Goal: Task Accomplishment & Management: Use online tool/utility

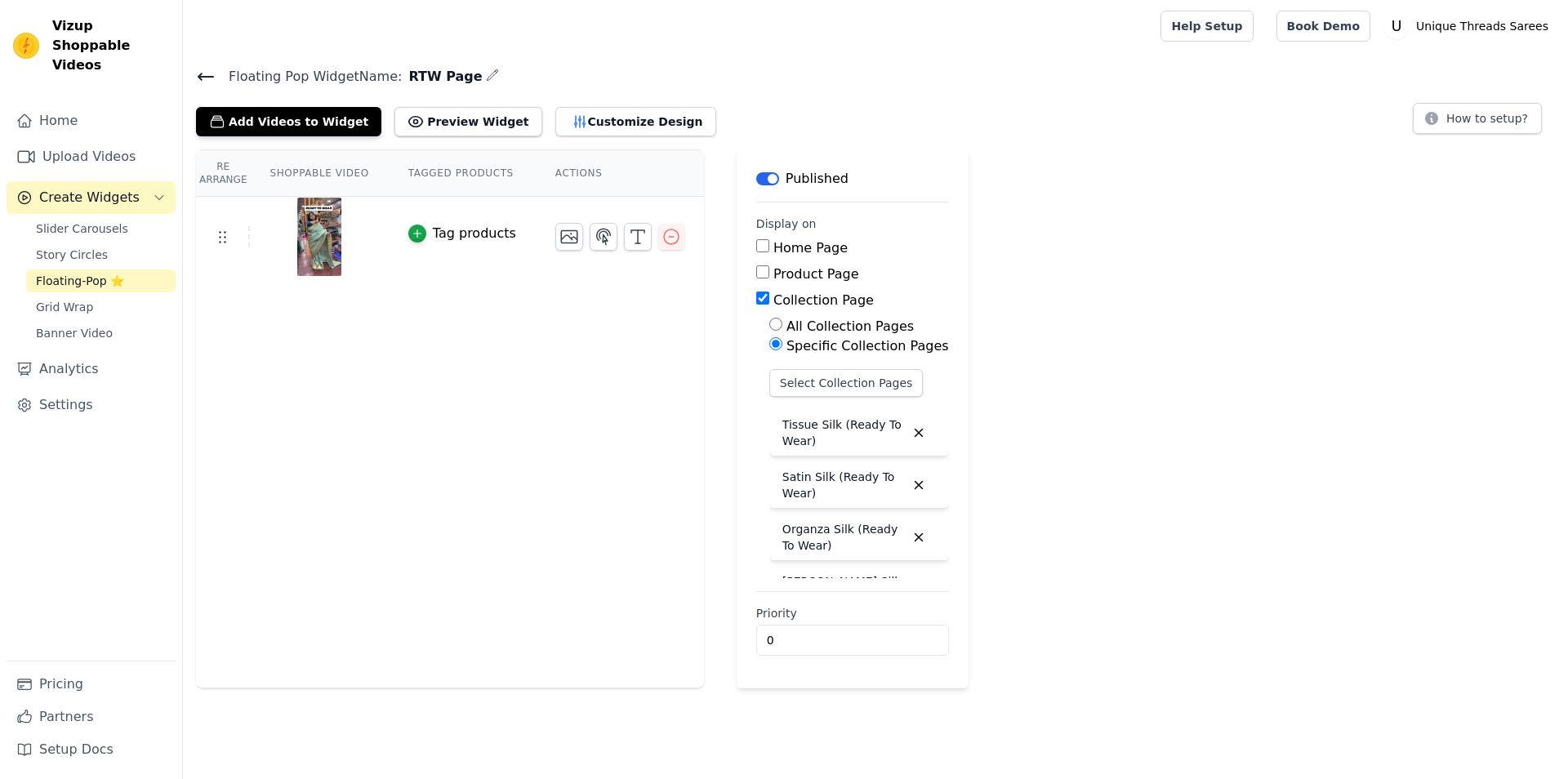
click at [203, 82] on icon at bounding box center [206, 76] width 20 height 20
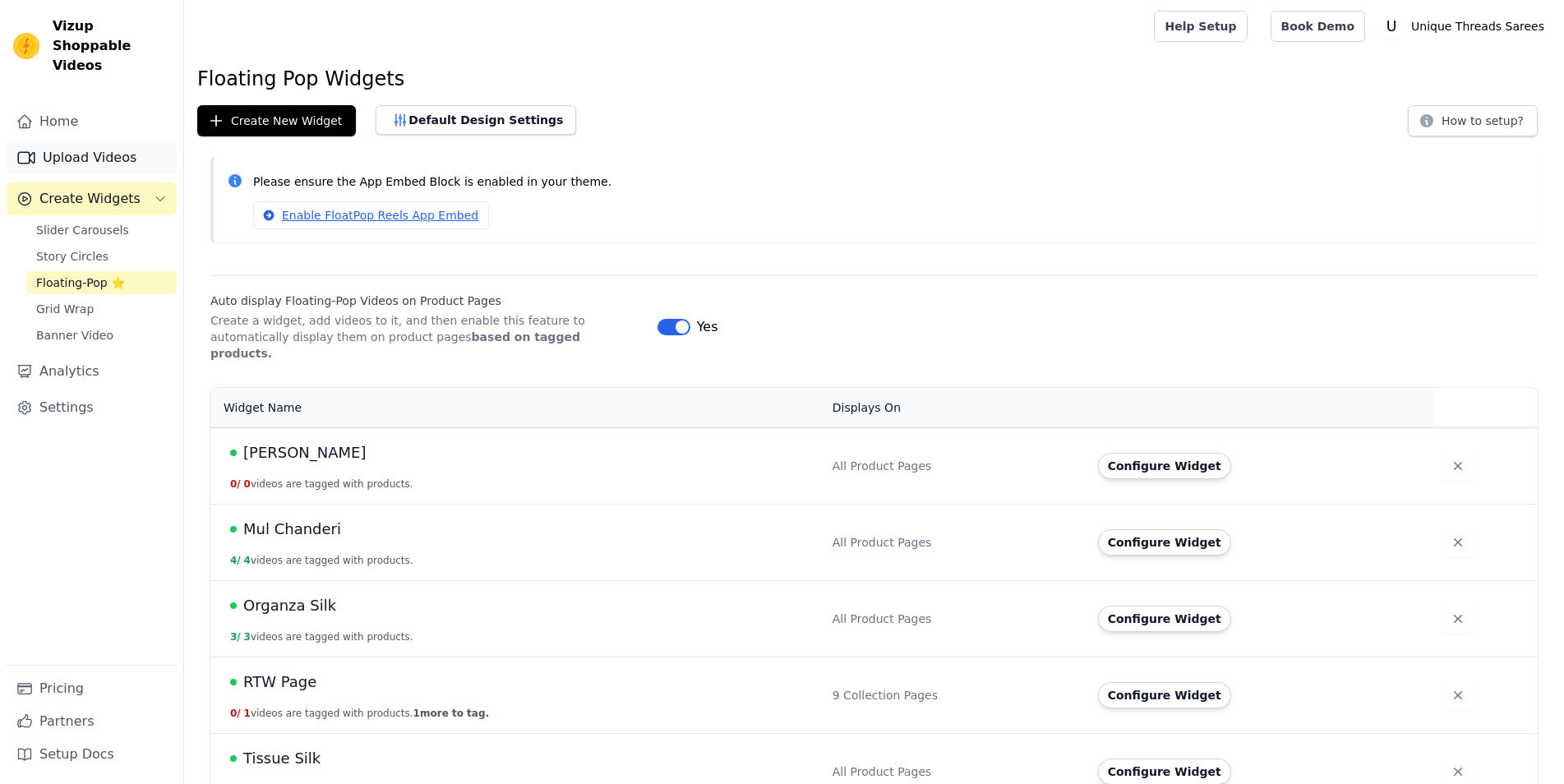
click at [131, 141] on link "Upload Videos" at bounding box center [92, 157] width 170 height 33
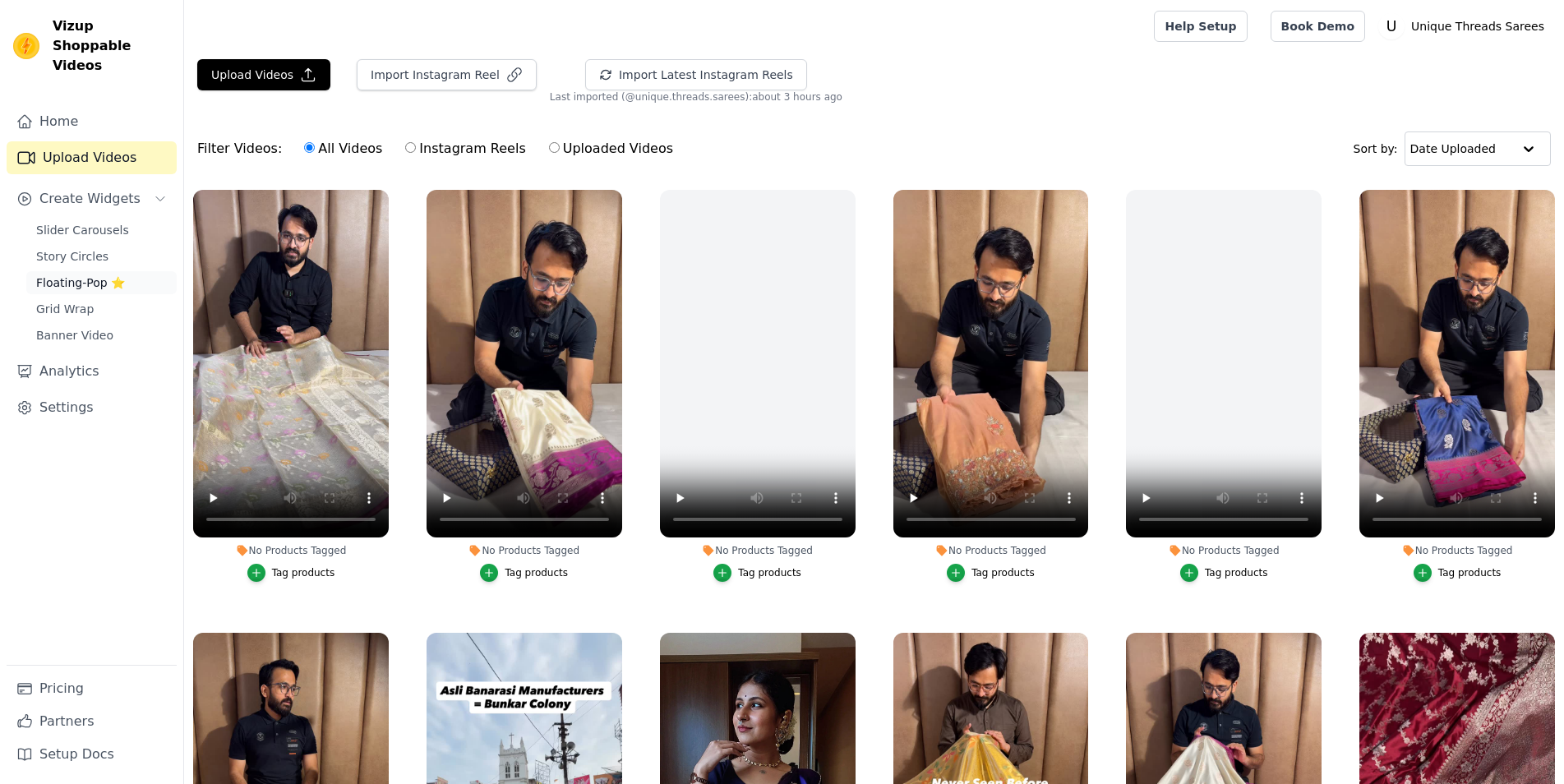
click at [125, 271] on link "Floating-Pop ⭐" at bounding box center [101, 283] width 151 height 23
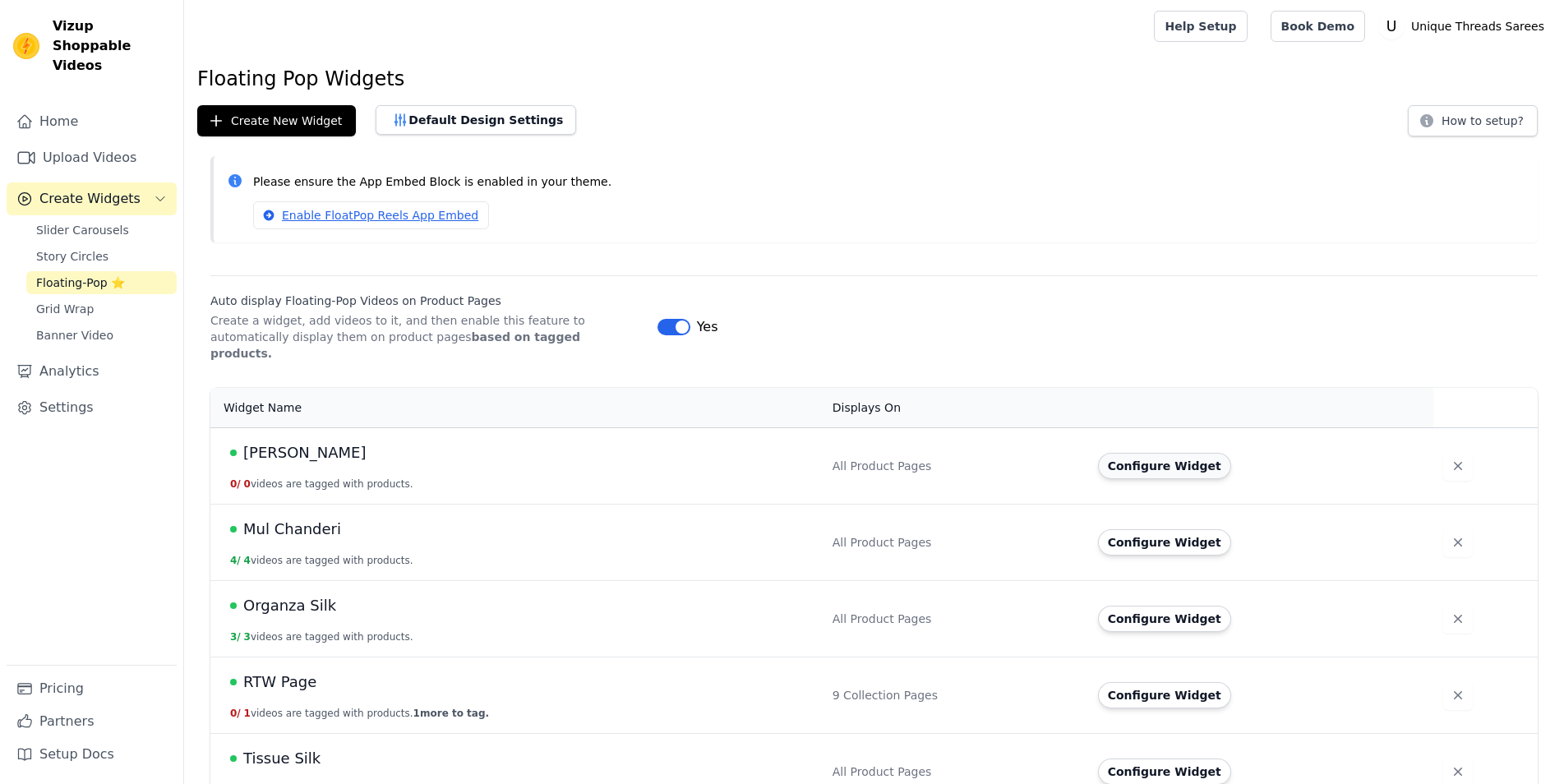
click at [1158, 457] on button "Configure Widget" at bounding box center [1164, 466] width 133 height 26
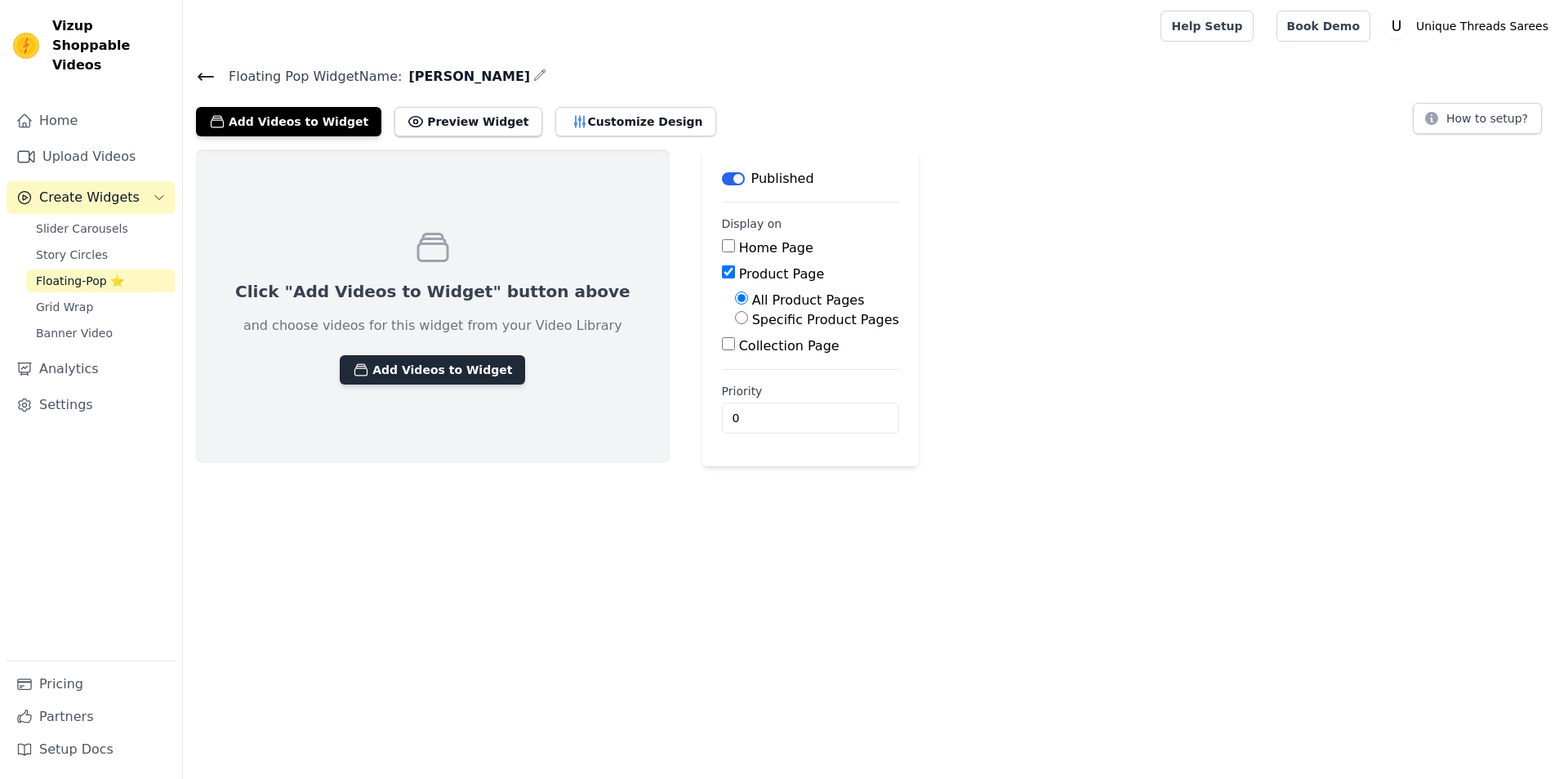
click at [365, 372] on button "Add Videos to Widget" at bounding box center [432, 370] width 185 height 30
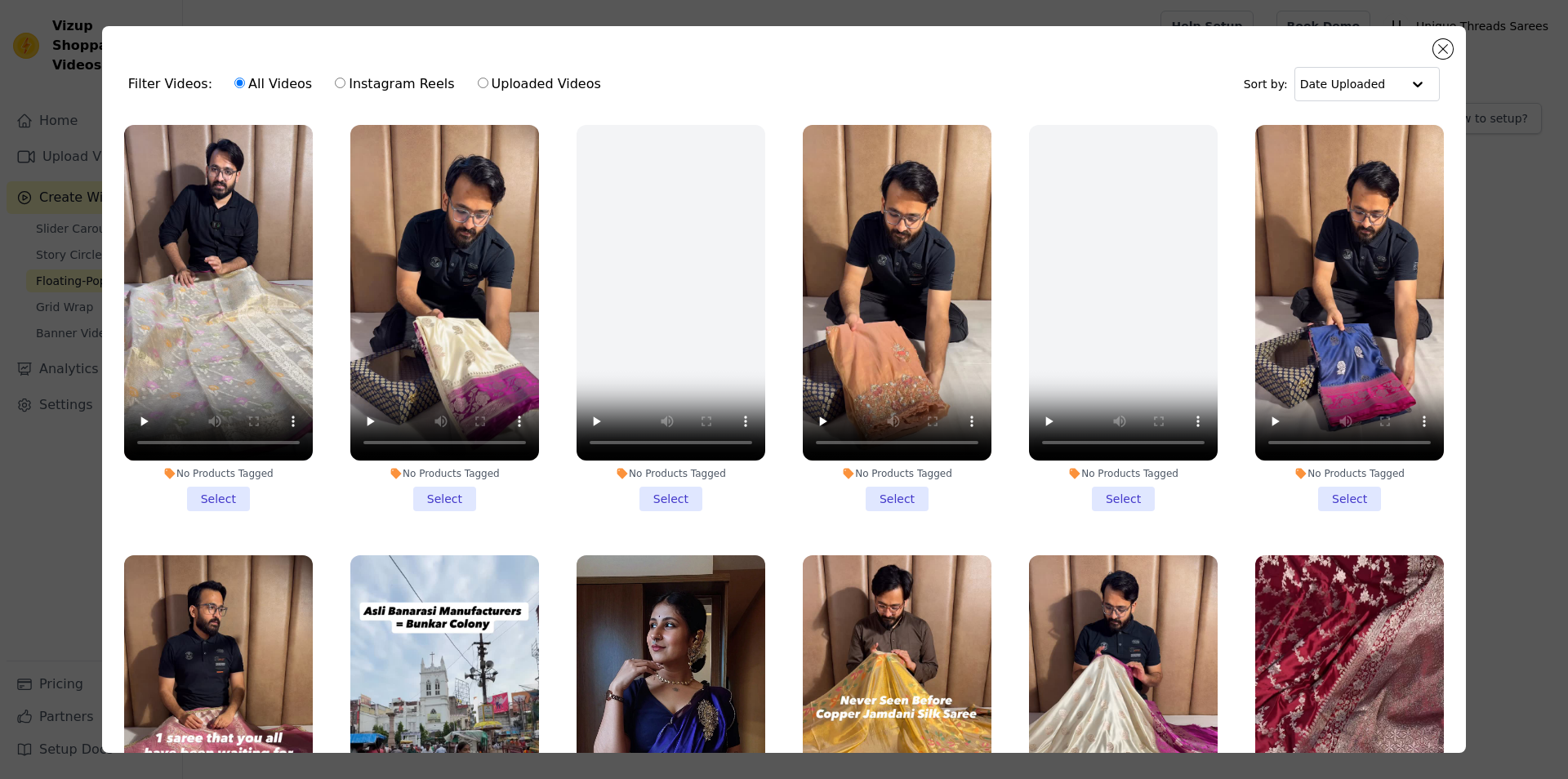
click at [419, 492] on li "No Products Tagged Select" at bounding box center [445, 317] width 189 height 386
click at [0, 0] on input "No Products Tagged Select" at bounding box center [0, 0] width 0 height 0
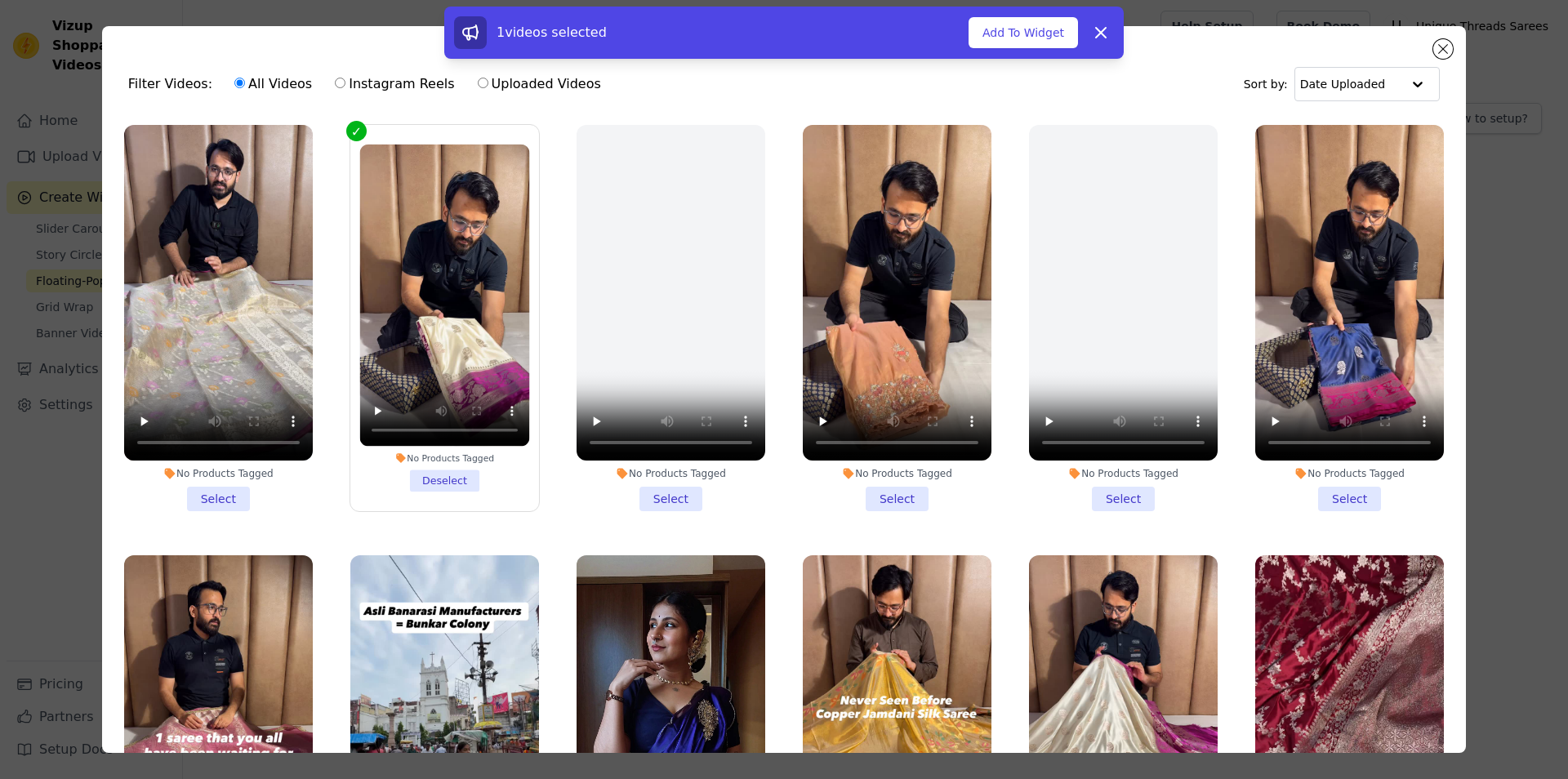
click at [1353, 495] on li "No Products Tagged Select" at bounding box center [1349, 317] width 189 height 386
click at [0, 0] on input "No Products Tagged Select" at bounding box center [0, 0] width 0 height 0
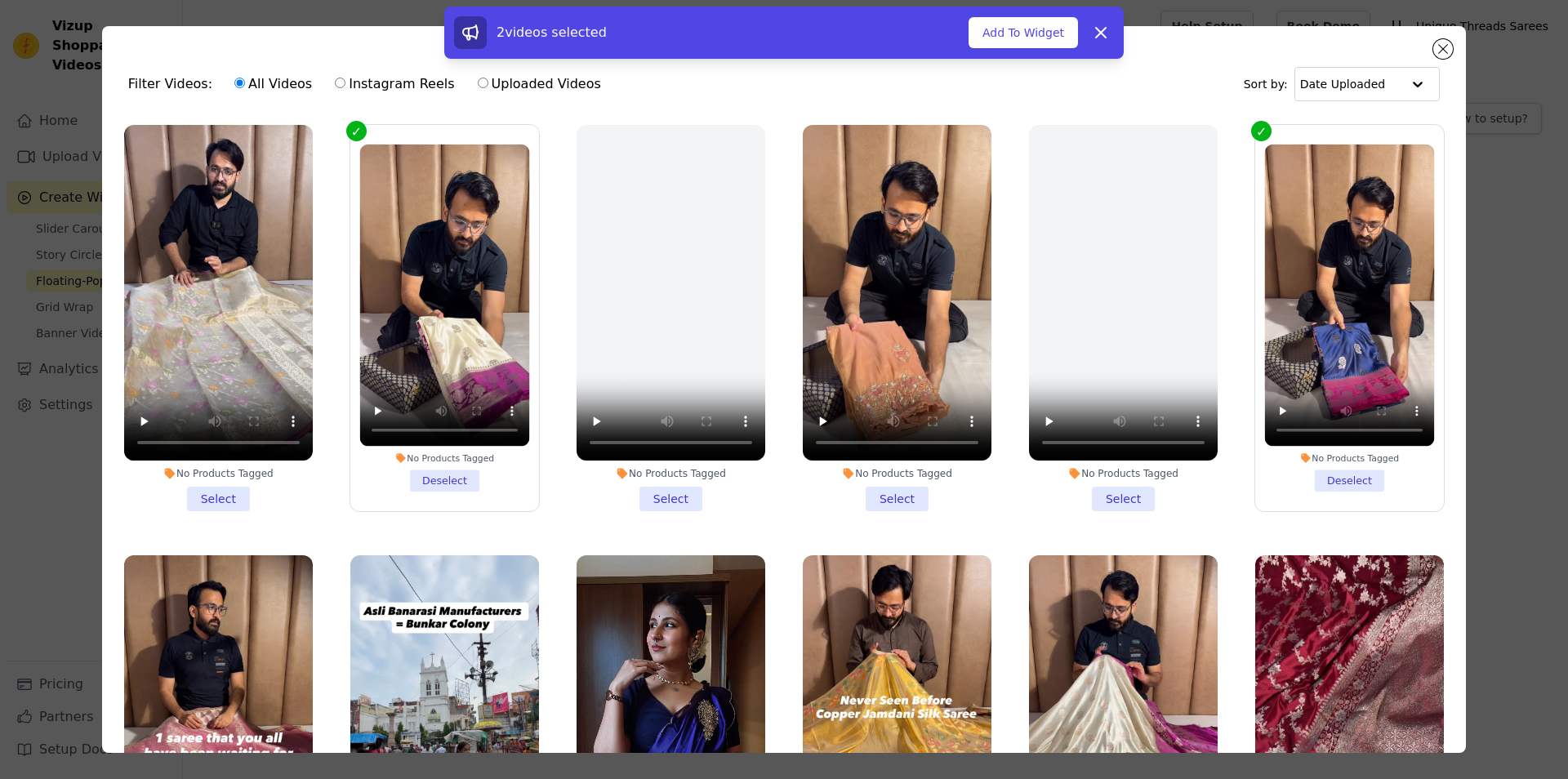
scroll to position [514, 0]
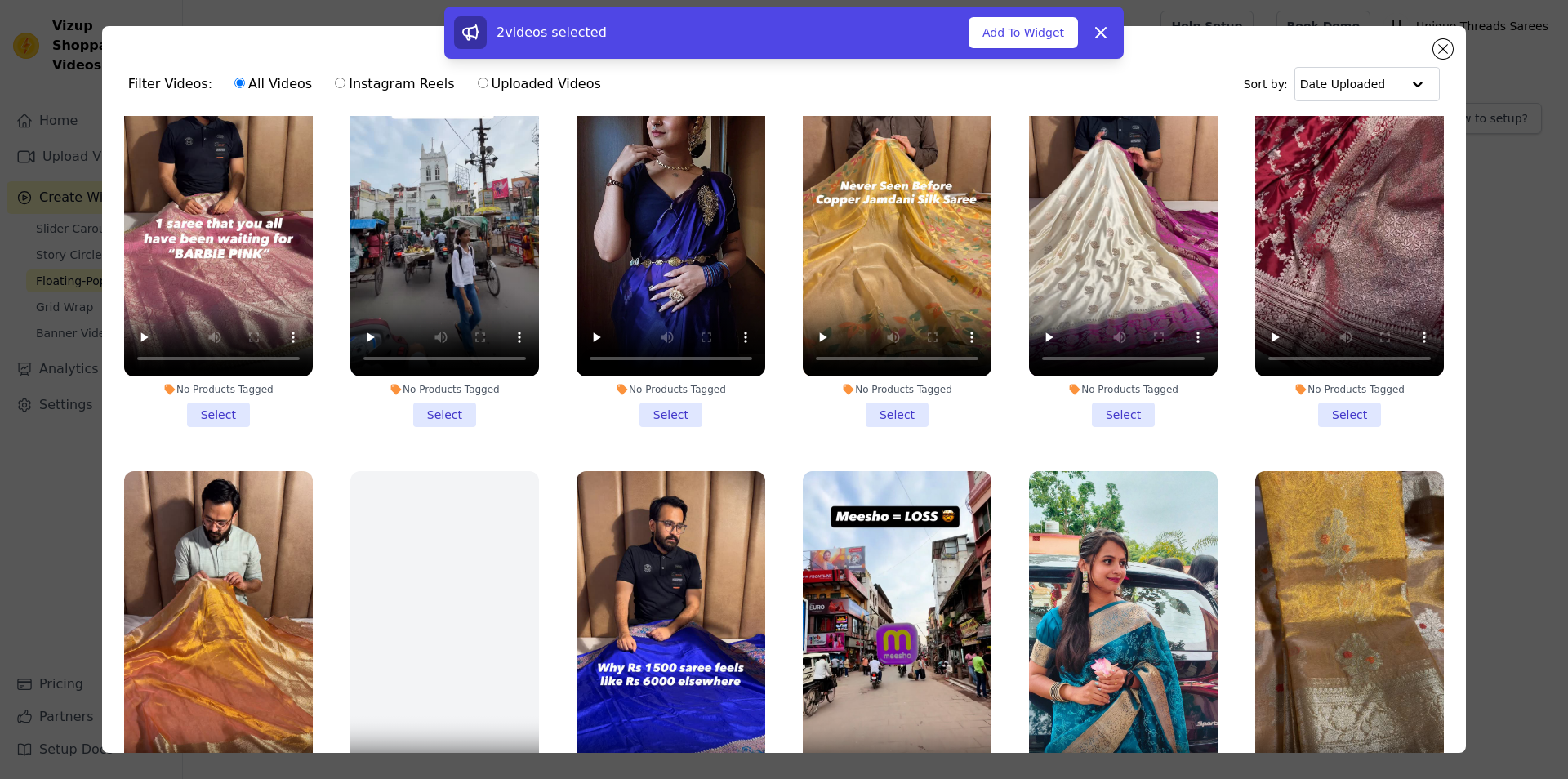
click at [1339, 410] on li "No Products Tagged Select" at bounding box center [1349, 233] width 189 height 386
click at [0, 0] on input "No Products Tagged Select" at bounding box center [0, 0] width 0 height 0
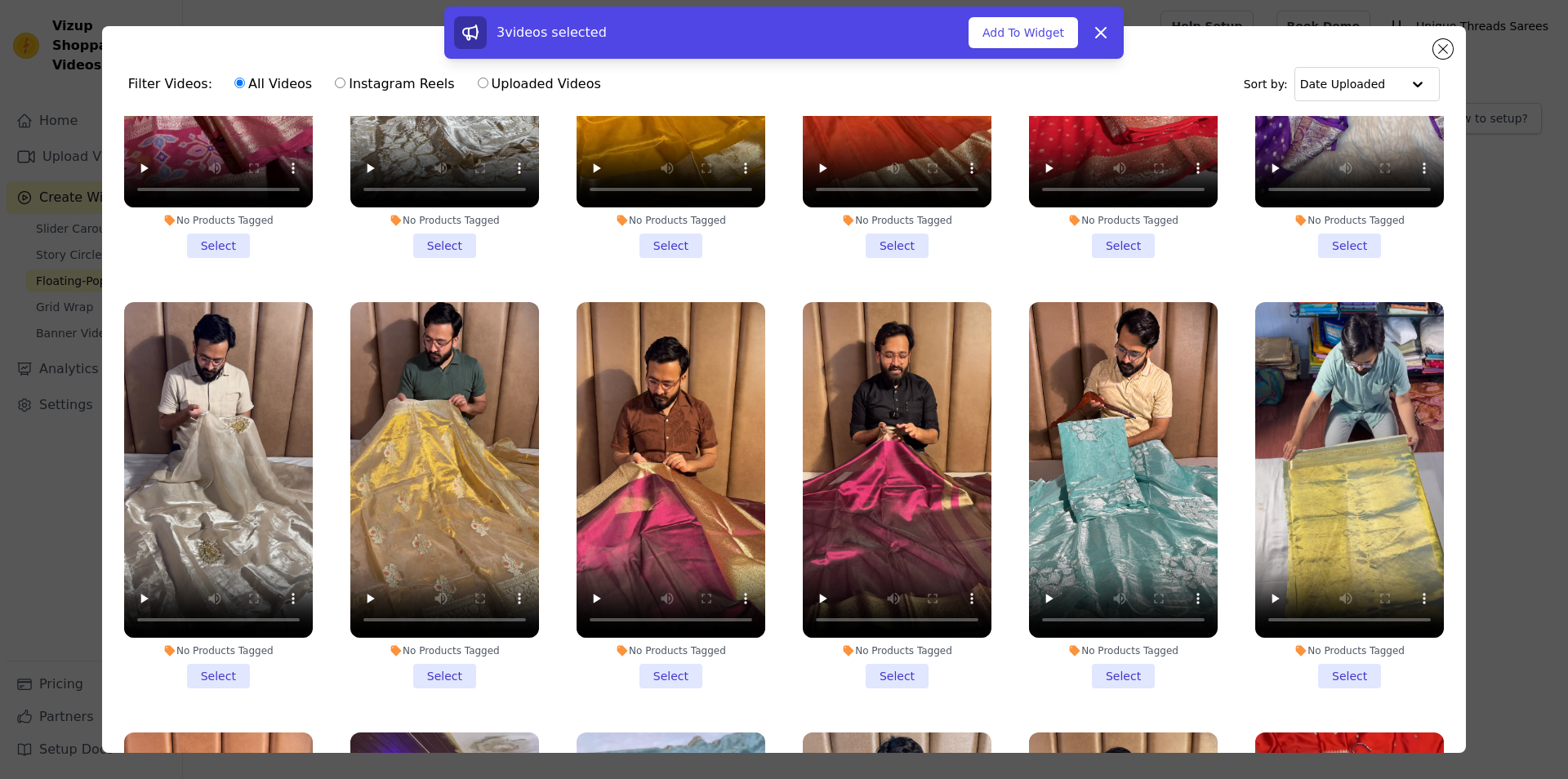
scroll to position [2057, 0]
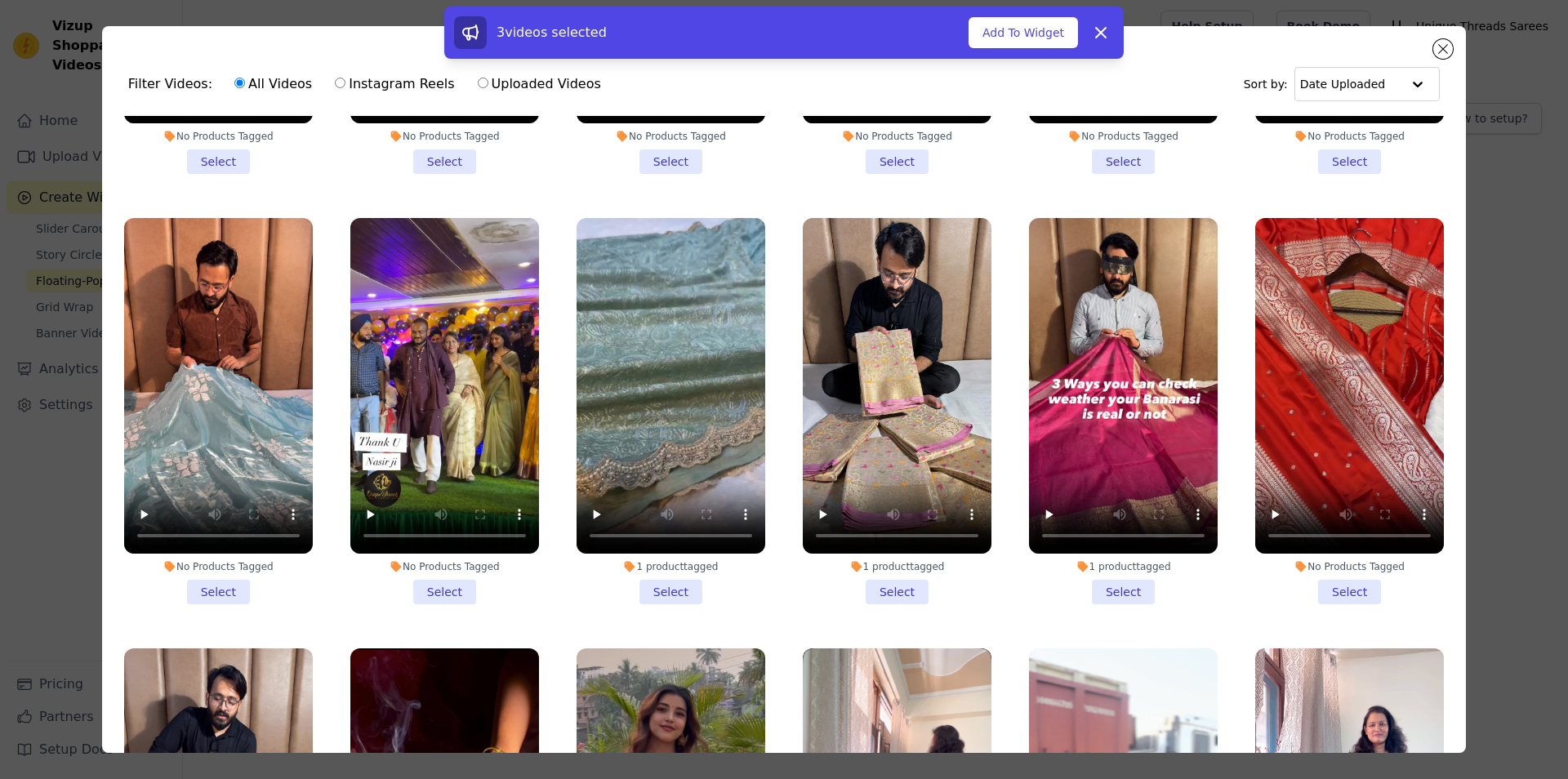
click at [1298, 558] on li "No Products Tagged Select" at bounding box center [1349, 410] width 189 height 386
click at [0, 0] on input "No Products Tagged Select" at bounding box center [0, 0] width 0 height 0
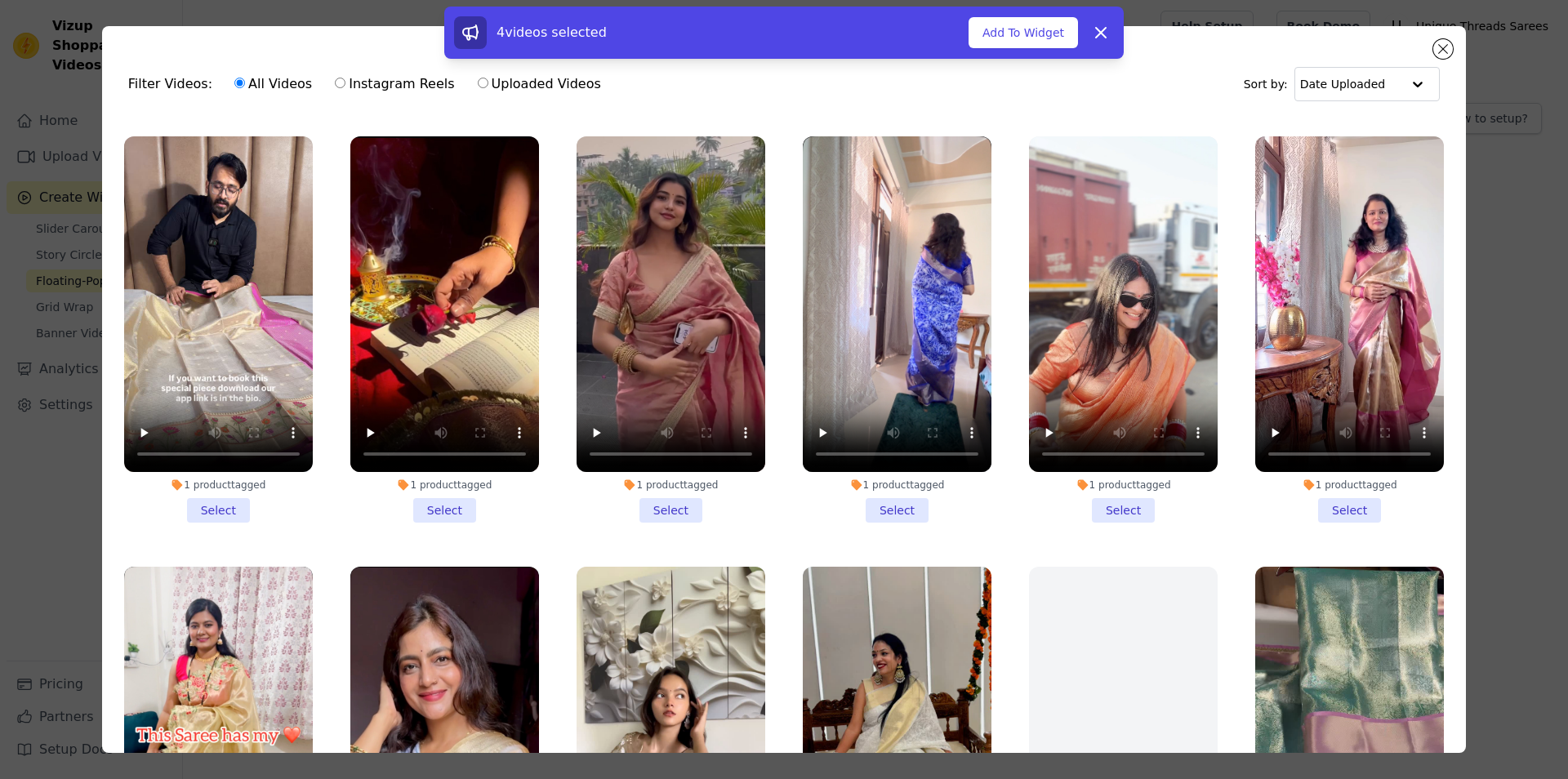
scroll to position [2571, 0]
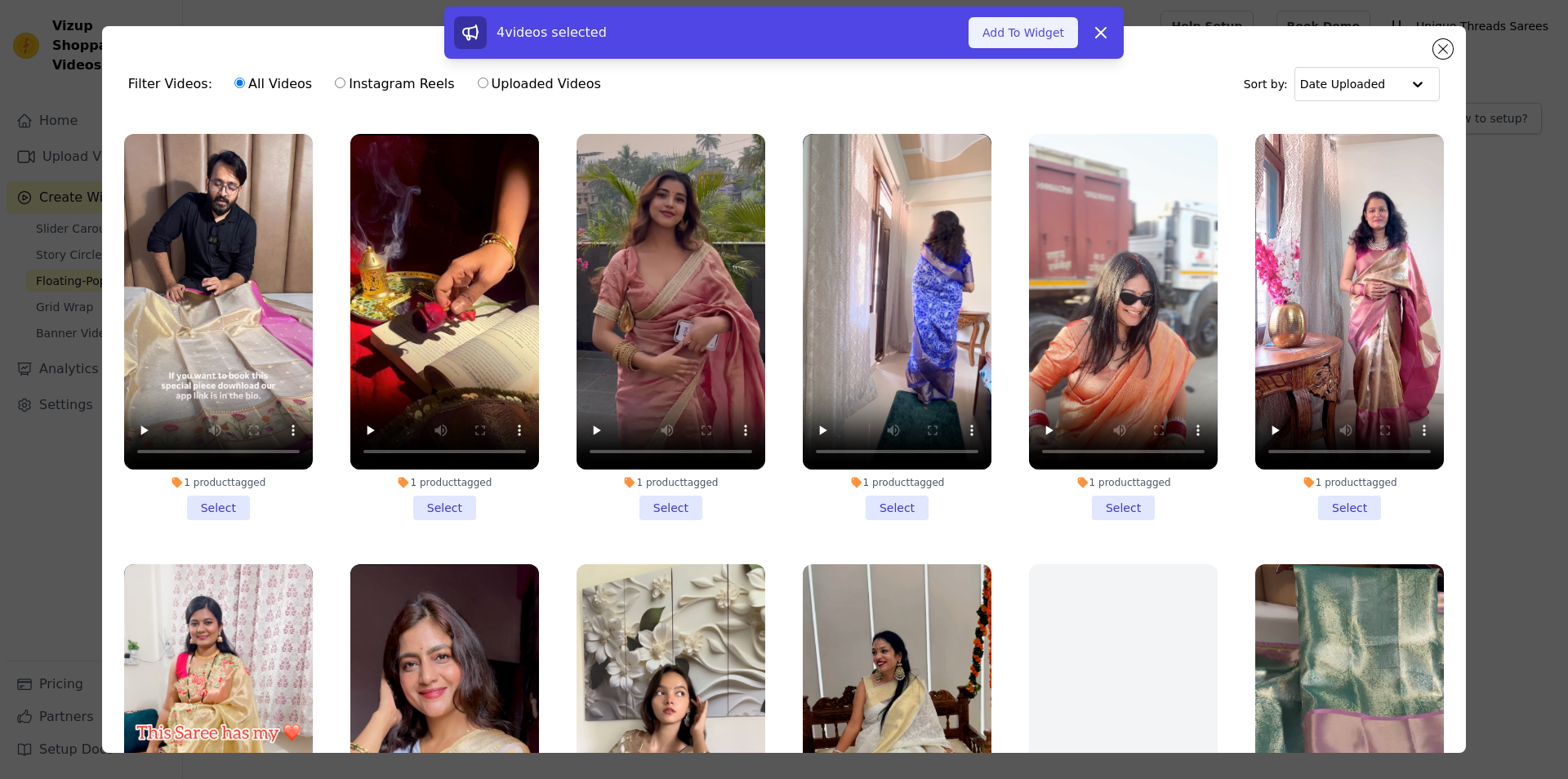
click at [1008, 30] on button "Add To Widget" at bounding box center [1023, 32] width 110 height 31
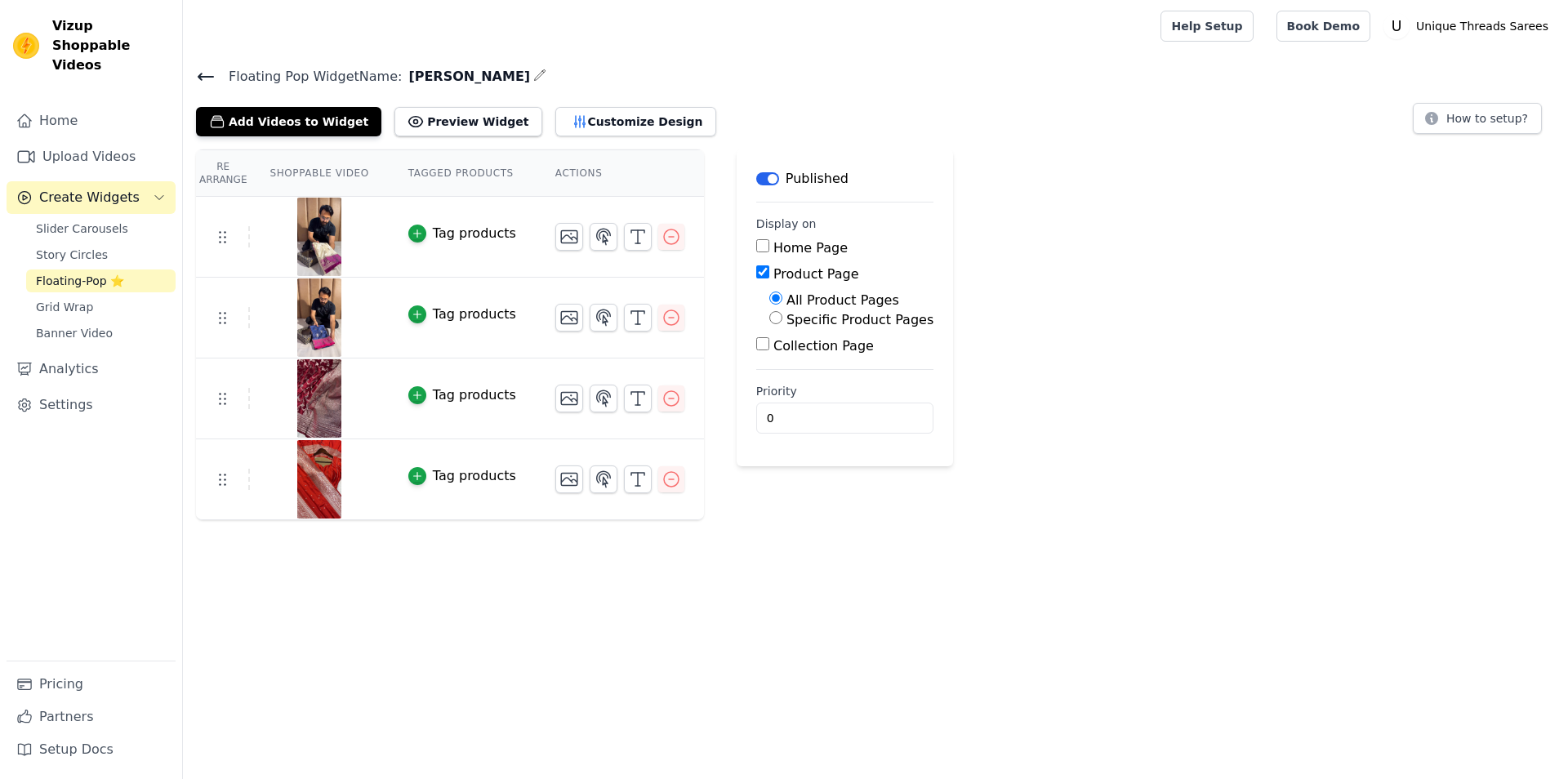
click at [461, 237] on div "Tag products" at bounding box center [474, 233] width 84 height 20
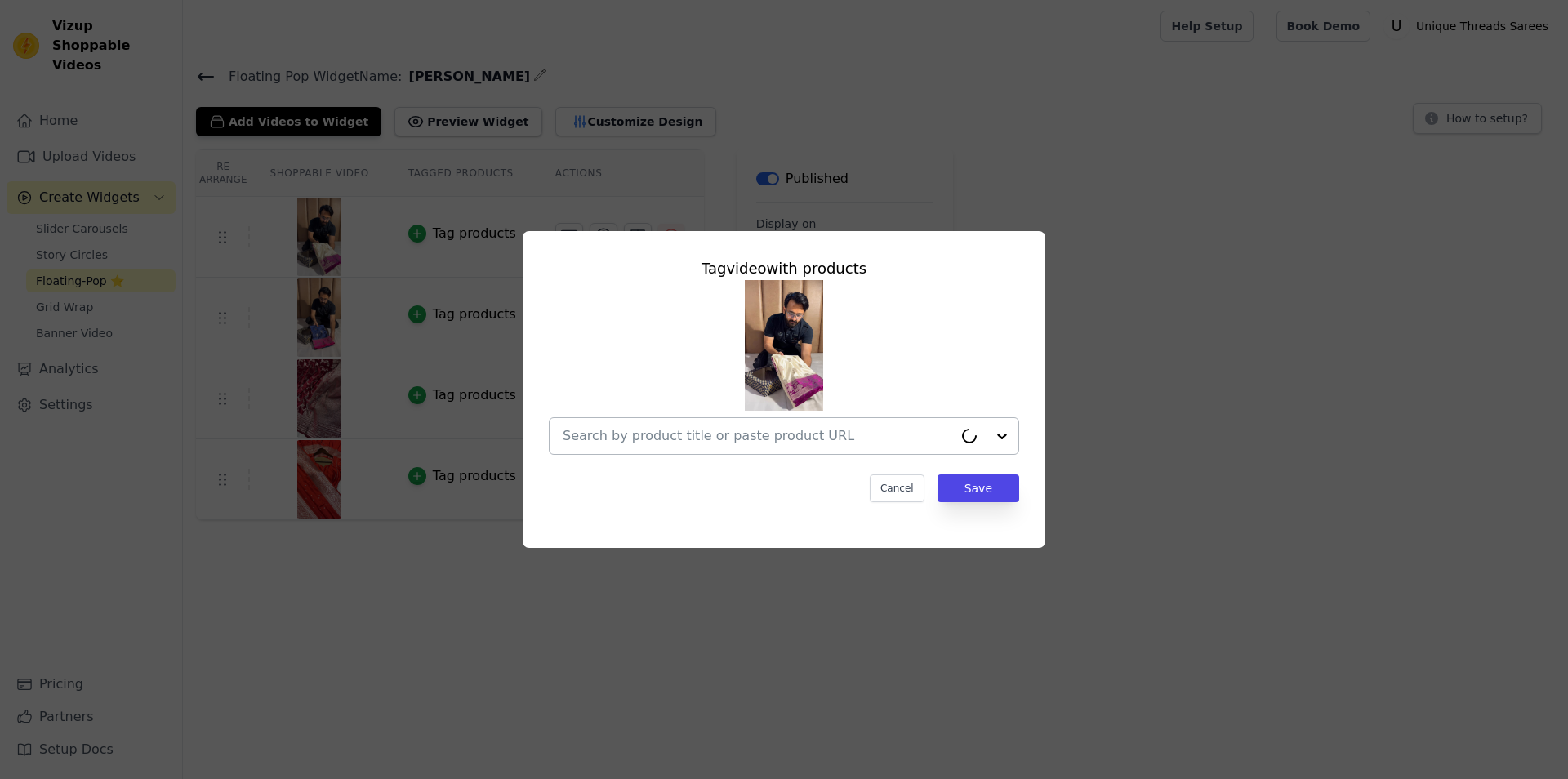
click at [755, 435] on input "text" at bounding box center [758, 435] width 391 height 20
paste input "[URL][DOMAIN_NAME][PERSON_NAME]"
type input "[URL][DOMAIN_NAME][PERSON_NAME]"
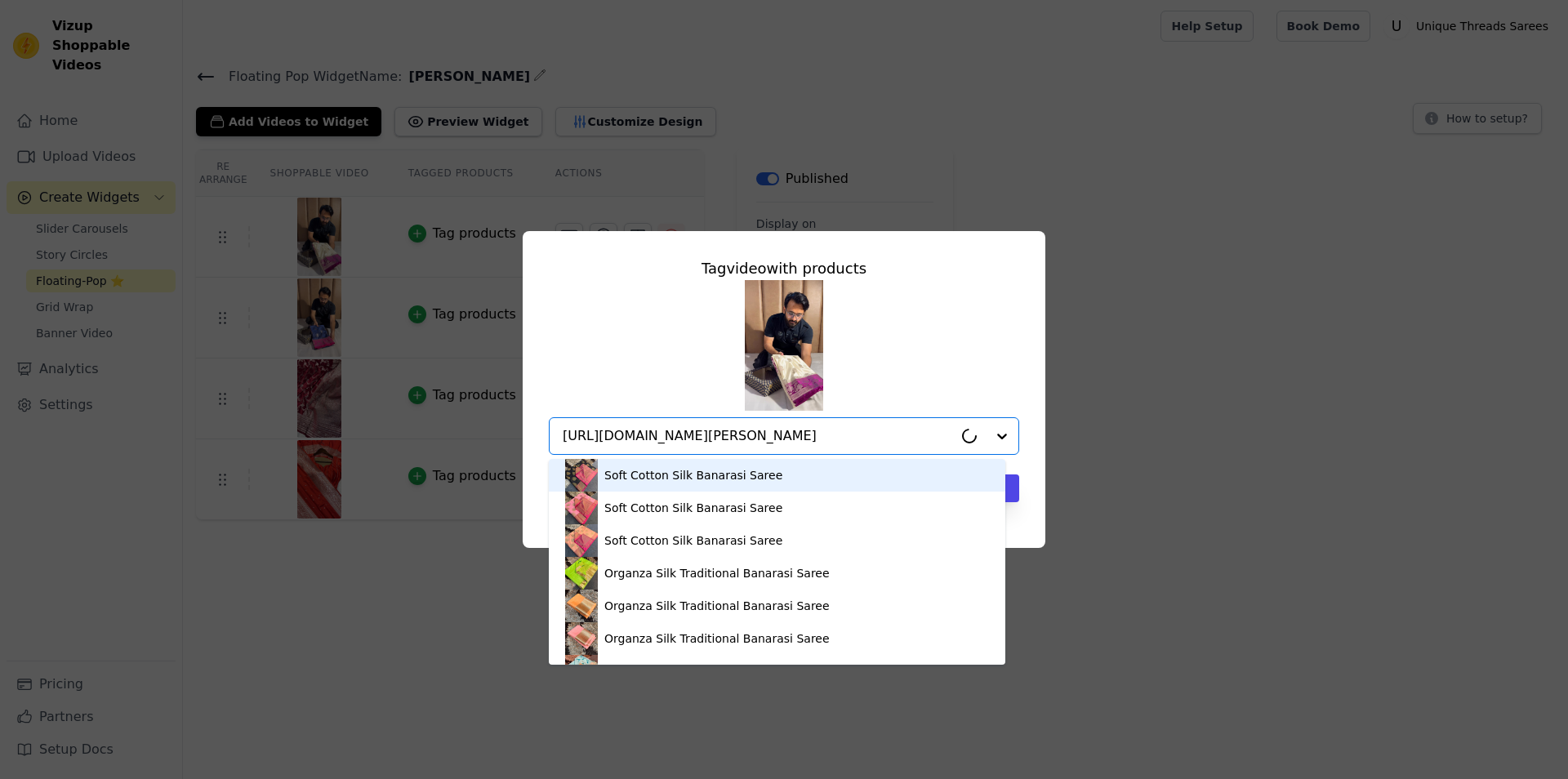
scroll to position [0, 151]
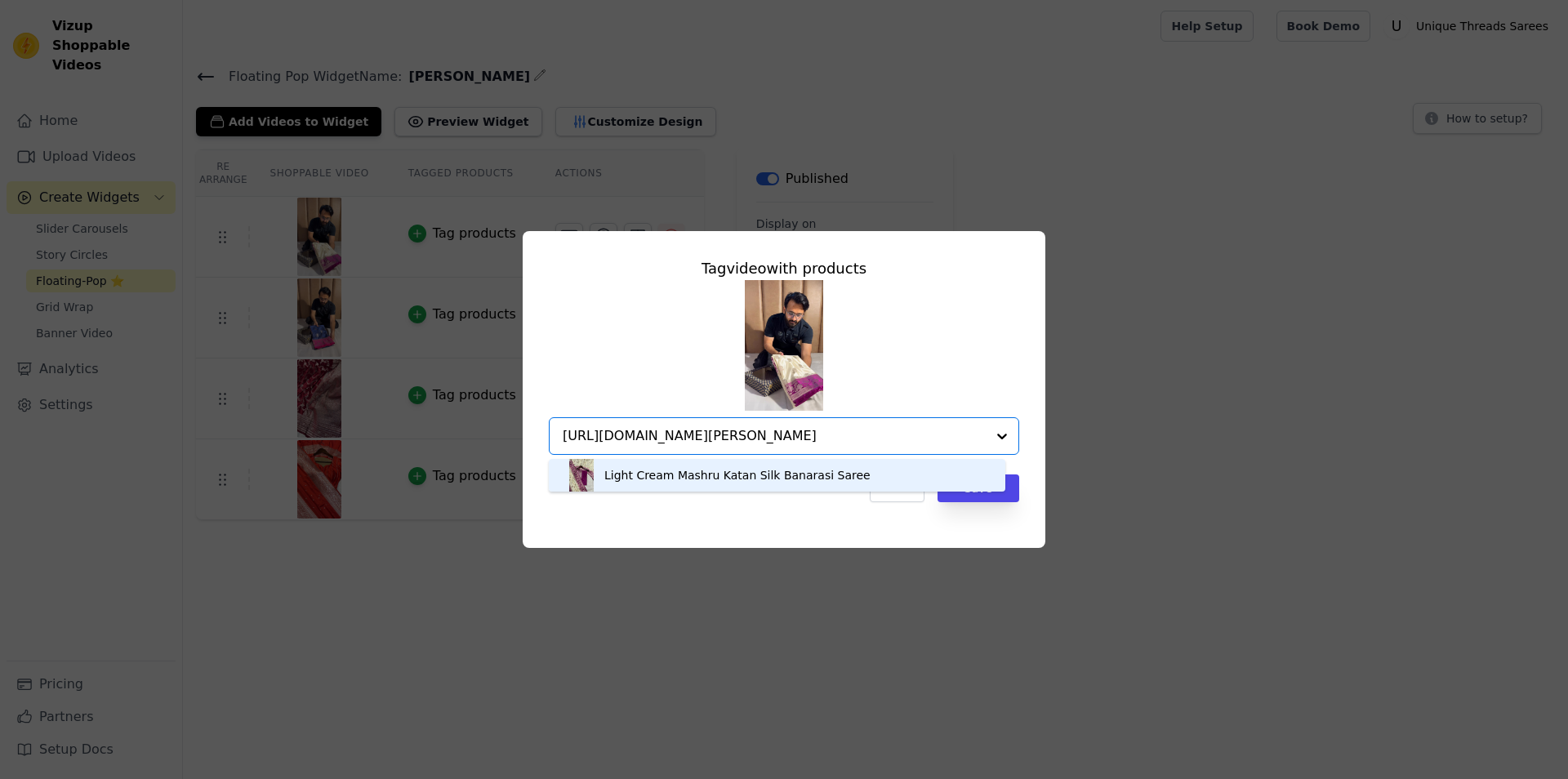
click at [659, 471] on div "Light Cream Mashru Katan Silk Banarasi Saree" at bounding box center [737, 475] width 266 height 17
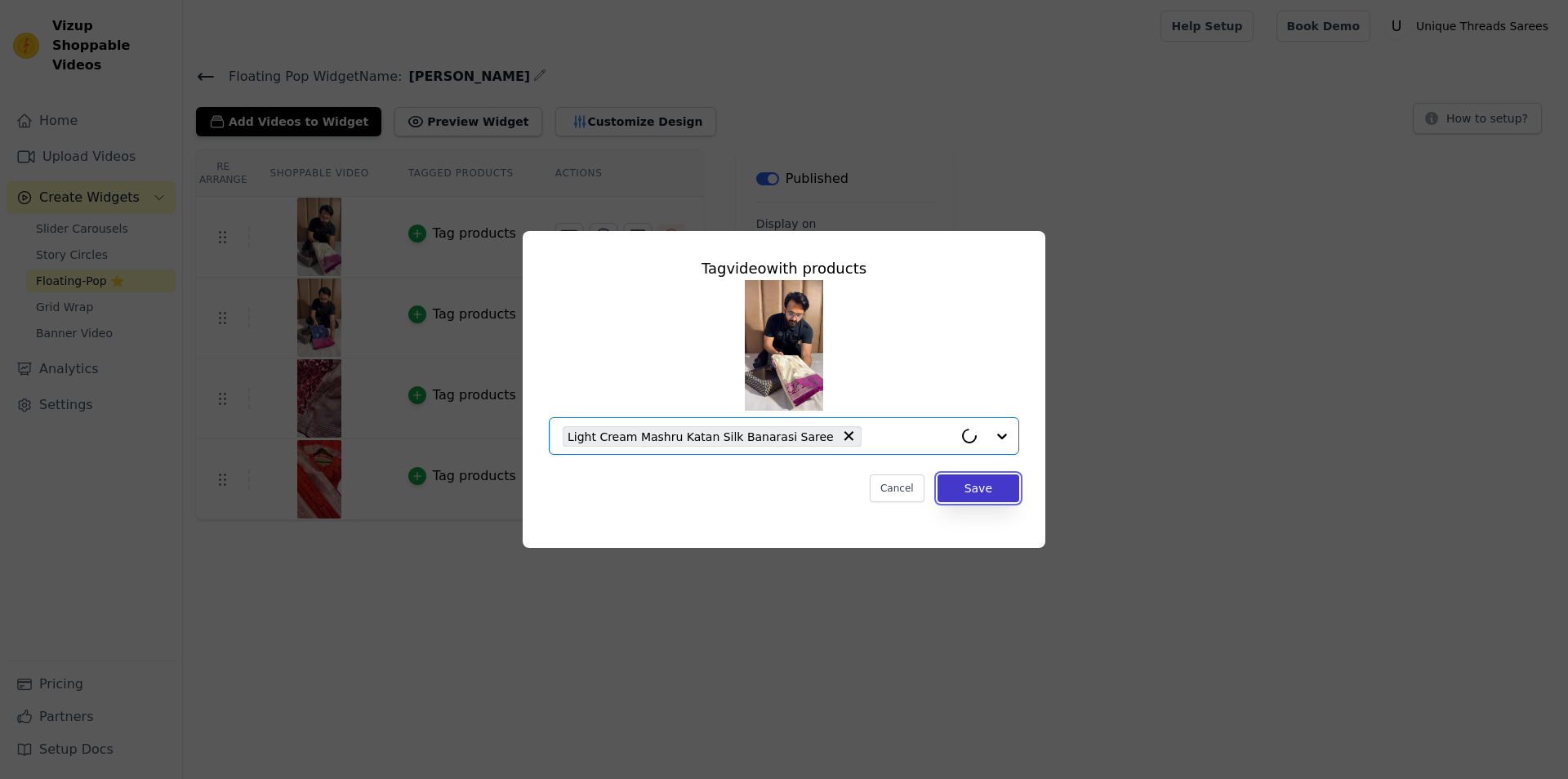
click at [978, 487] on button "Save" at bounding box center [978, 488] width 82 height 28
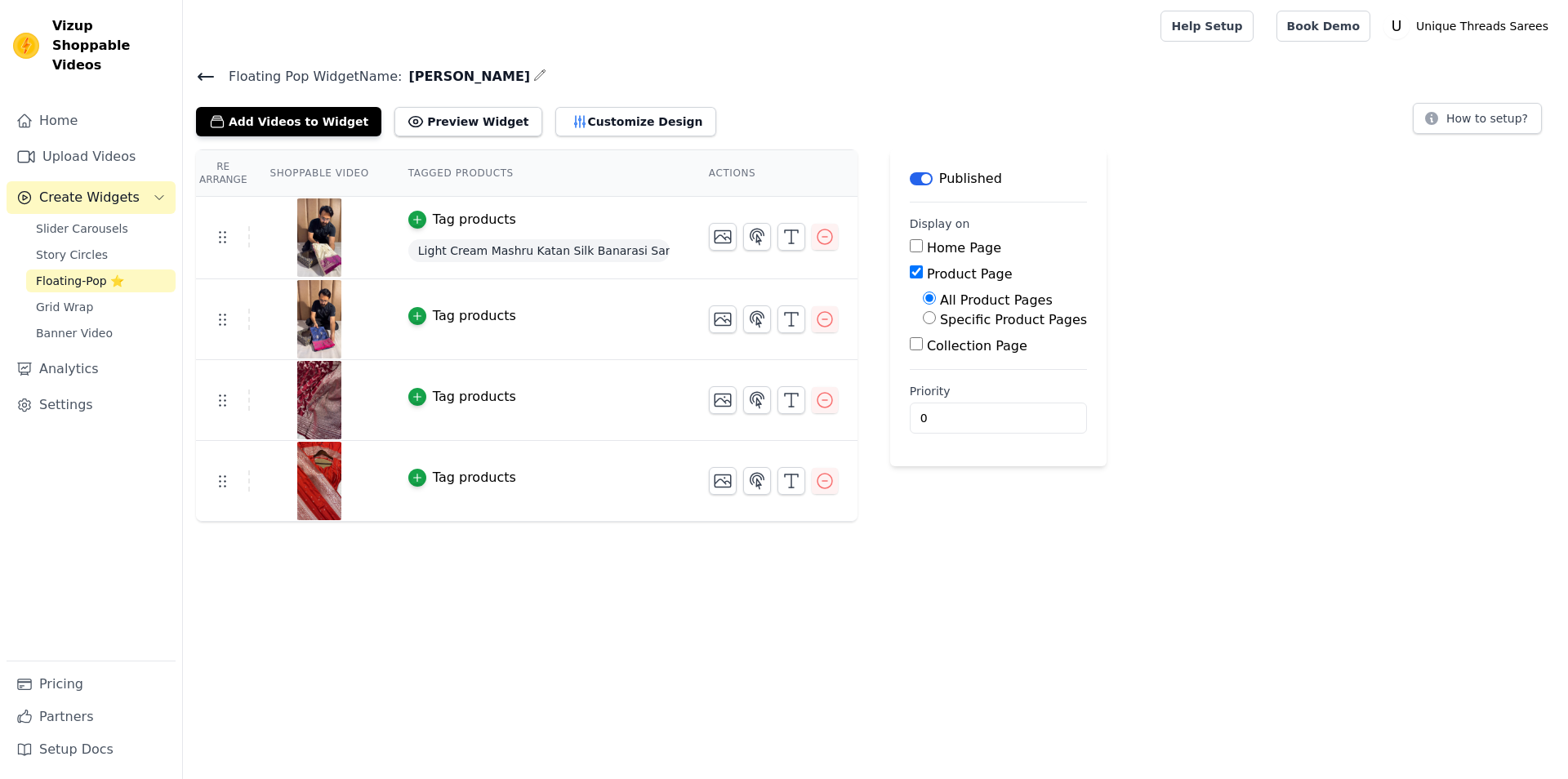
click at [445, 321] on div "Tag products" at bounding box center [474, 315] width 84 height 20
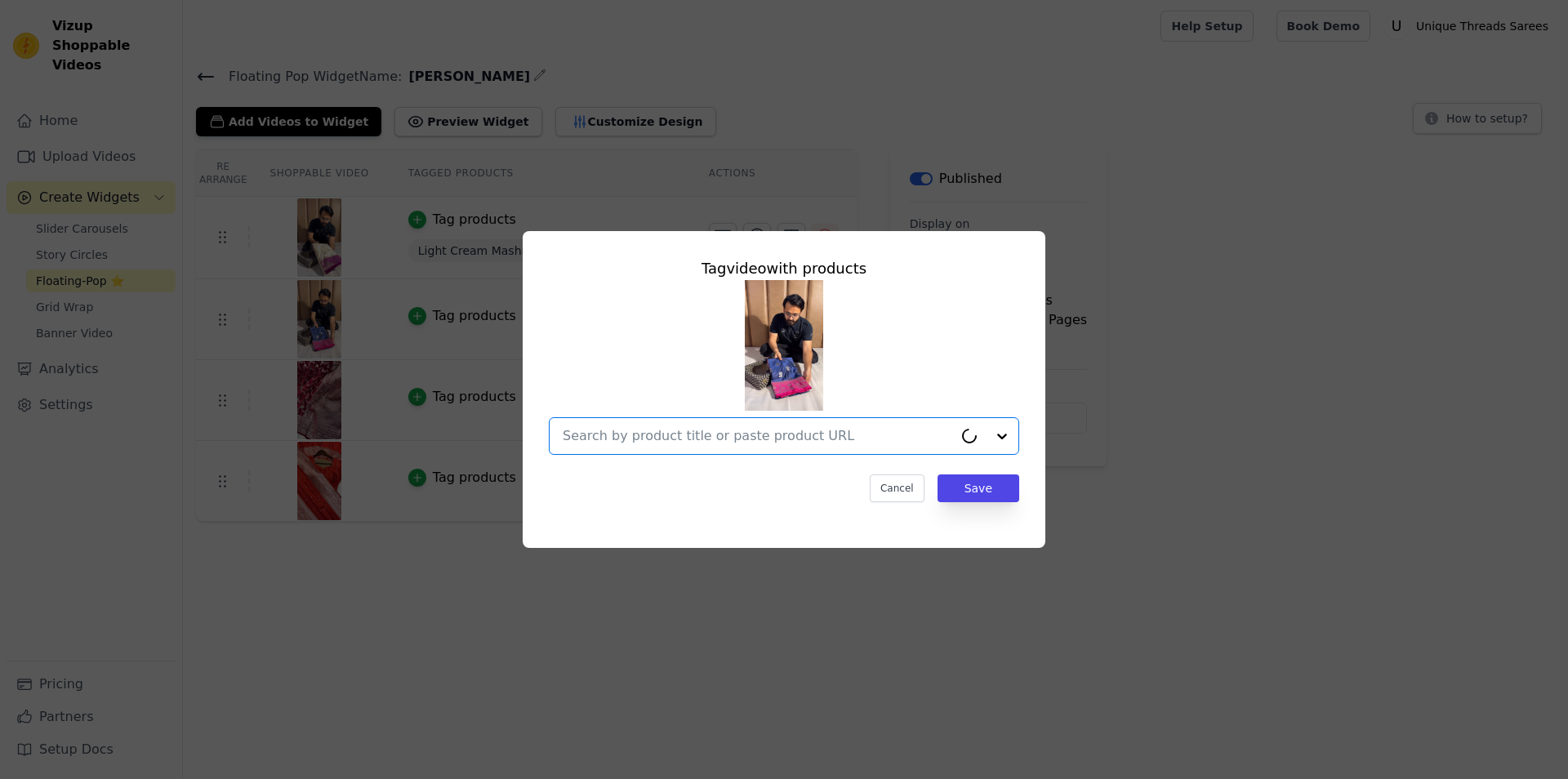
click at [715, 434] on input "text" at bounding box center [758, 435] width 391 height 20
paste input "[URL][DOMAIN_NAME][PERSON_NAME]"
type input "[URL][DOMAIN_NAME][PERSON_NAME]"
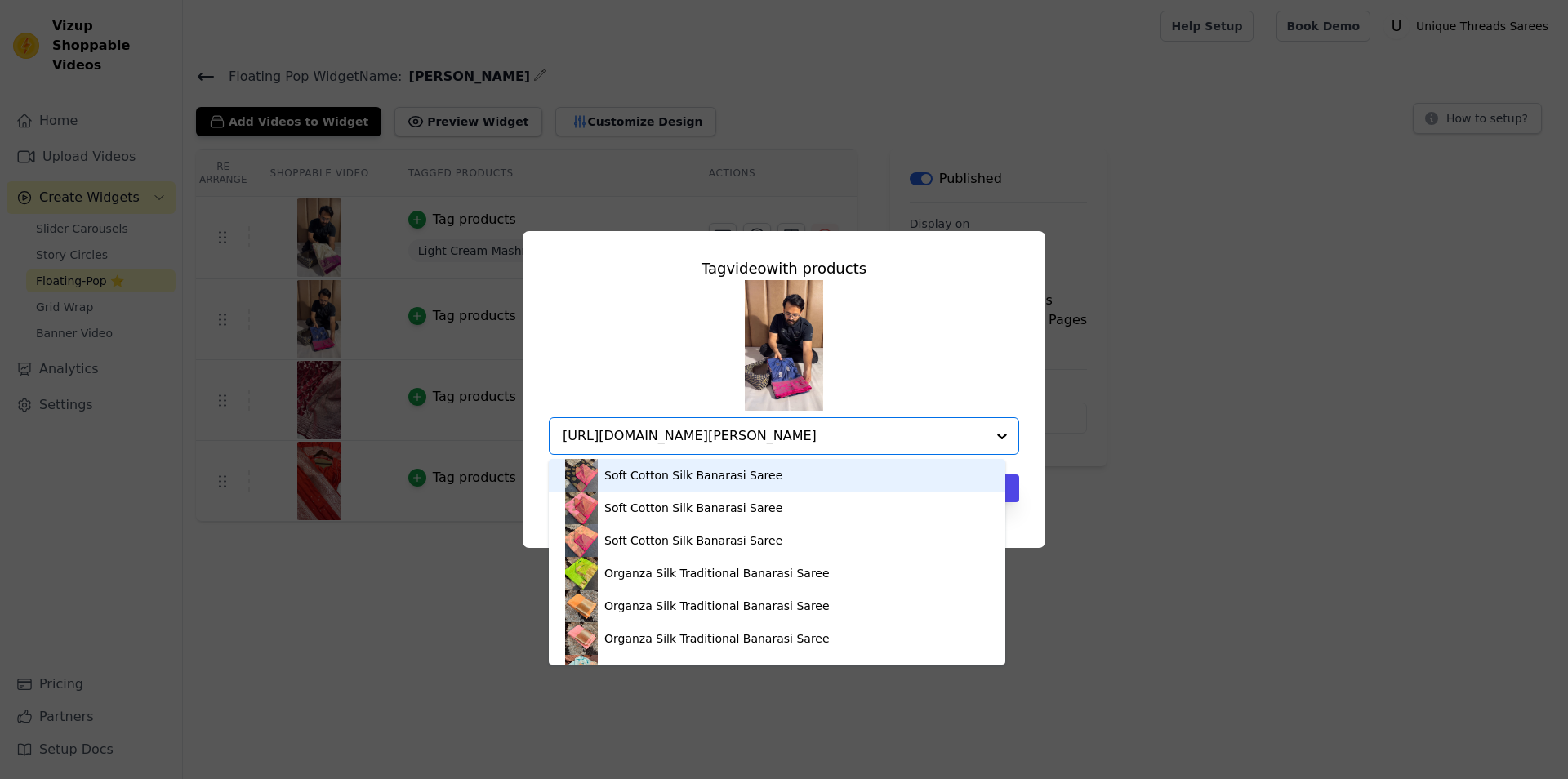
scroll to position [0, 164]
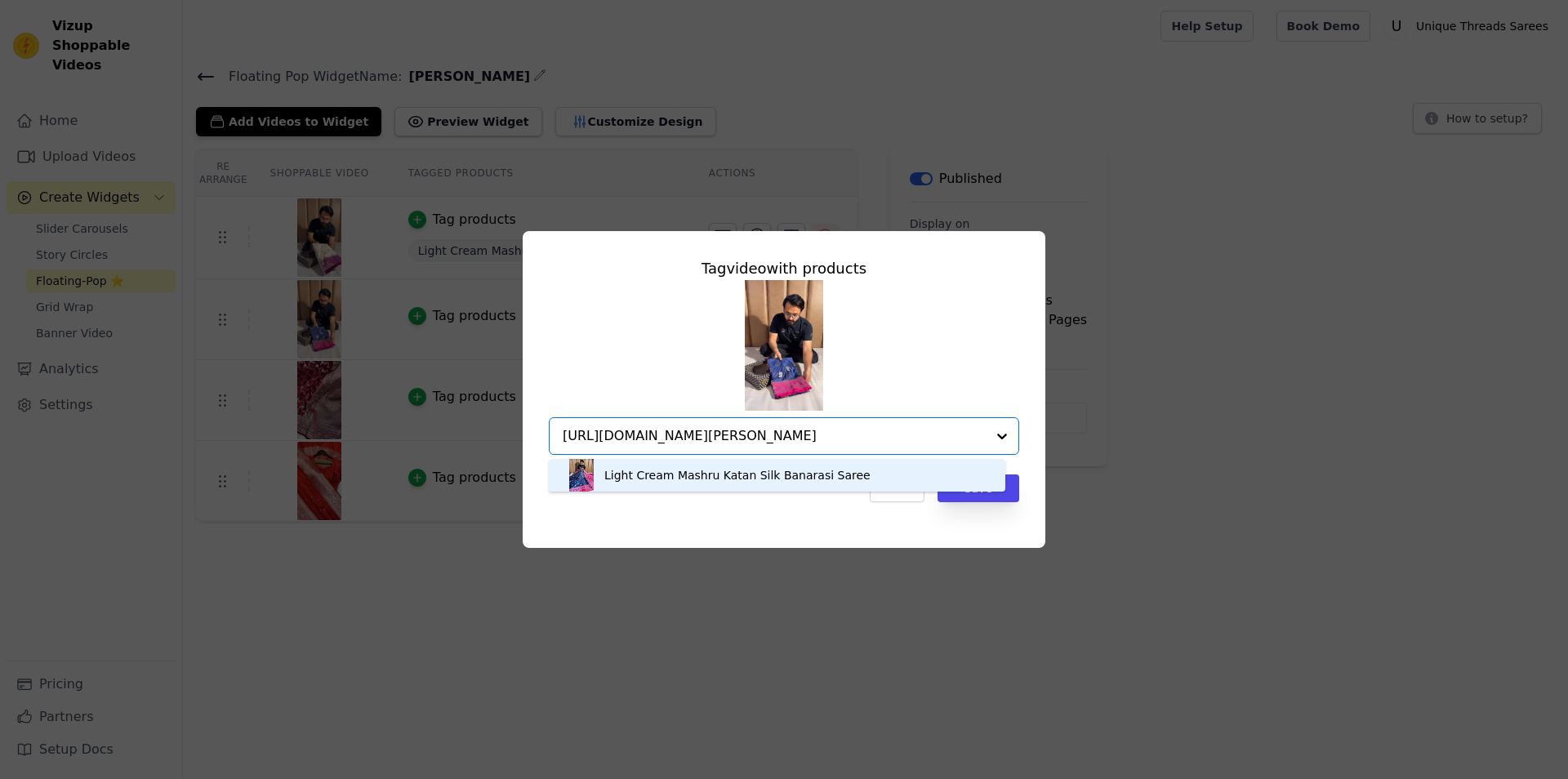
click at [739, 478] on div "Light Cream Mashru Katan Silk Banarasi Saree" at bounding box center [737, 475] width 266 height 17
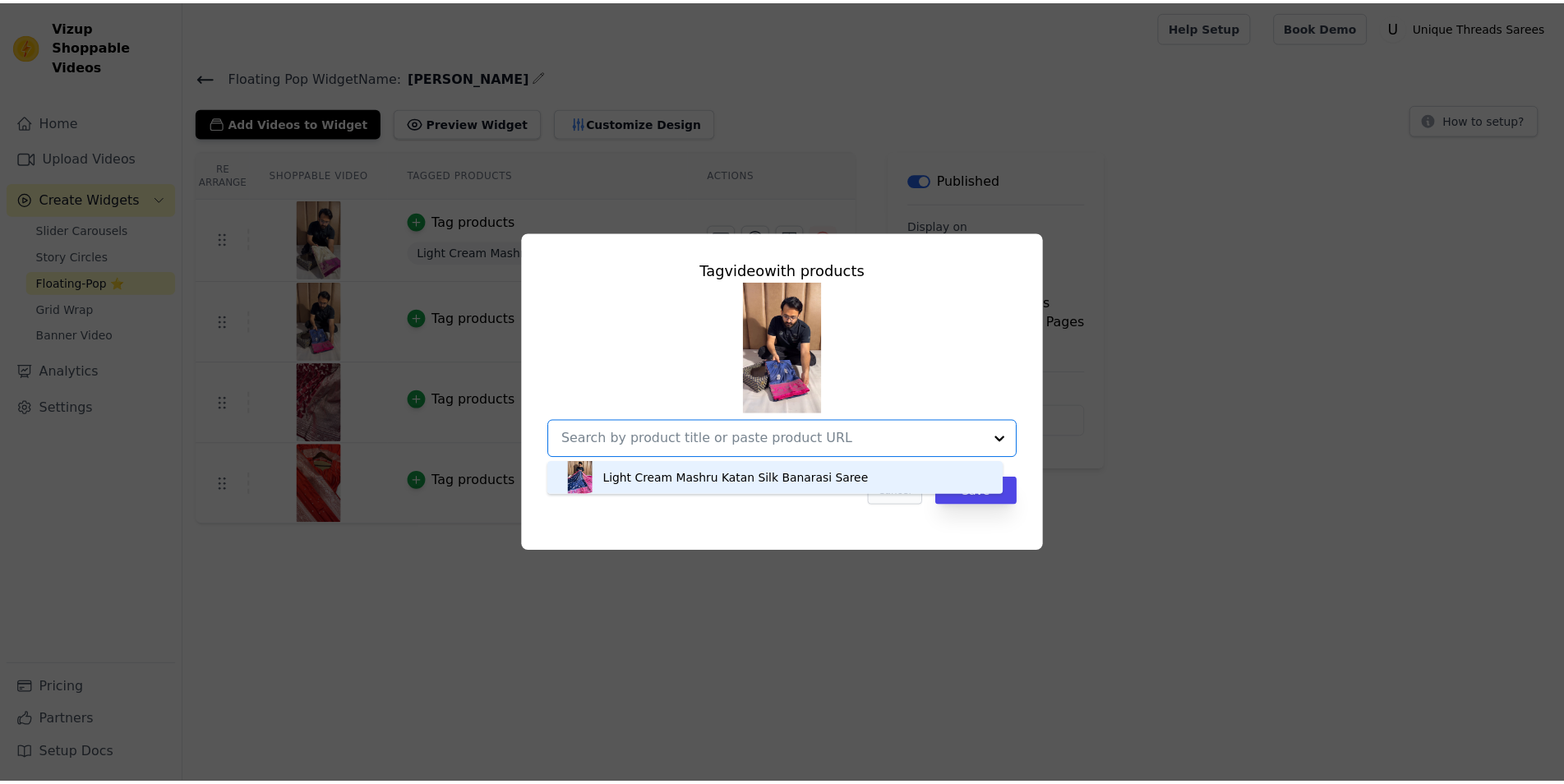
scroll to position [0, 0]
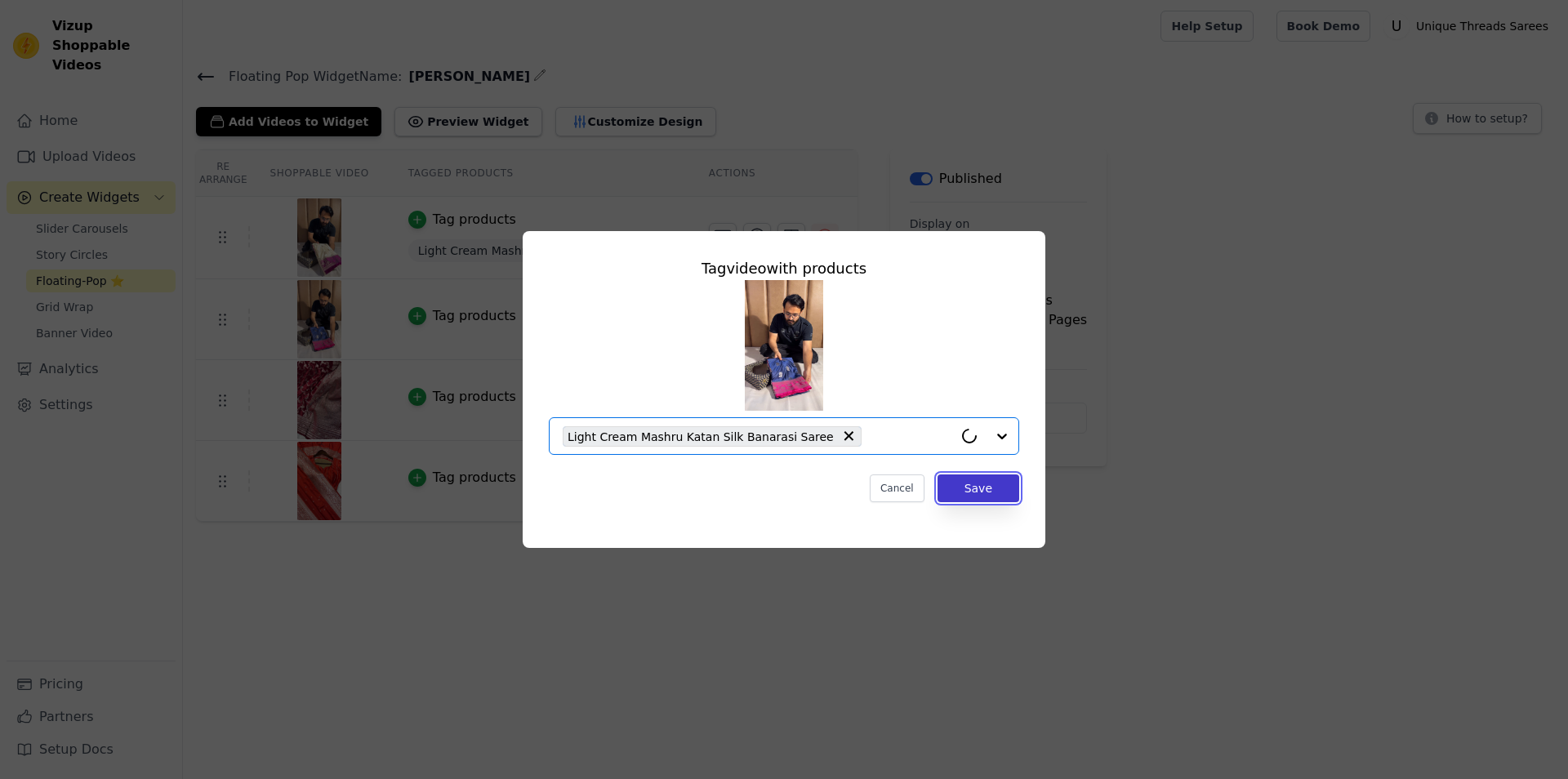
click at [994, 485] on button "Save" at bounding box center [978, 488] width 82 height 28
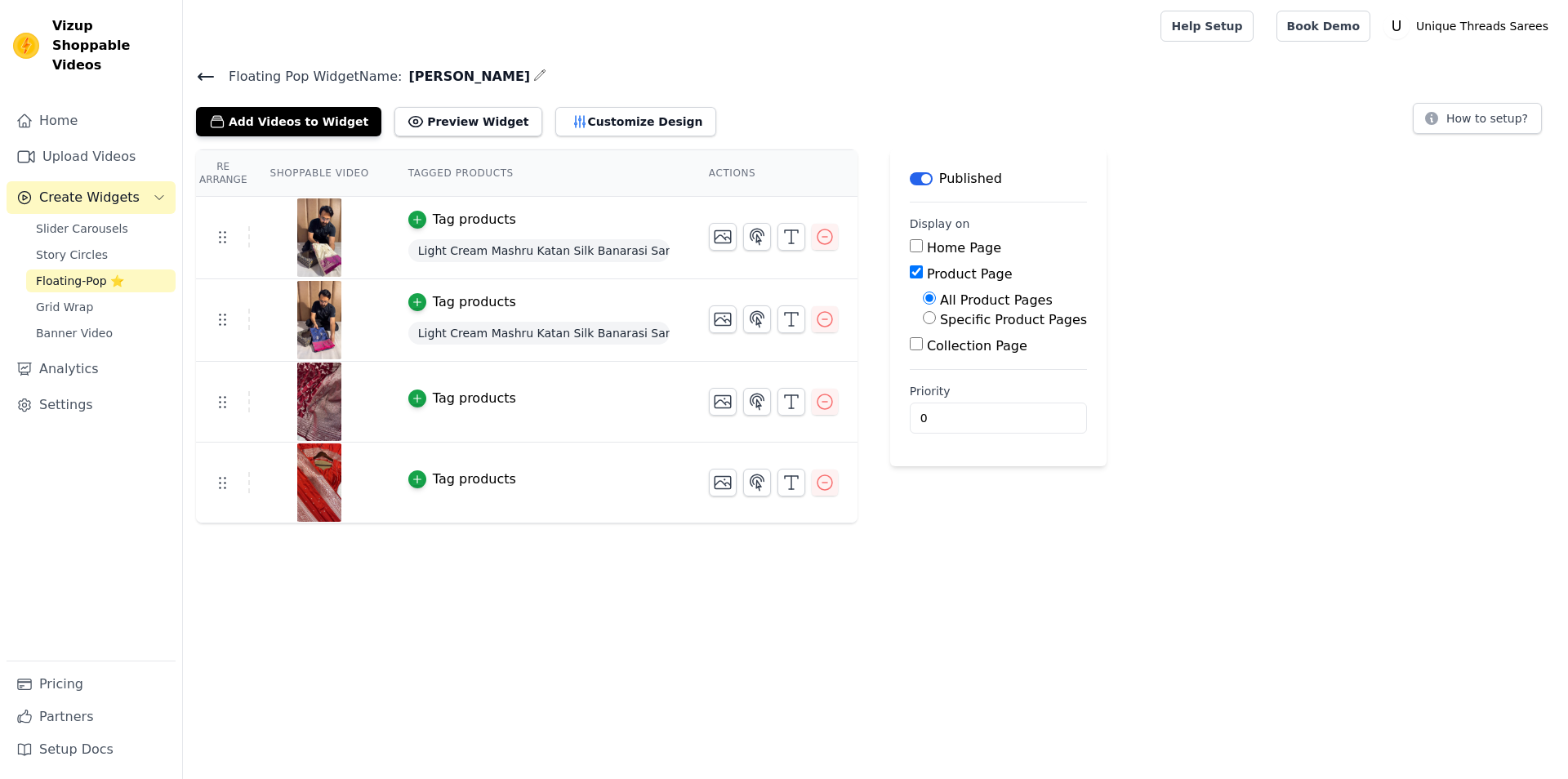
click at [218, 81] on span "Floating Pop Widget Name:" at bounding box center [309, 76] width 186 height 20
click at [211, 81] on icon at bounding box center [206, 76] width 20 height 20
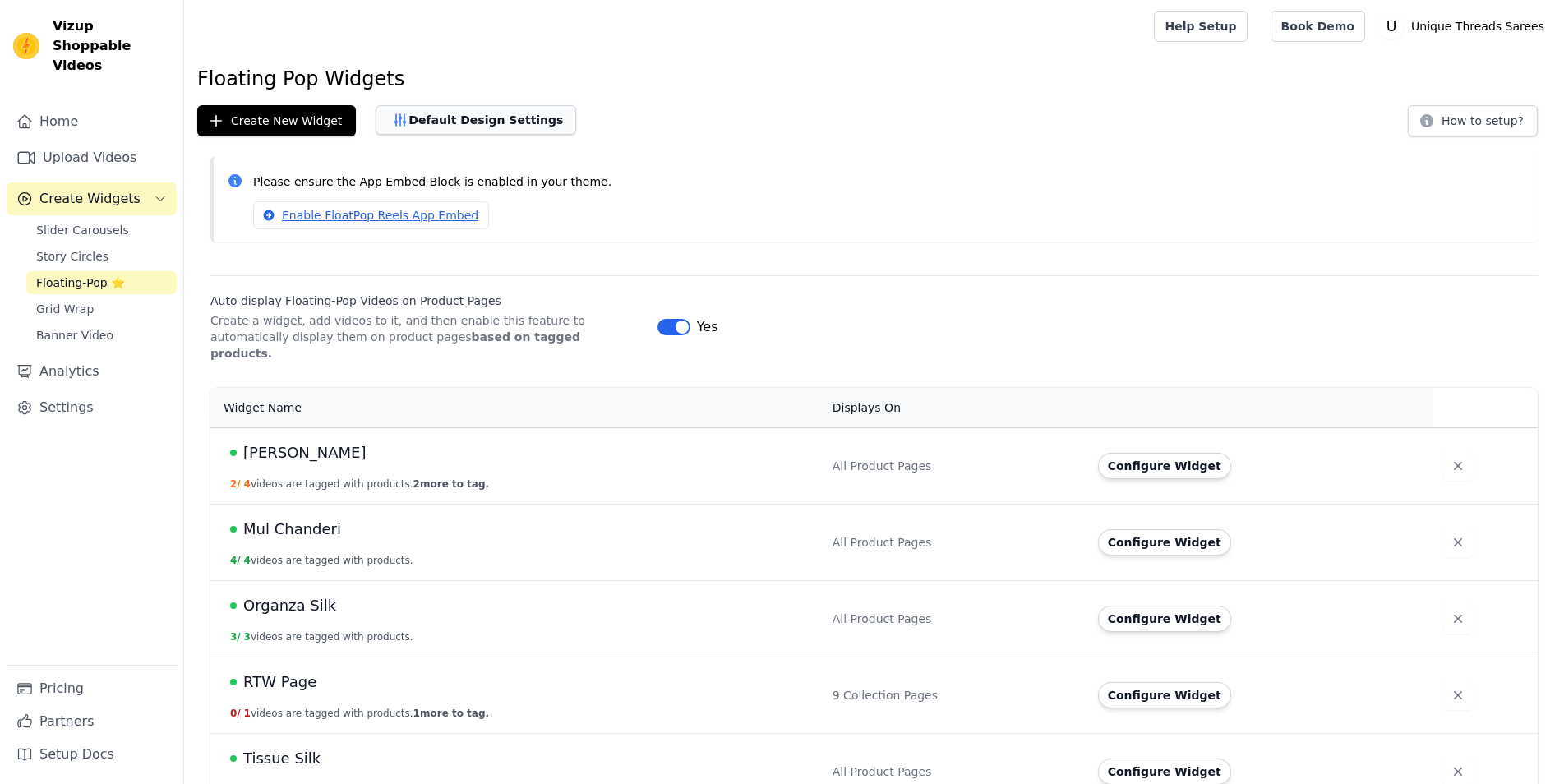
click at [455, 130] on button "Default Design Settings" at bounding box center [475, 120] width 200 height 30
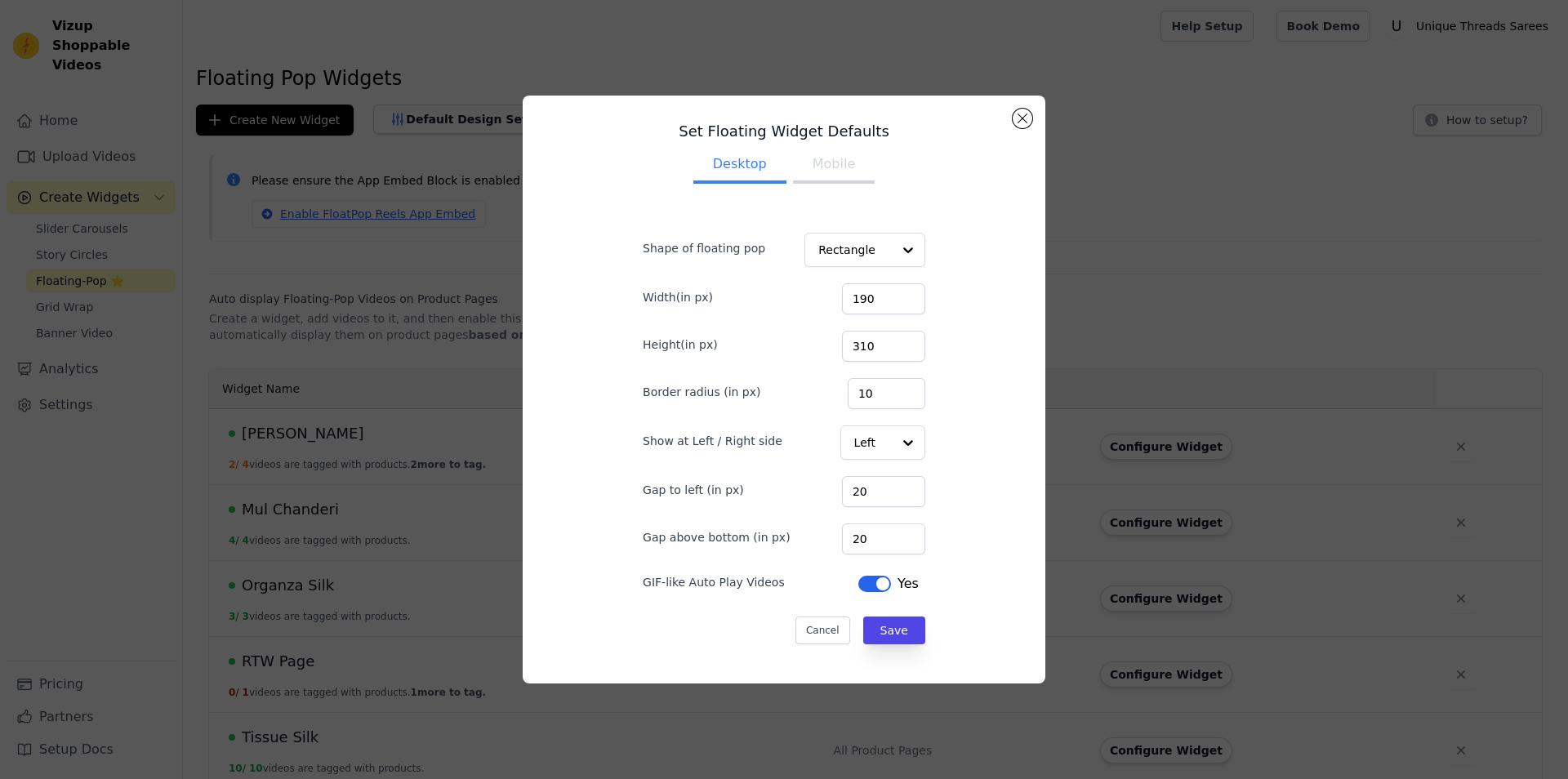
click at [827, 165] on button "Mobile" at bounding box center [834, 165] width 82 height 36
click at [1216, 165] on div "Set Floating Widget Defaults Desktop Mobile Shape of floating pop Rectangle Wid…" at bounding box center [784, 390] width 1516 height 640
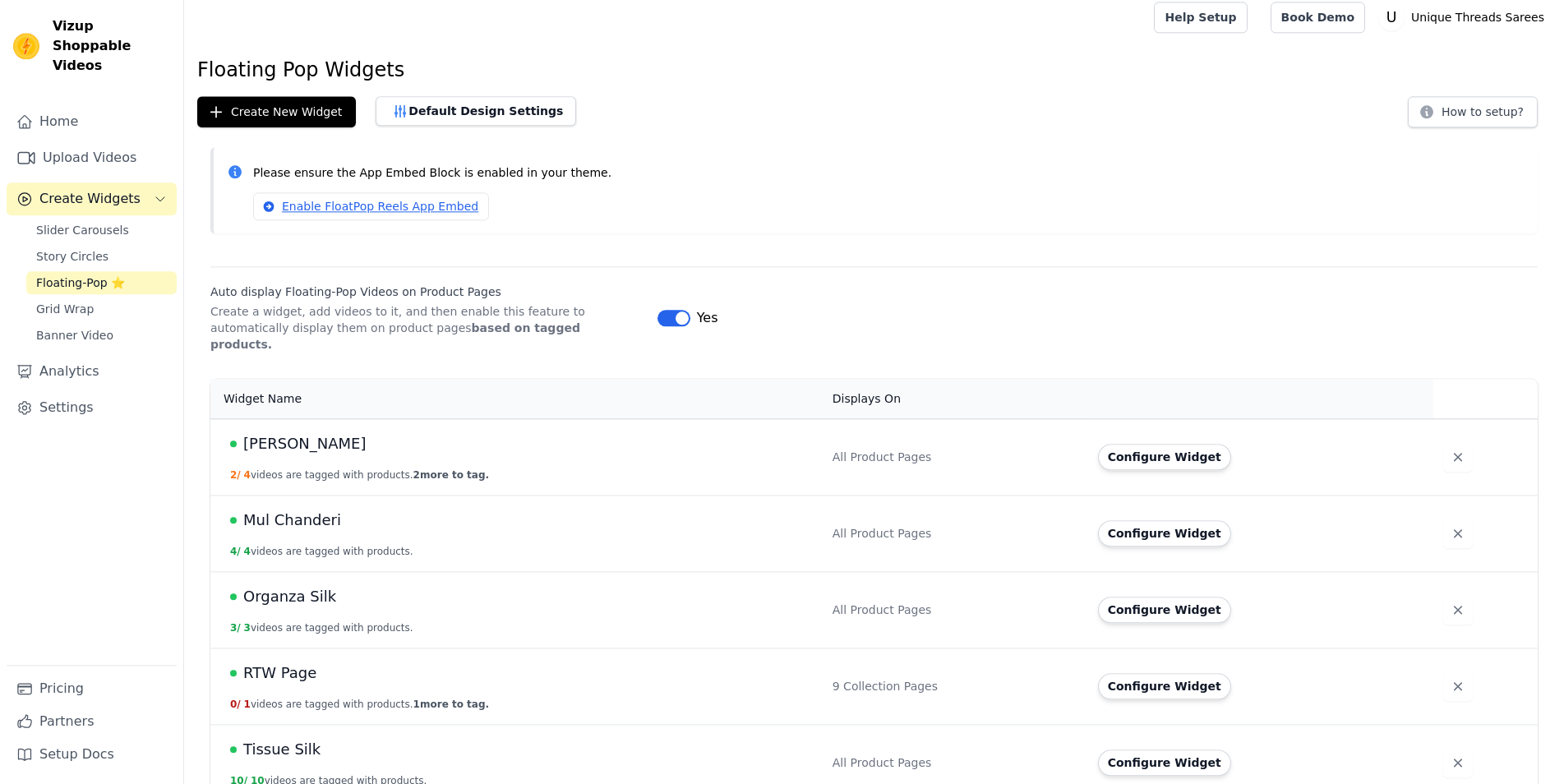
scroll to position [16, 0]
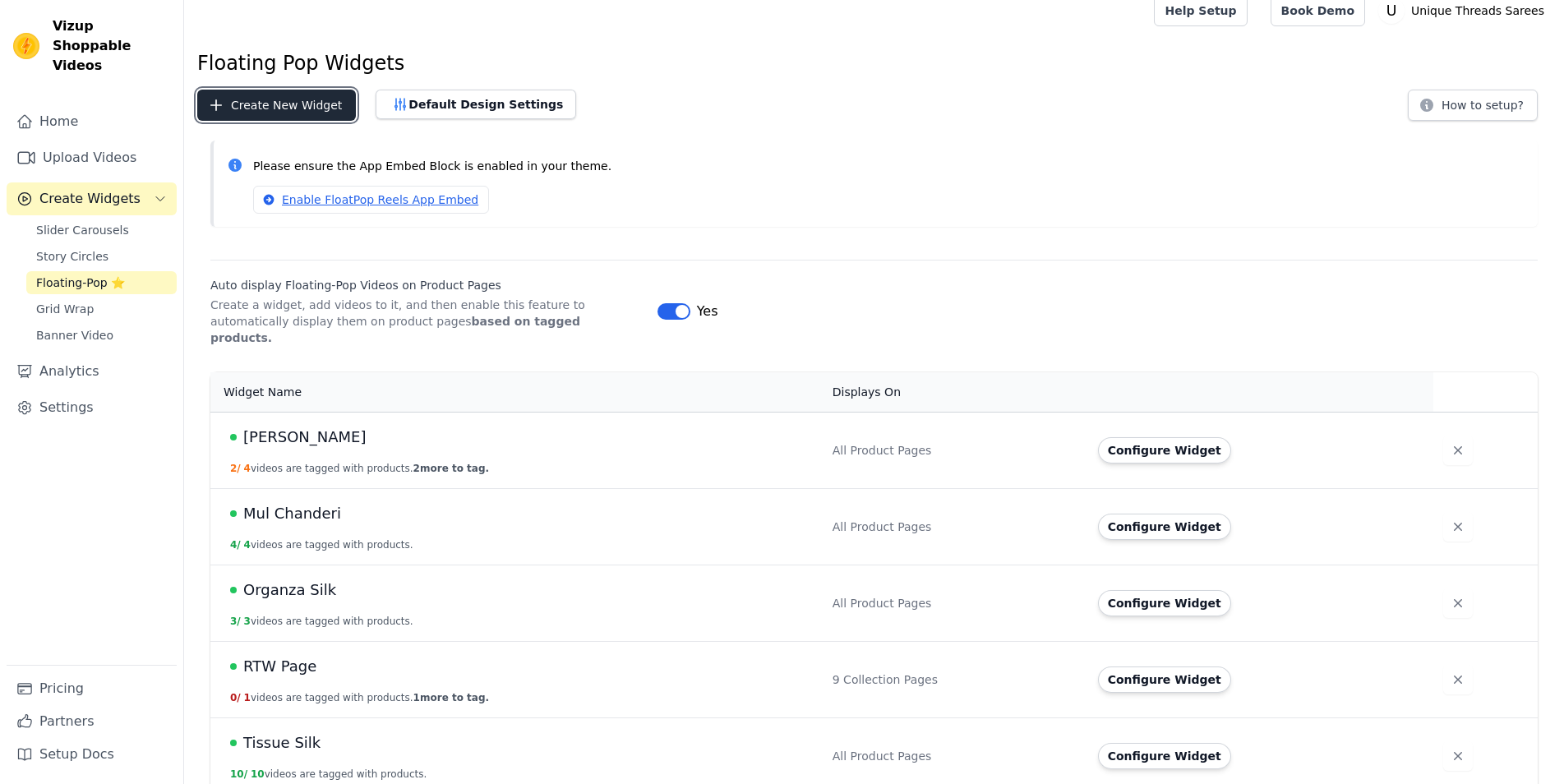
click at [303, 107] on button "Create New Widget" at bounding box center [276, 105] width 158 height 31
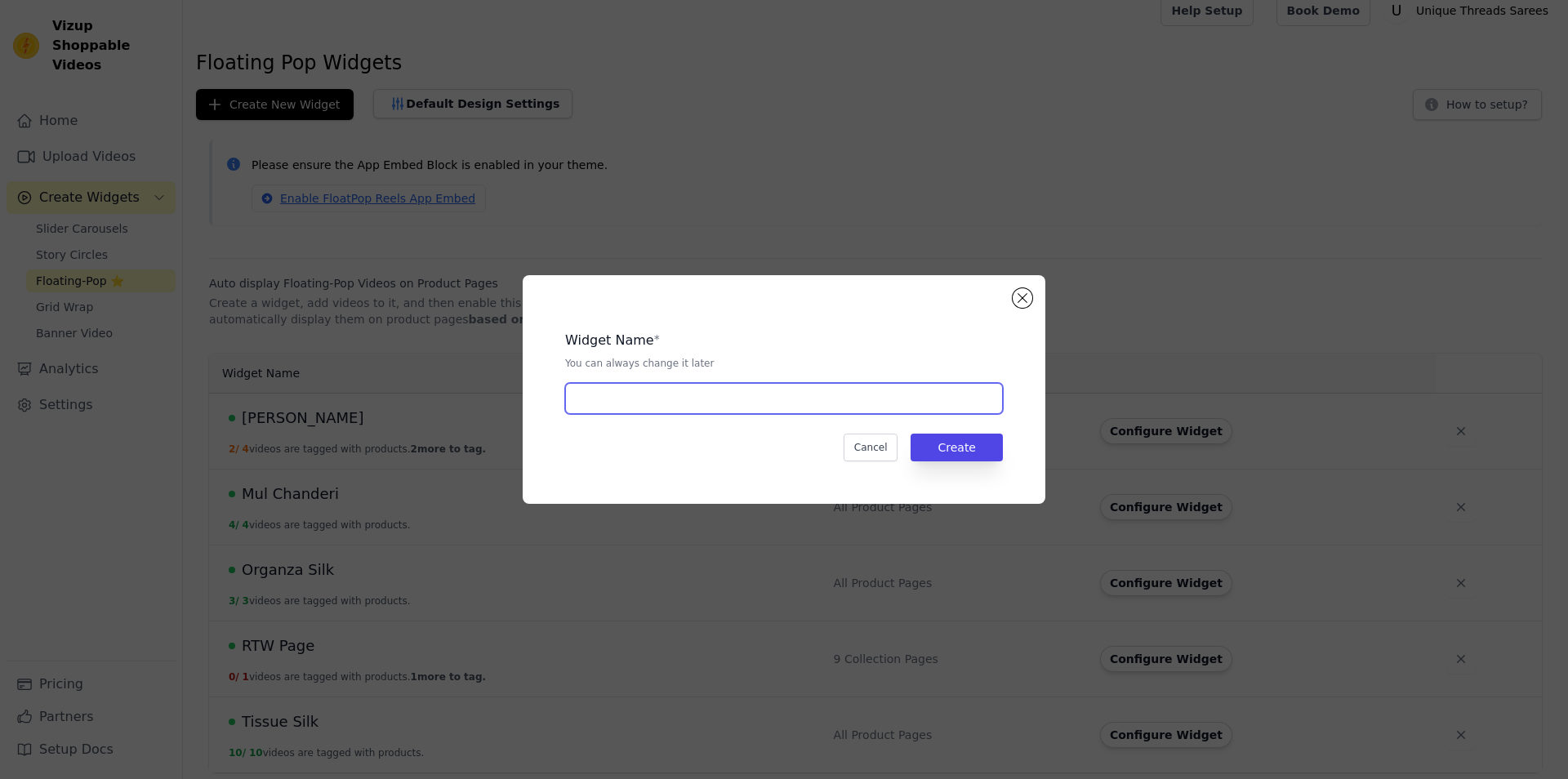
click at [703, 401] on input "text" at bounding box center [784, 398] width 438 height 31
type input "[PERSON_NAME]"
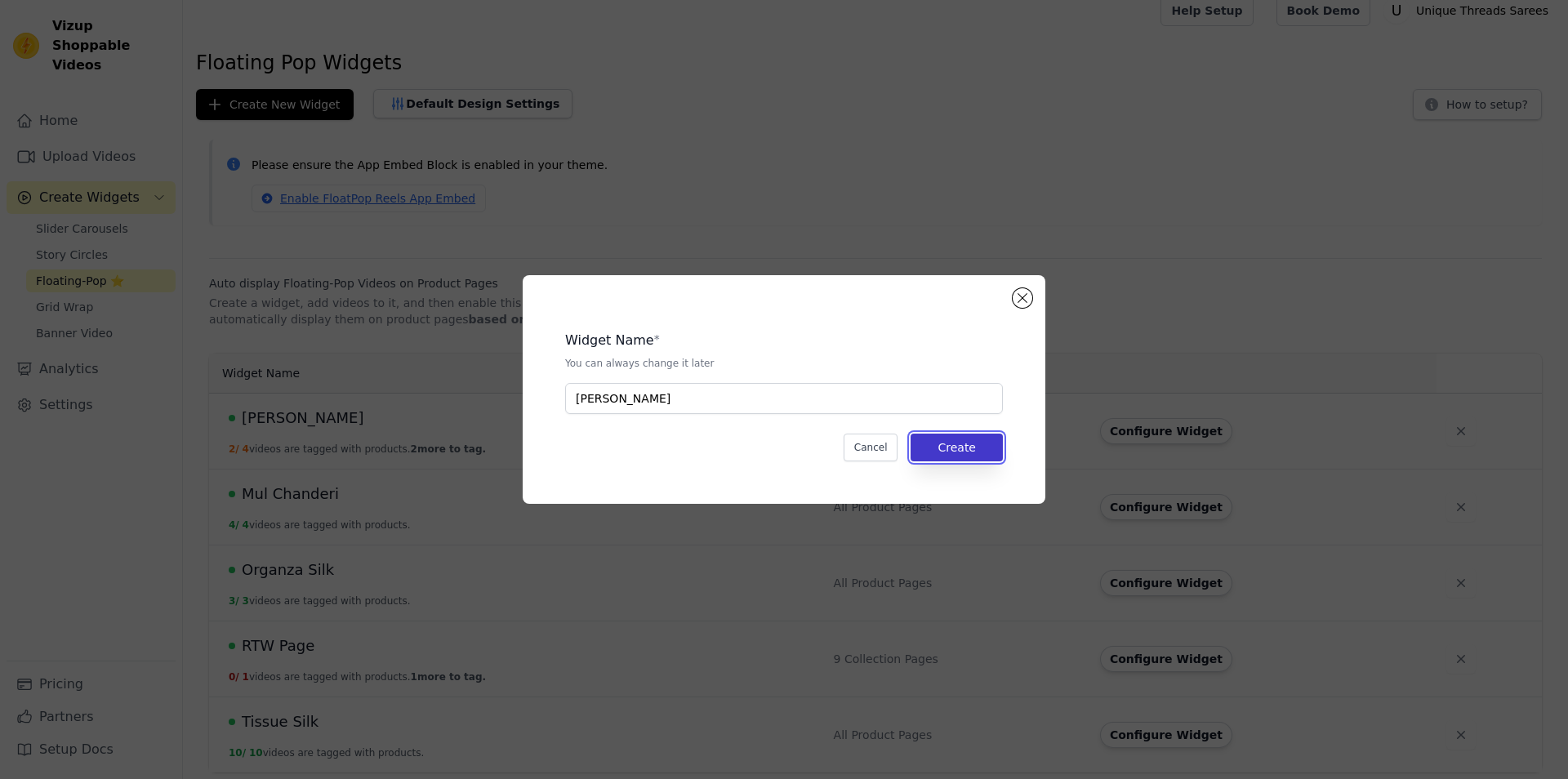
click at [965, 445] on button "Create" at bounding box center [956, 447] width 92 height 28
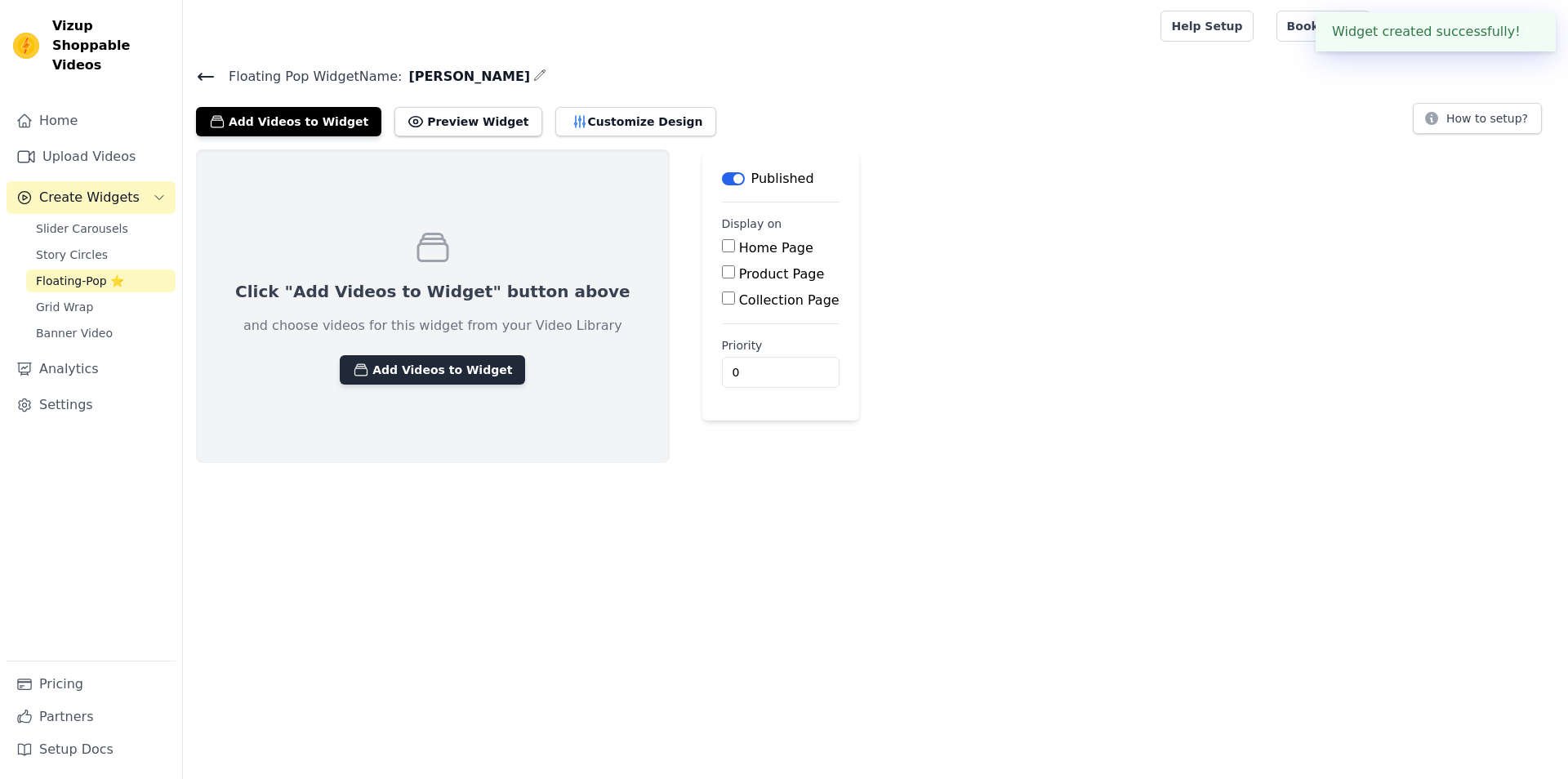
click at [454, 358] on button "Add Videos to Widget" at bounding box center [432, 370] width 185 height 30
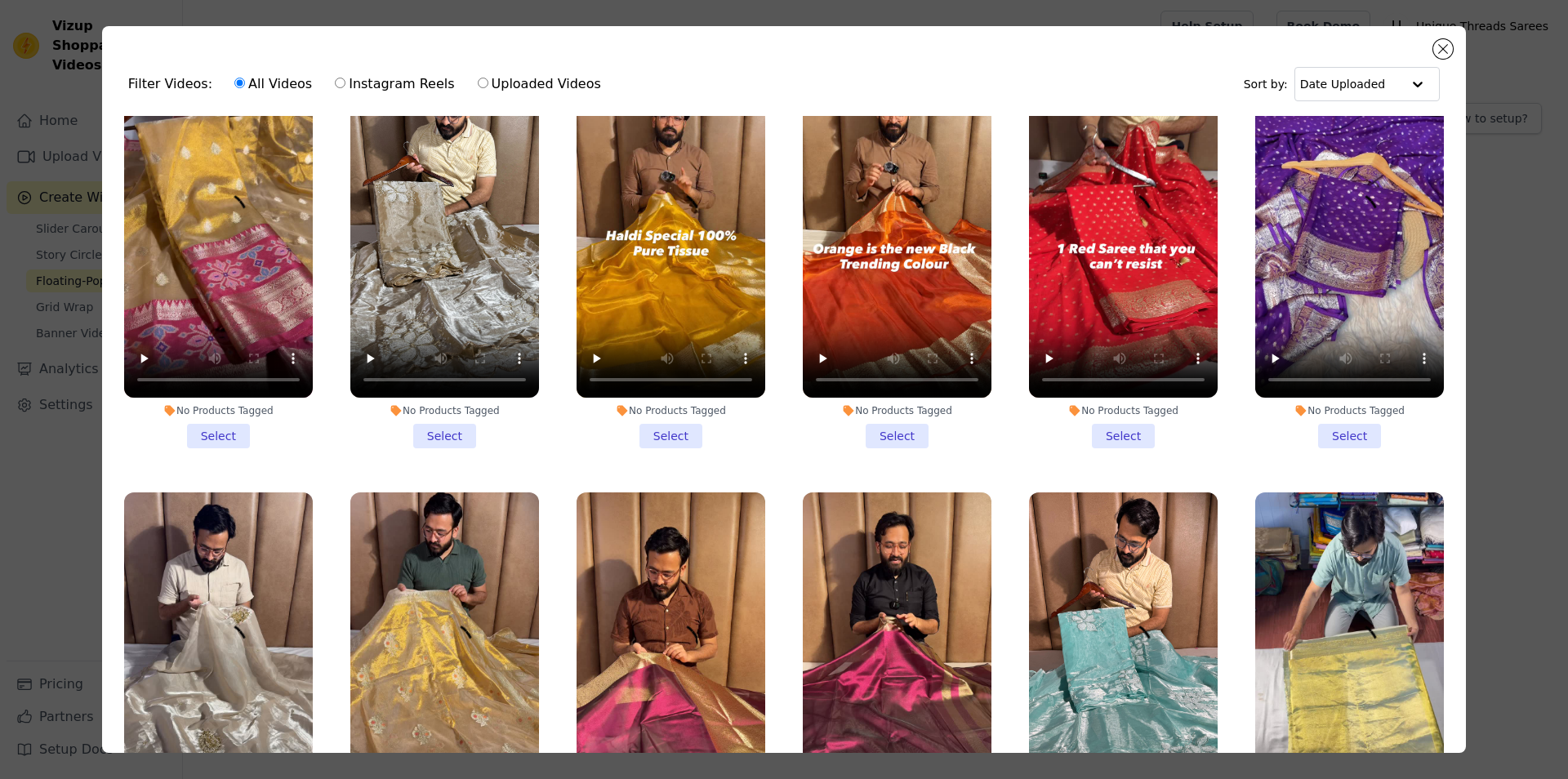
scroll to position [1543, 0]
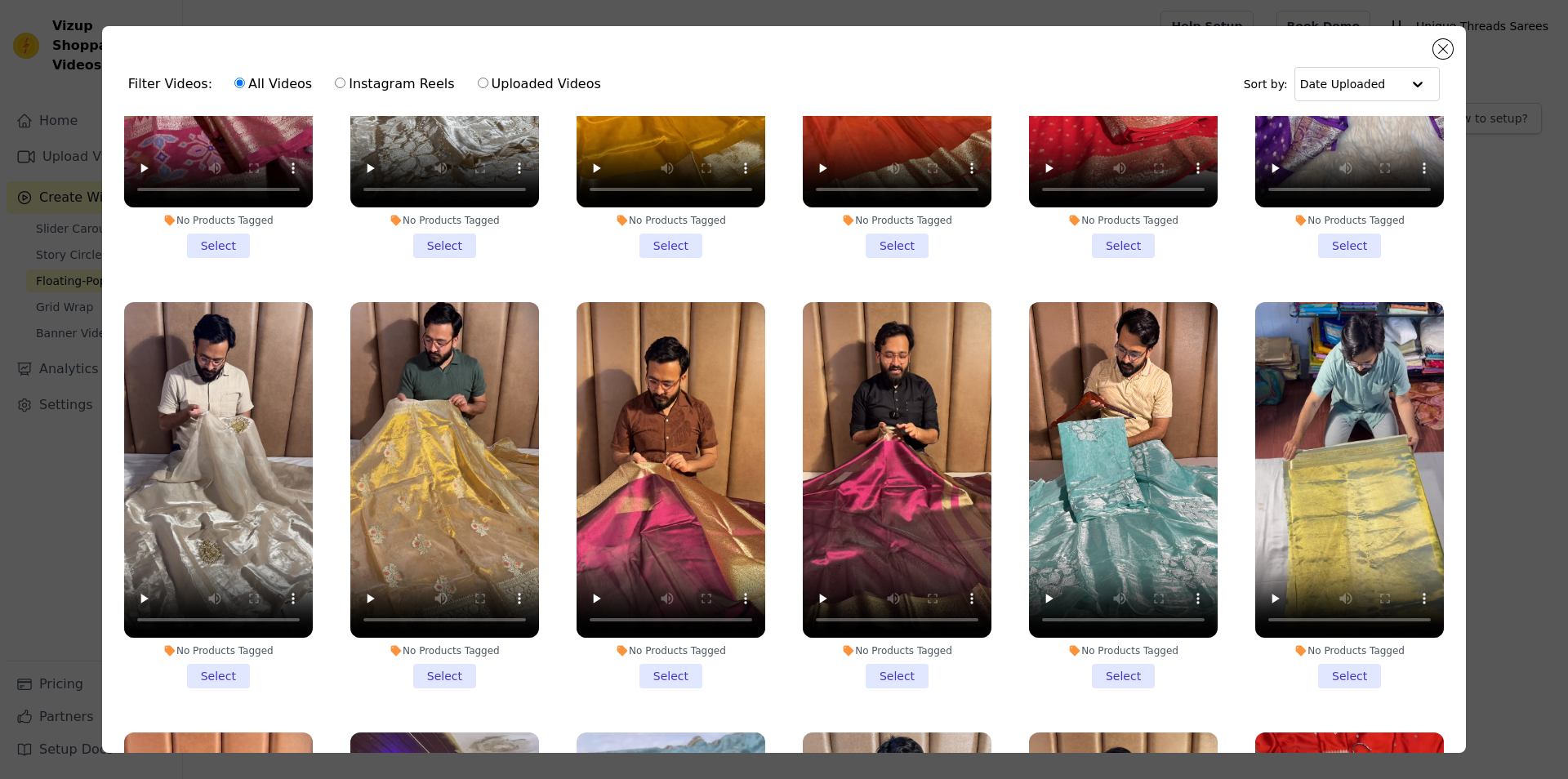
click at [1097, 218] on li "No Products Tagged Select" at bounding box center [1123, 64] width 189 height 386
click at [0, 0] on input "No Products Tagged Select" at bounding box center [0, 0] width 0 height 0
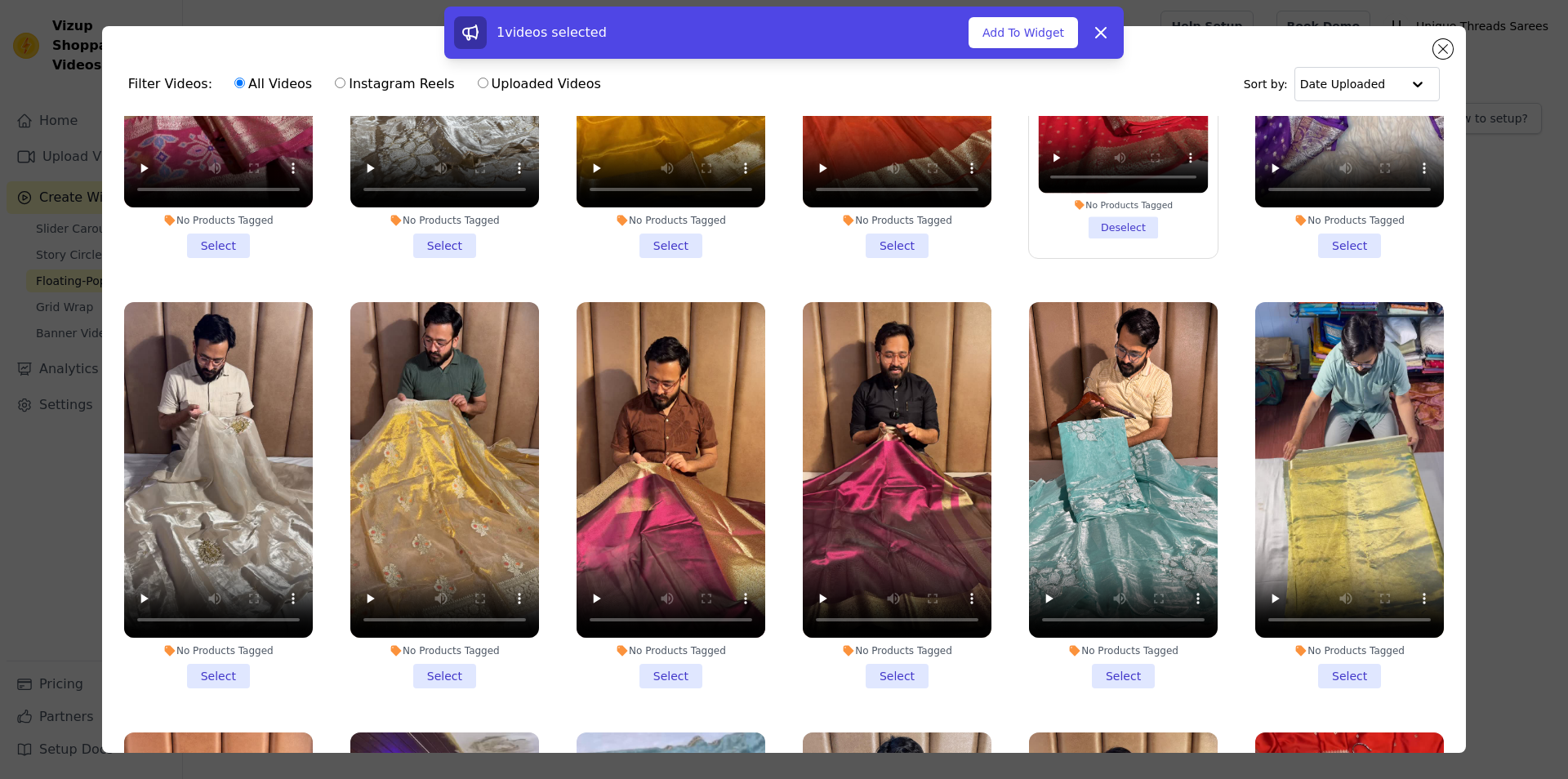
click at [1329, 215] on li "No Products Tagged Select" at bounding box center [1349, 64] width 189 height 386
click at [0, 0] on input "No Products Tagged Select" at bounding box center [0, 0] width 0 height 0
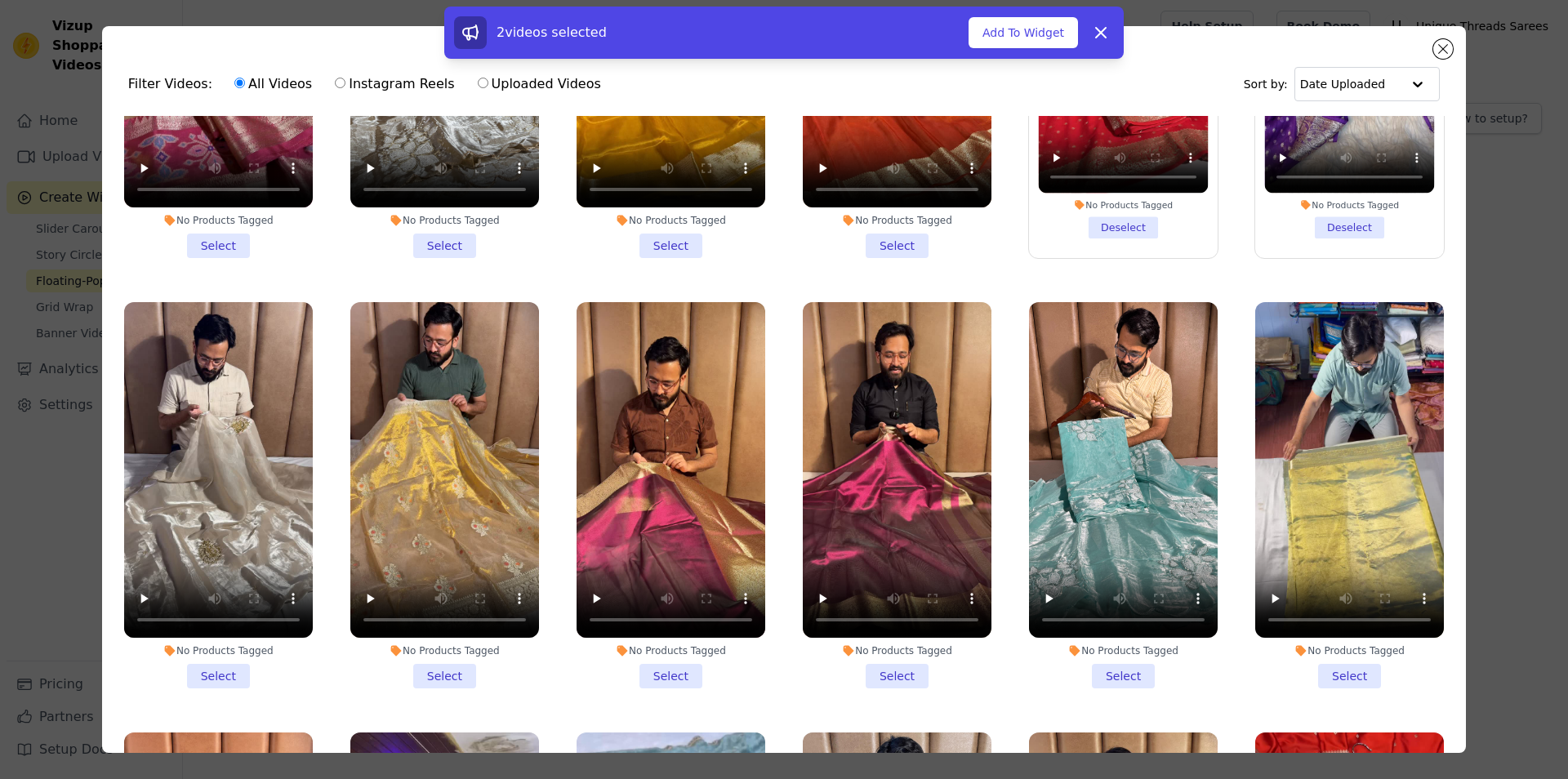
scroll to position [1028, 0]
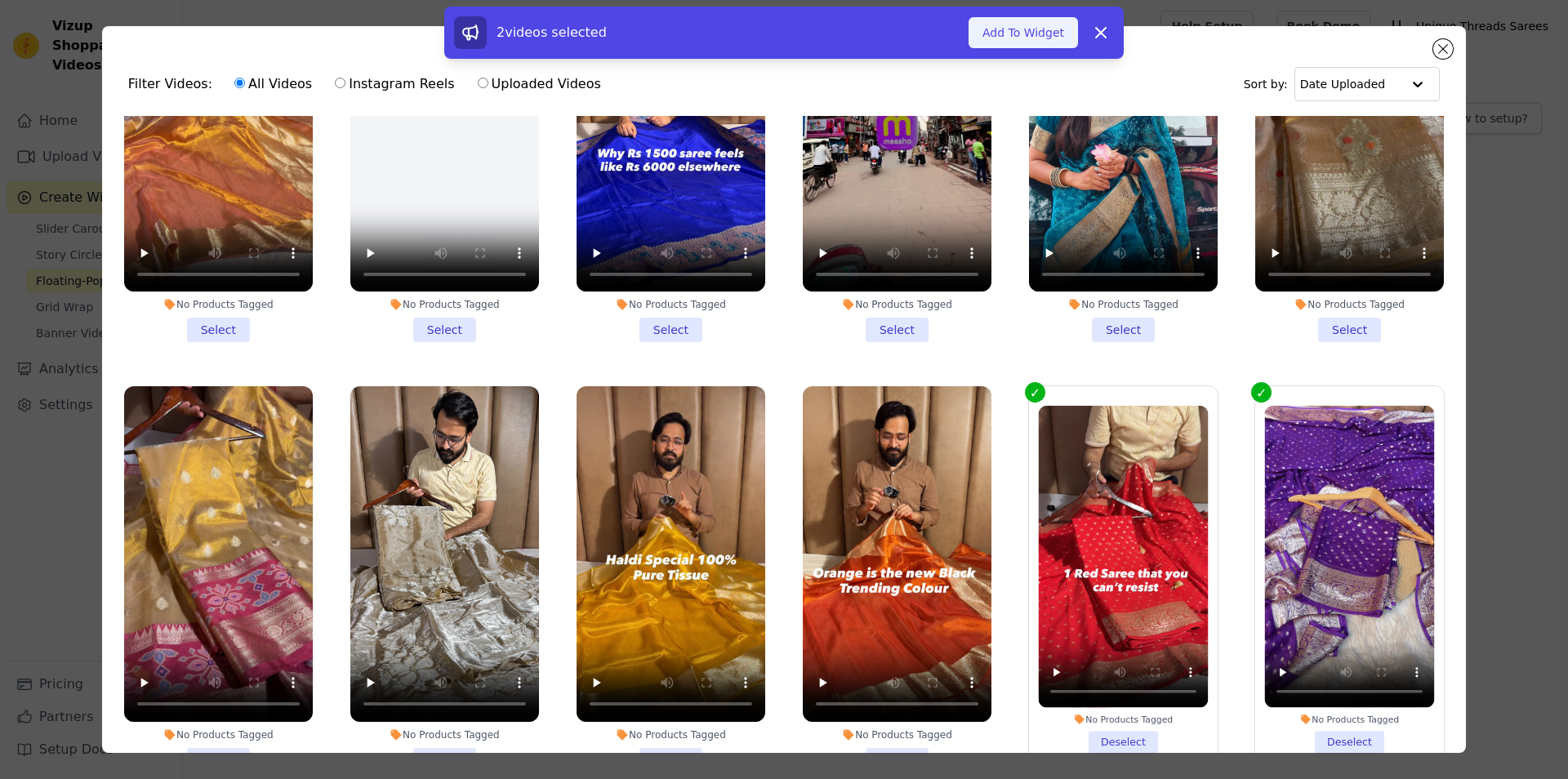
click at [1026, 26] on button "Add To Widget" at bounding box center [1023, 32] width 110 height 31
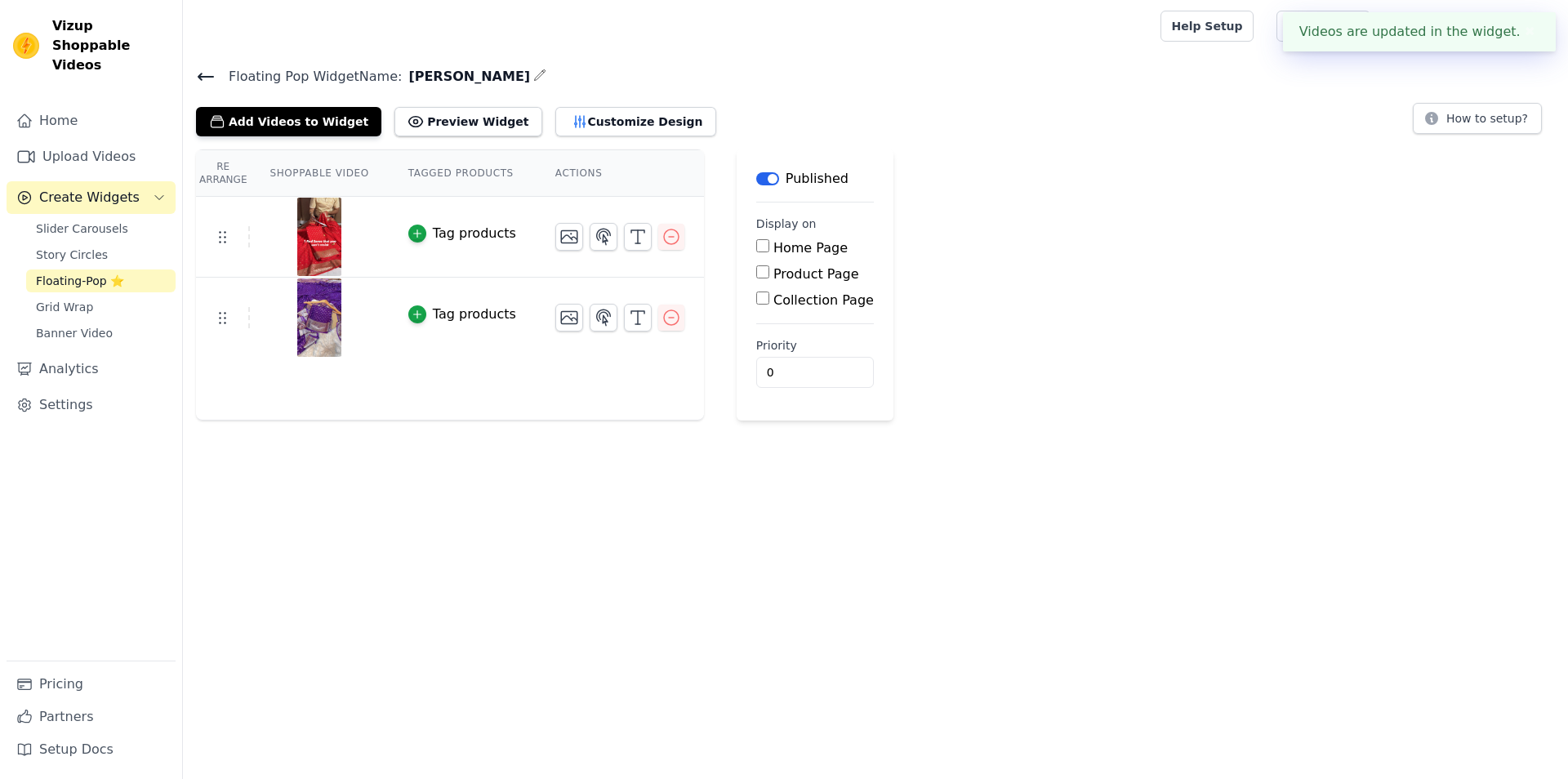
click at [432, 234] on div "Tag products" at bounding box center [474, 233] width 84 height 20
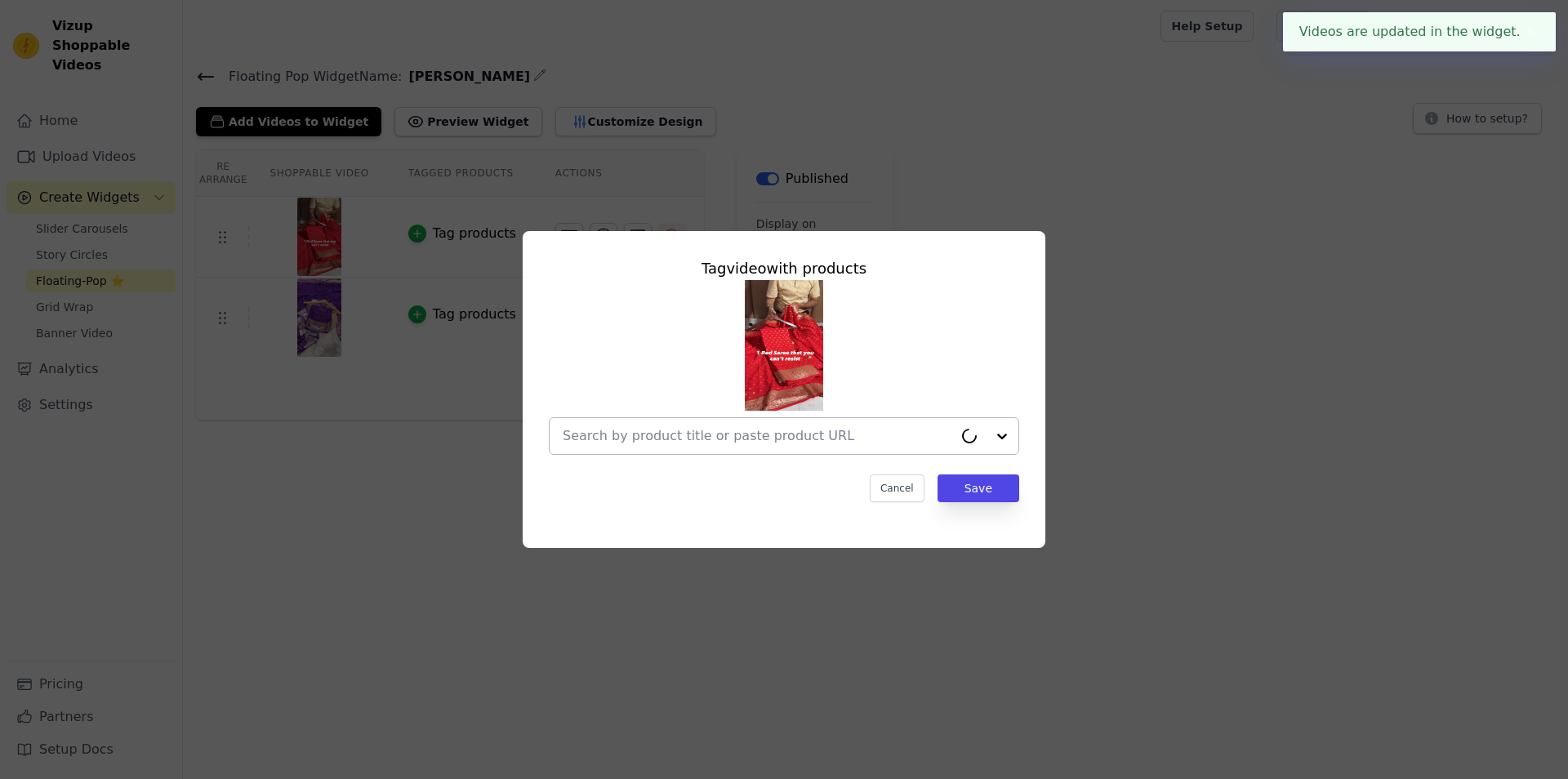
click at [746, 448] on div at bounding box center [758, 436] width 391 height 36
paste input "[URL][DOMAIN_NAME][PERSON_NAME]"
type input "[URL][DOMAIN_NAME][PERSON_NAME]"
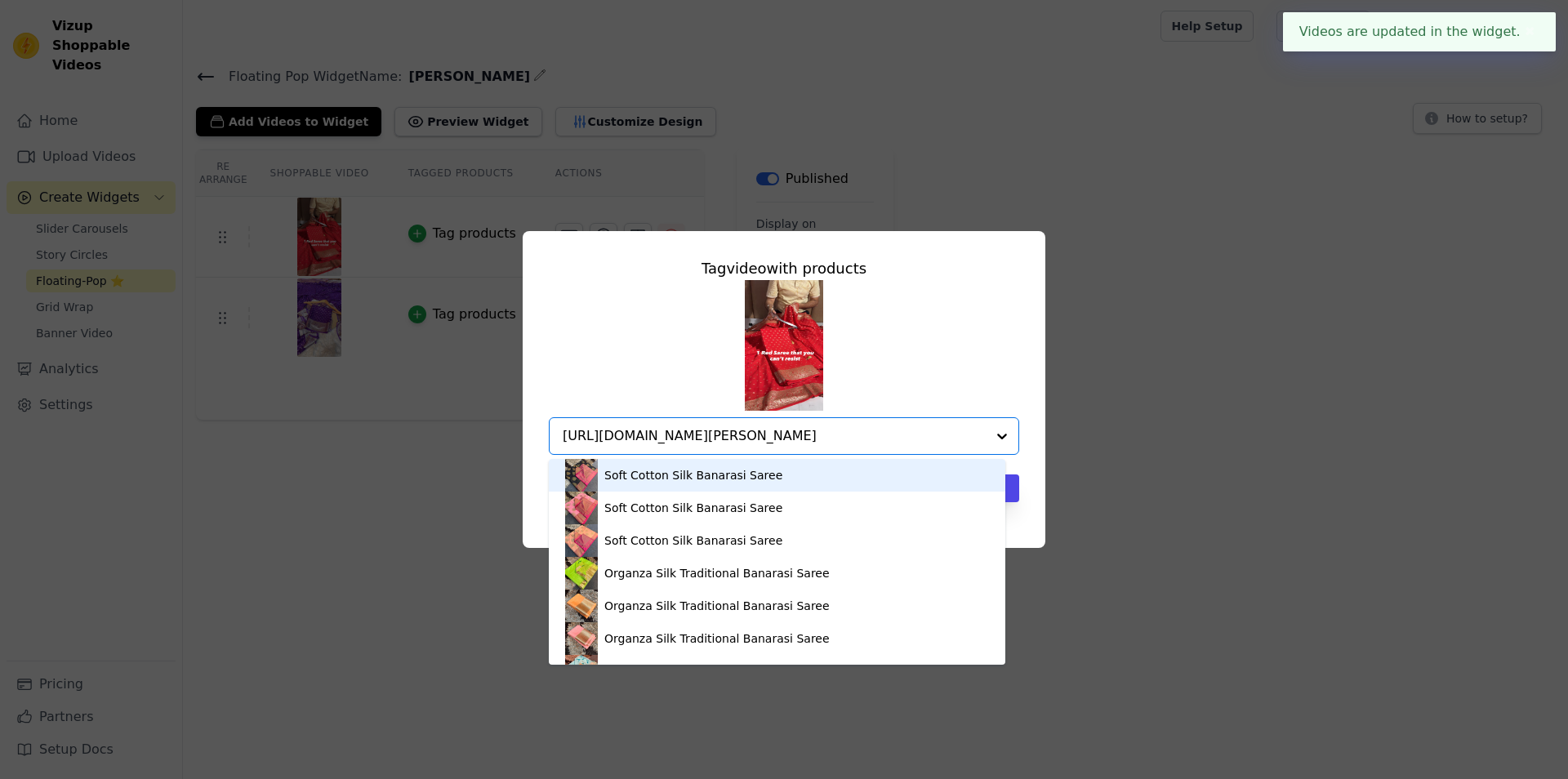
scroll to position [0, 195]
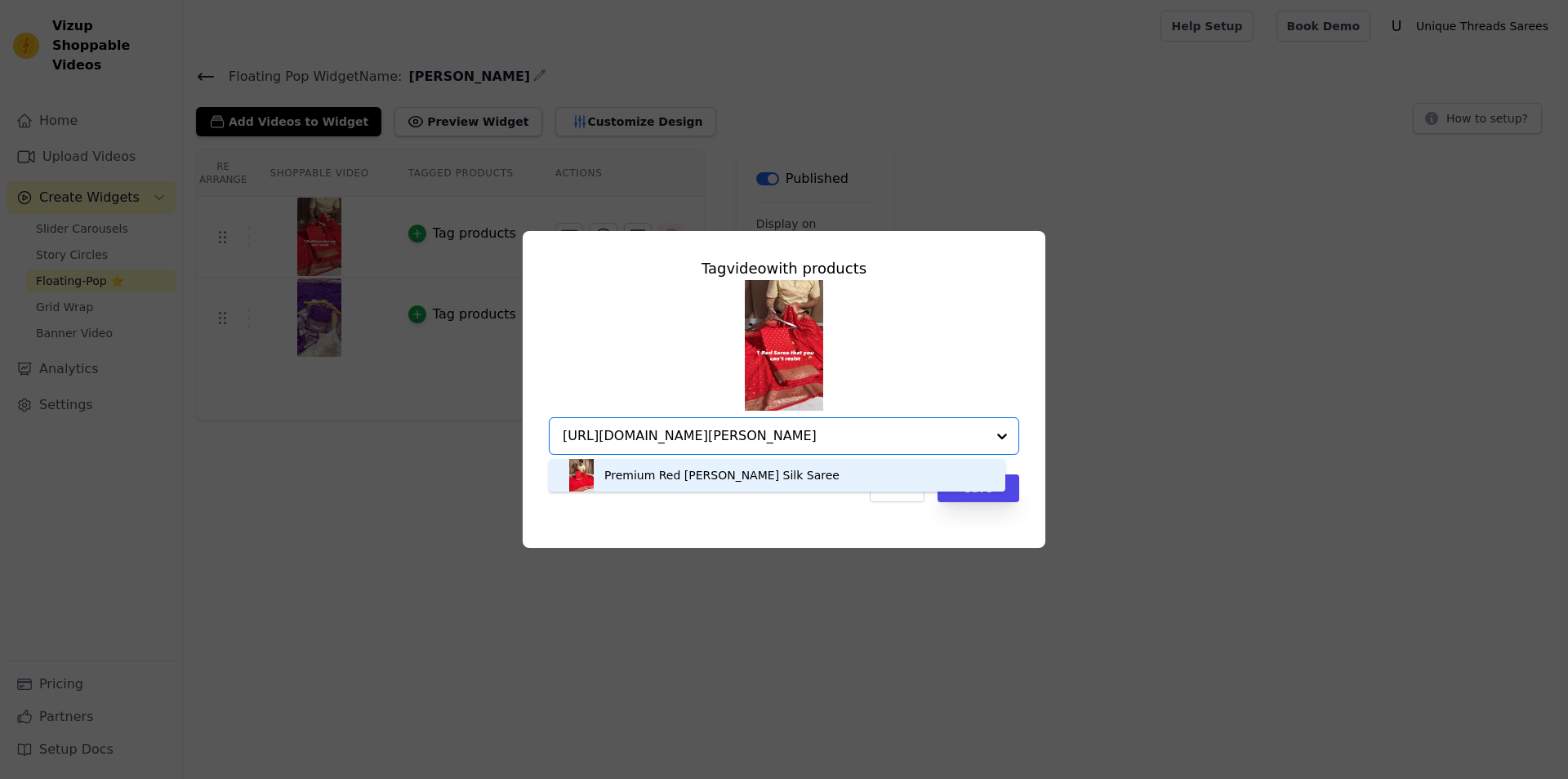
click at [740, 480] on div "Premium Red [PERSON_NAME] Silk Saree" at bounding box center [722, 475] width 235 height 17
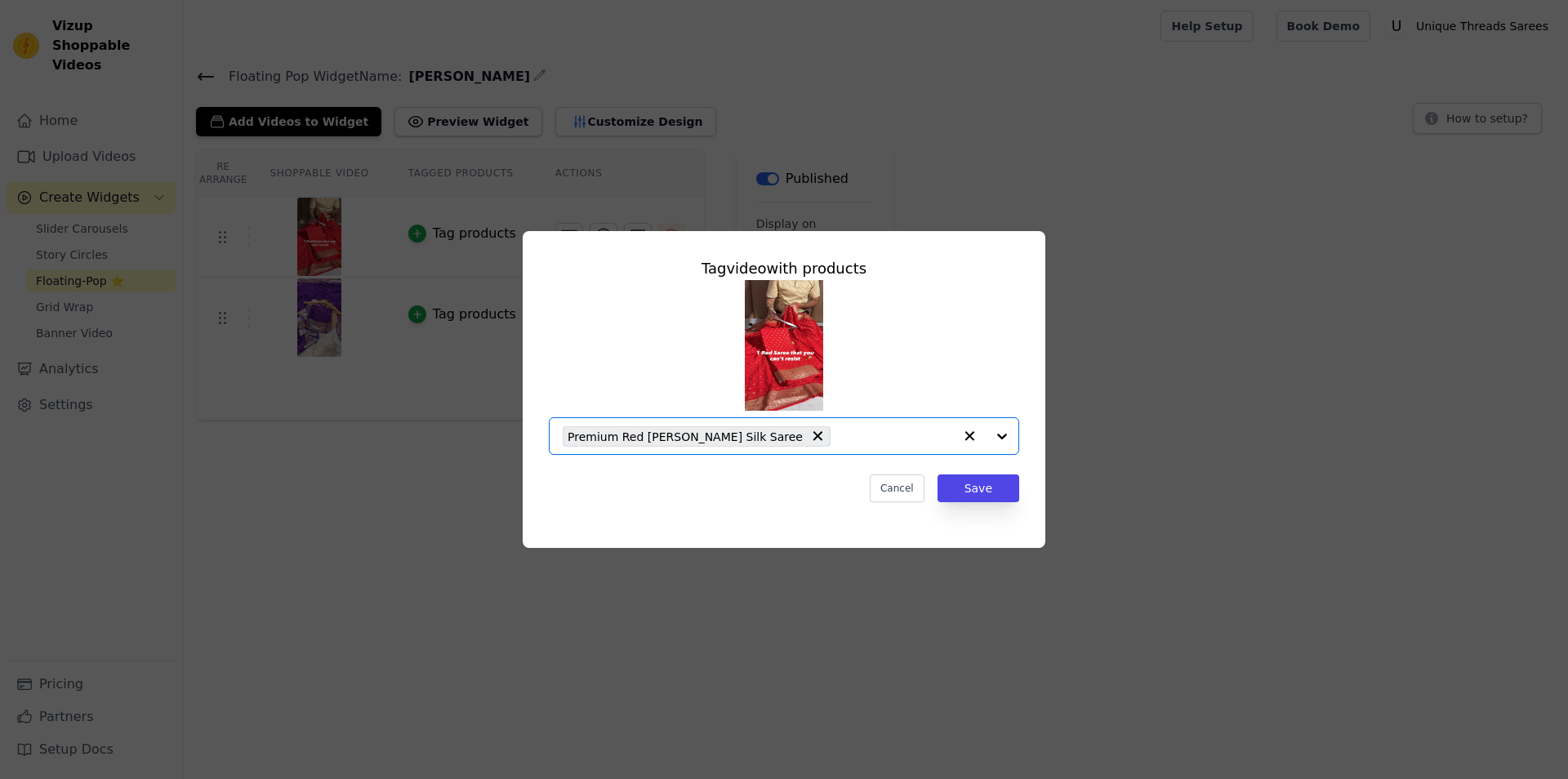
scroll to position [0, 0]
click at [995, 486] on button "Save" at bounding box center [978, 488] width 82 height 28
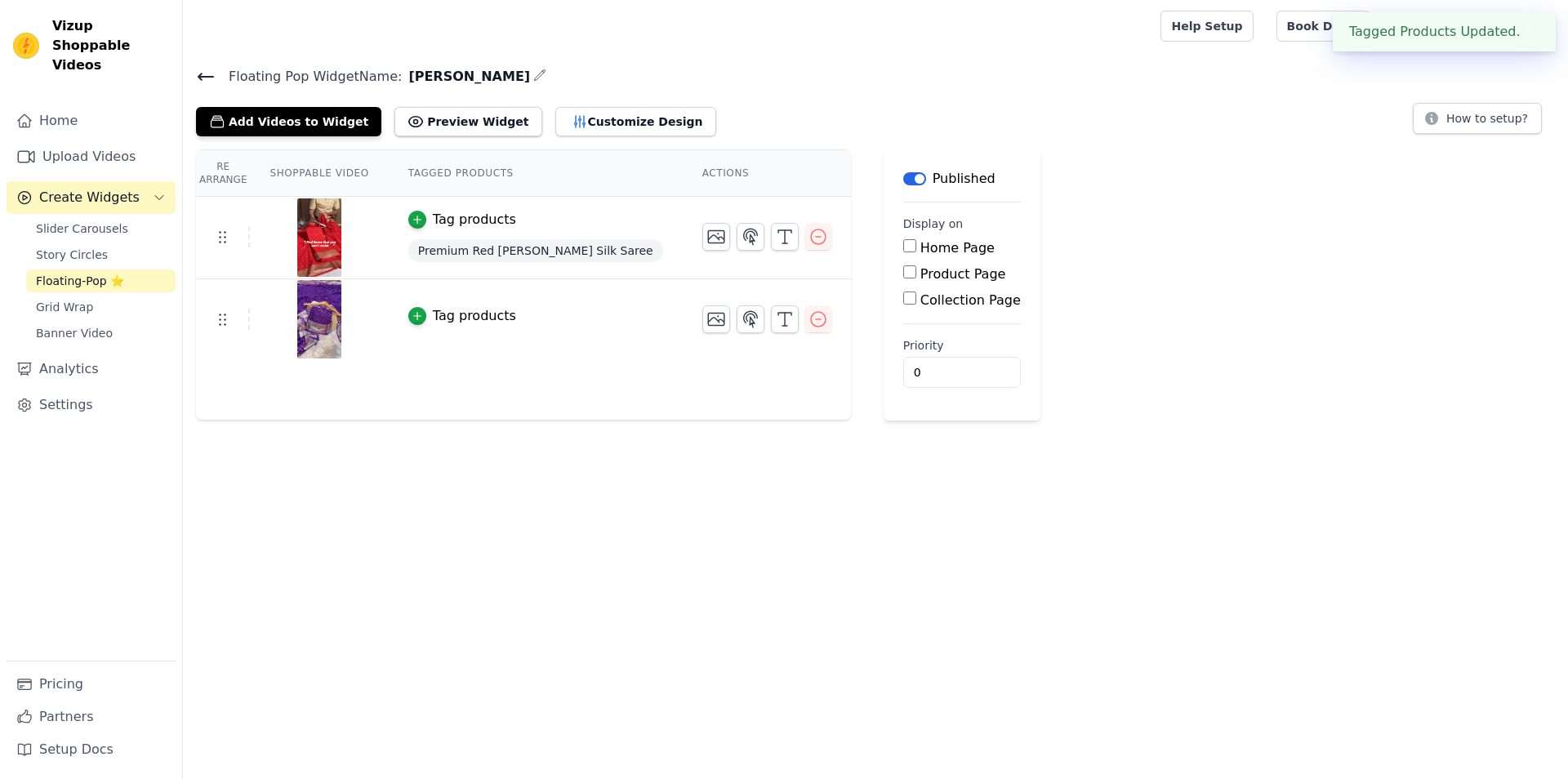
click at [432, 311] on div "Tag products" at bounding box center [474, 315] width 84 height 20
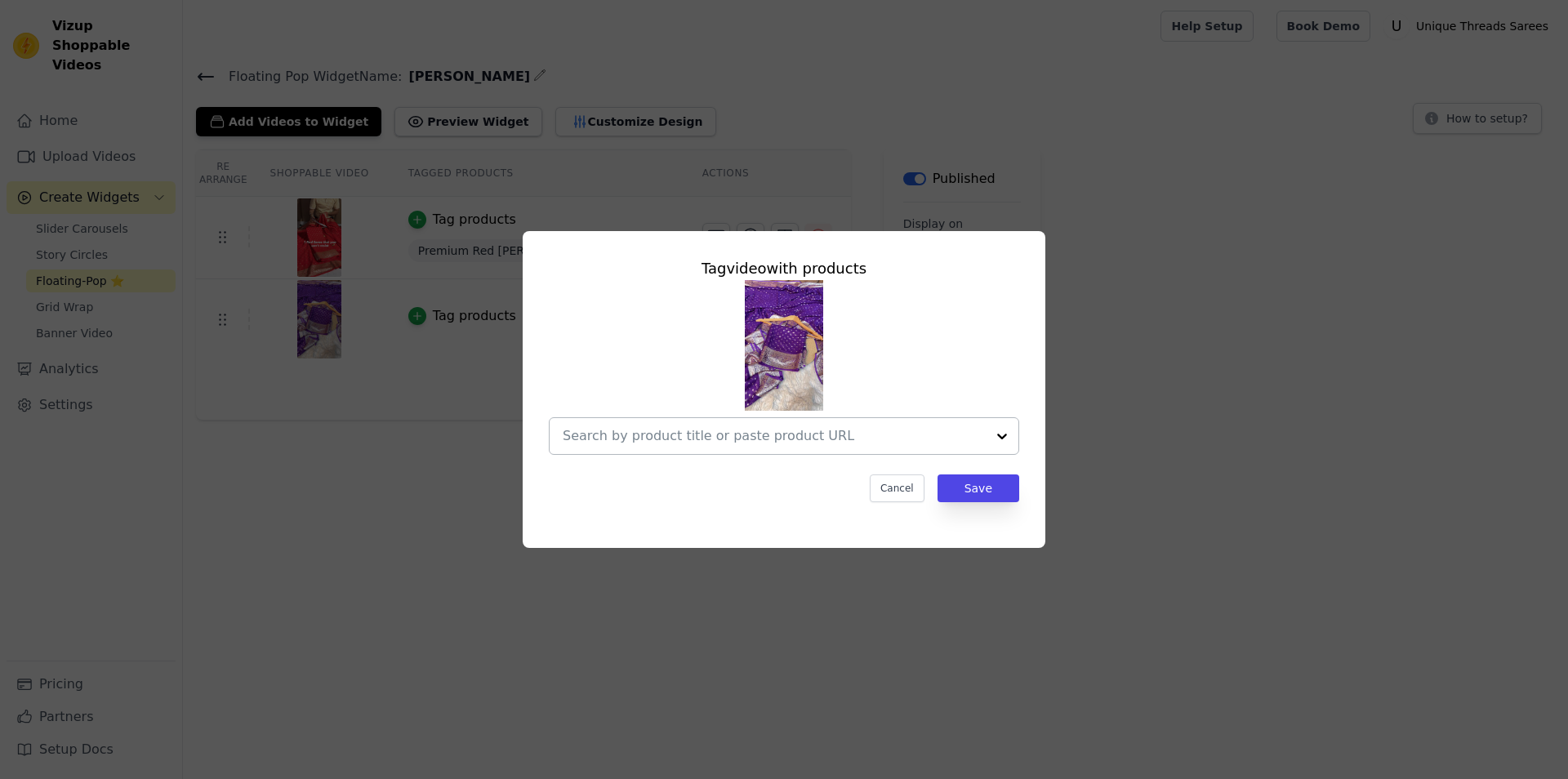
click at [677, 444] on input "text" at bounding box center [774, 435] width 423 height 20
paste input "[URL][DOMAIN_NAME][PERSON_NAME]"
type input "[URL][DOMAIN_NAME][PERSON_NAME]"
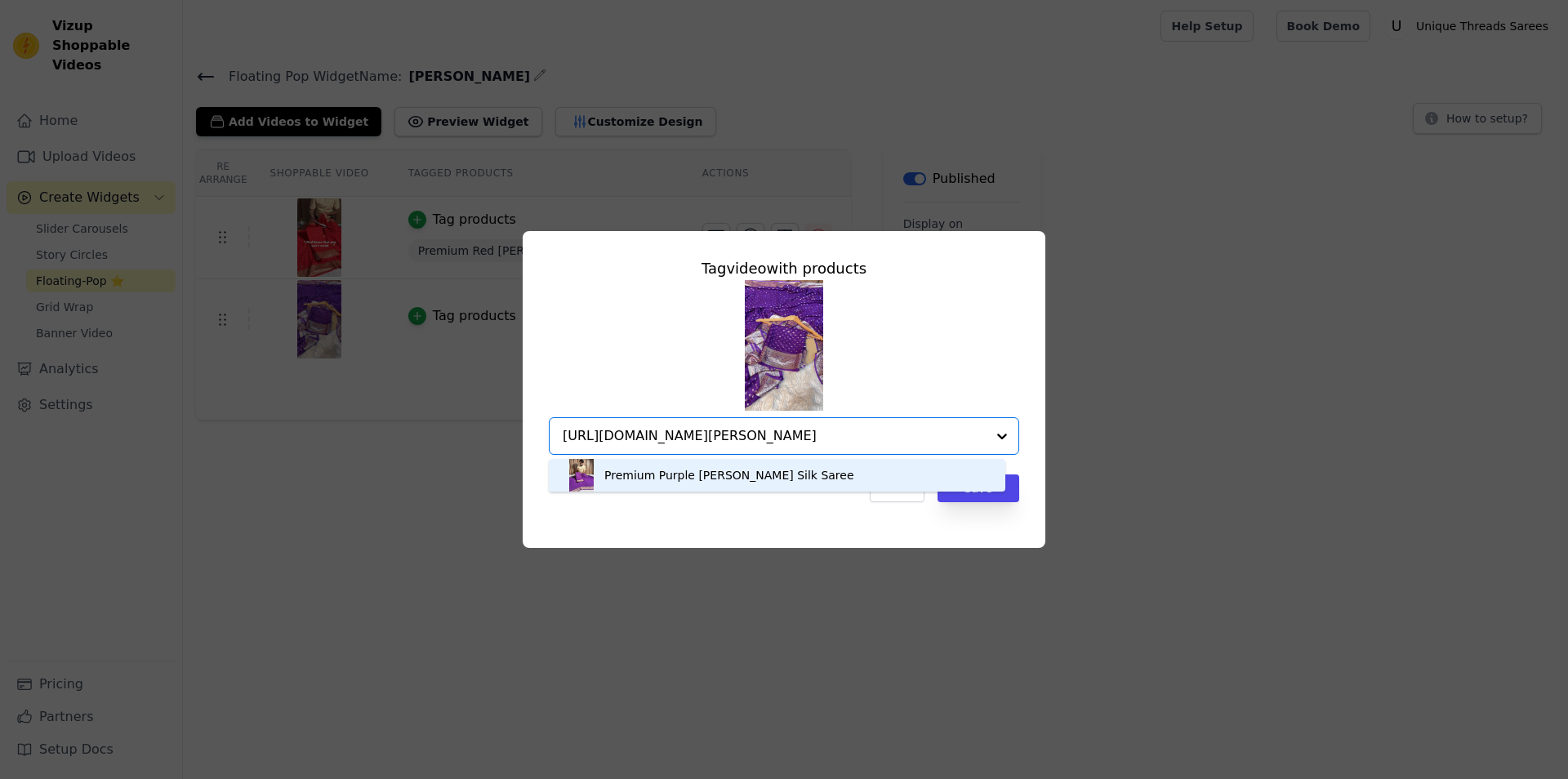
click at [756, 482] on div "Premium Purple [PERSON_NAME] Silk Saree" at bounding box center [729, 475] width 250 height 17
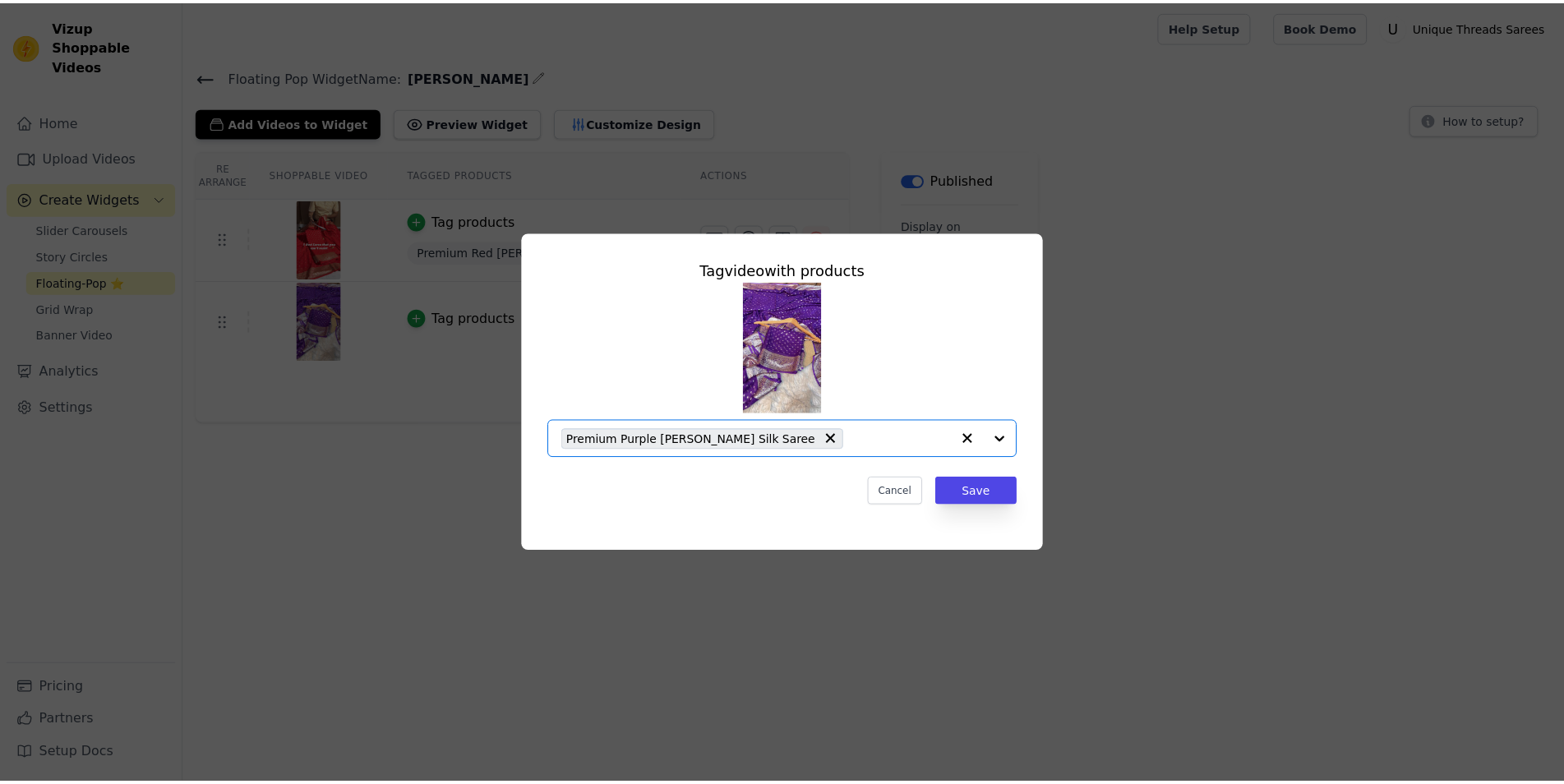
scroll to position [0, 0]
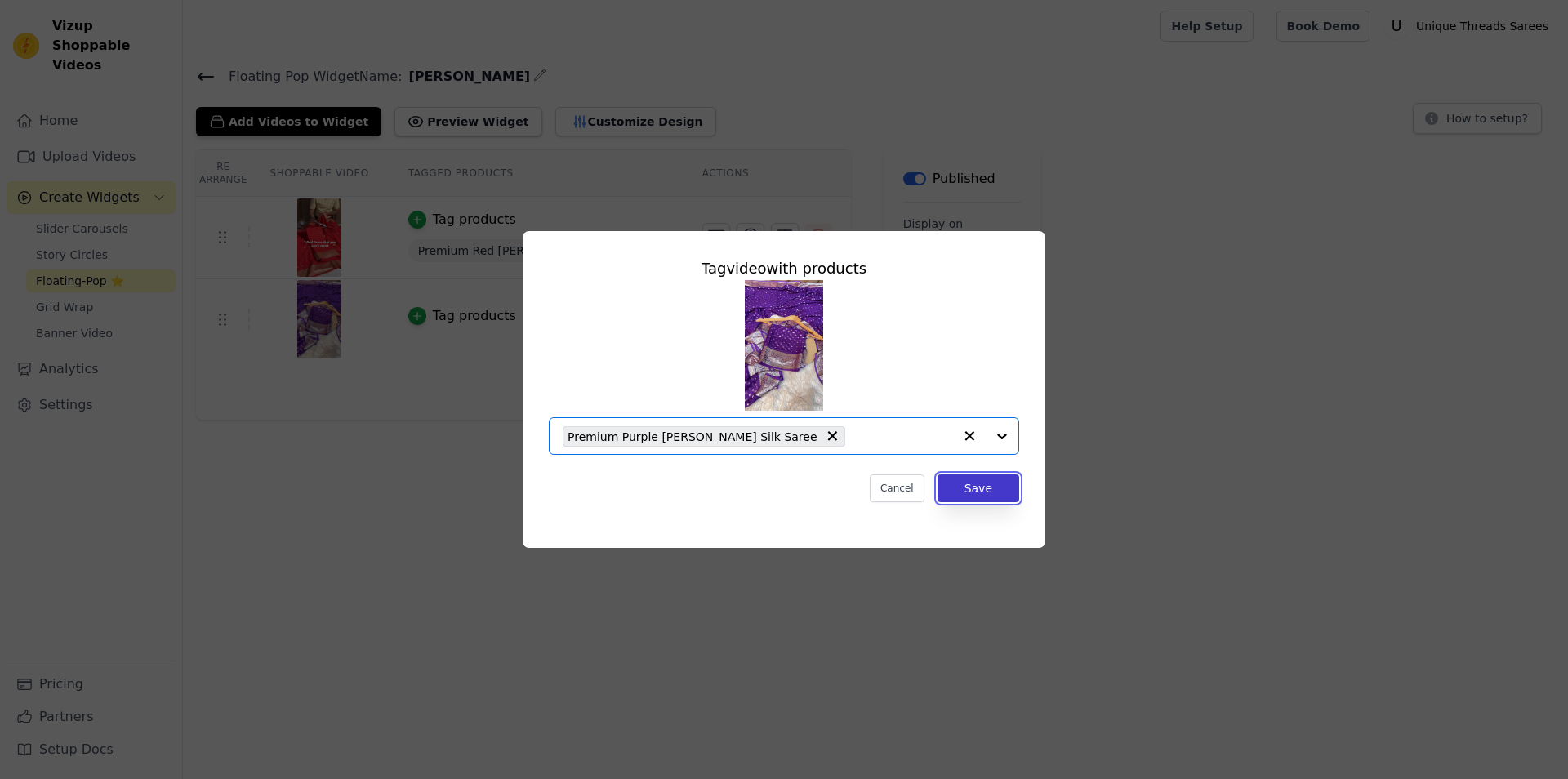
click at [1007, 485] on button "Save" at bounding box center [978, 488] width 82 height 28
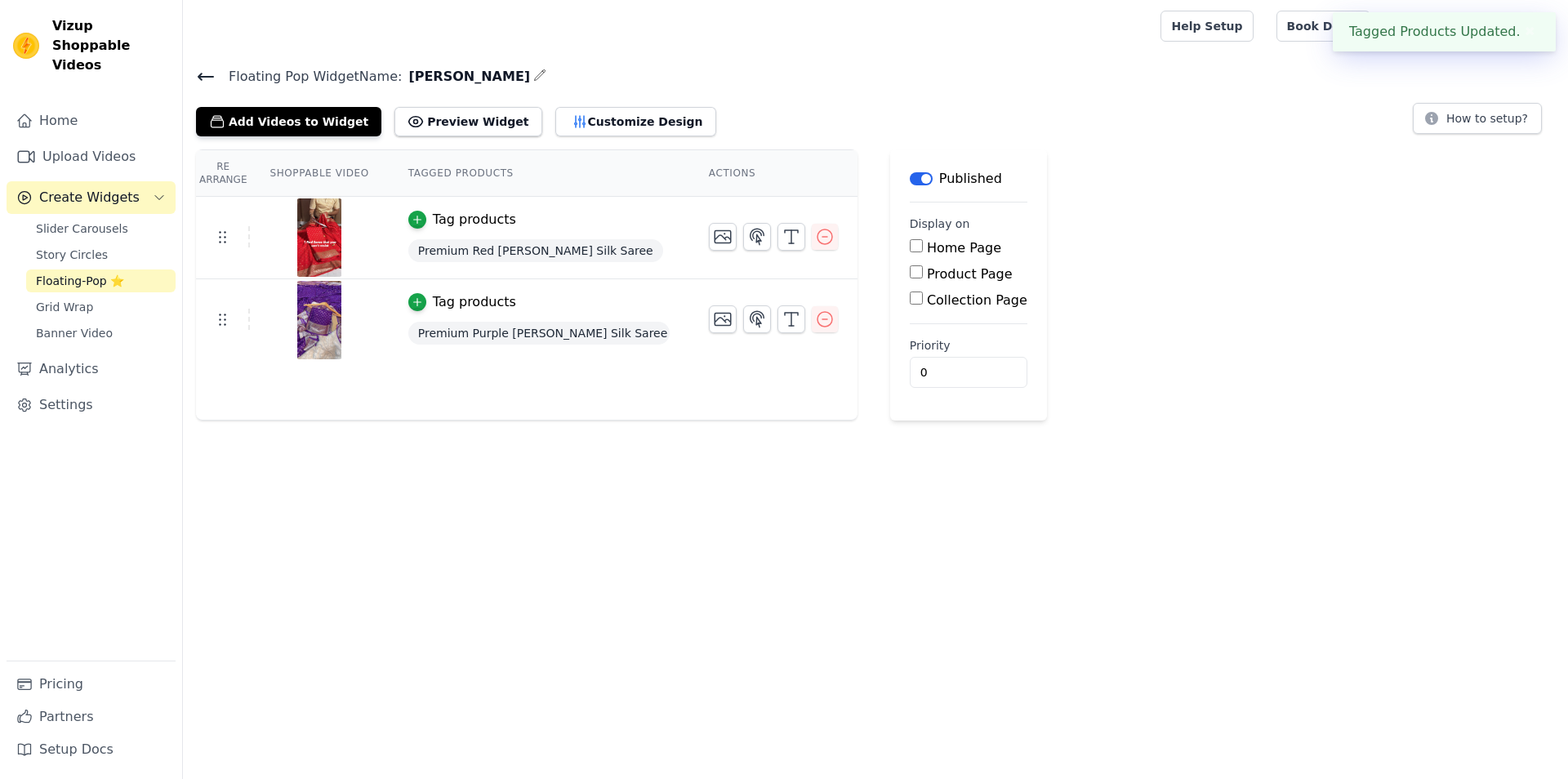
click at [927, 271] on label "Product Page" at bounding box center [970, 273] width 86 height 16
click at [910, 271] on input "Product Page" at bounding box center [916, 271] width 13 height 13
checkbox input "true"
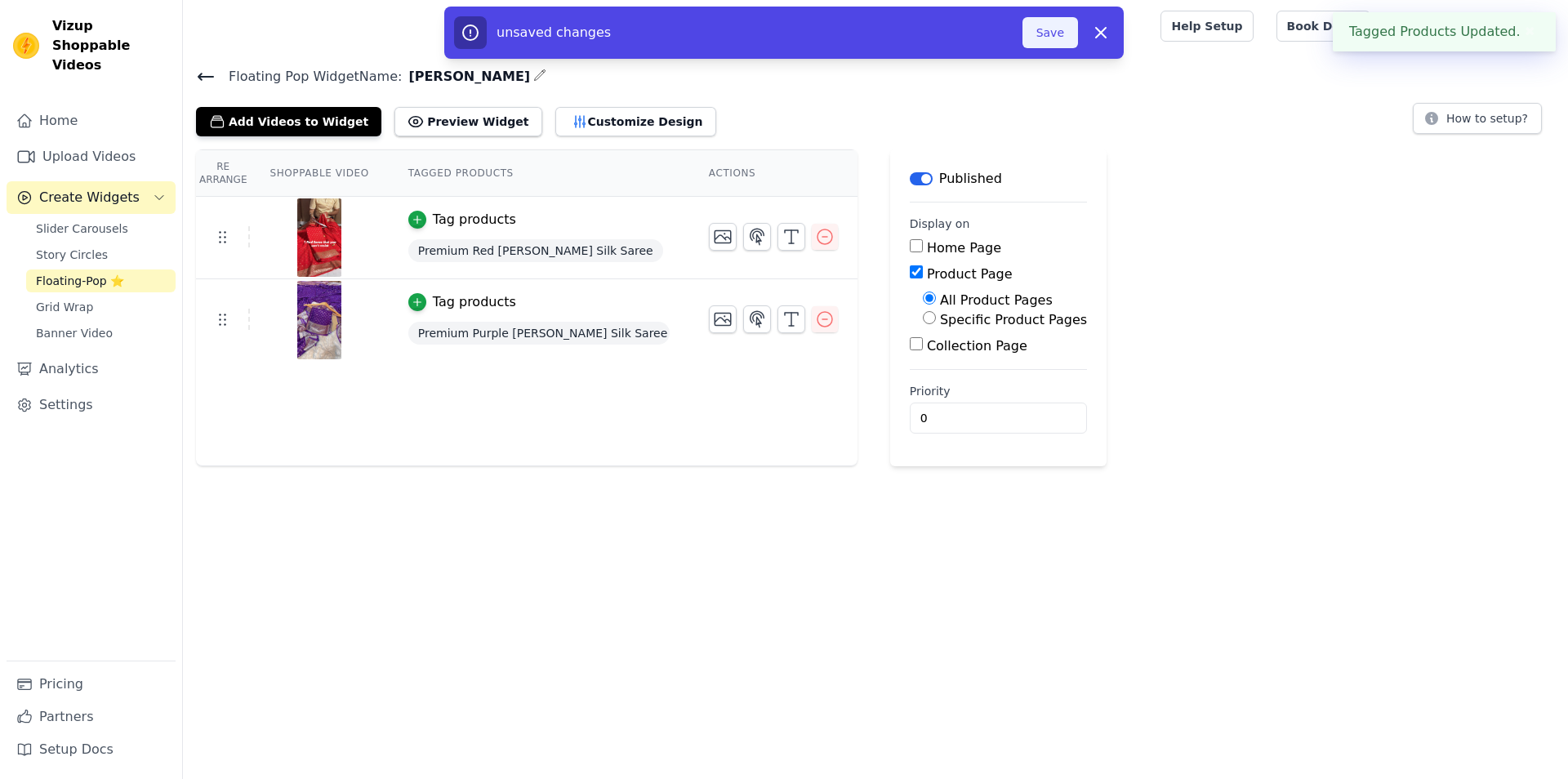
click at [1062, 23] on button "Save" at bounding box center [1050, 32] width 56 height 31
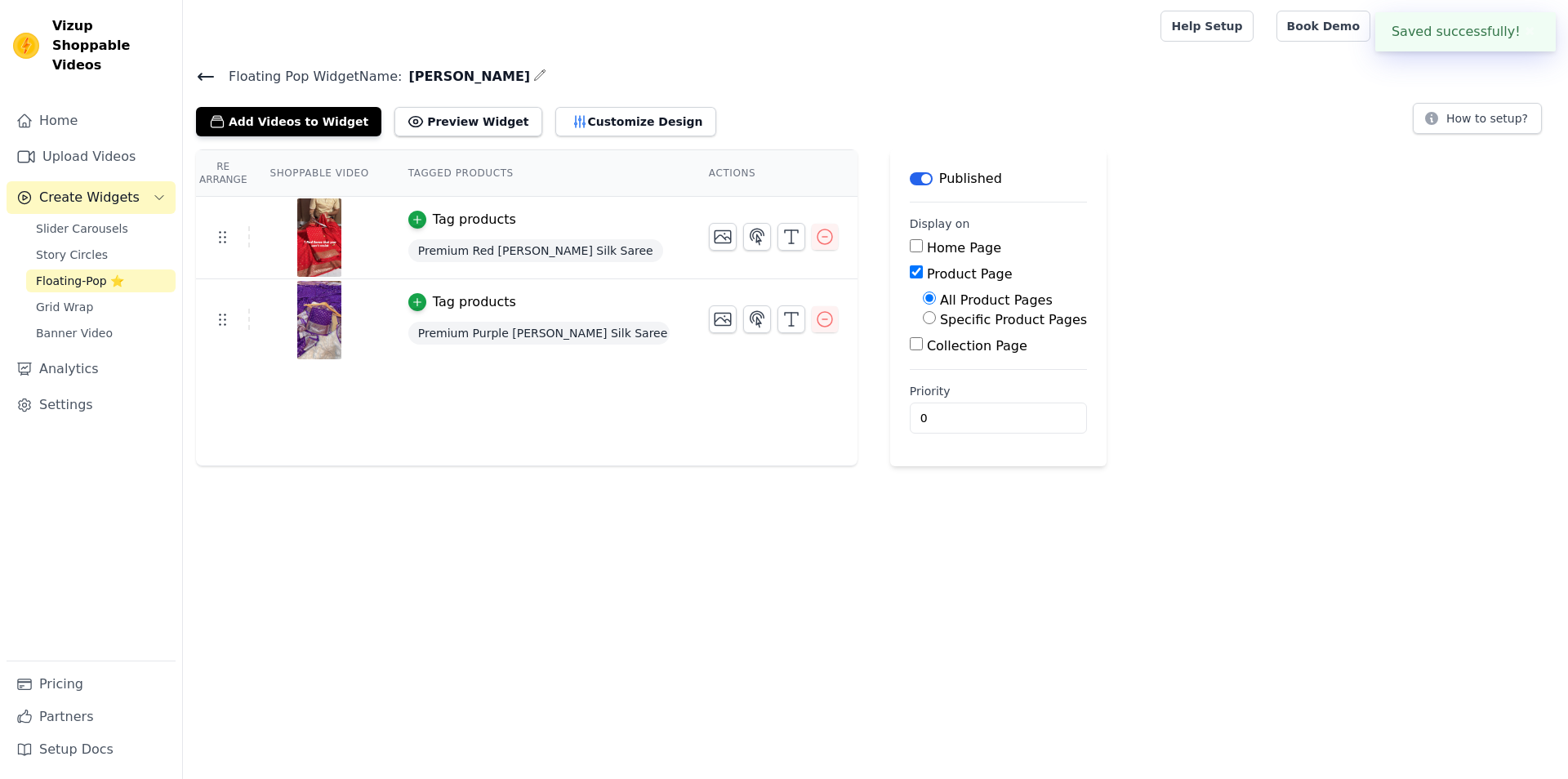
click at [205, 76] on icon at bounding box center [206, 76] width 15 height 7
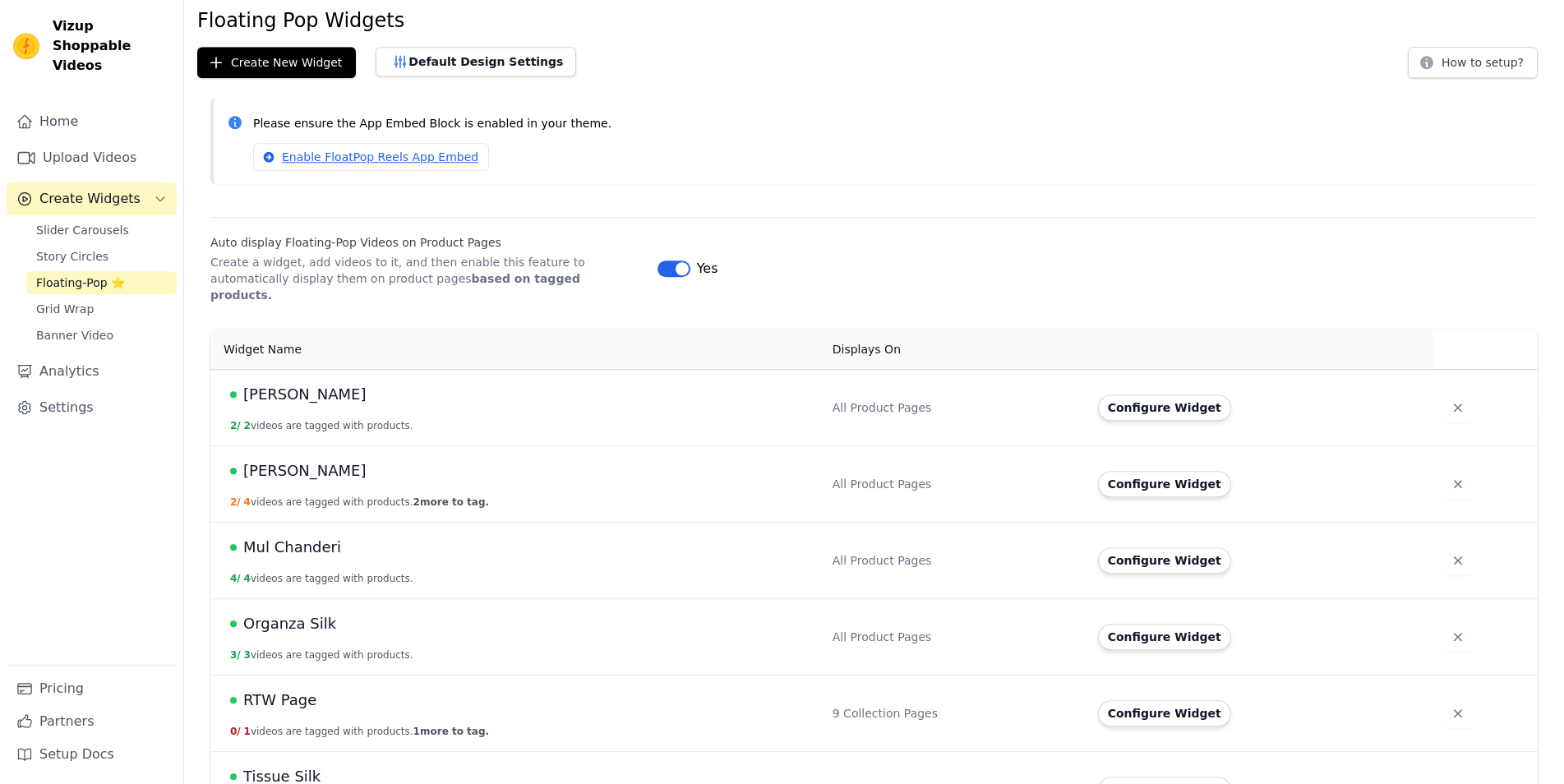
scroll to position [92, 0]
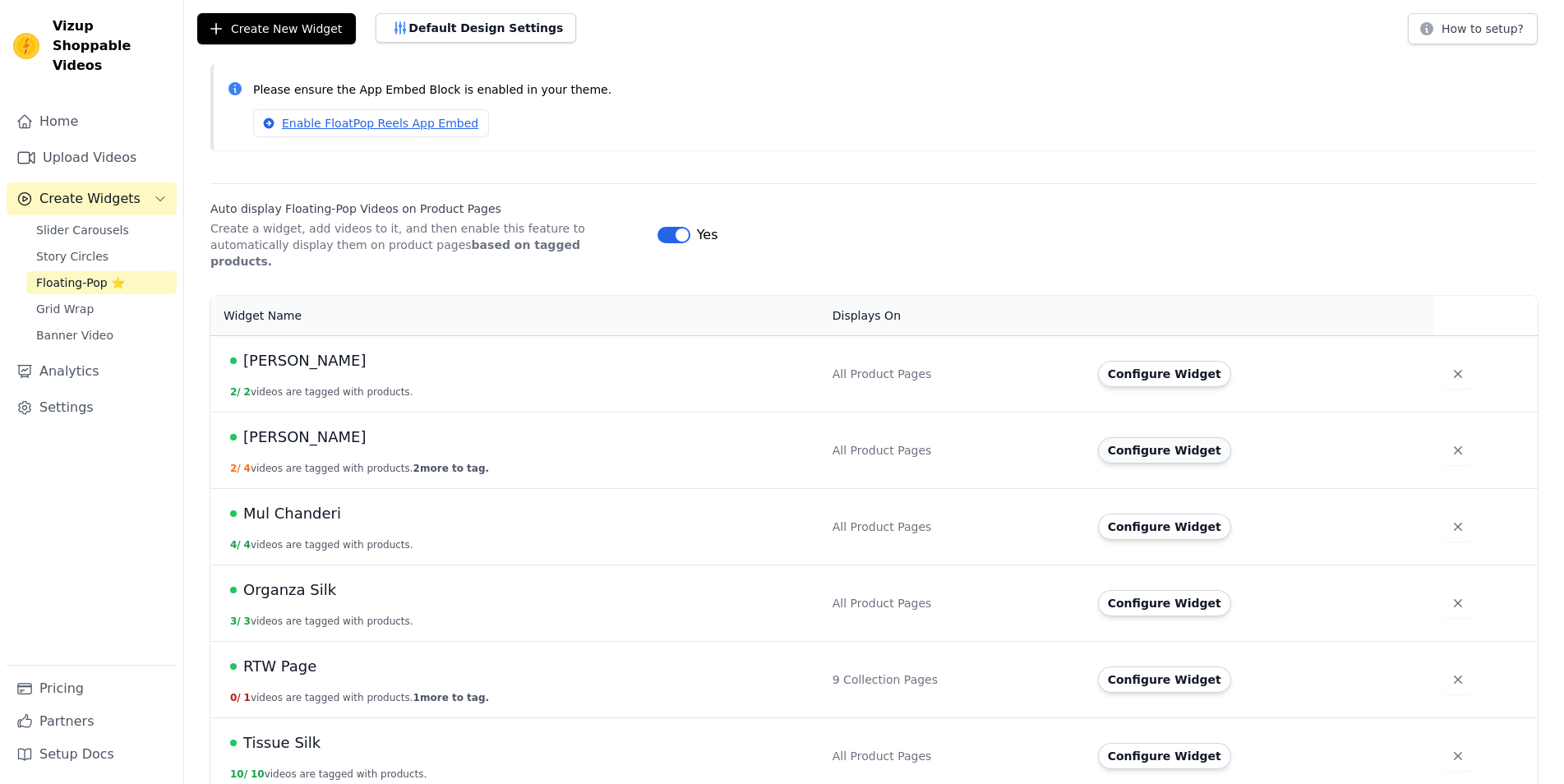
click at [1118, 437] on button "Configure Widget" at bounding box center [1164, 450] width 133 height 26
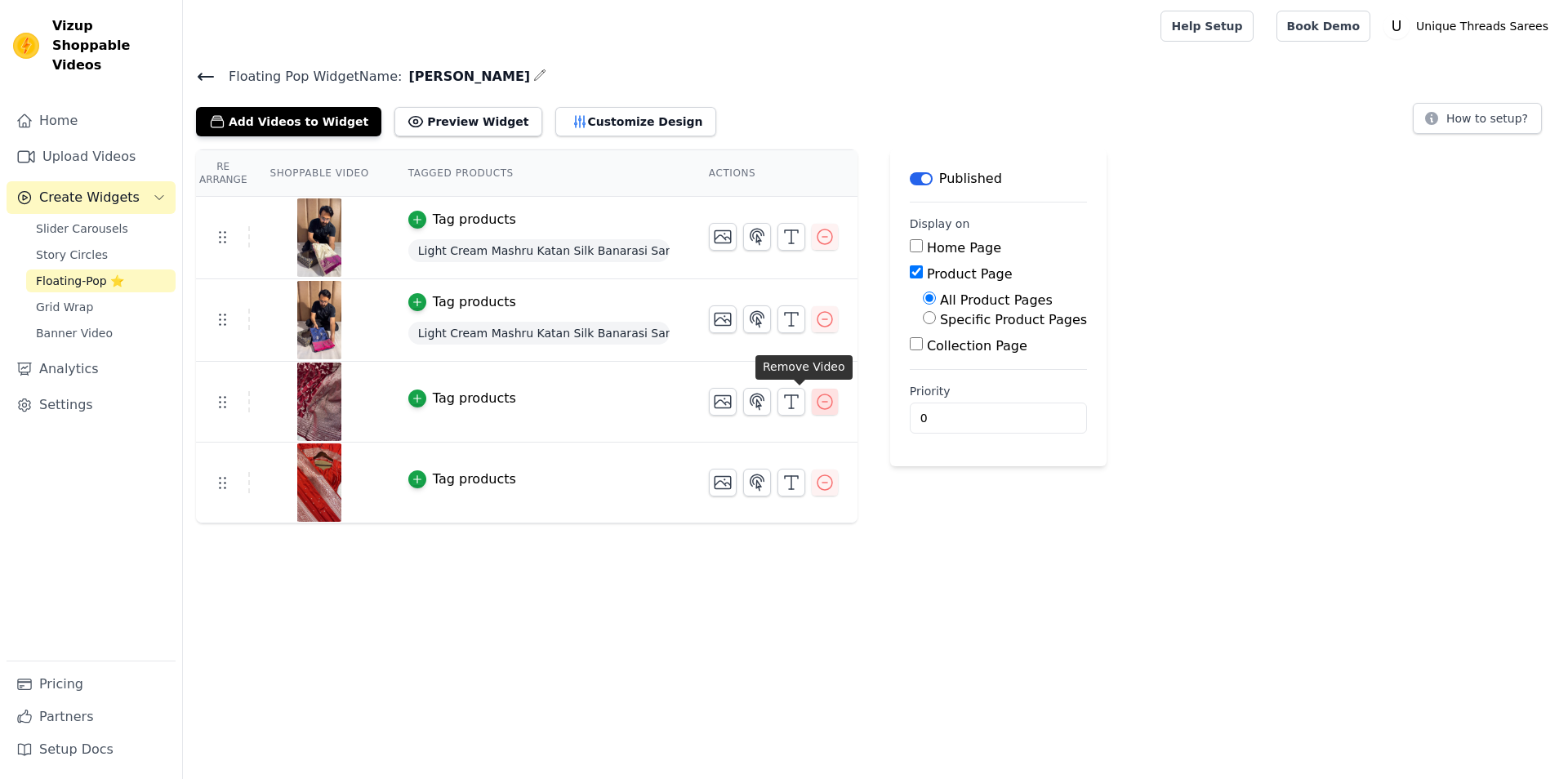
click at [815, 403] on icon "button" at bounding box center [824, 401] width 20 height 20
click at [815, 400] on icon "button" at bounding box center [824, 401] width 20 height 20
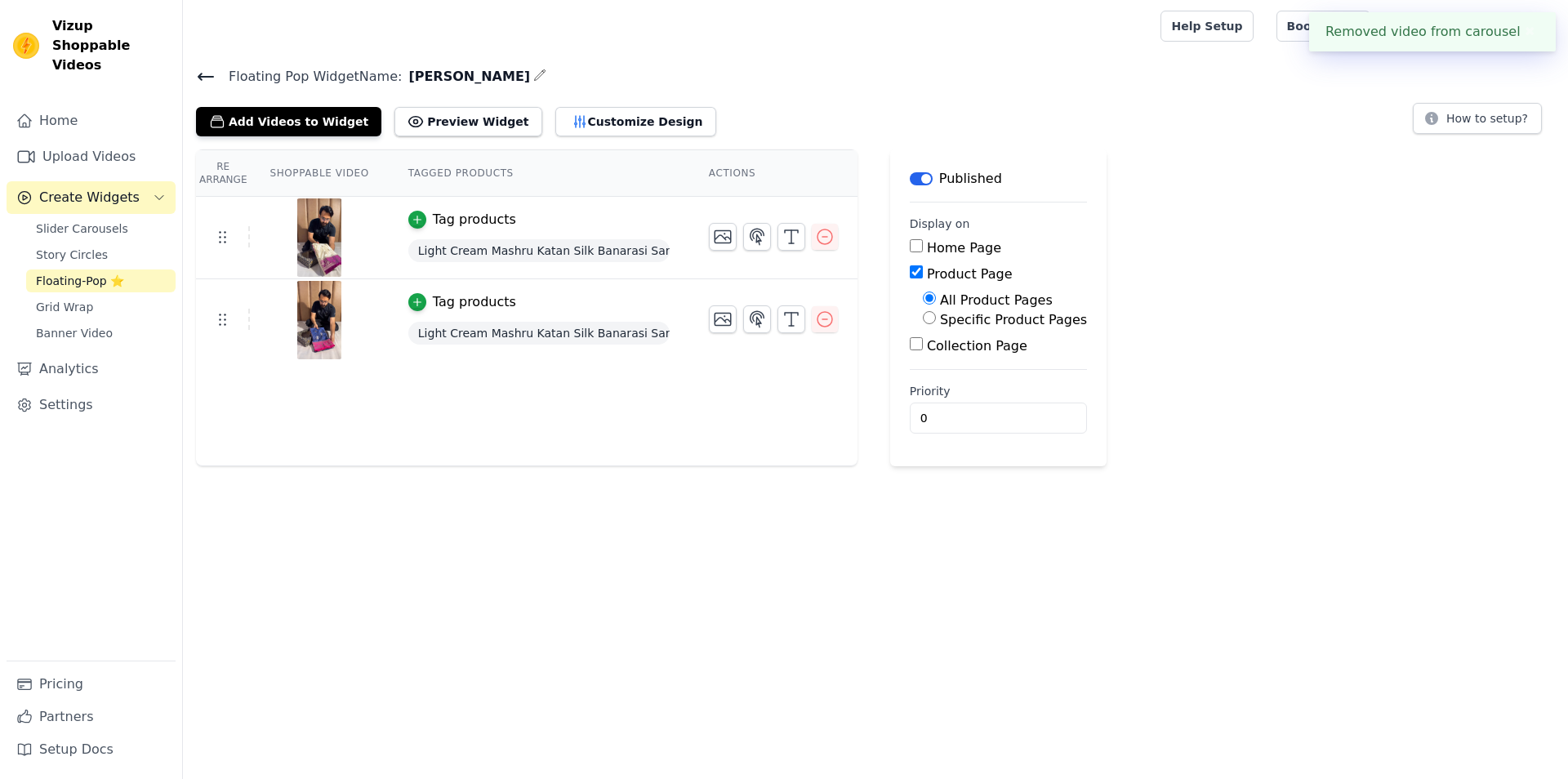
click at [205, 70] on icon at bounding box center [206, 76] width 20 height 20
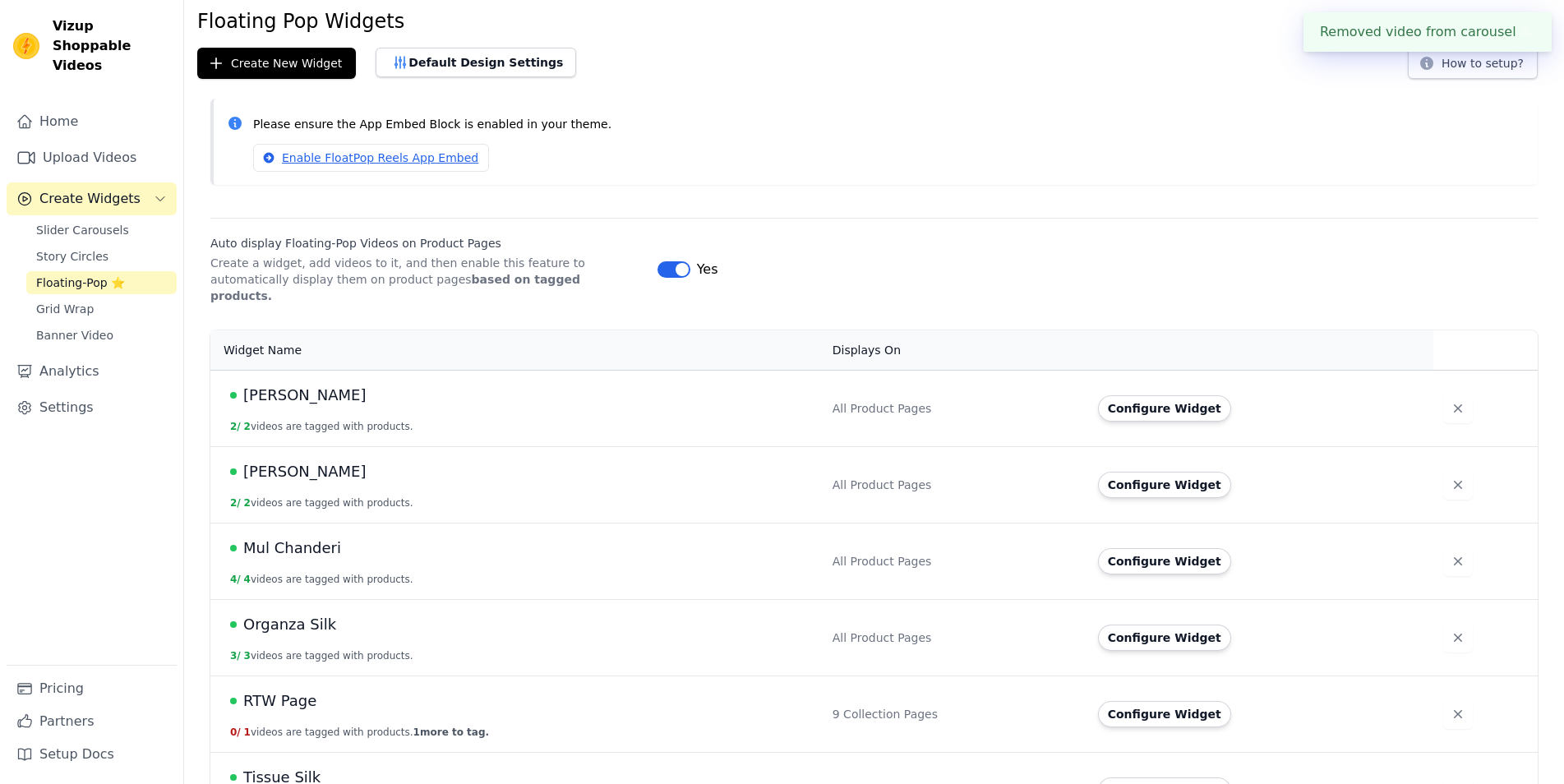
scroll to position [92, 0]
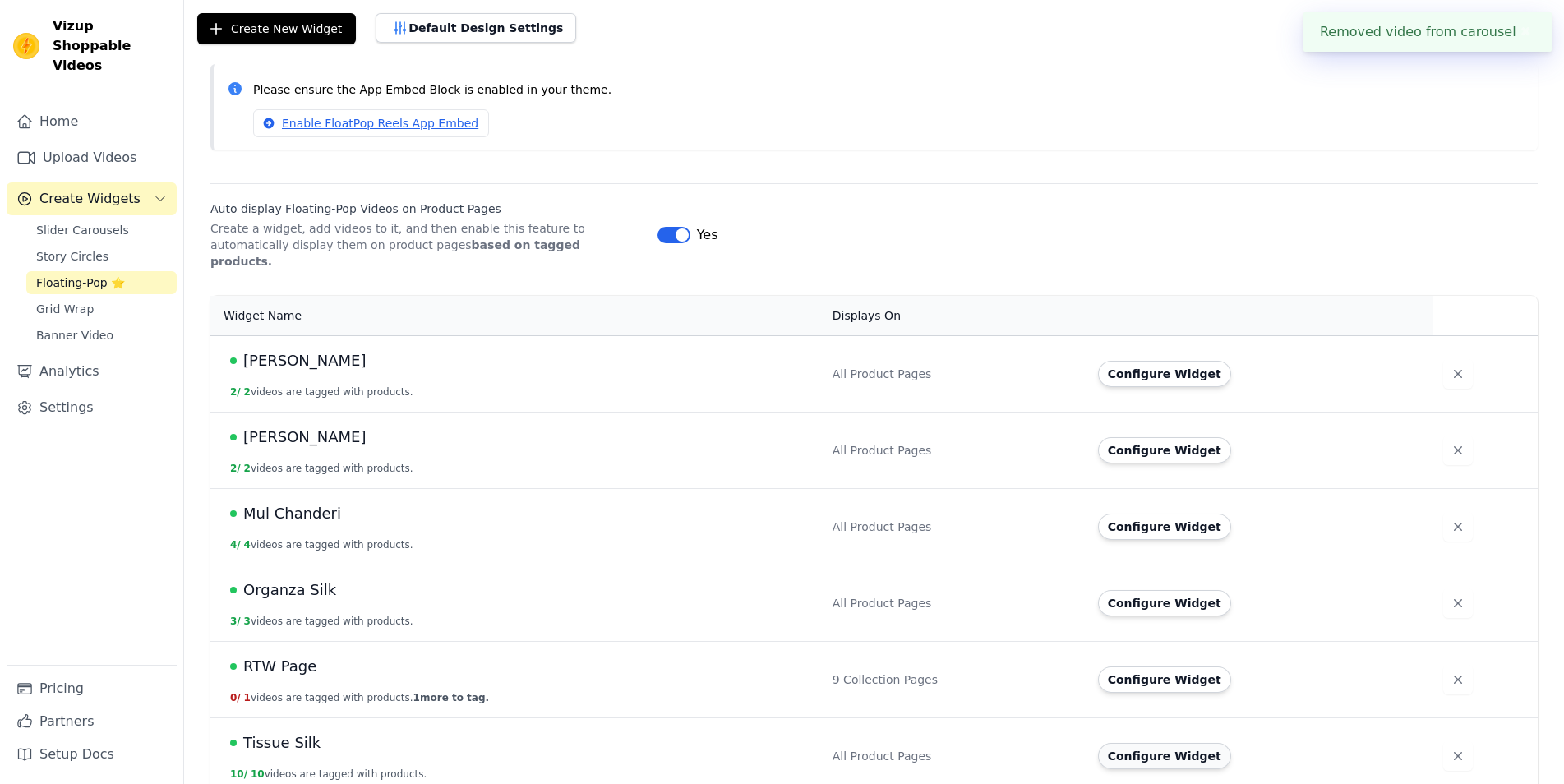
click at [1203, 743] on button "Configure Widget" at bounding box center [1164, 756] width 133 height 26
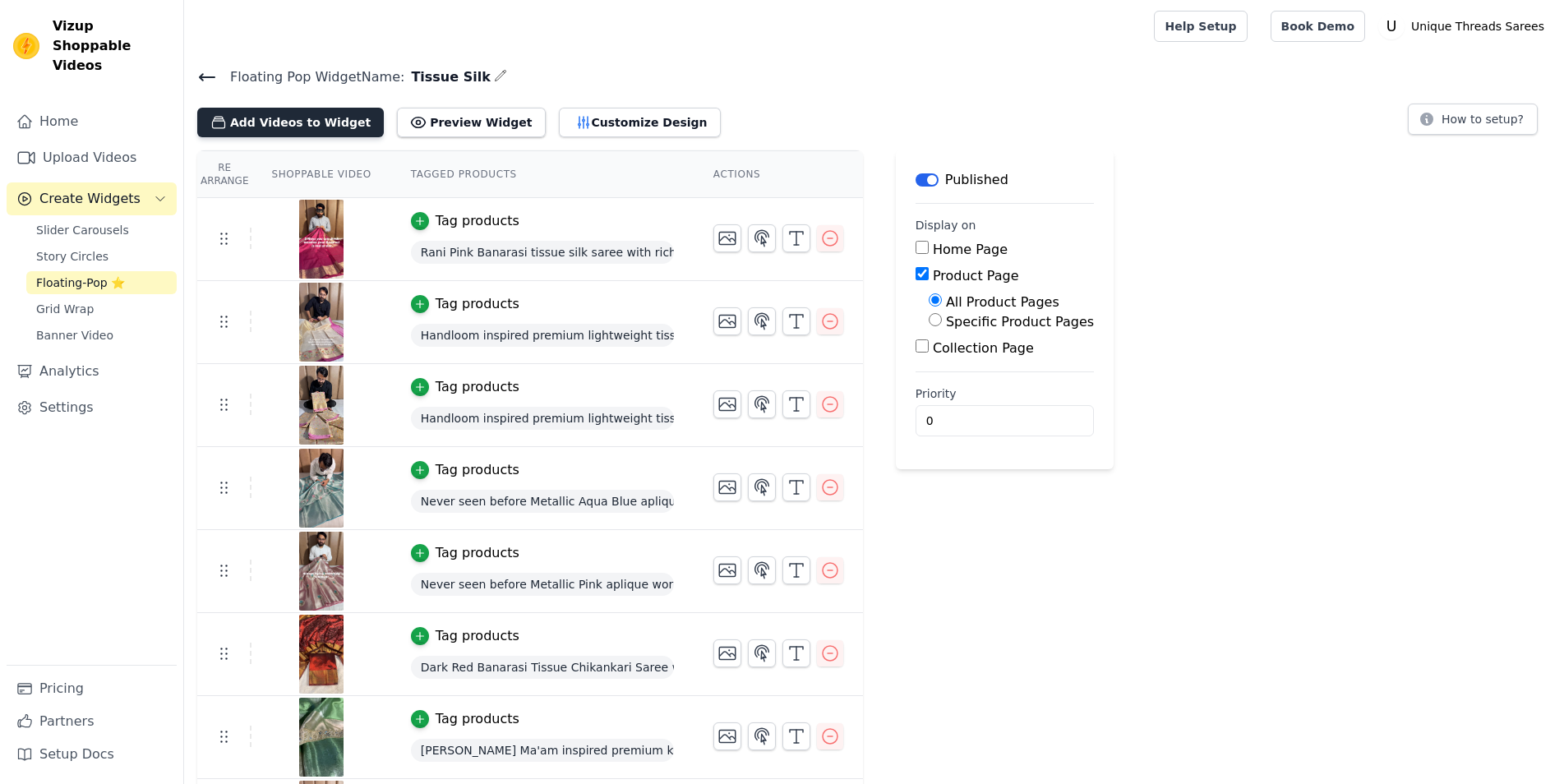
click at [326, 111] on button "Add Videos to Widget" at bounding box center [290, 123] width 186 height 30
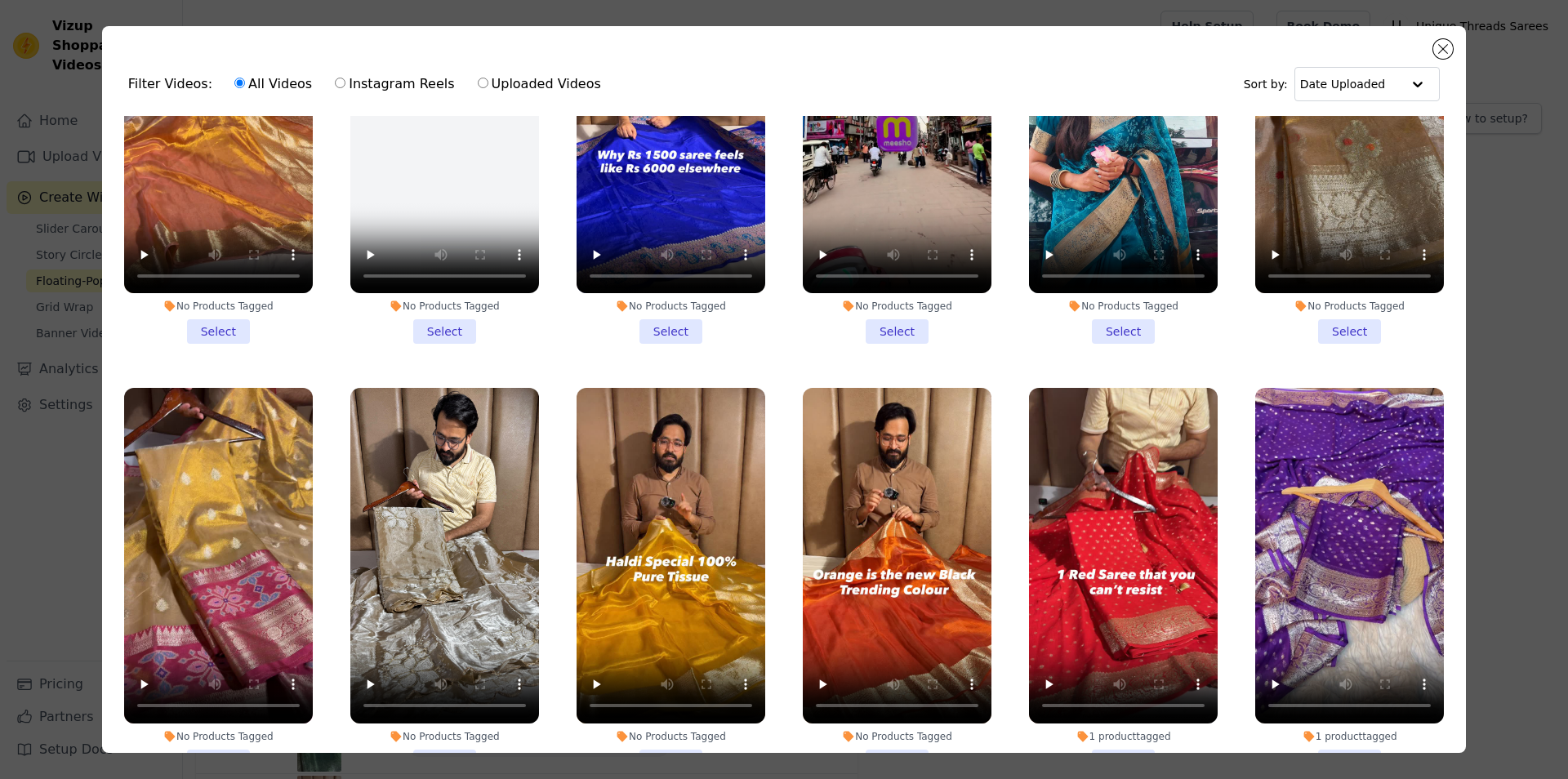
scroll to position [1028, 0]
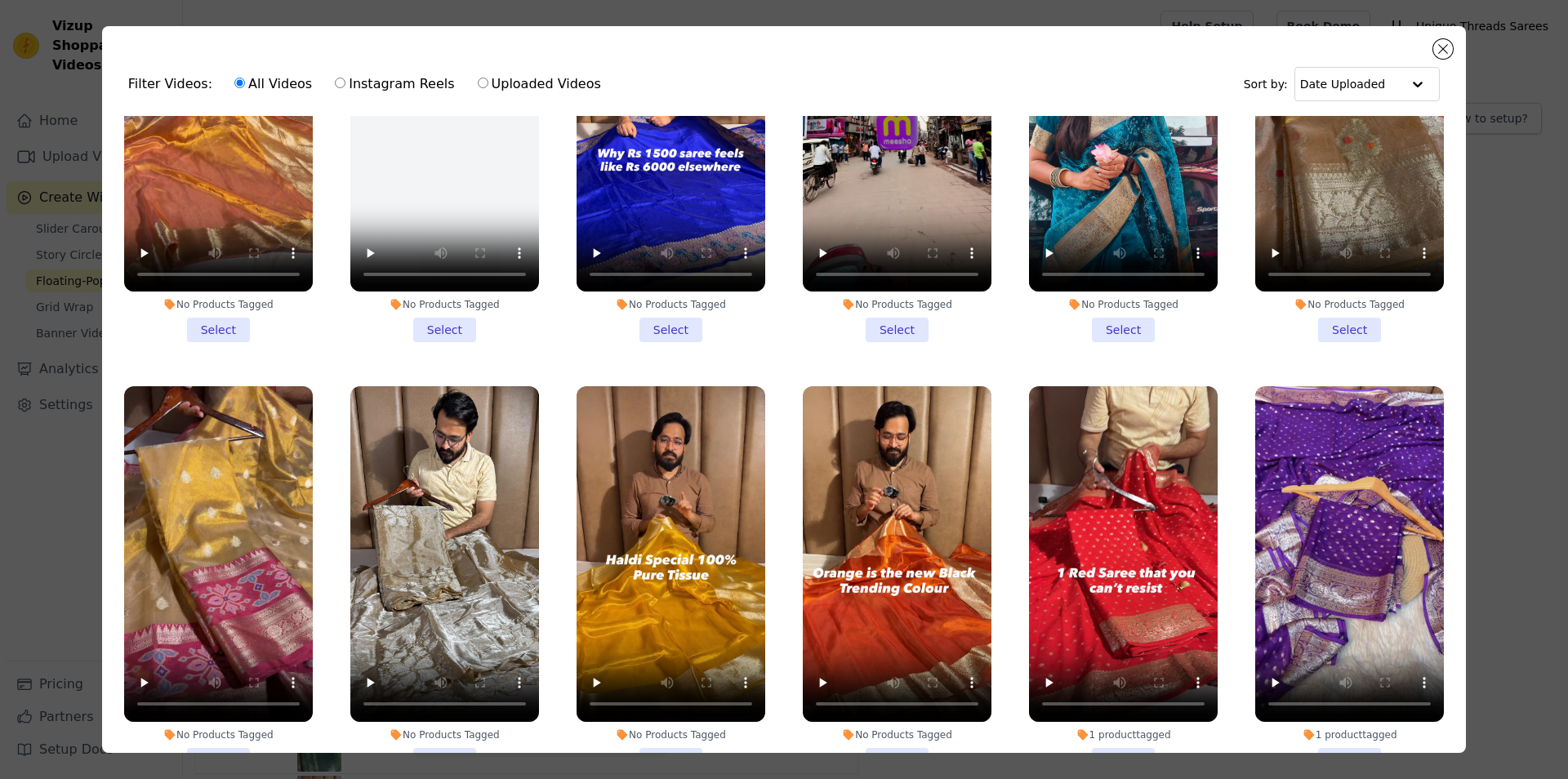
click at [1102, 319] on li "No Products Tagged Select" at bounding box center [1123, 149] width 189 height 386
click at [0, 0] on input "No Products Tagged Select" at bounding box center [0, 0] width 0 height 0
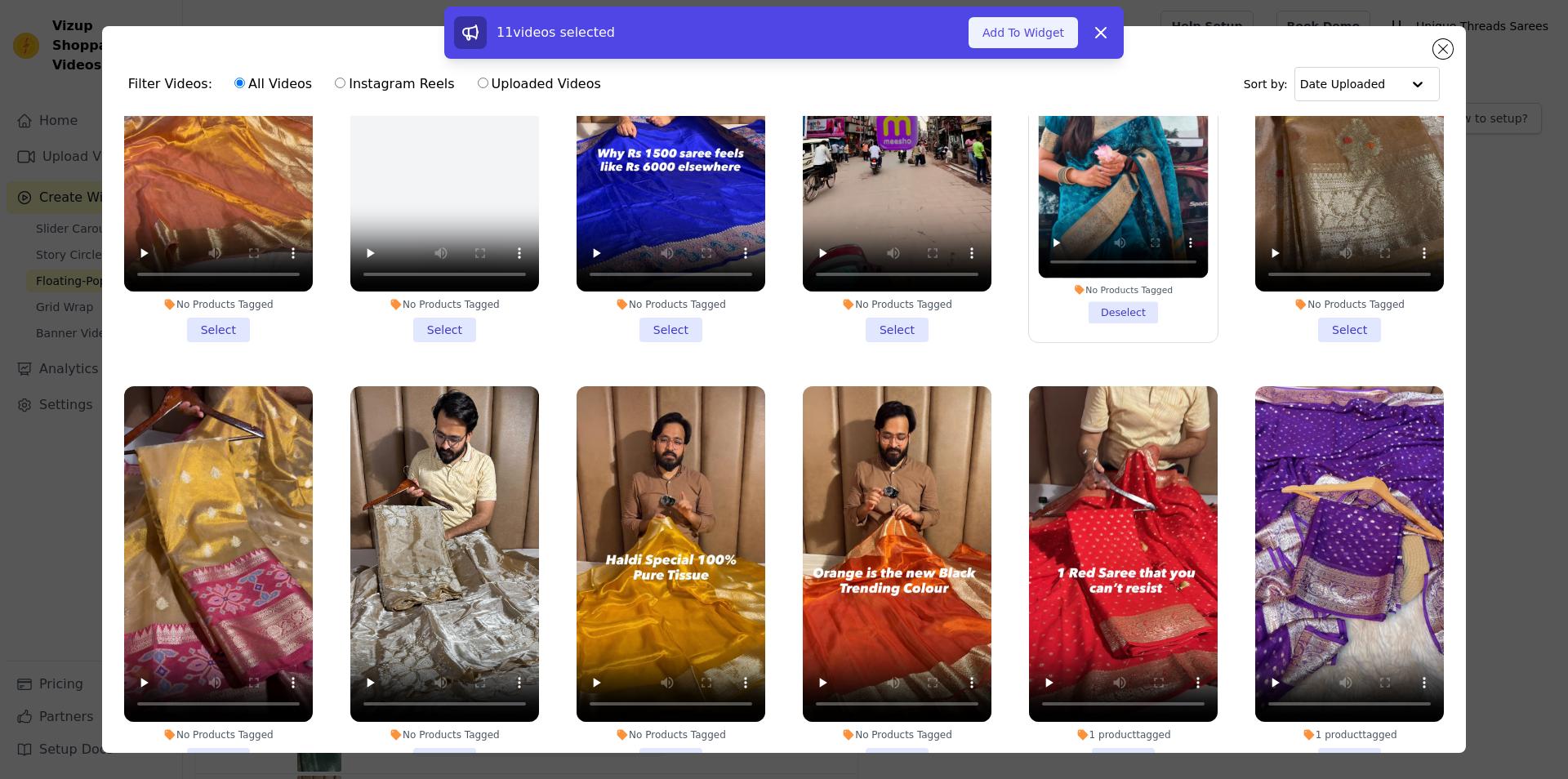
click at [1019, 30] on button "Add To Widget" at bounding box center [1023, 32] width 110 height 31
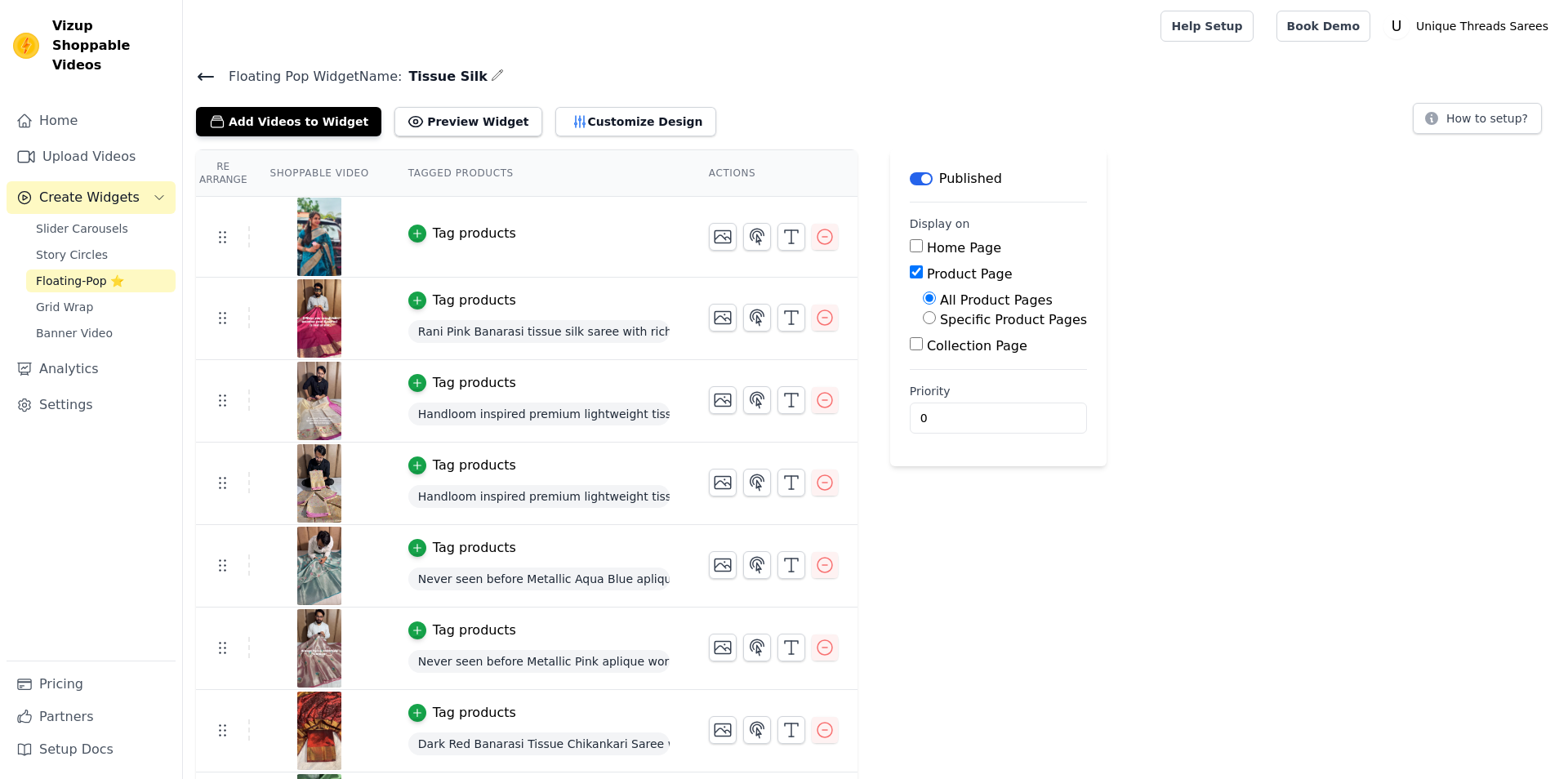
click at [455, 219] on td "Tag products" at bounding box center [538, 237] width 300 height 81
click at [455, 226] on div "Tag products" at bounding box center [474, 233] width 84 height 20
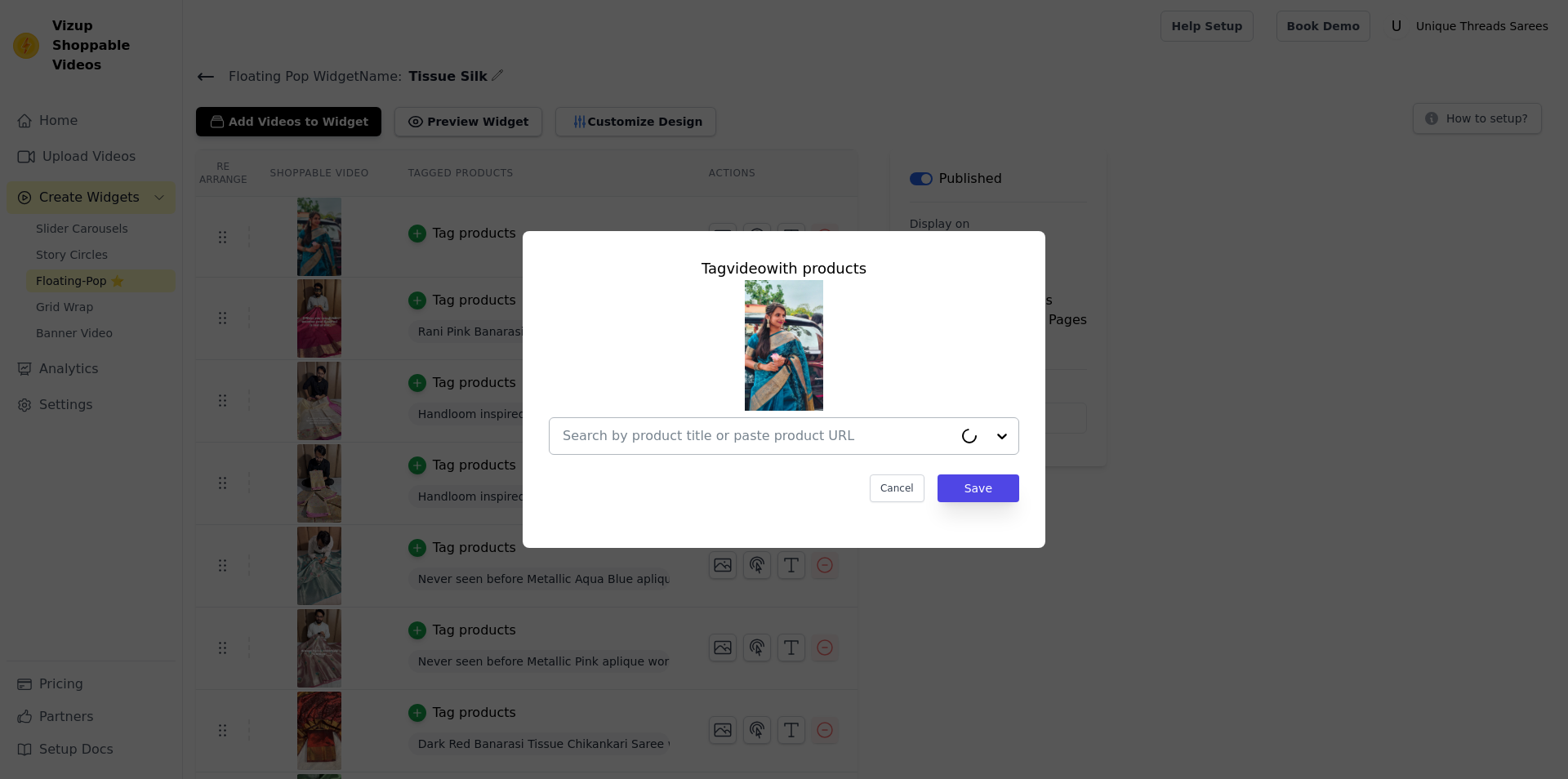
click at [766, 434] on input "text" at bounding box center [758, 435] width 391 height 20
paste input "[URL][DOMAIN_NAME]"
type input "[URL][DOMAIN_NAME]"
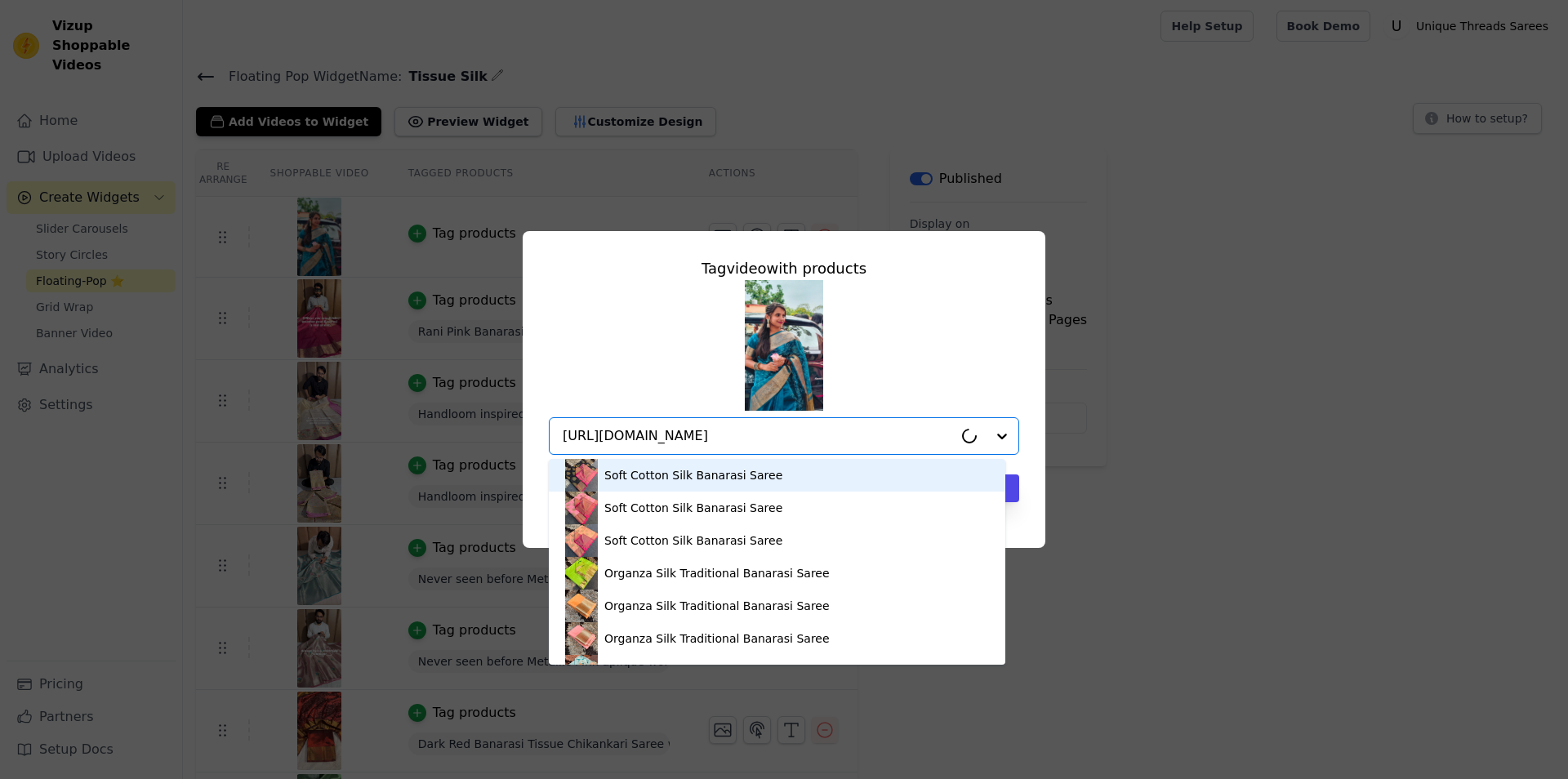
scroll to position [0, 537]
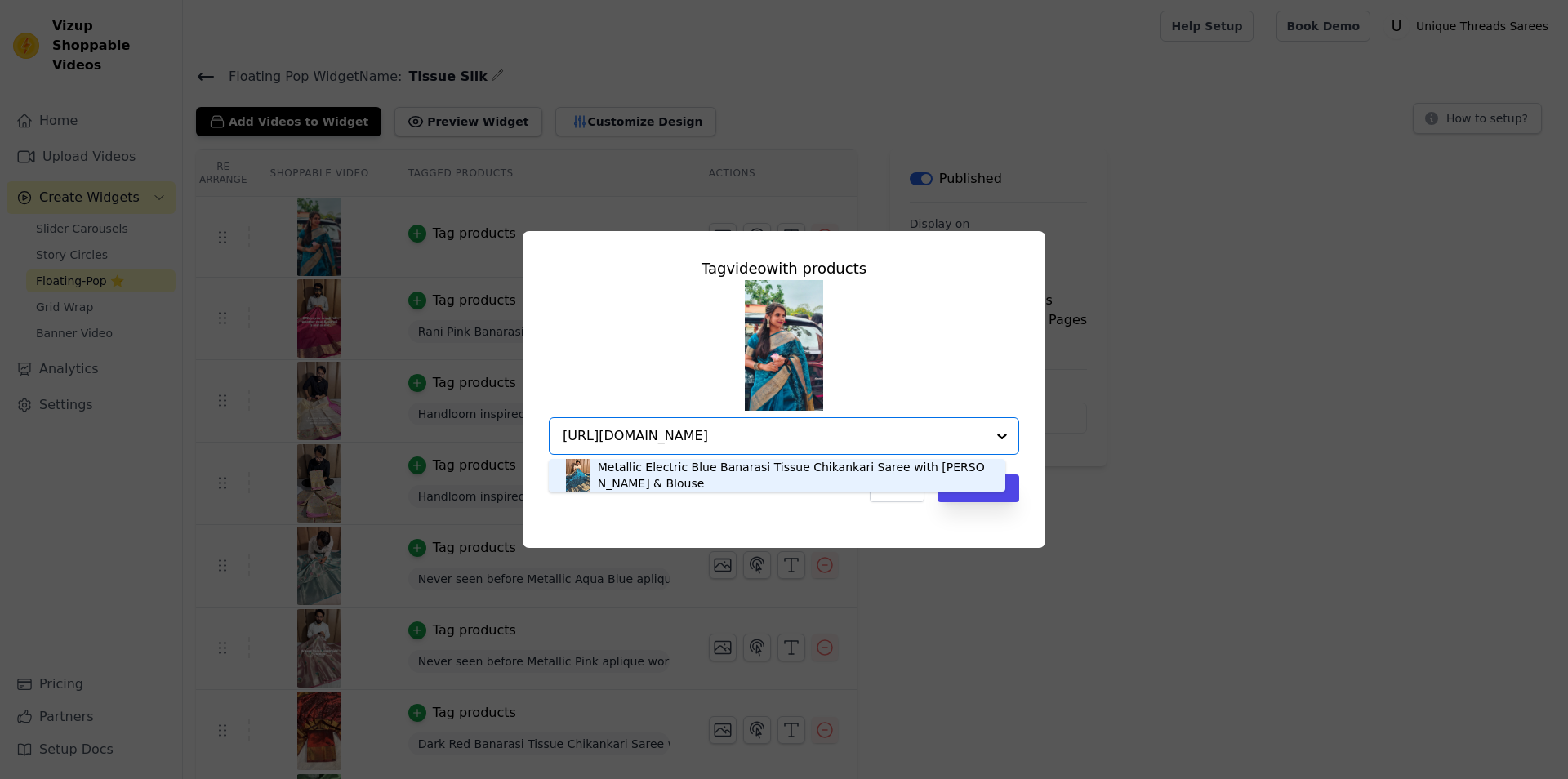
click at [712, 482] on div "Metallic Electric Blue Banarasi Tissue Chikankari Saree with [PERSON_NAME] & Bl…" at bounding box center [793, 474] width 392 height 33
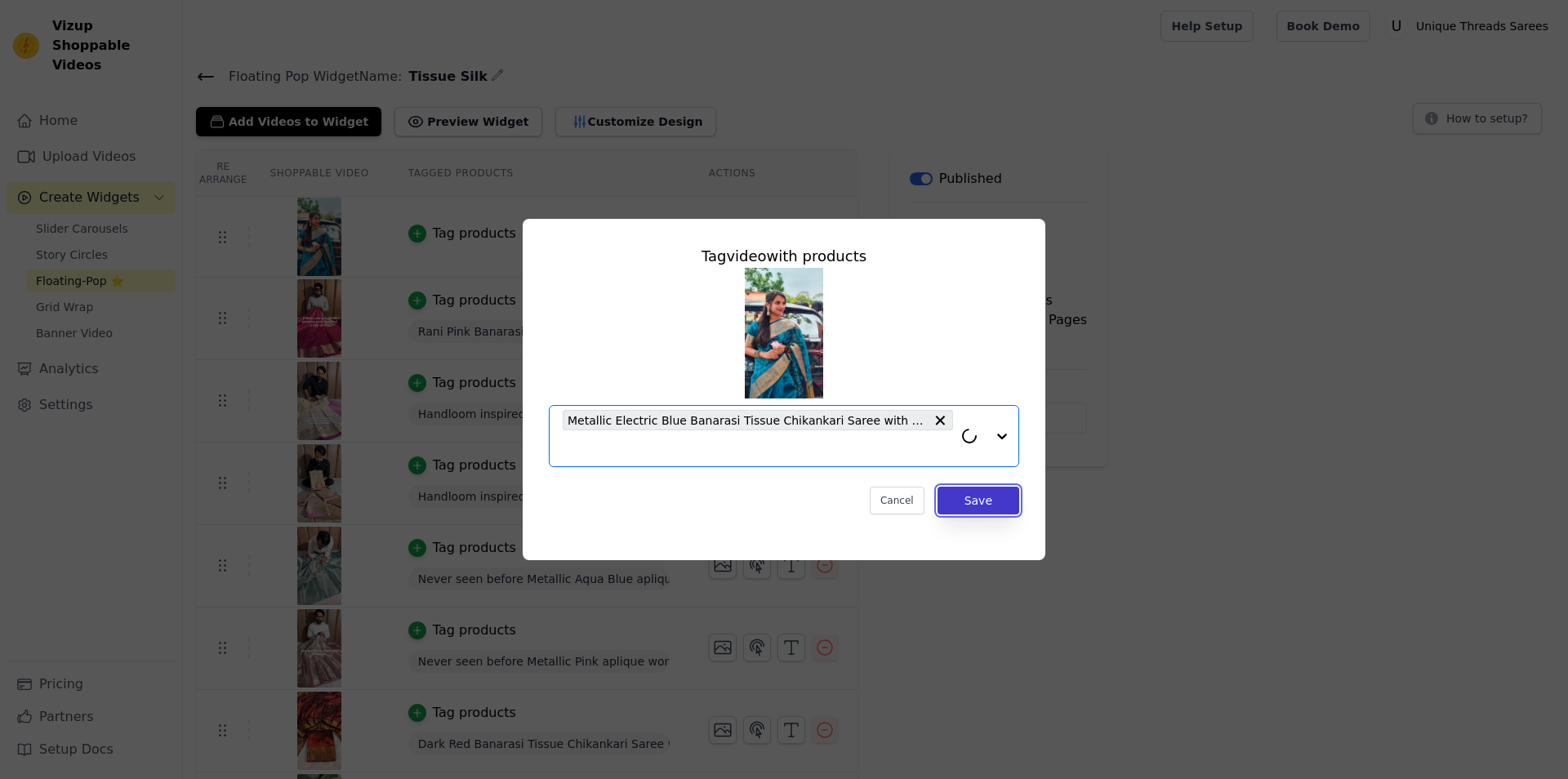
click at [974, 498] on button "Save" at bounding box center [978, 500] width 82 height 28
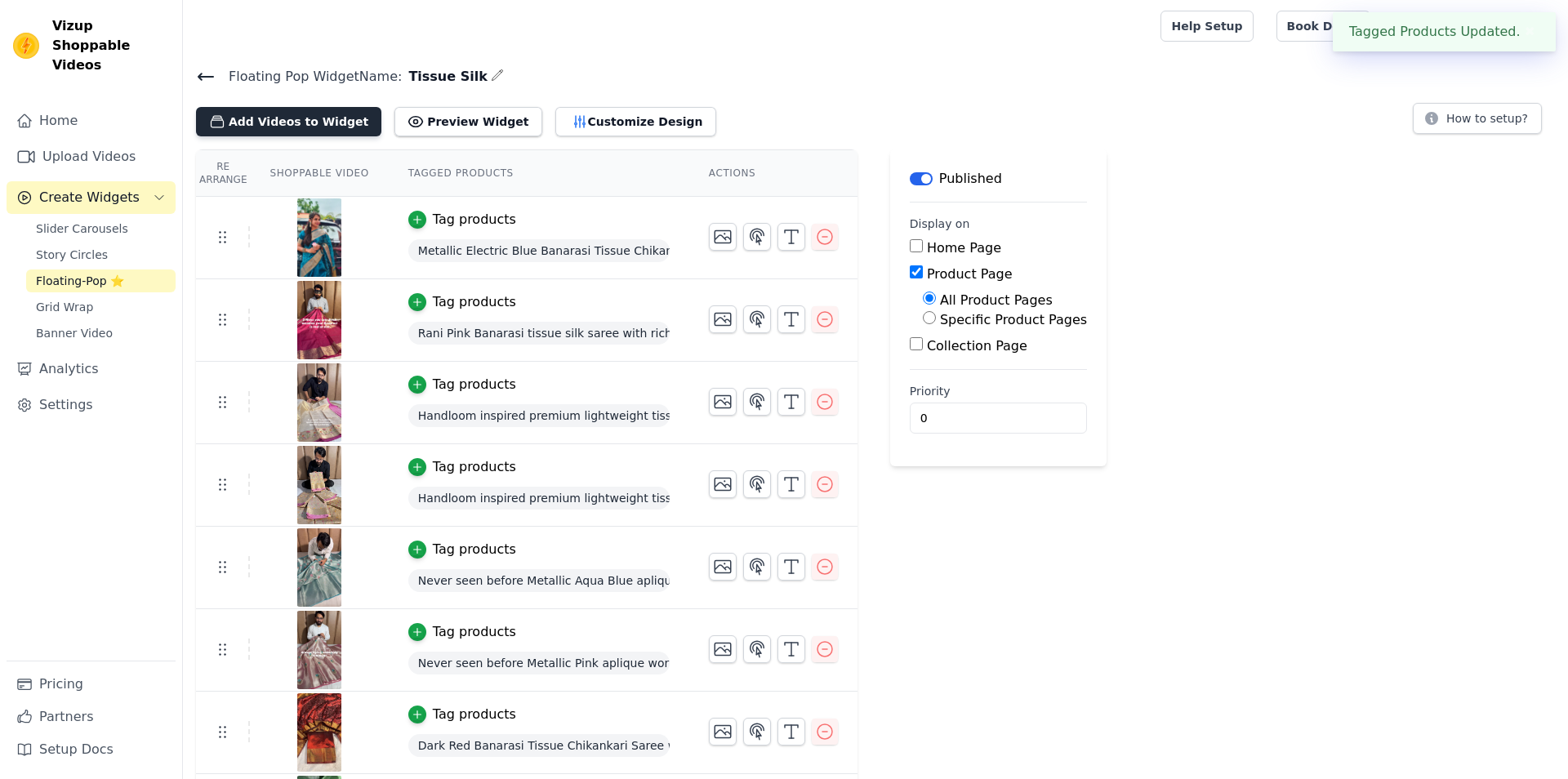
click at [312, 126] on button "Add Videos to Widget" at bounding box center [288, 122] width 185 height 30
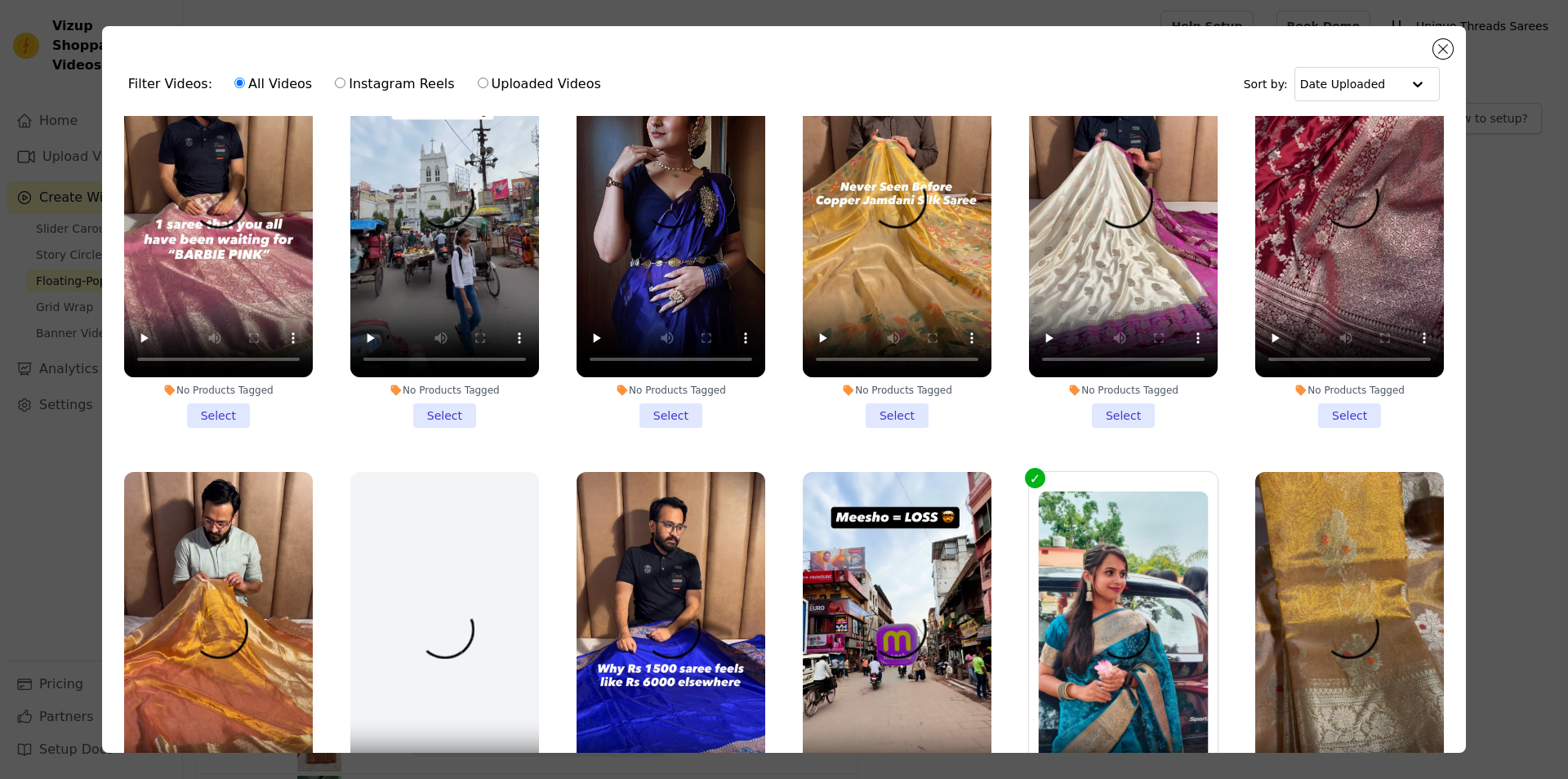
scroll to position [514, 0]
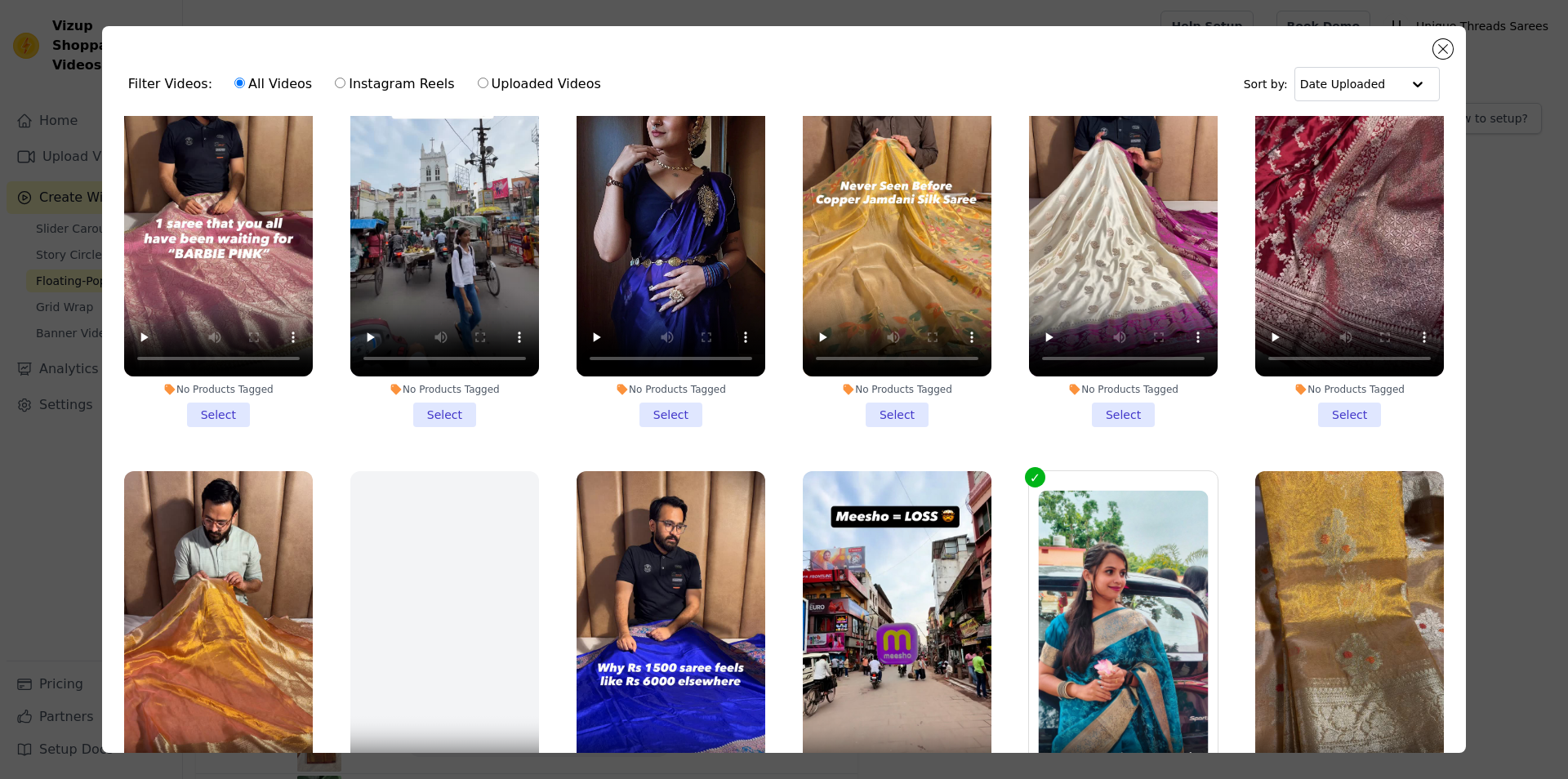
click at [913, 398] on li "No Products Tagged Select" at bounding box center [897, 233] width 189 height 386
click at [0, 0] on input "No Products Tagged Select" at bounding box center [0, 0] width 0 height 0
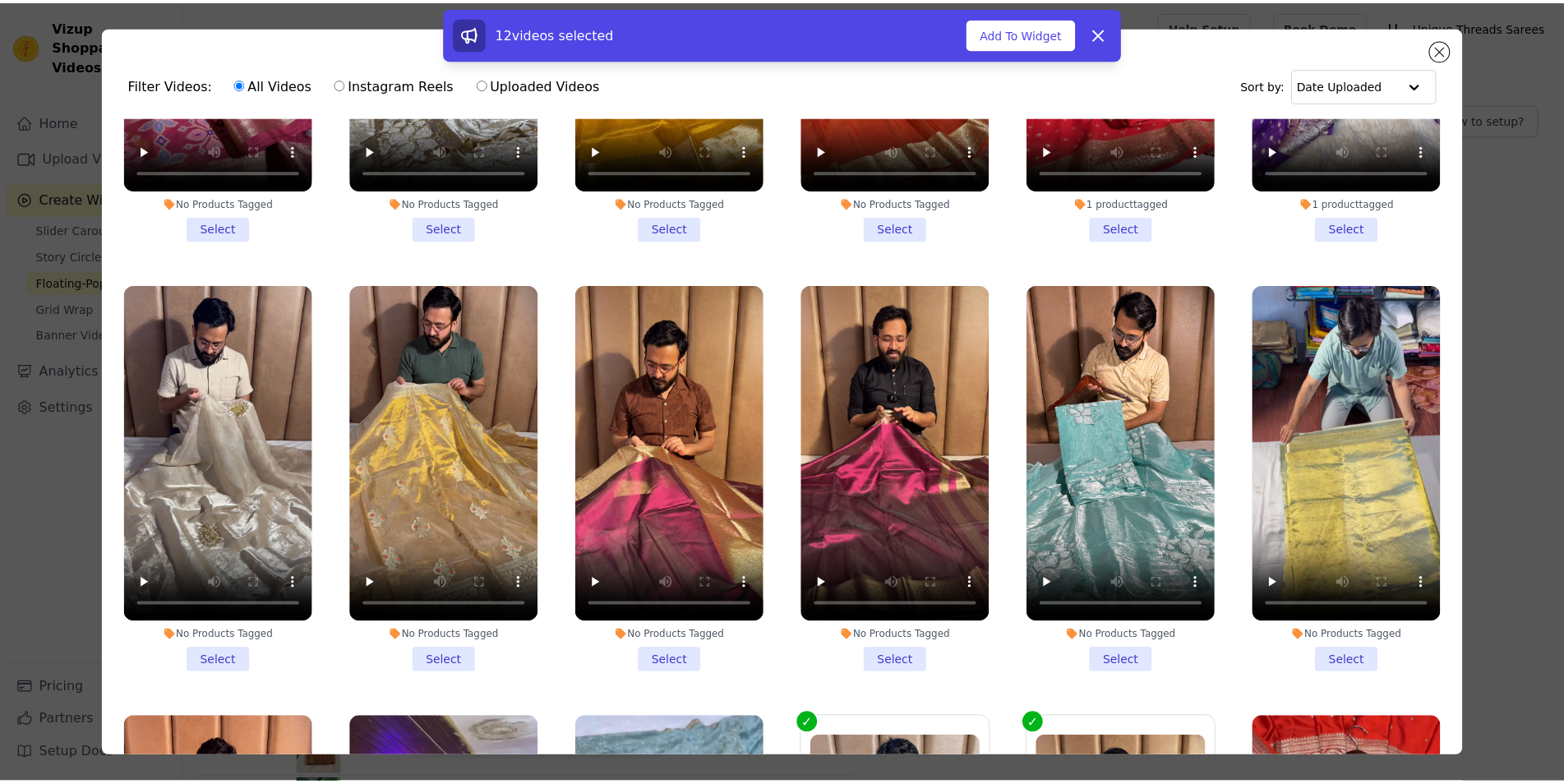
scroll to position [1035, 0]
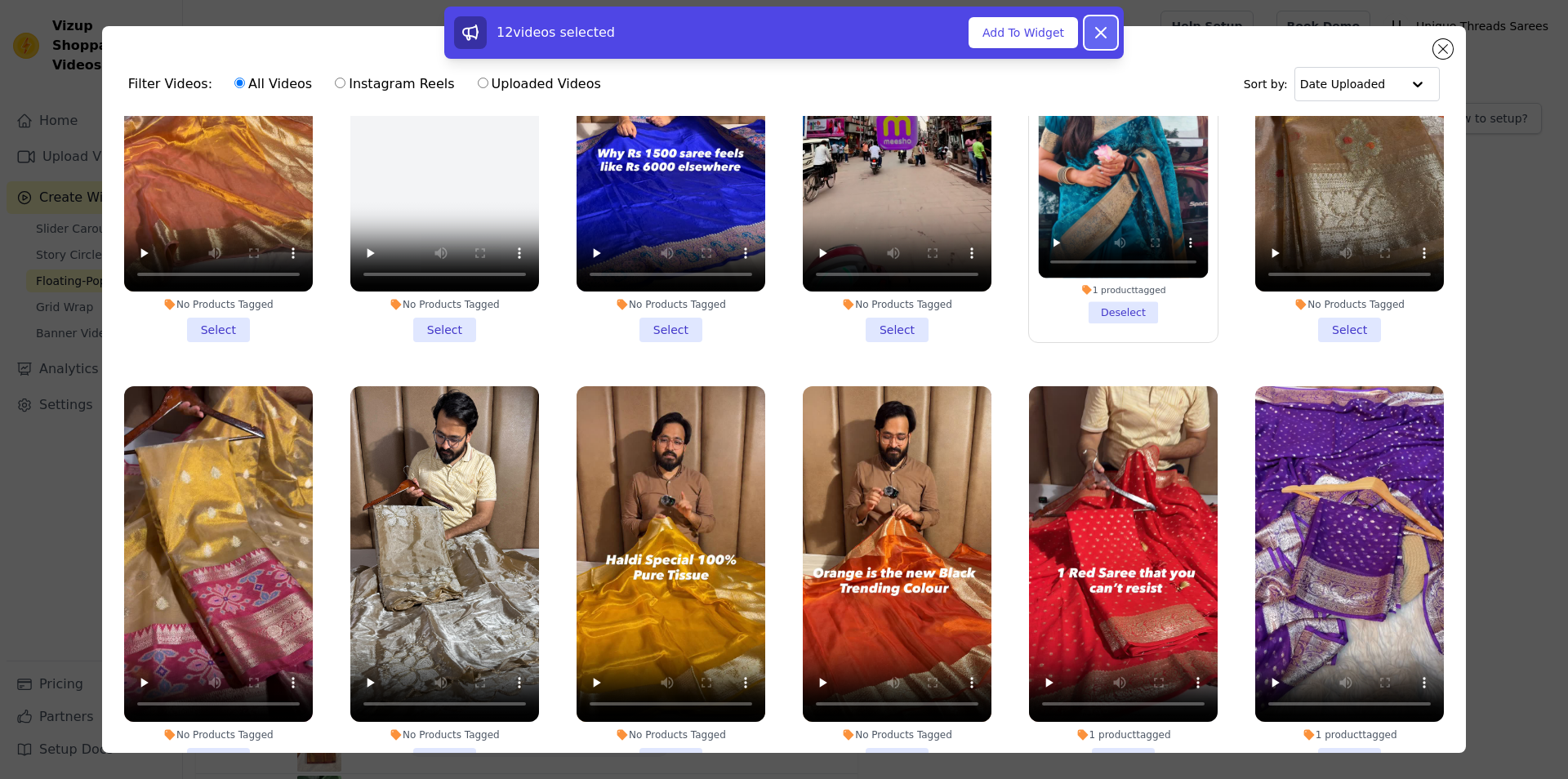
click at [1088, 40] on button "Dismiss" at bounding box center [1100, 33] width 33 height 33
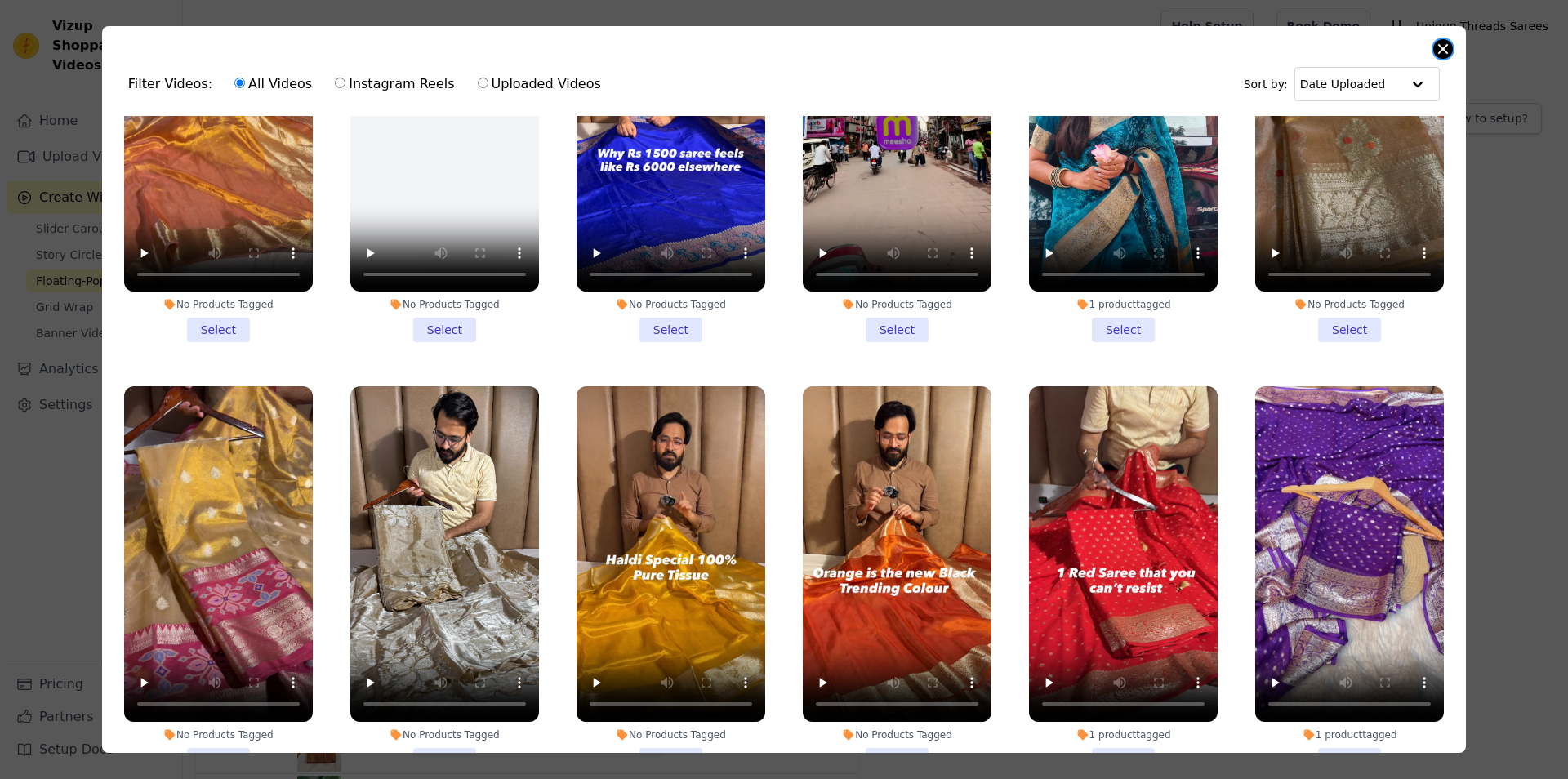
click at [1440, 45] on button "Close modal" at bounding box center [1442, 48] width 20 height 20
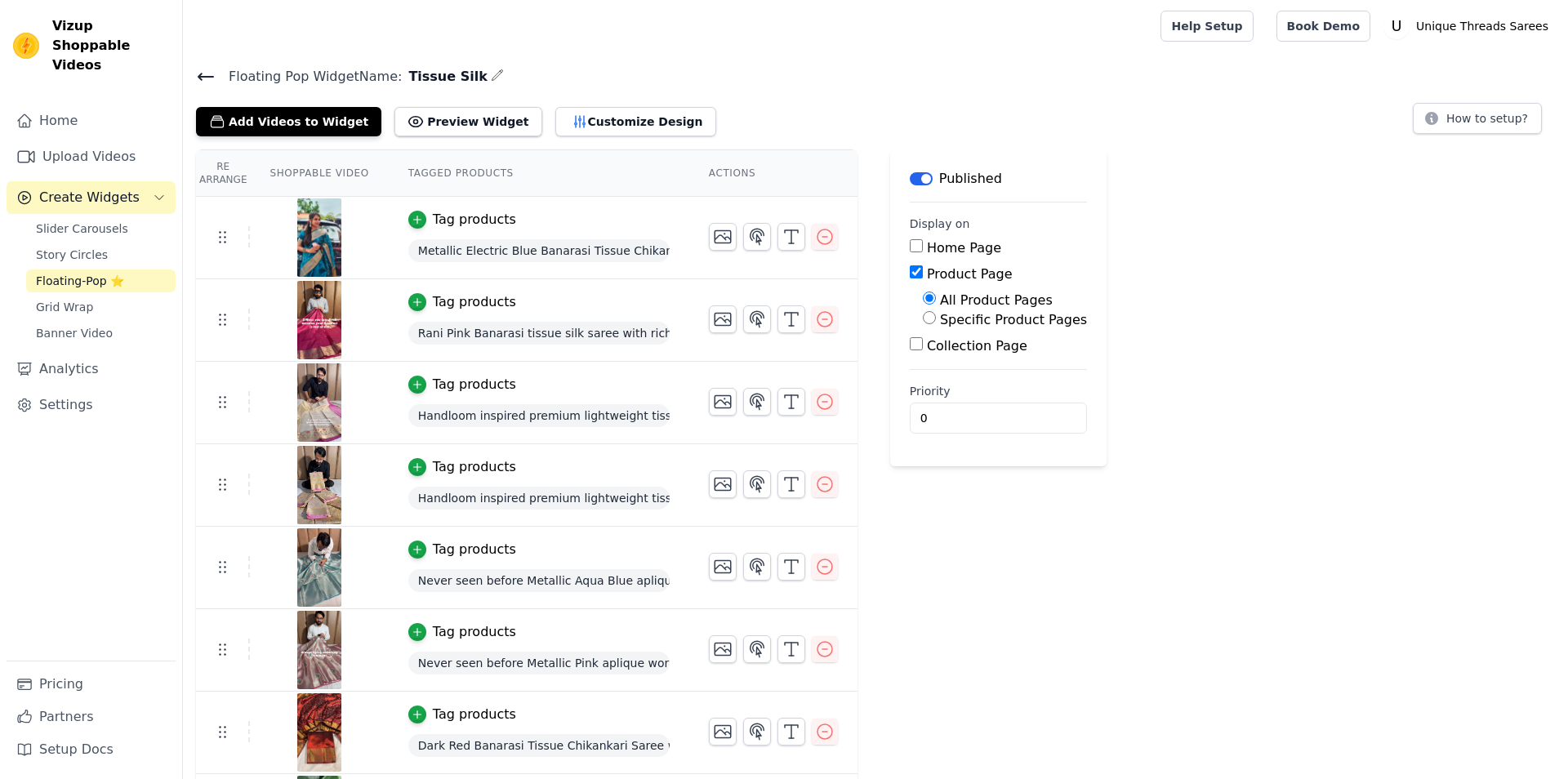
click at [193, 74] on div "Floating Pop Widget Name: Tissue Silk Add Videos to Widget Preview Widget Custo…" at bounding box center [875, 100] width 1385 height 71
click at [214, 80] on icon at bounding box center [206, 76] width 20 height 20
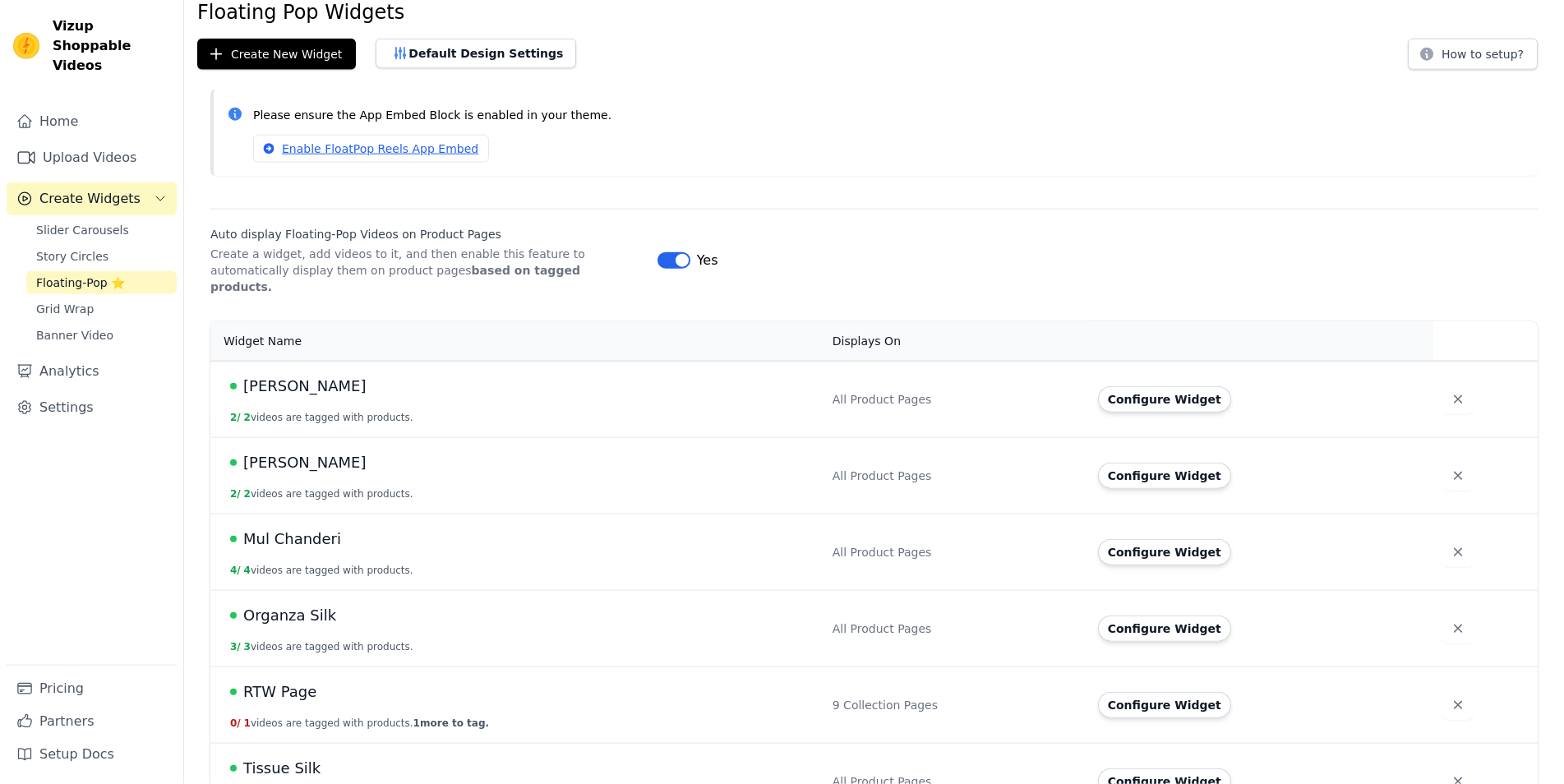
scroll to position [92, 0]
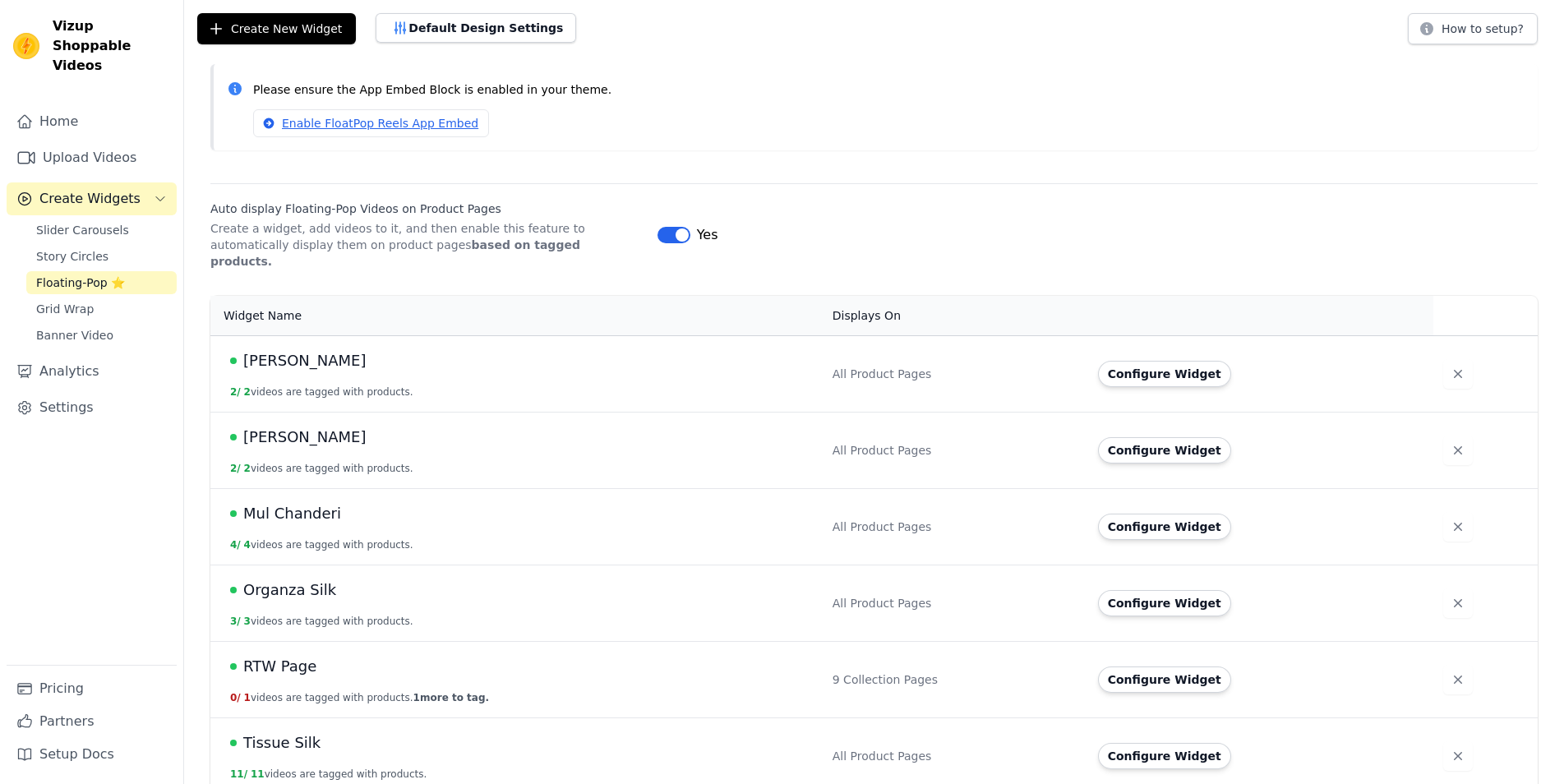
click at [292, 49] on div "Floating Pop Widgets Create New Widget Default Design Settings How to setup? Pl…" at bounding box center [874, 386] width 1380 height 826
click at [286, 31] on button "Create New Widget" at bounding box center [276, 28] width 158 height 31
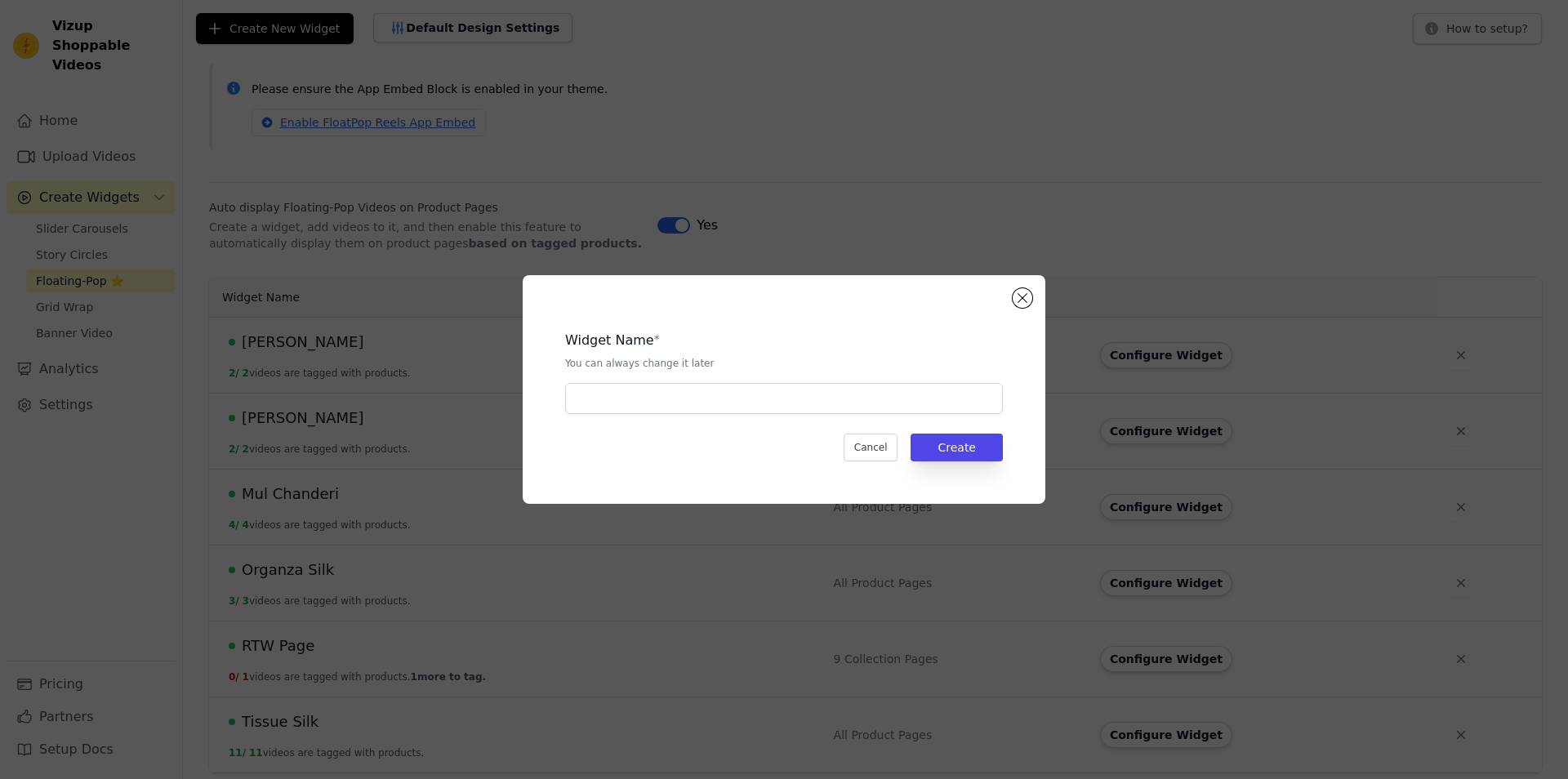
click at [722, 377] on div "Widget Name * You can always change it later" at bounding box center [784, 366] width 438 height 97
click at [723, 398] on input "text" at bounding box center [784, 398] width 438 height 31
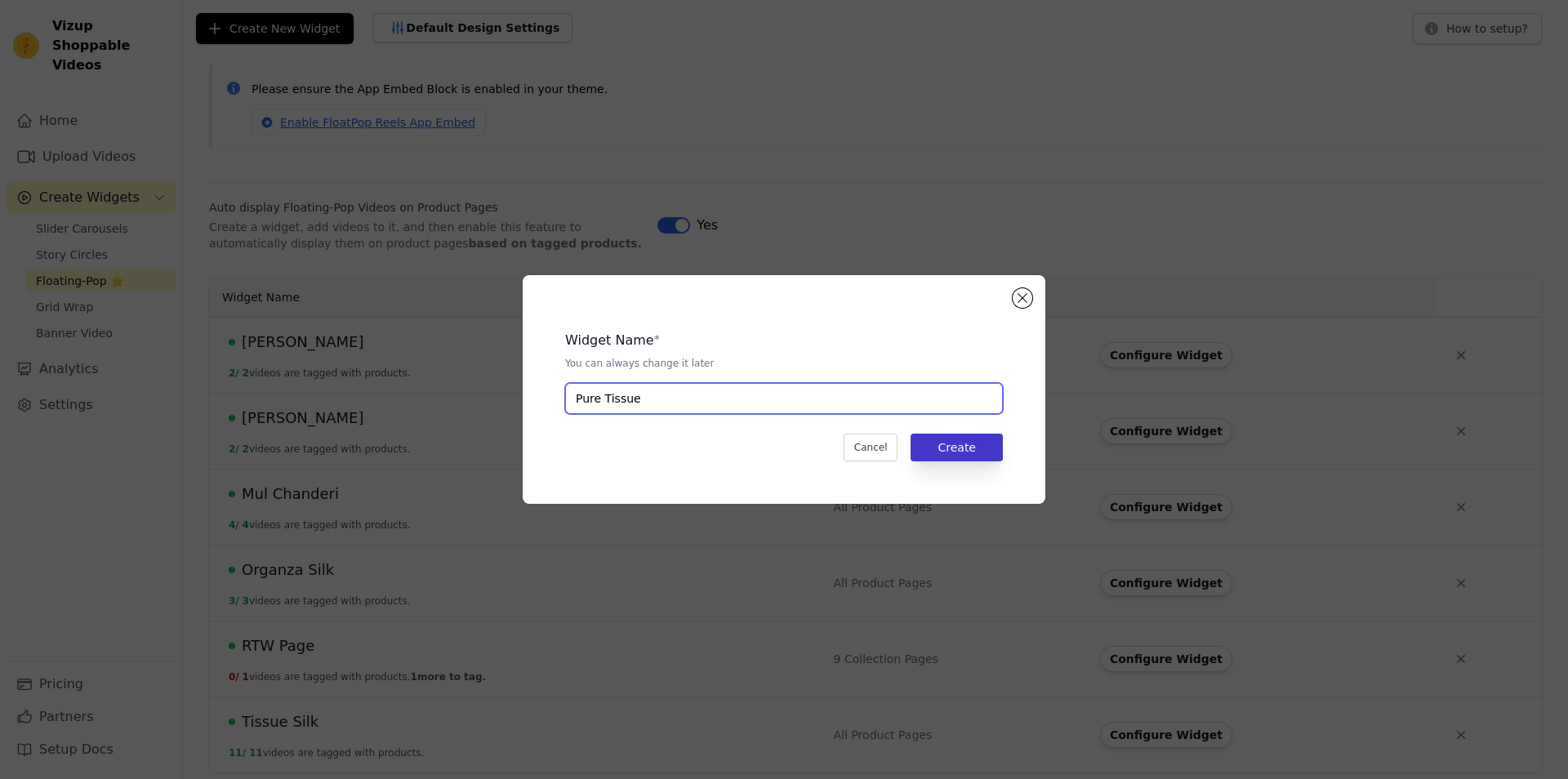
type input "Pure Tissue"
click at [932, 436] on button "Create" at bounding box center [956, 447] width 92 height 28
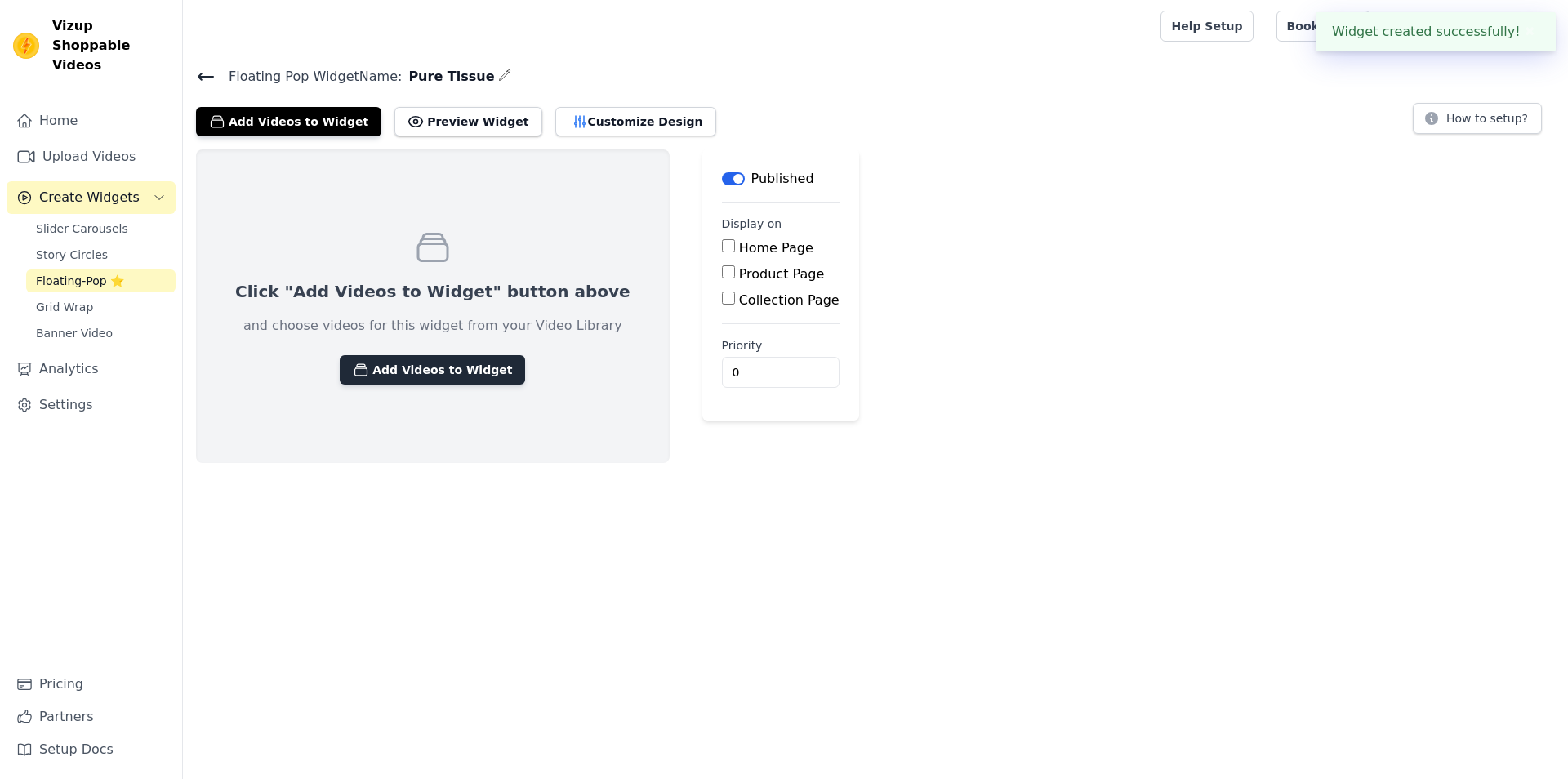
click at [444, 370] on button "Add Videos to Widget" at bounding box center [432, 370] width 185 height 30
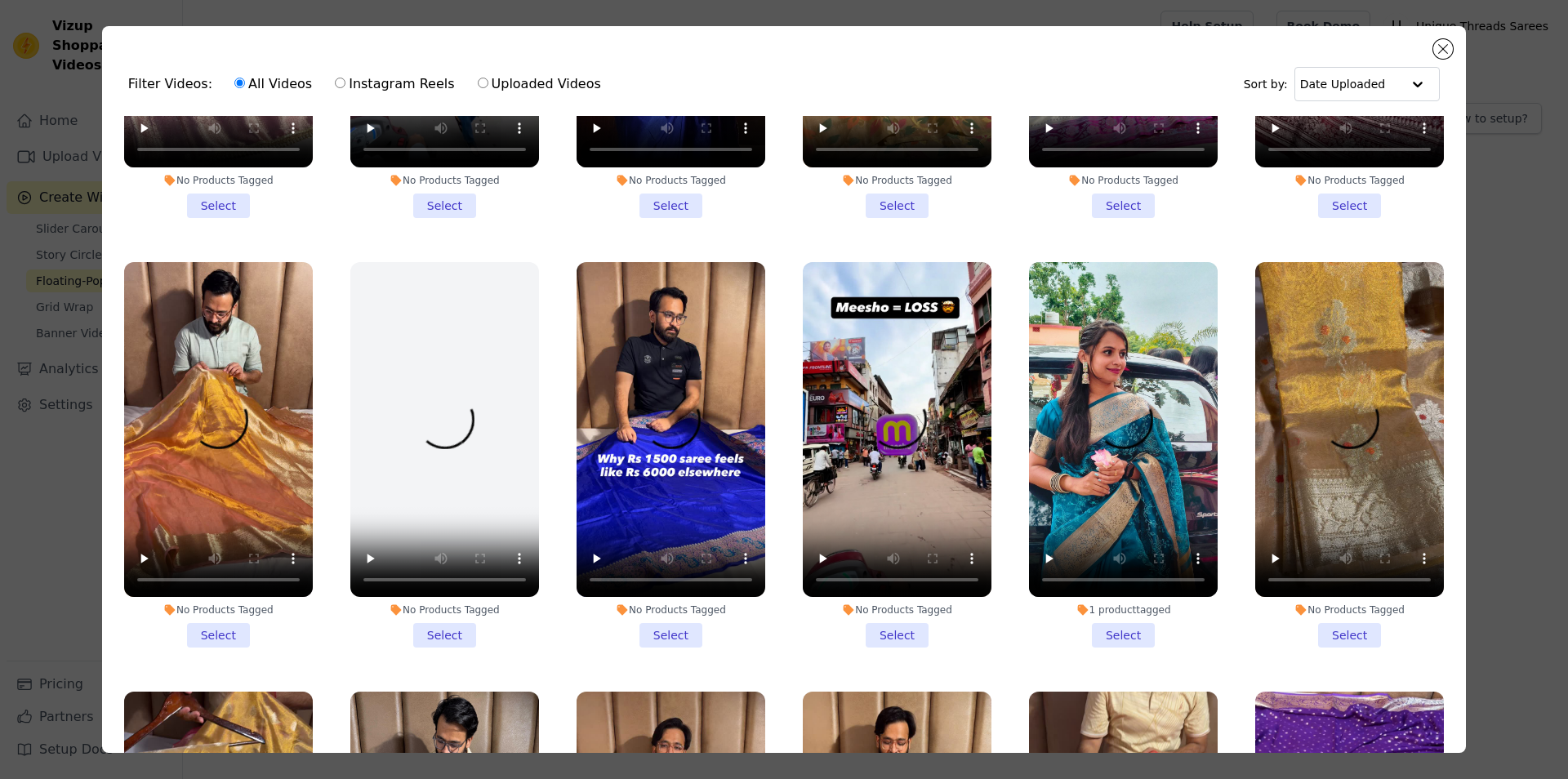
scroll to position [1028, 0]
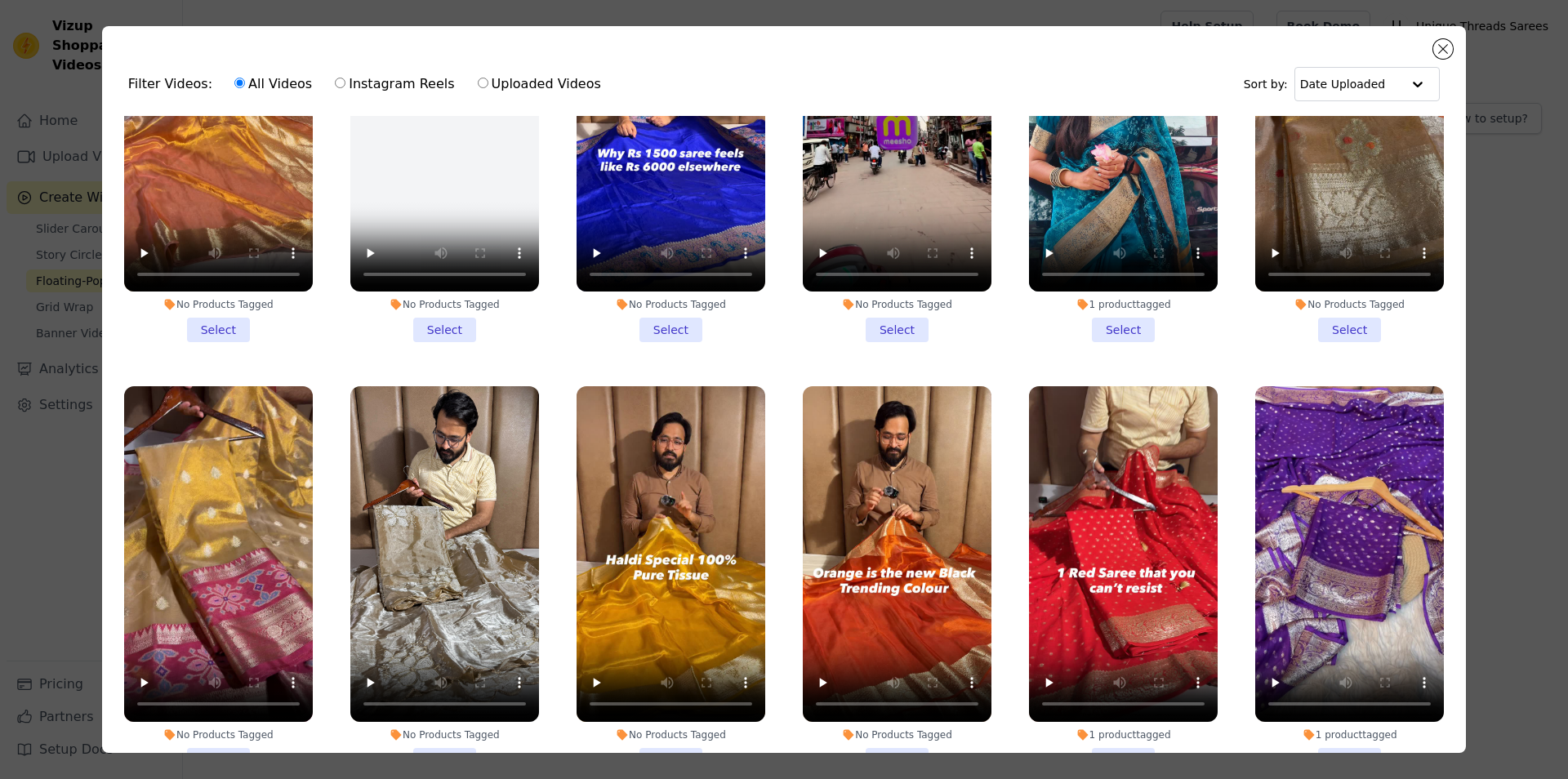
click at [210, 305] on li "No Products Tagged Select" at bounding box center [218, 149] width 189 height 386
click at [0, 0] on input "No Products Tagged Select" at bounding box center [0, 0] width 0 height 0
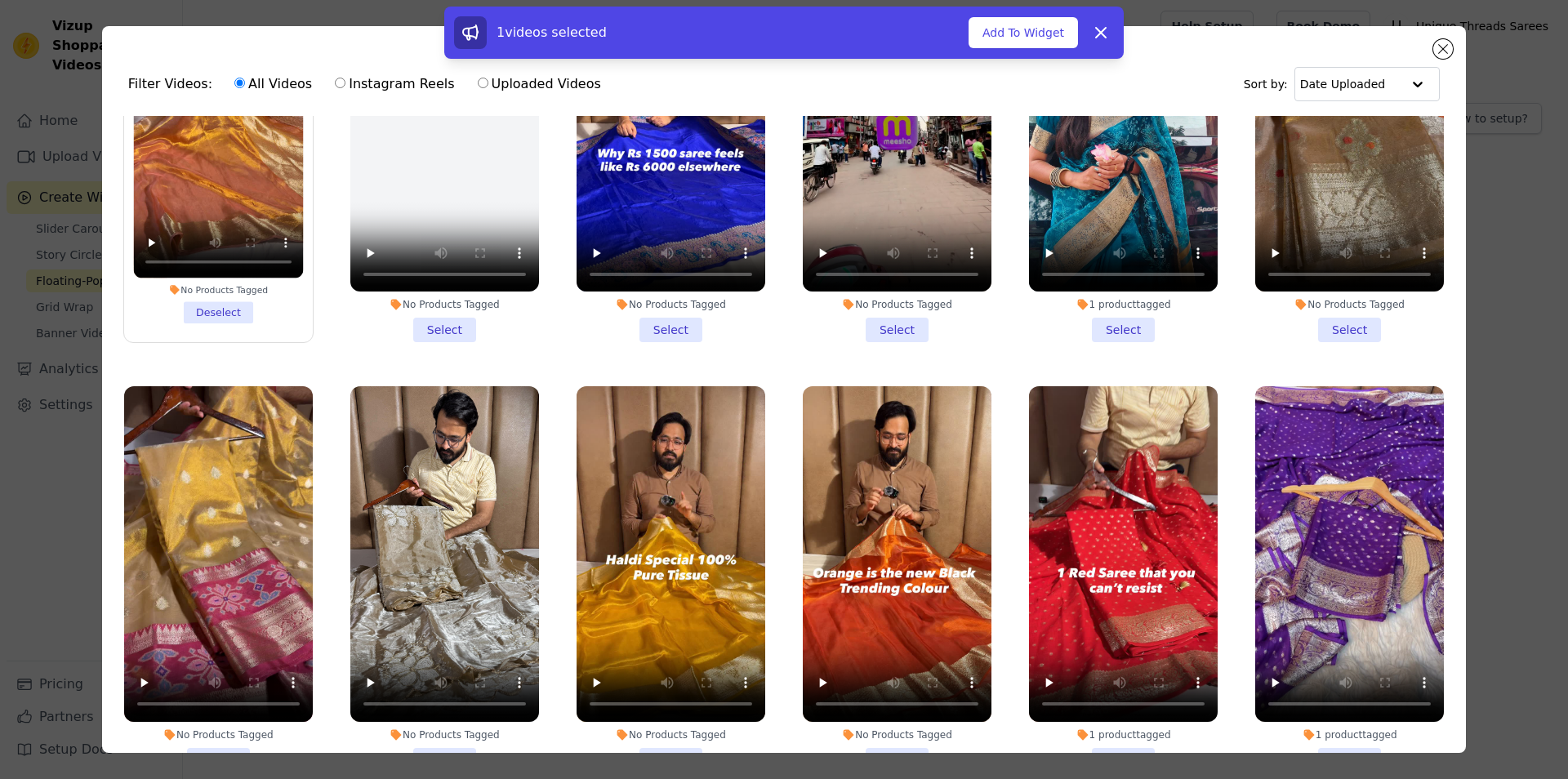
click at [869, 733] on li "No Products Tagged Select" at bounding box center [897, 578] width 189 height 386
click at [0, 0] on input "No Products Tagged Select" at bounding box center [0, 0] width 0 height 0
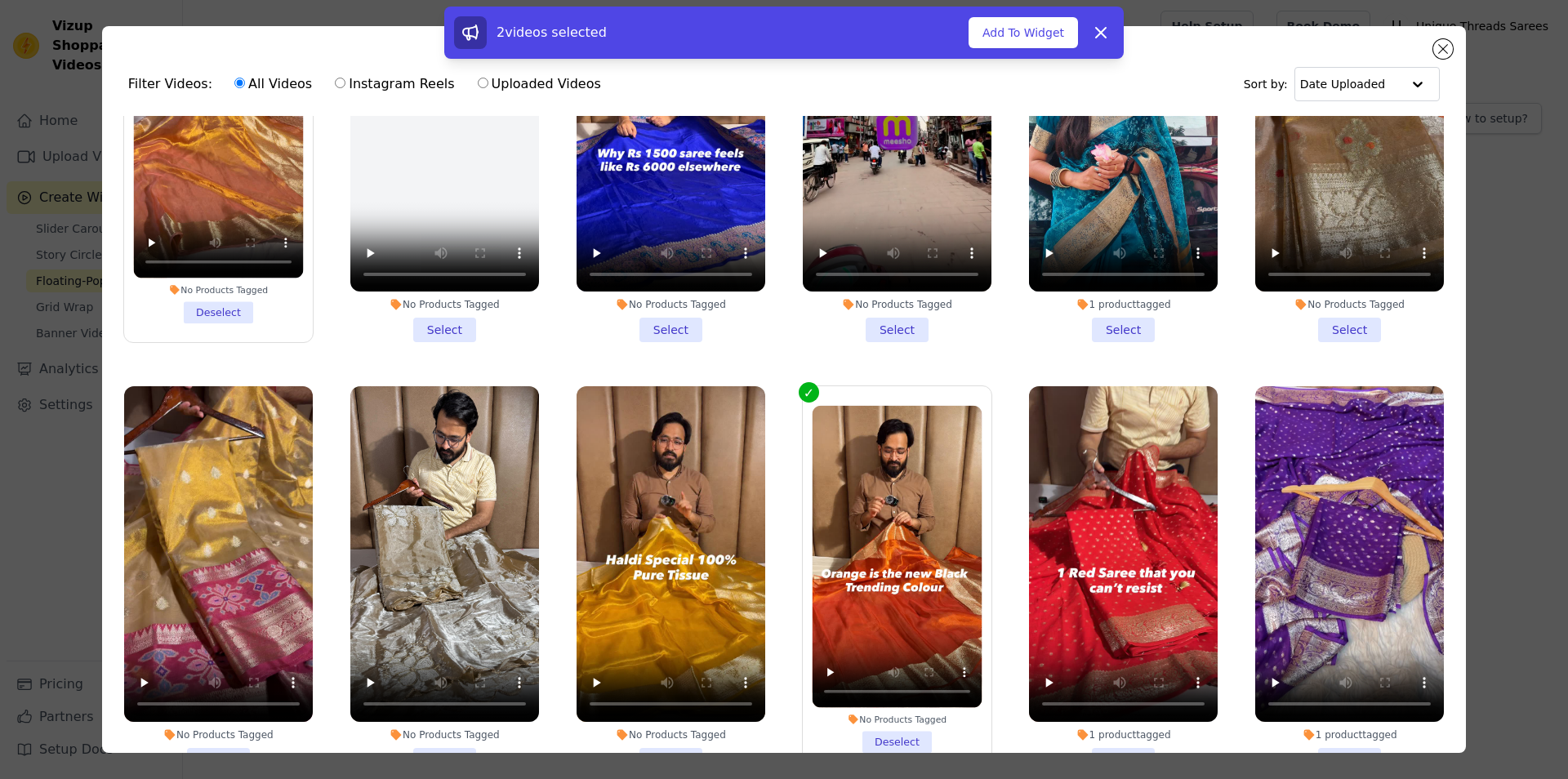
click at [679, 732] on li "No Products Tagged Select" at bounding box center [671, 578] width 189 height 386
click at [0, 0] on input "No Products Tagged Select" at bounding box center [0, 0] width 0 height 0
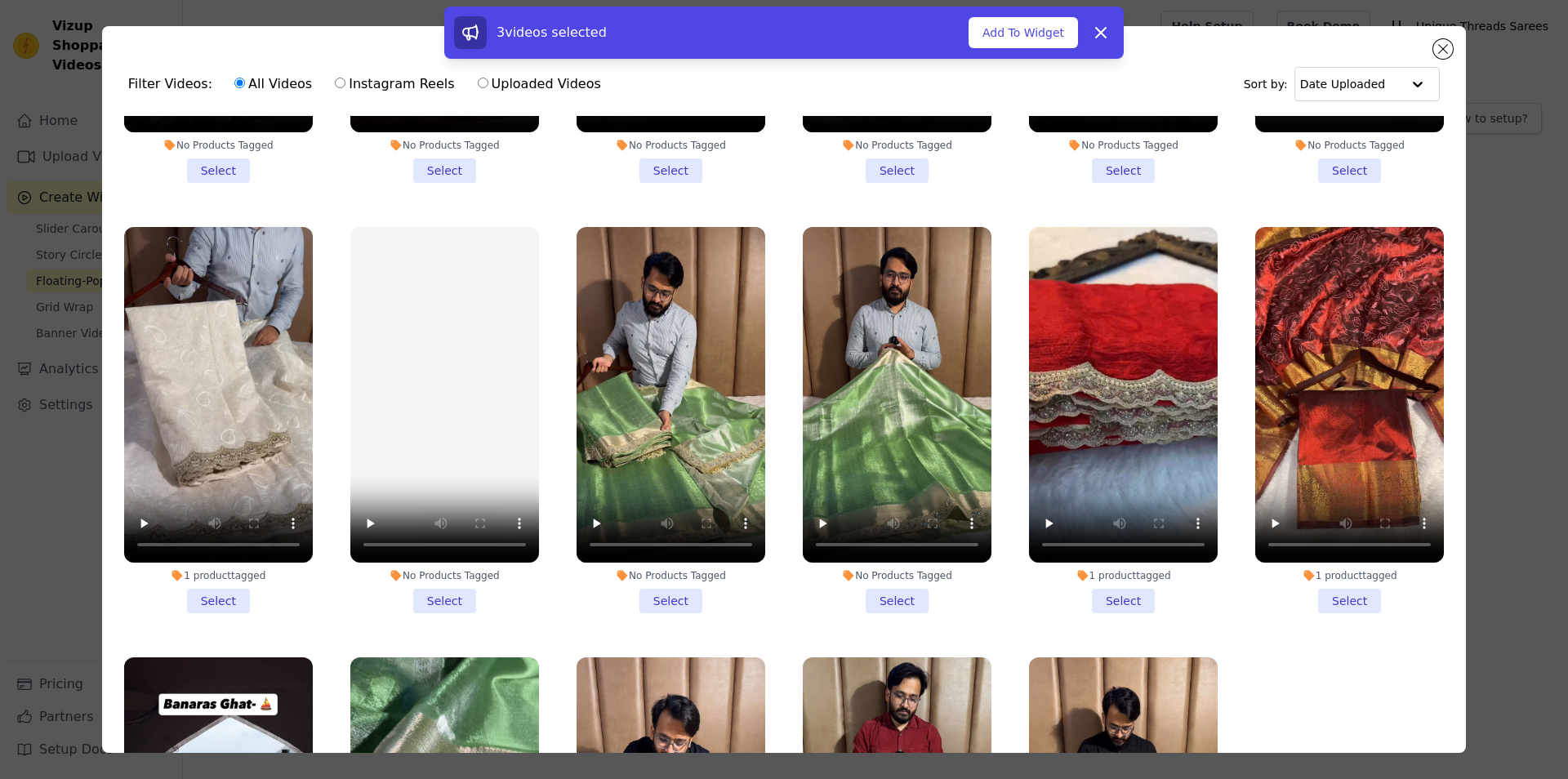
scroll to position [4791, 0]
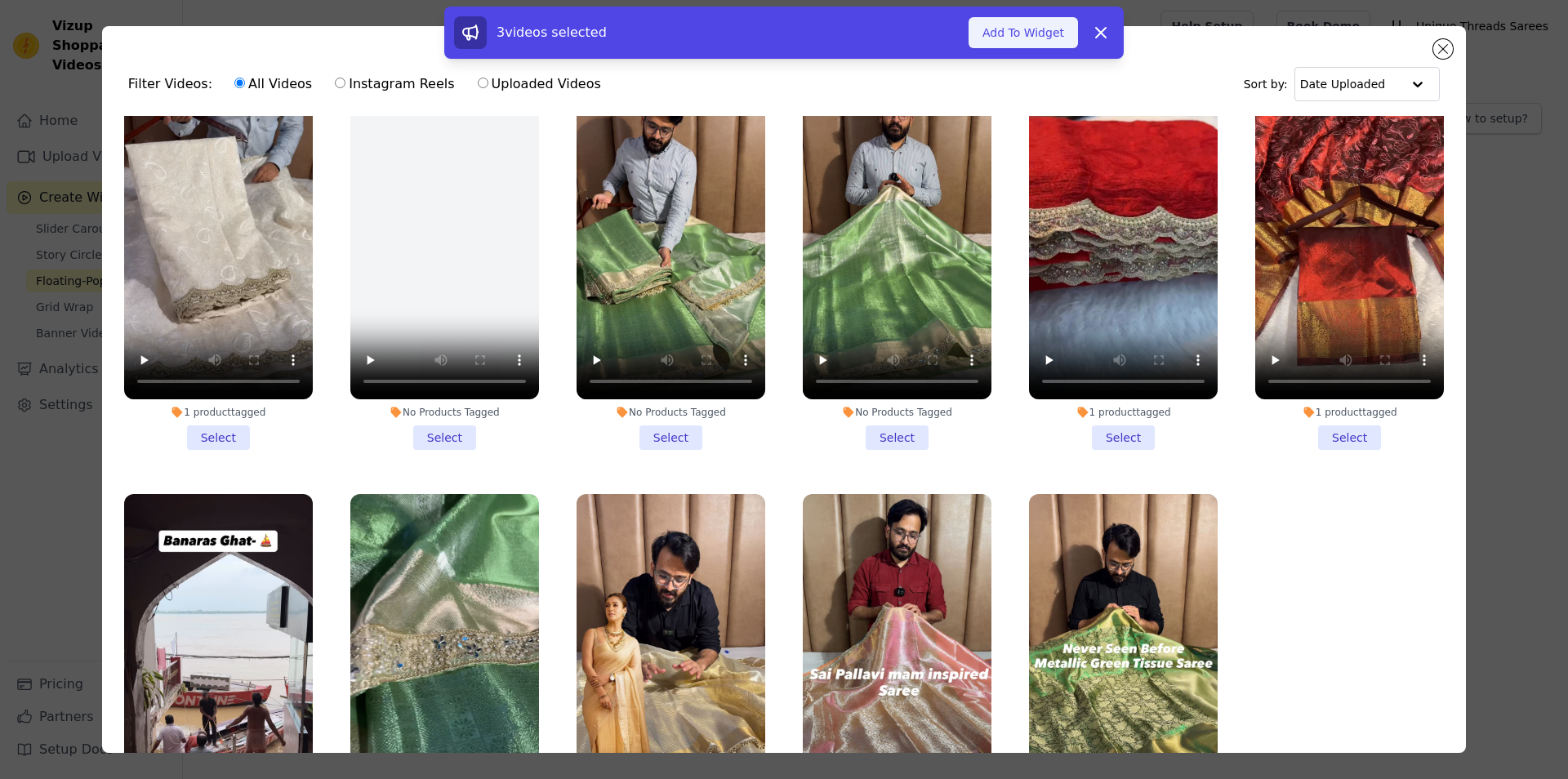
click at [1025, 18] on button "Add To Widget" at bounding box center [1023, 32] width 110 height 31
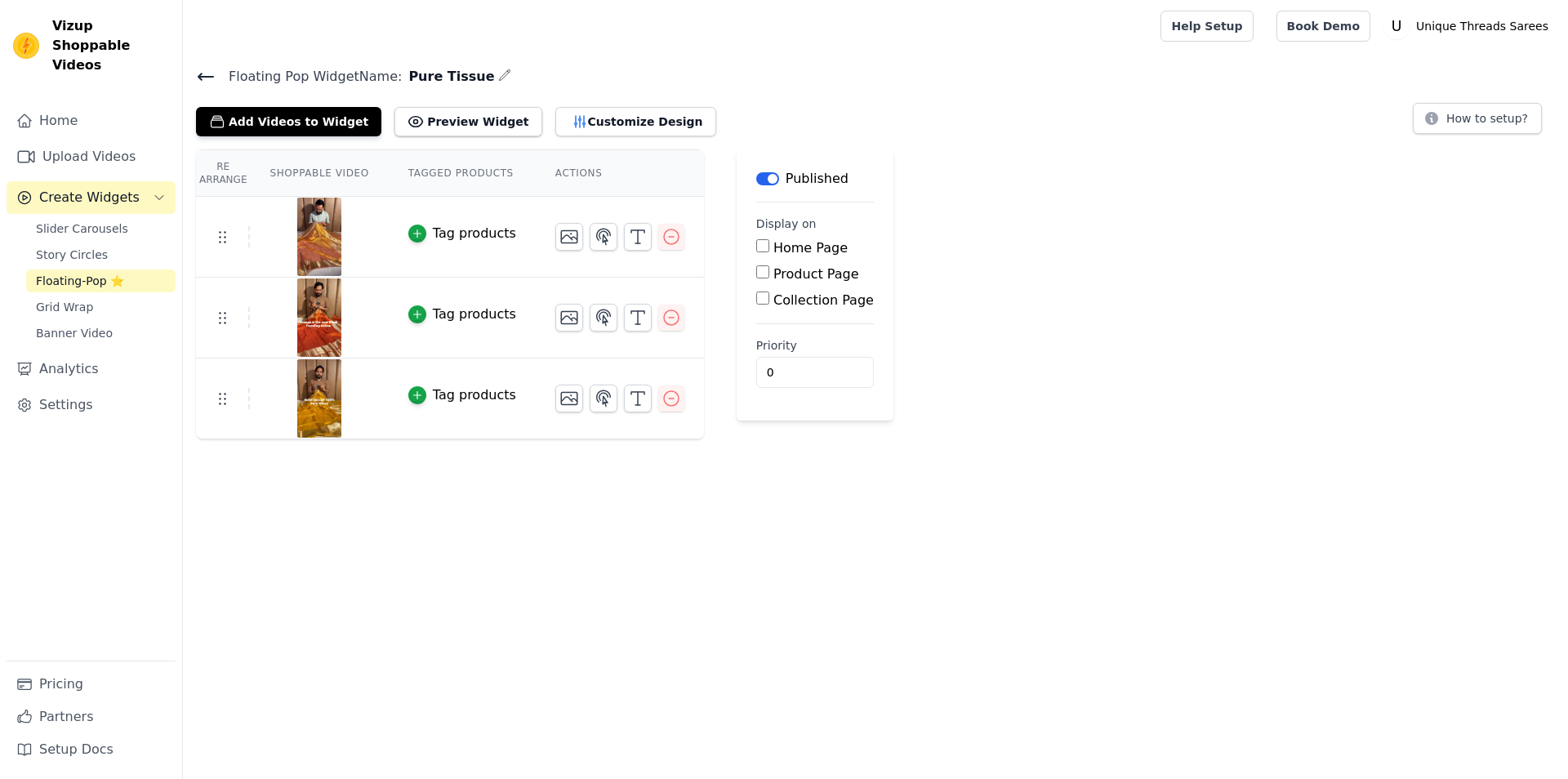
click at [445, 315] on div "Tag products" at bounding box center [474, 314] width 84 height 20
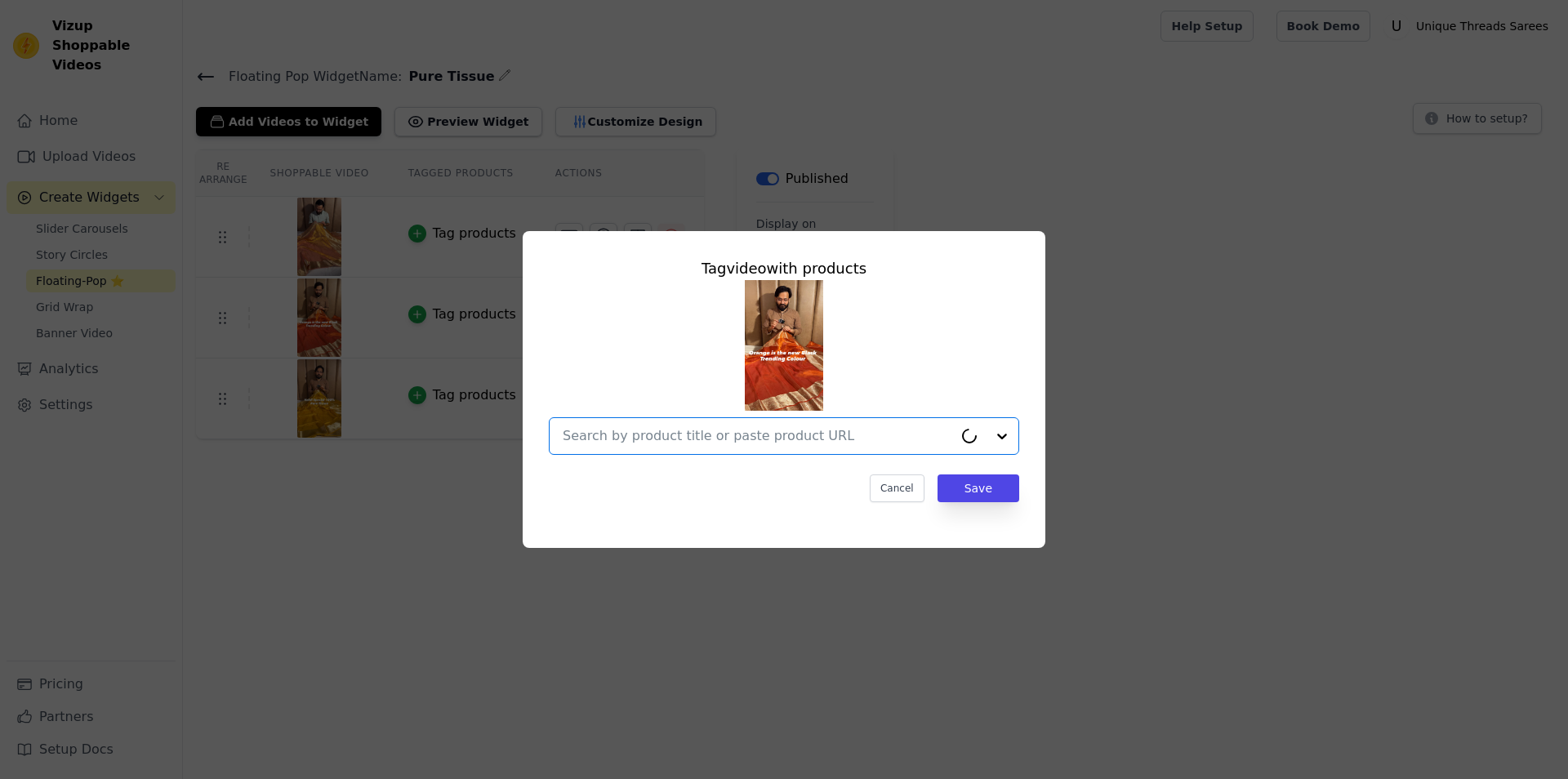
click at [857, 440] on input "text" at bounding box center [758, 435] width 391 height 20
paste input "[URL][DOMAIN_NAME]"
type input "[URL][DOMAIN_NAME]"
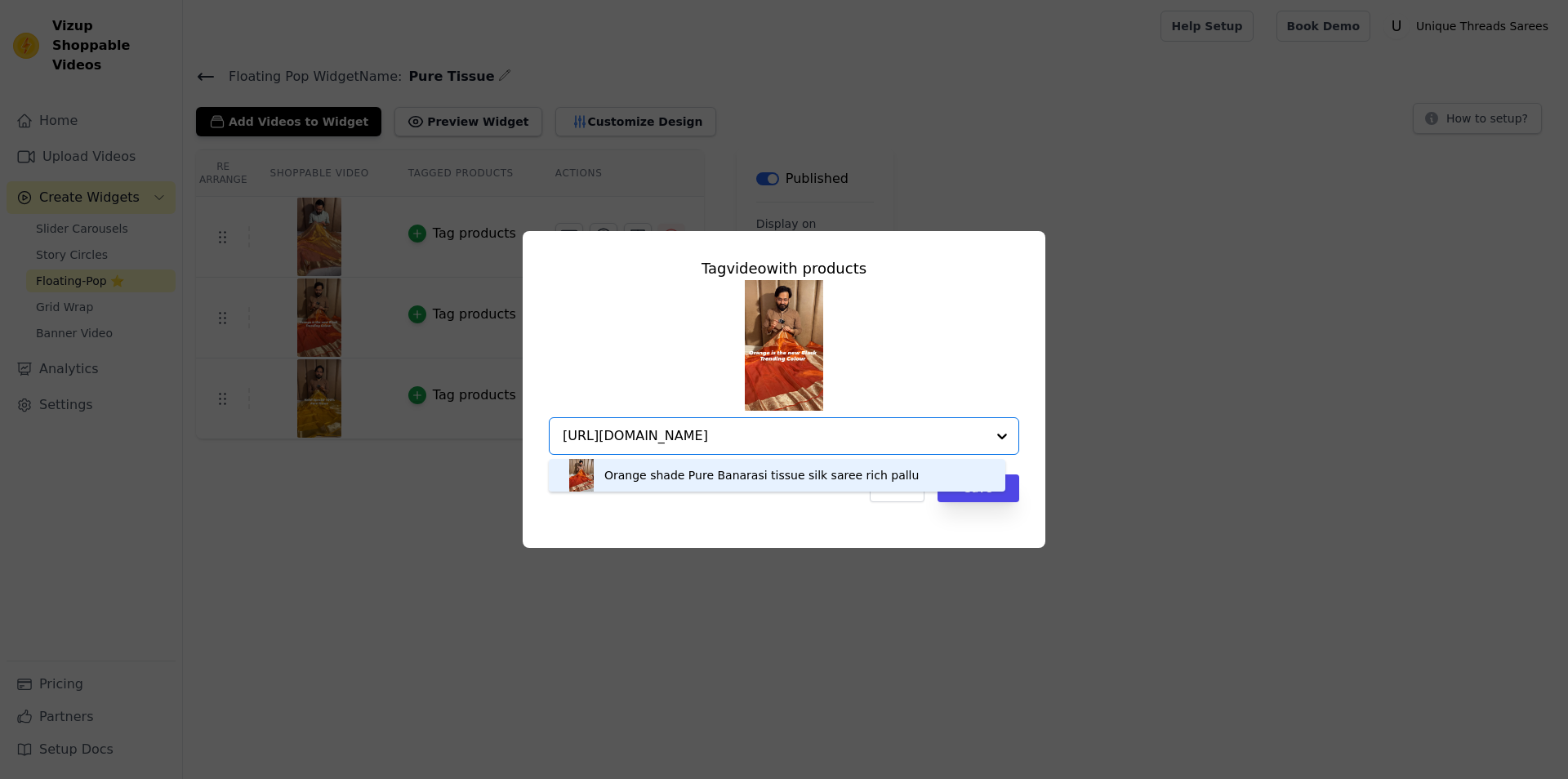
click at [729, 480] on div "Orange shade Pure Banarasi tissue silk saree rich pallu" at bounding box center [762, 475] width 314 height 17
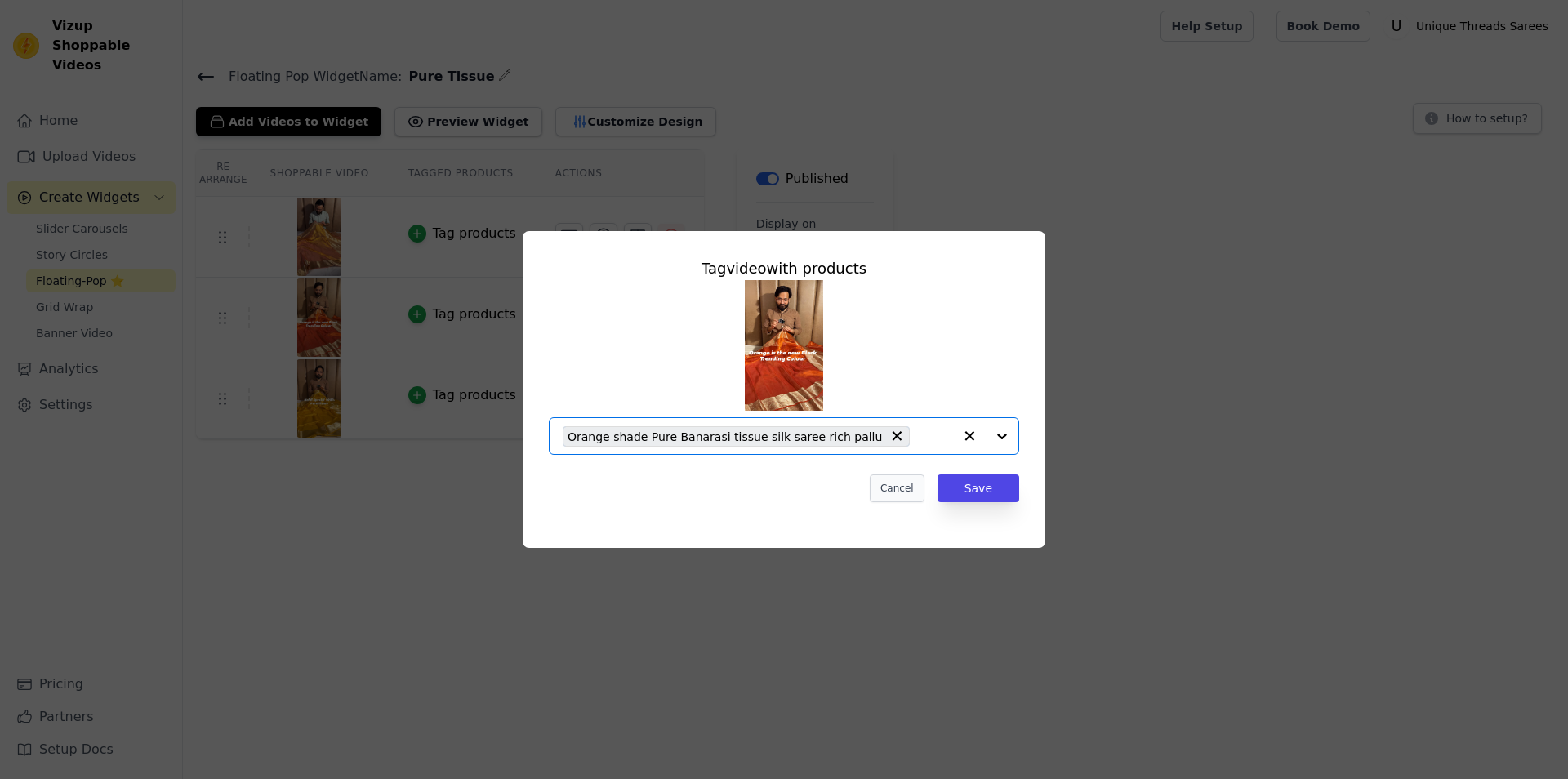
scroll to position [0, 0]
click at [990, 489] on button "Save" at bounding box center [978, 488] width 82 height 28
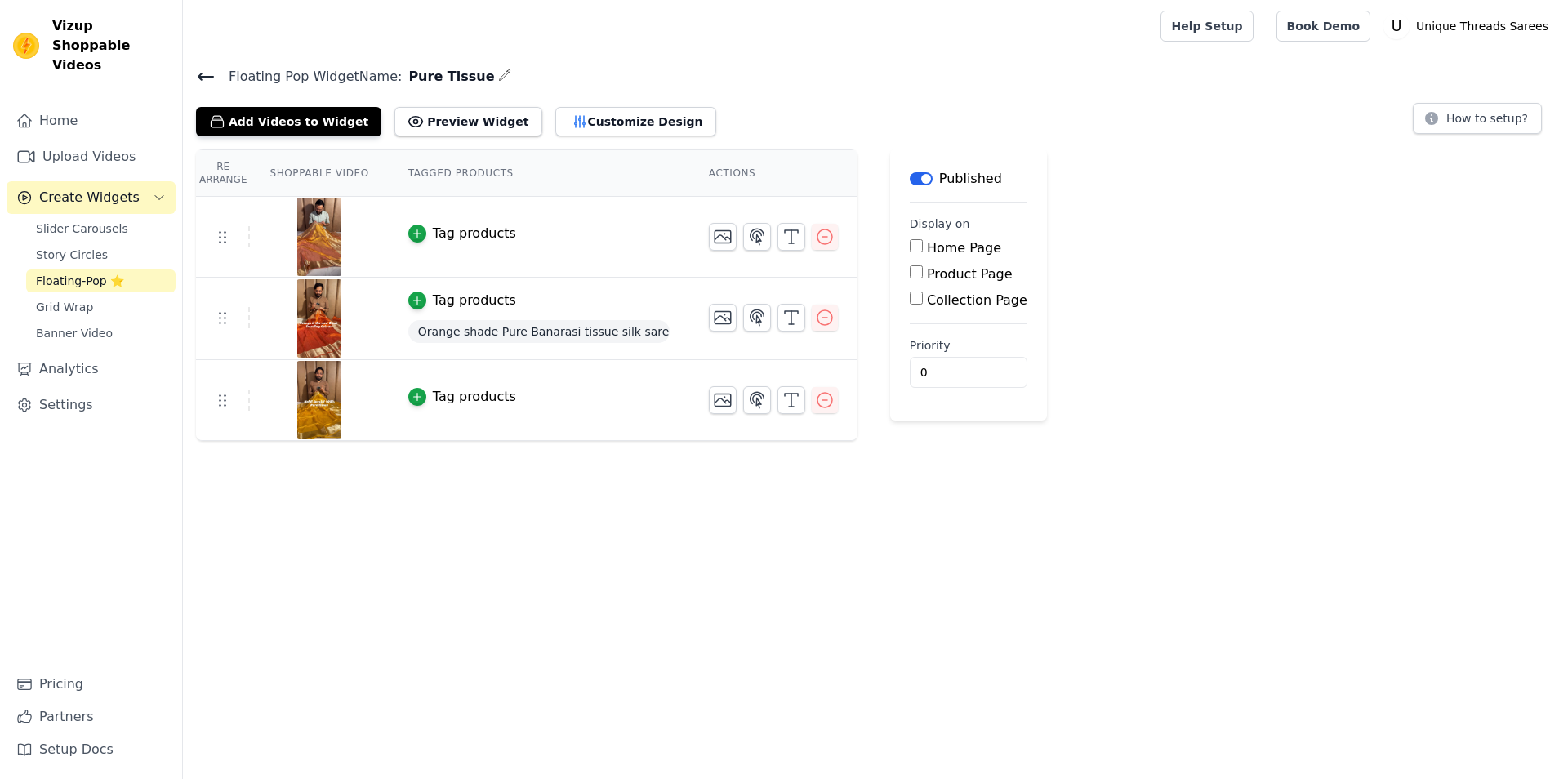
click at [457, 403] on div "Tag products" at bounding box center [474, 396] width 84 height 20
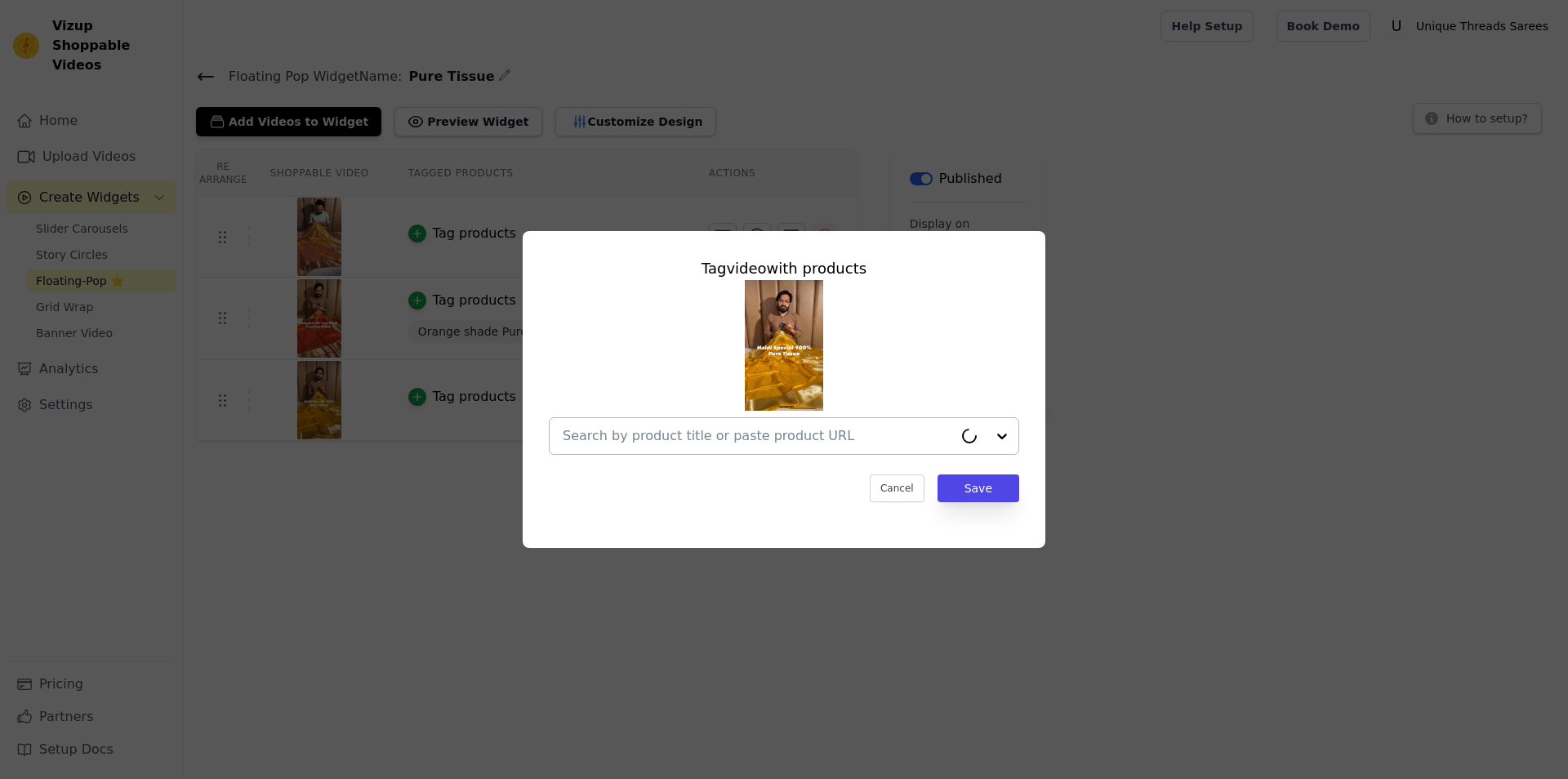
click at [708, 444] on input "text" at bounding box center [758, 435] width 391 height 20
paste input "[URL][DOMAIN_NAME]"
type input "[URL][DOMAIN_NAME]"
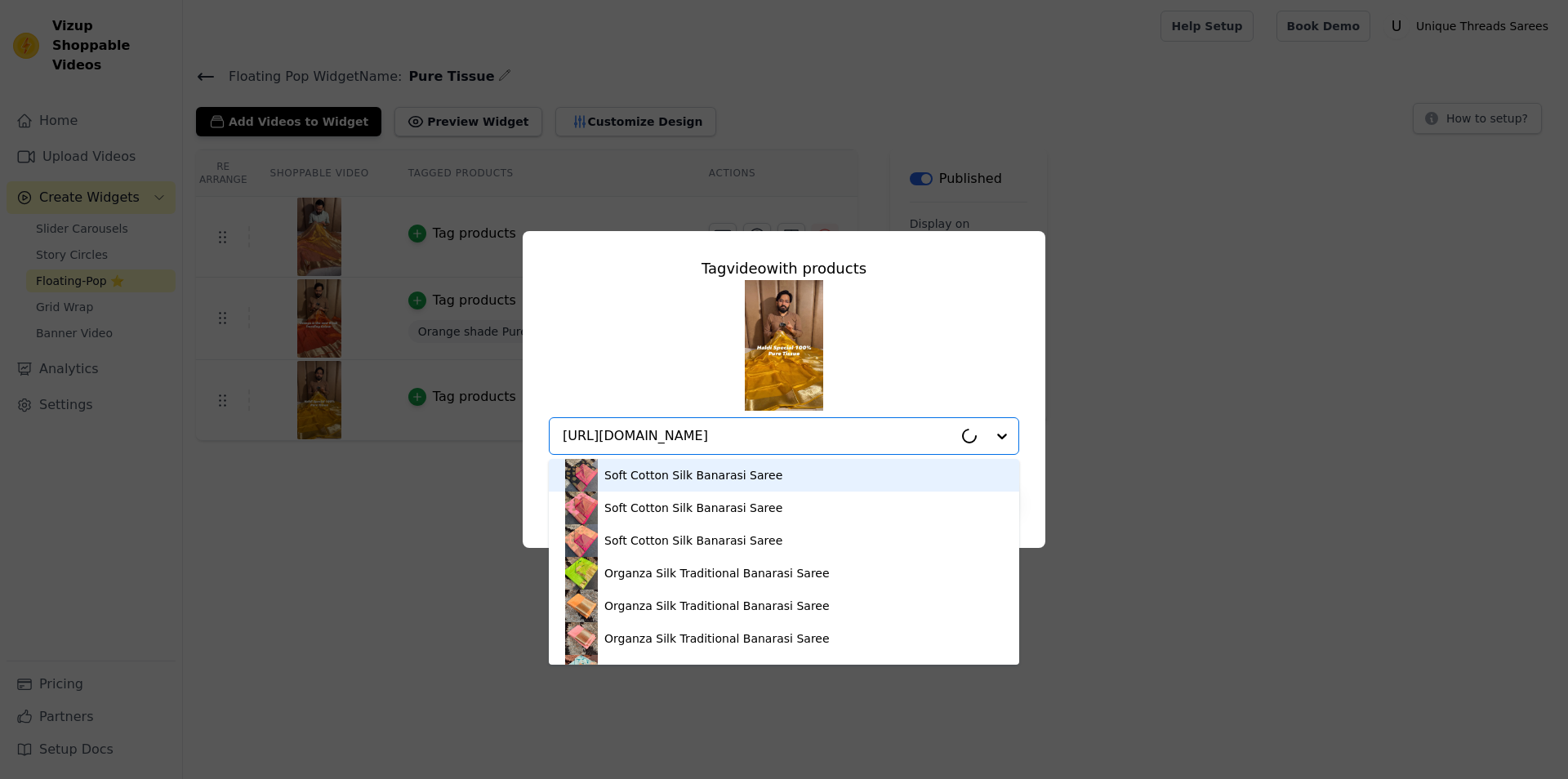
scroll to position [0, 266]
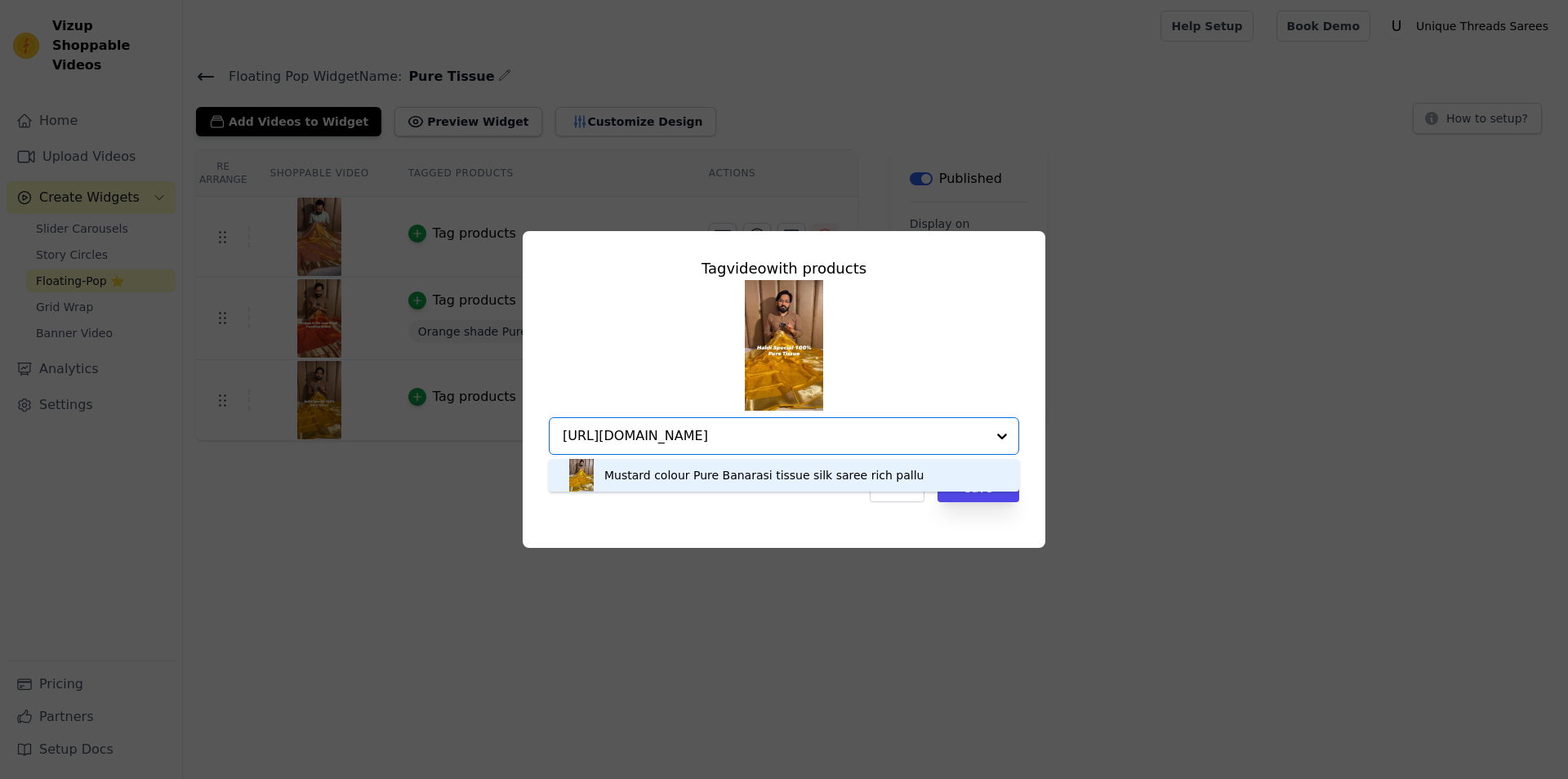
click at [705, 482] on div "Mustard colour Pure Banarasi tissue silk saree rich pallu" at bounding box center [764, 475] width 319 height 17
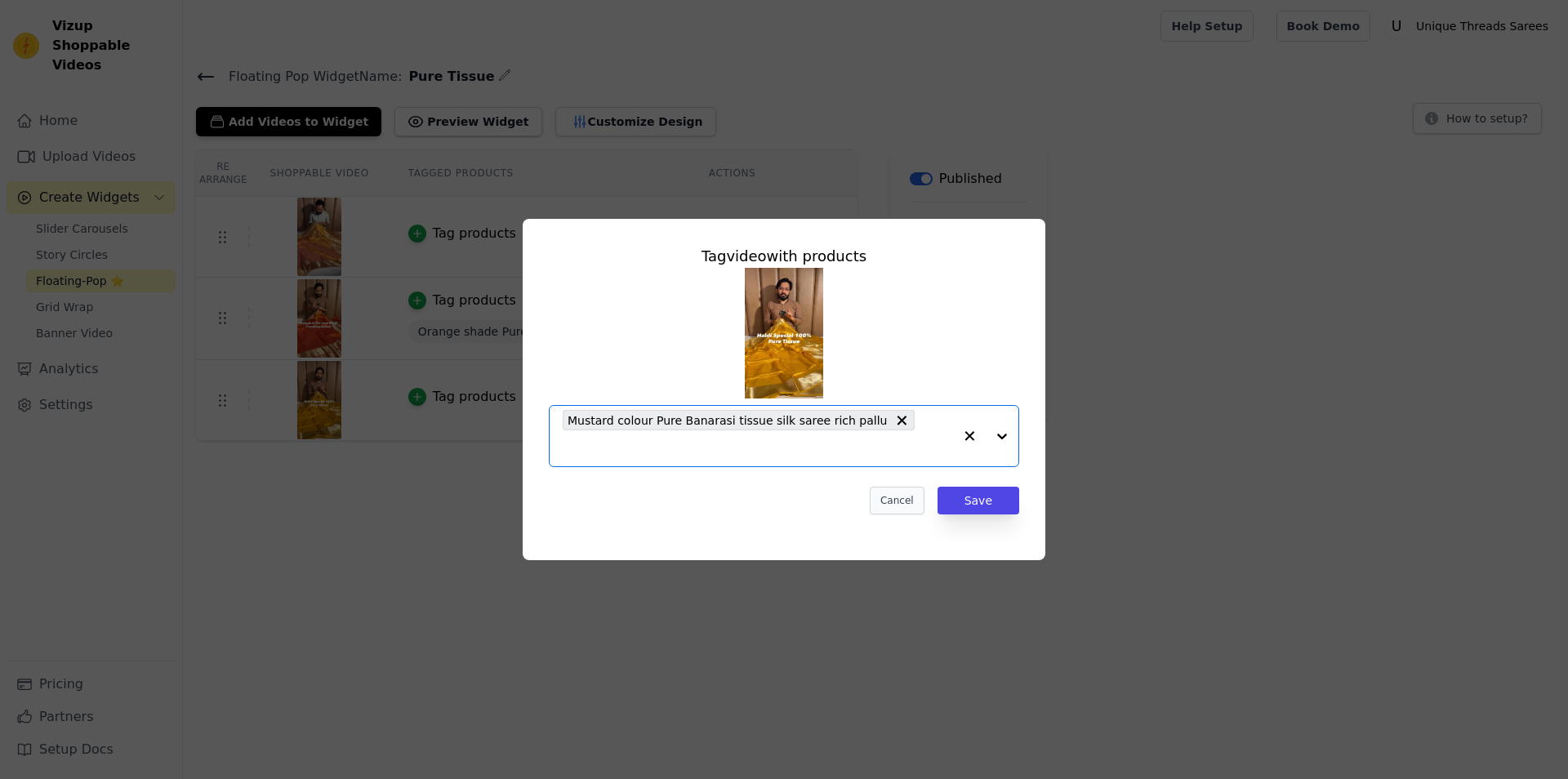
scroll to position [0, 0]
click at [992, 487] on button "Save" at bounding box center [978, 500] width 82 height 28
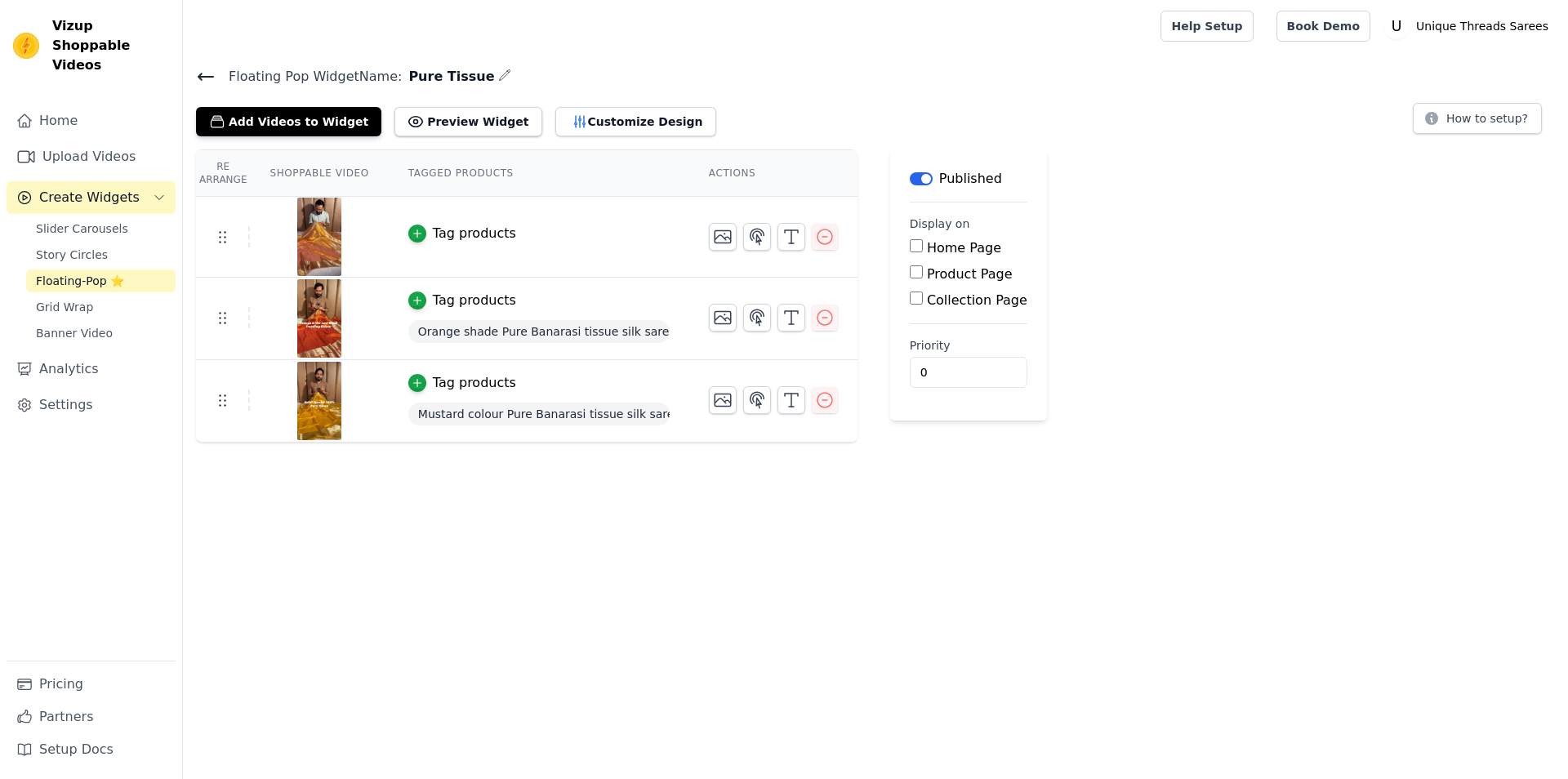
click at [445, 241] on div "Tag products" at bounding box center [474, 233] width 84 height 20
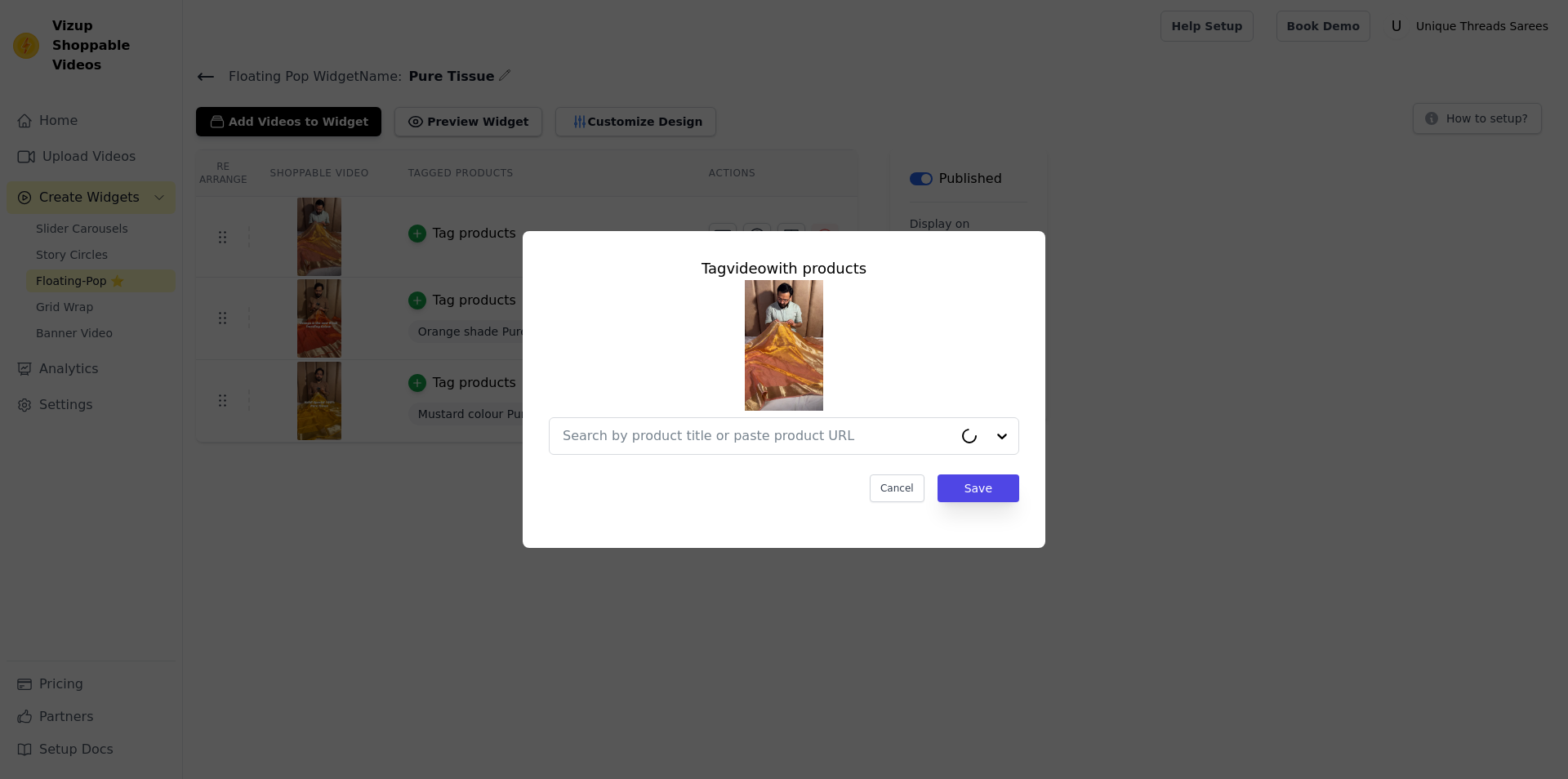
click at [736, 455] on div "Tag video with products Cancel Save" at bounding box center [784, 380] width 497 height 271
click at [736, 433] on input "text" at bounding box center [758, 435] width 391 height 20
paste input "[URL][DOMAIN_NAME]"
type input "[URL][DOMAIN_NAME]"
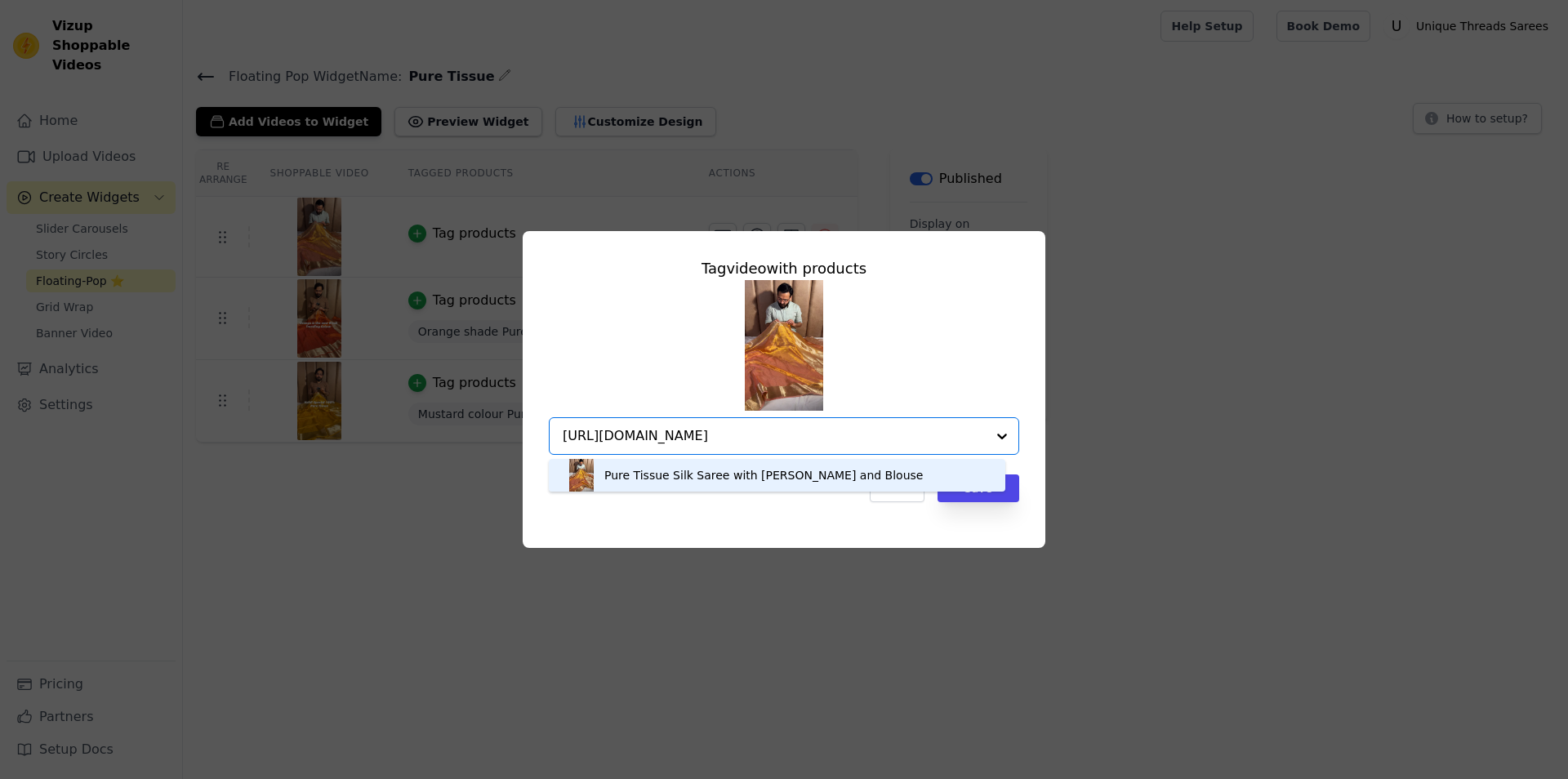
click at [737, 479] on div "Pure Tissue Silk Saree with [PERSON_NAME] and Blouse" at bounding box center [764, 475] width 318 height 17
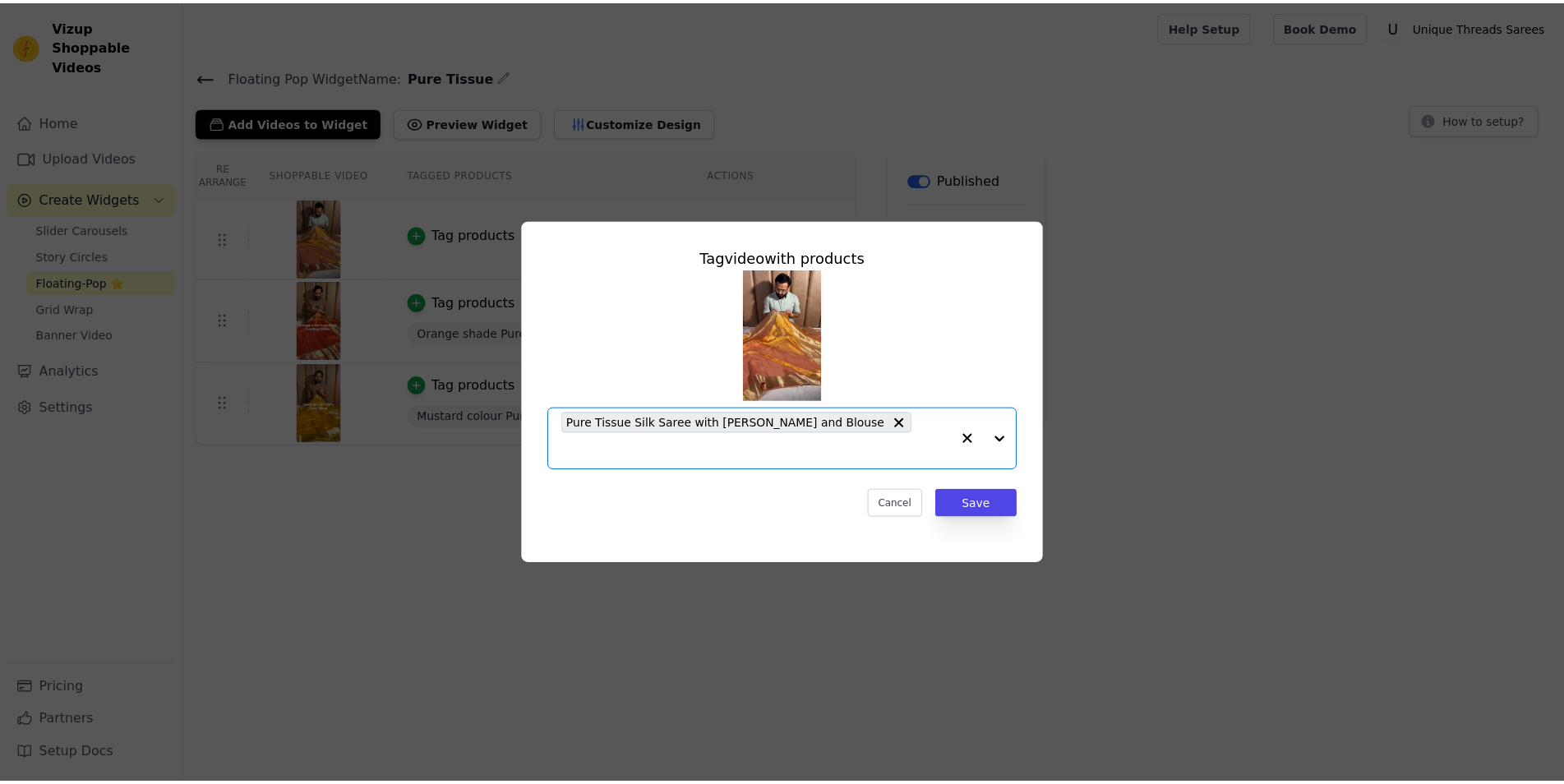
scroll to position [0, 0]
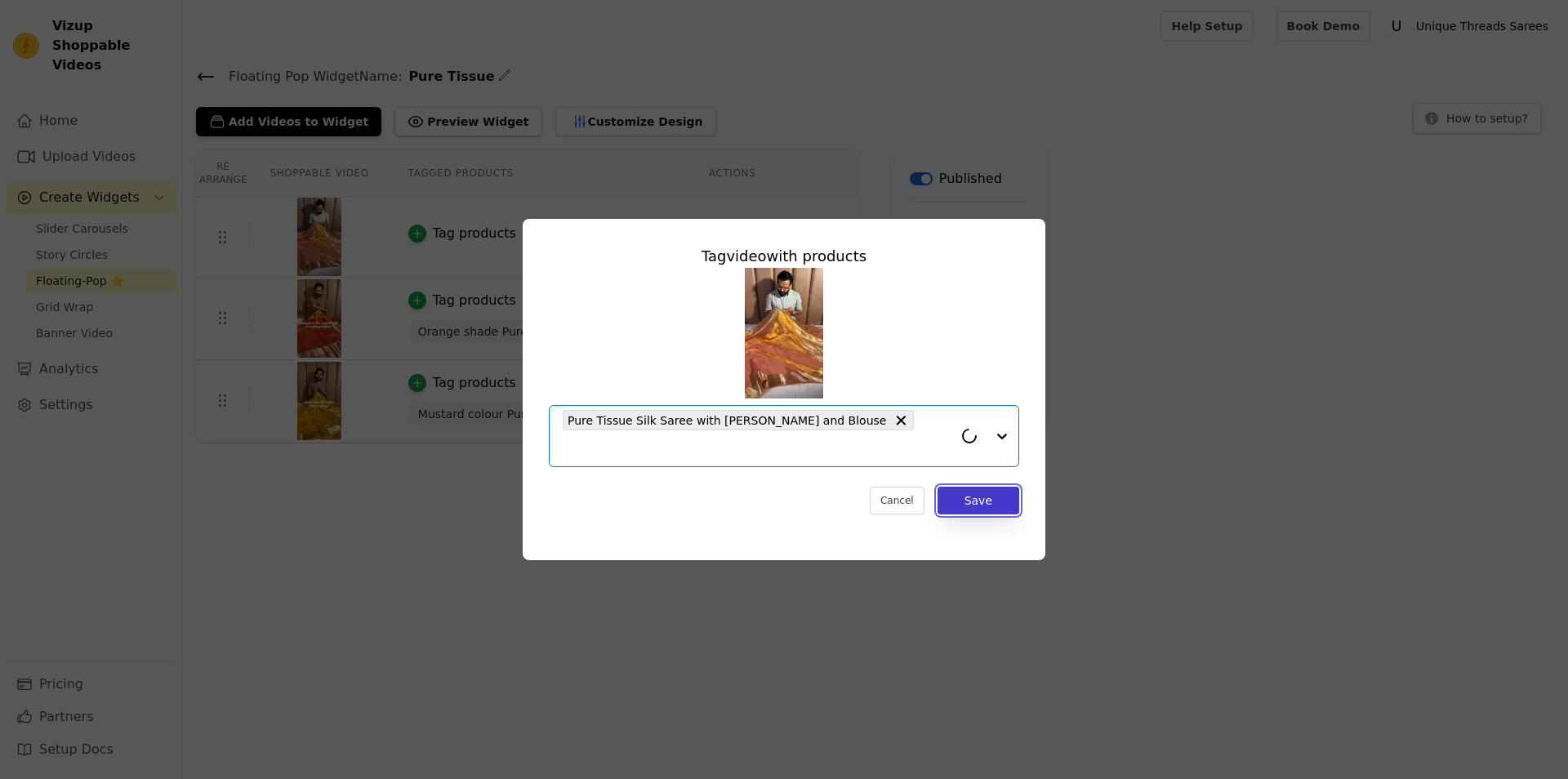
click at [988, 490] on button "Save" at bounding box center [978, 500] width 82 height 28
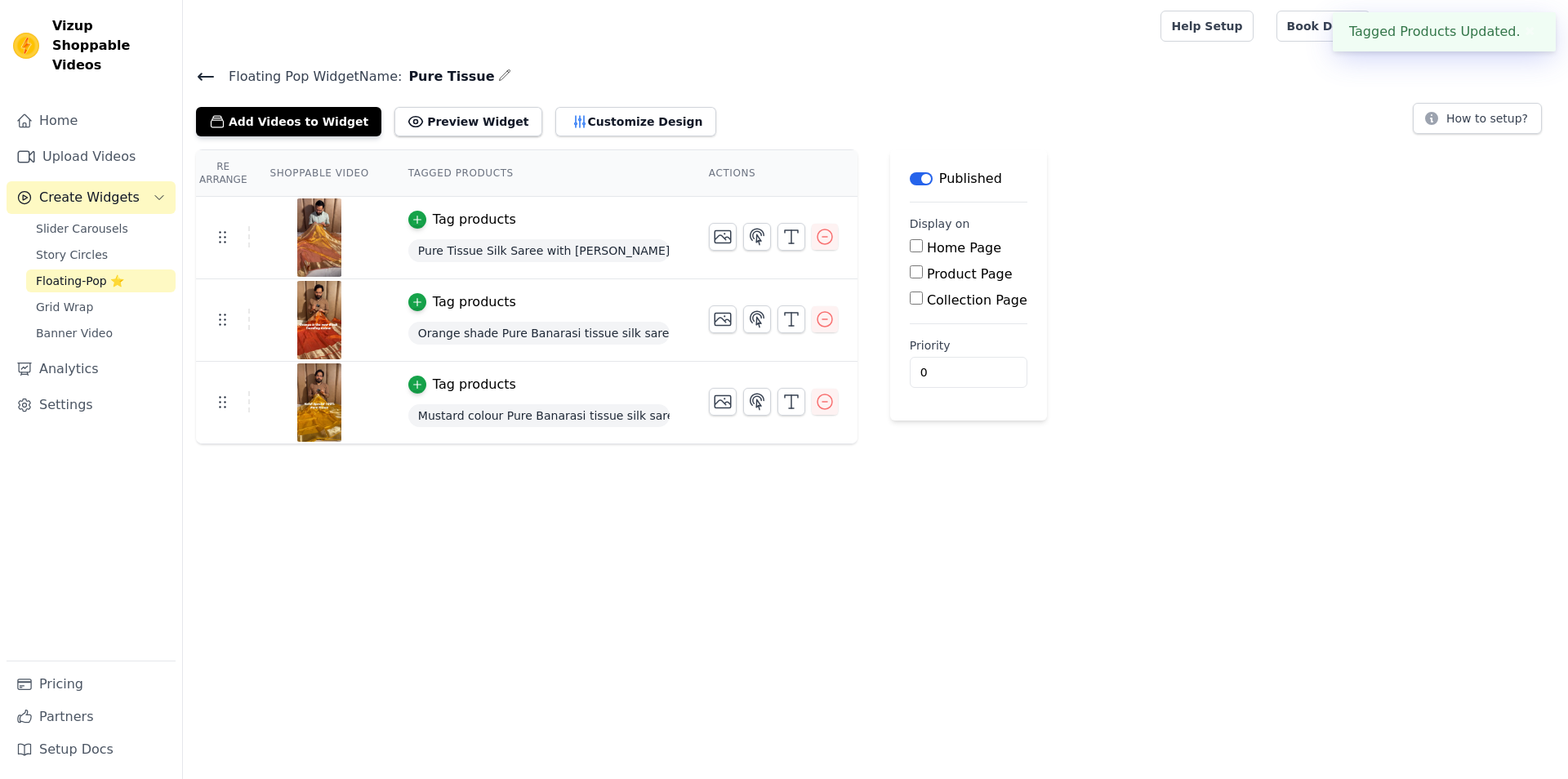
click at [927, 271] on label "Product Page" at bounding box center [970, 273] width 86 height 16
click at [914, 271] on input "Product Page" at bounding box center [916, 271] width 13 height 13
checkbox input "true"
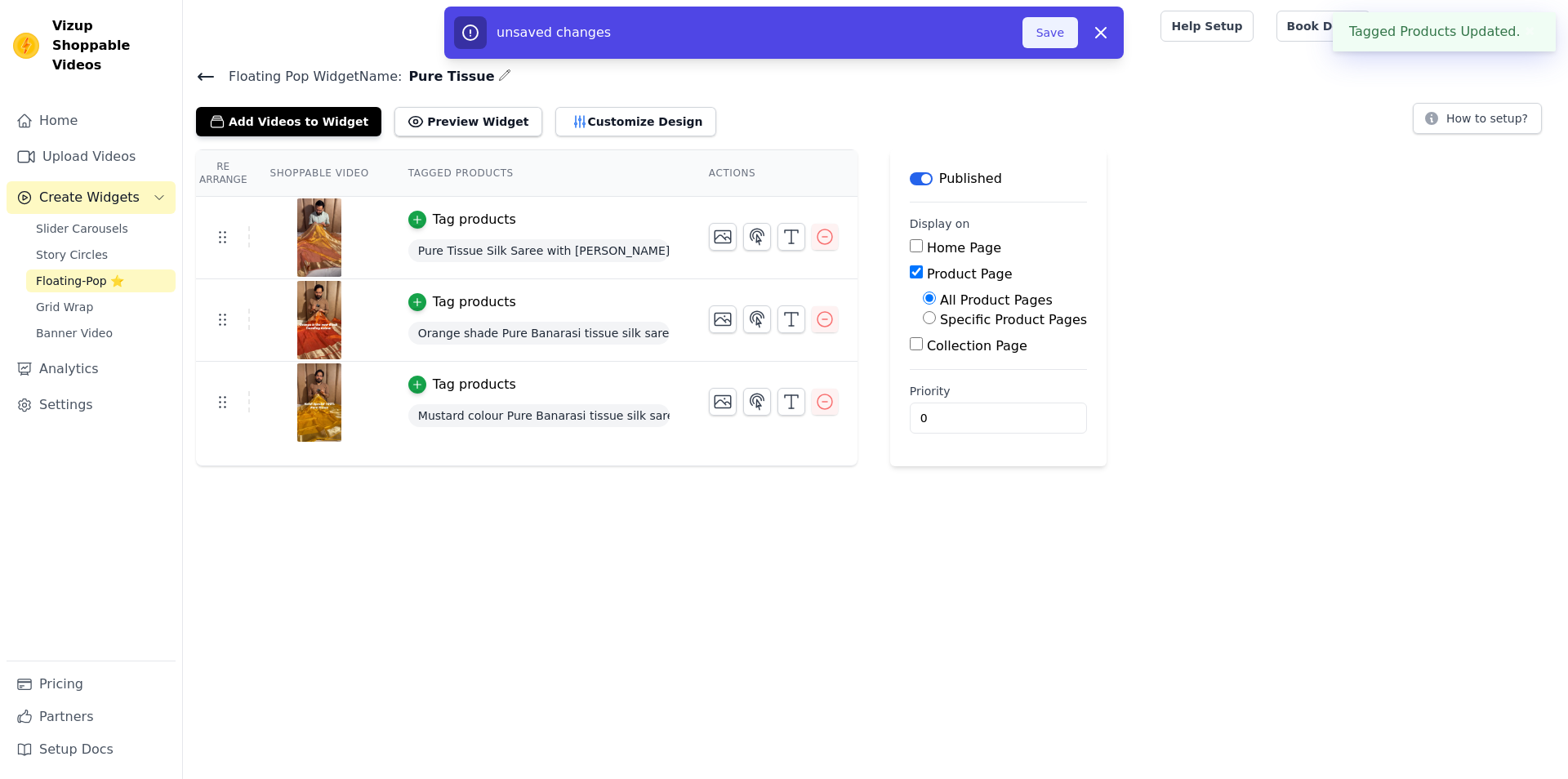
click at [1055, 43] on button "Save" at bounding box center [1050, 32] width 56 height 31
click at [1034, 22] on button "Save" at bounding box center [1050, 32] width 56 height 31
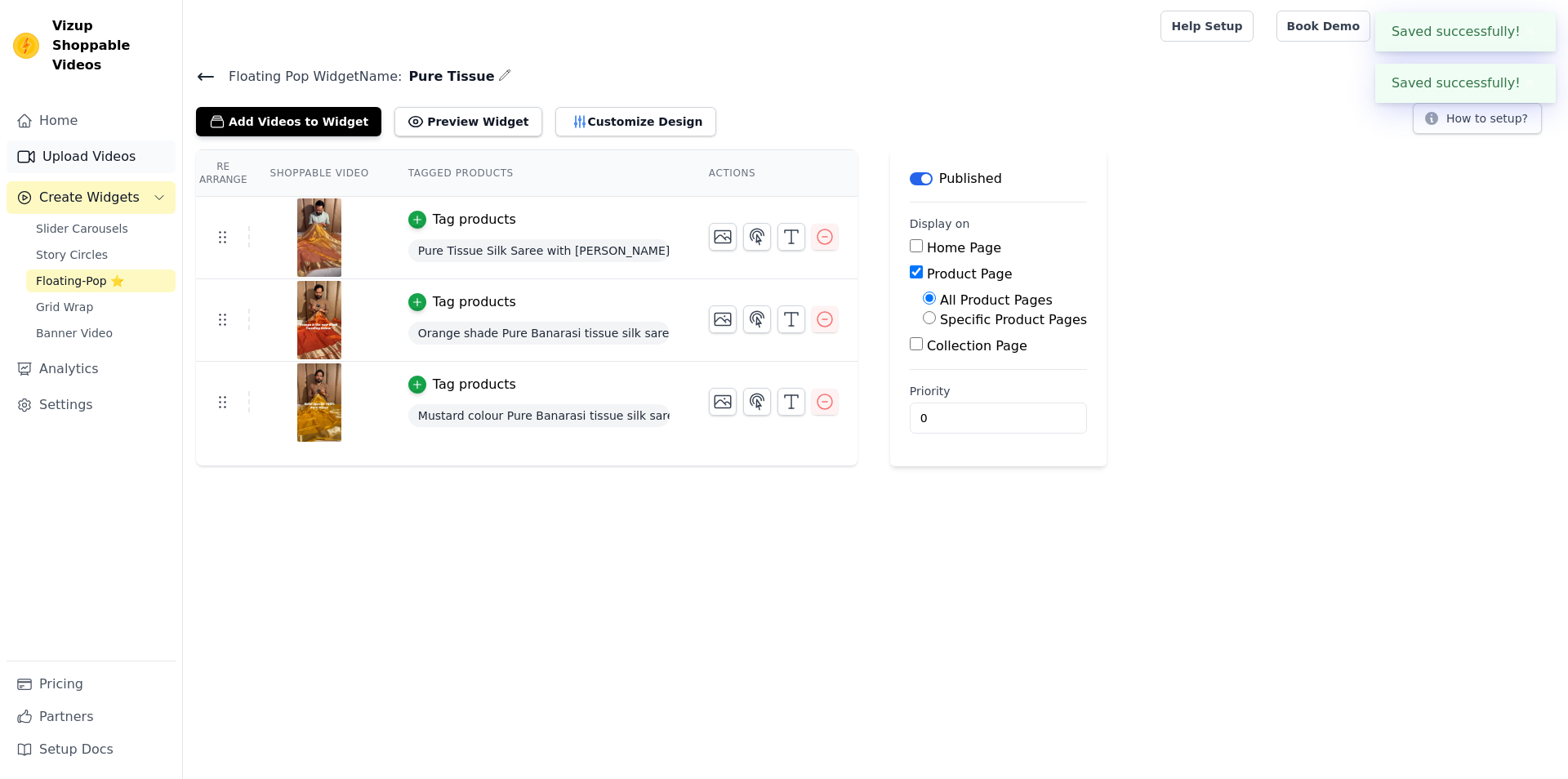
click at [103, 144] on link "Upload Videos" at bounding box center [91, 156] width 169 height 33
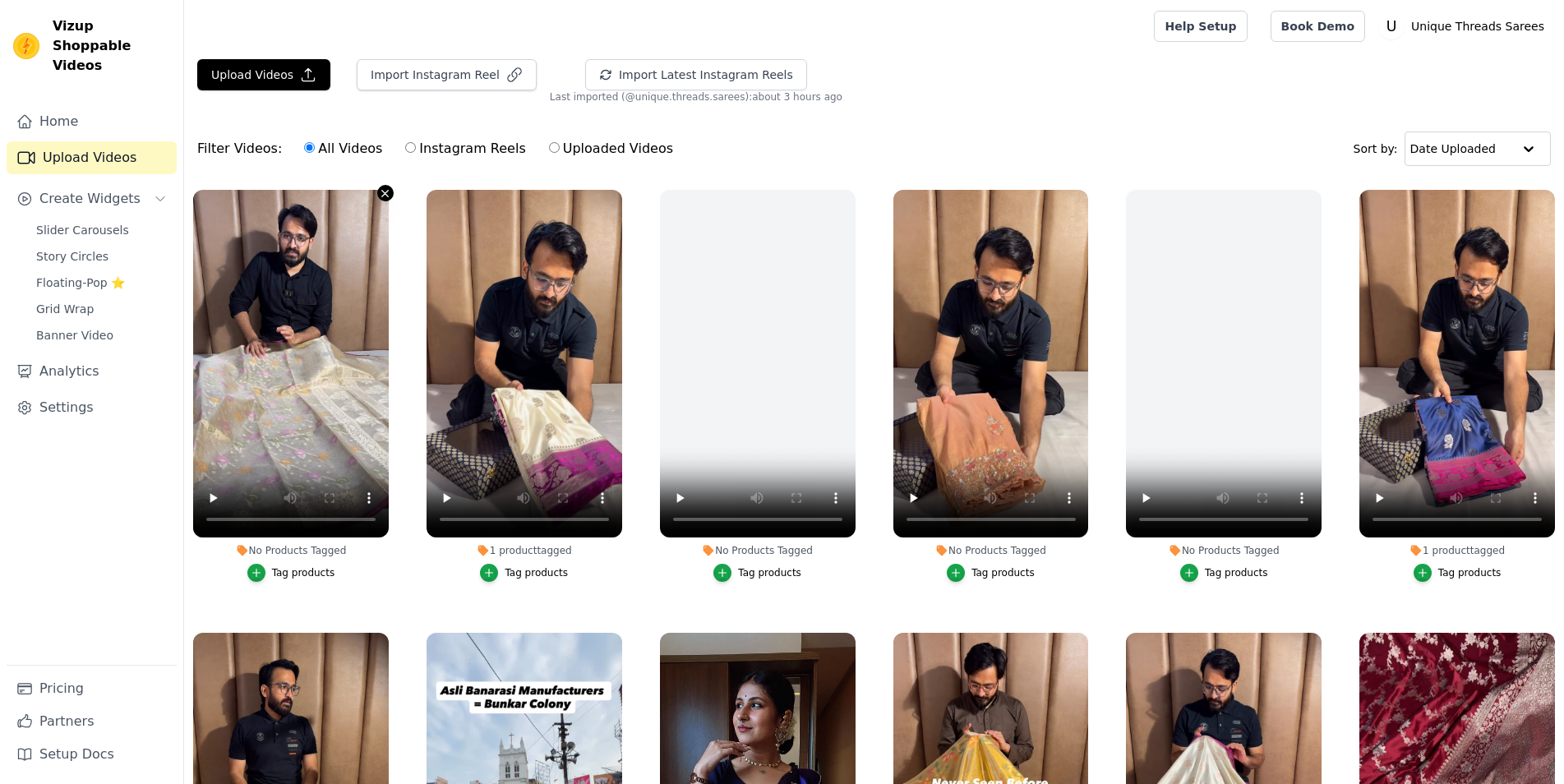
click at [383, 192] on icon "button" at bounding box center [385, 193] width 7 height 7
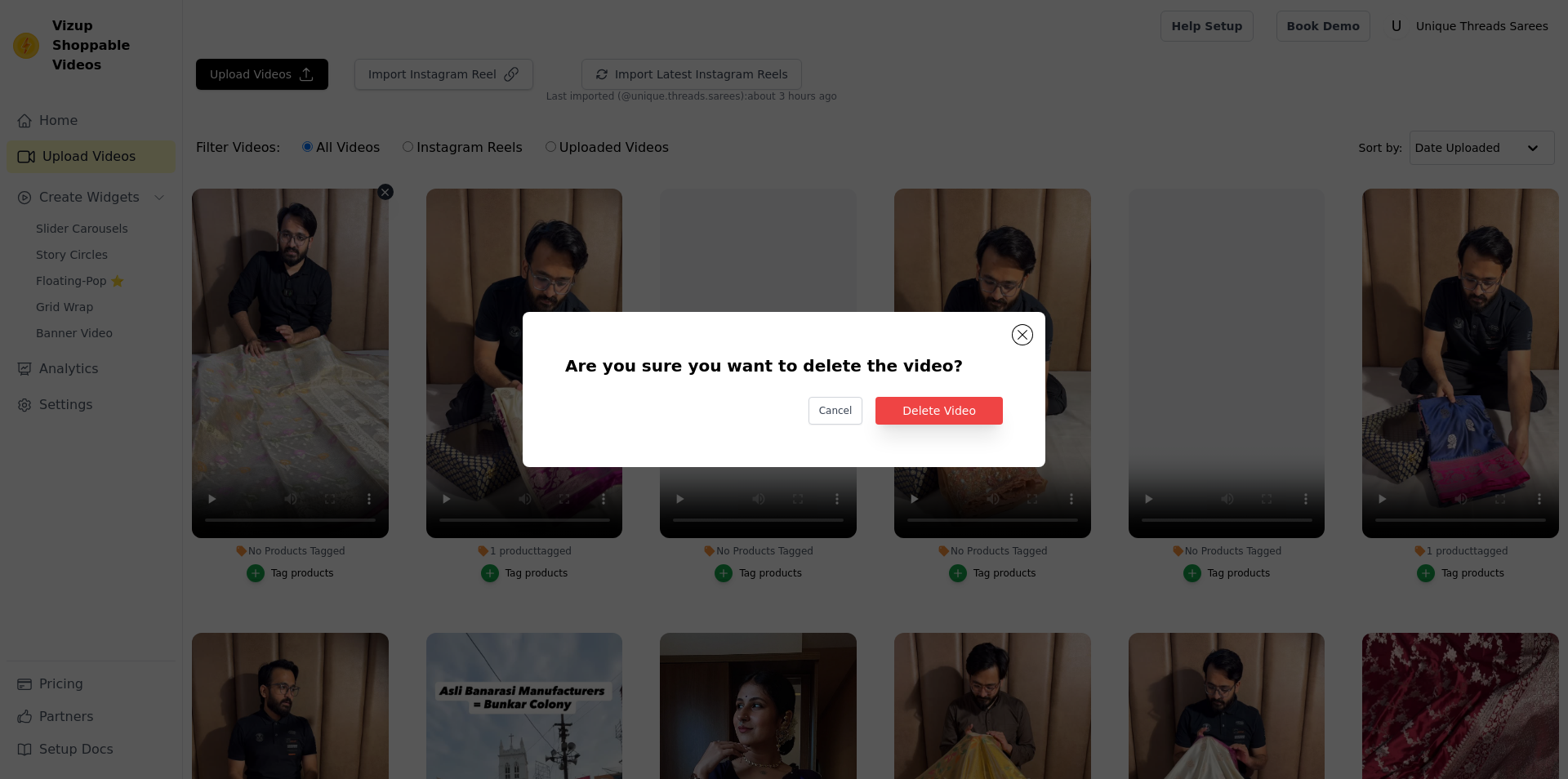
click at [890, 149] on div "Are you sure you want to delete the video? Cancel Delete Video" at bounding box center [784, 390] width 1568 height 779
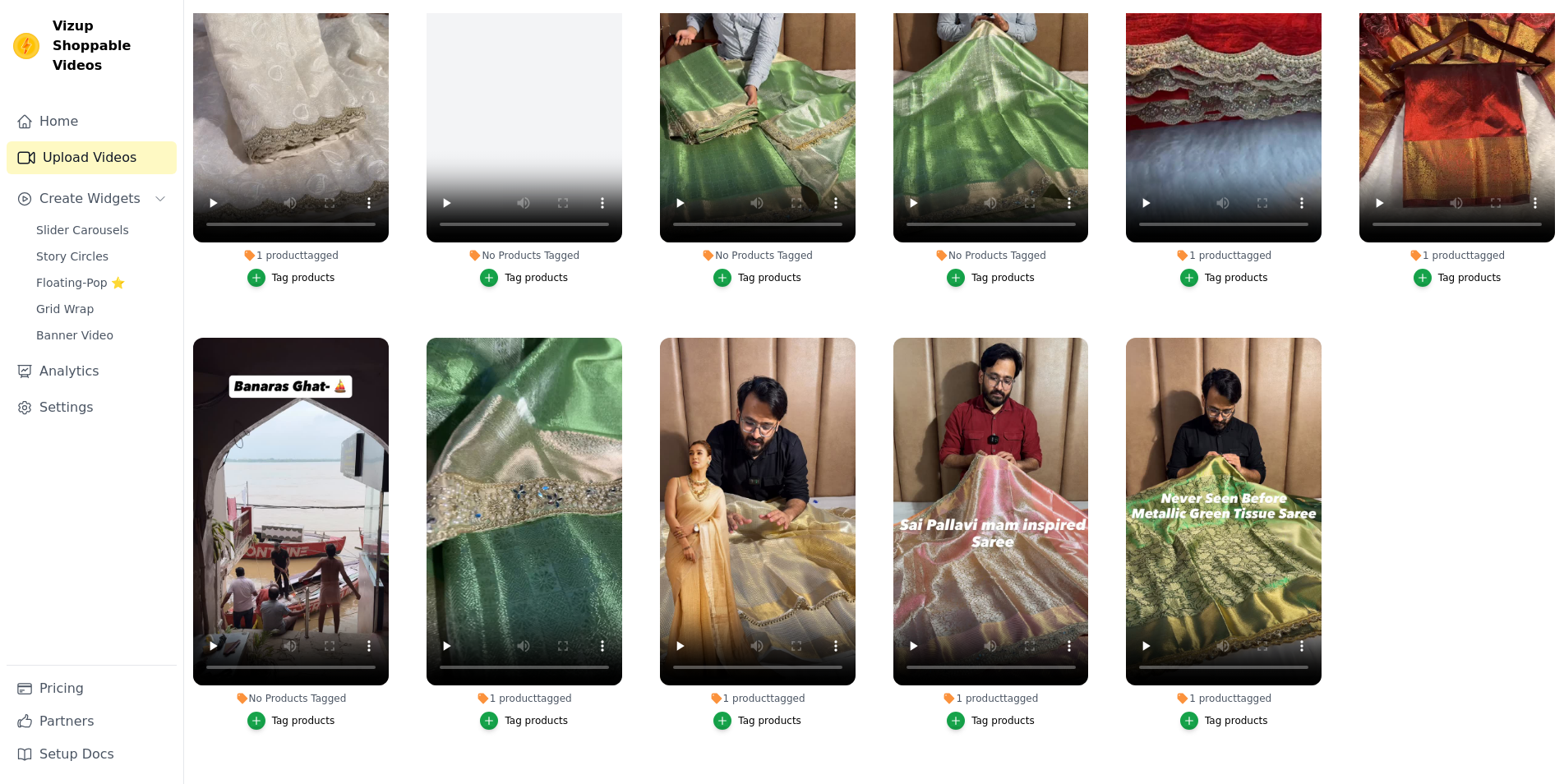
scroll to position [5004, 0]
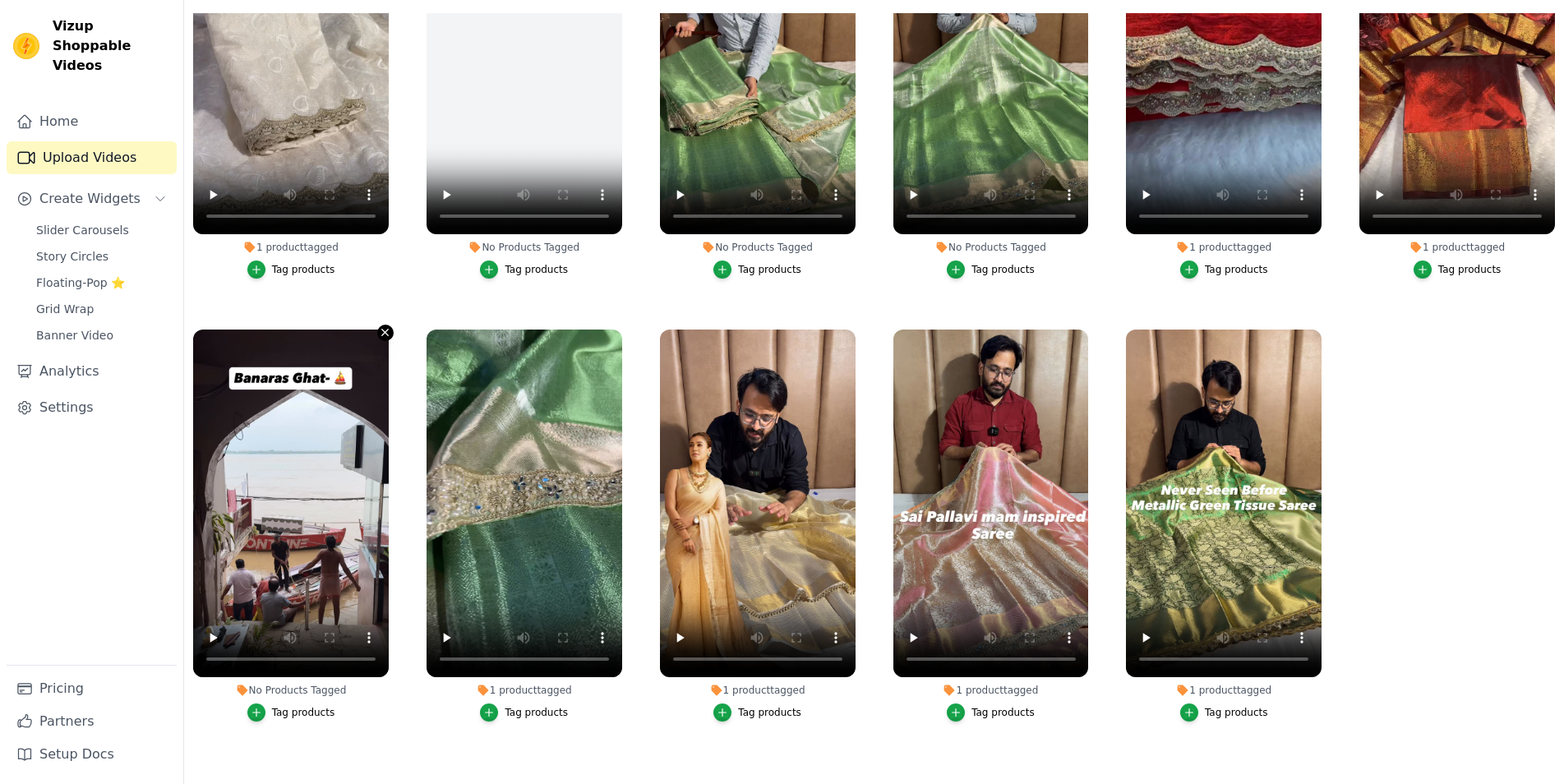
click at [386, 327] on icon "button" at bounding box center [385, 332] width 12 height 12
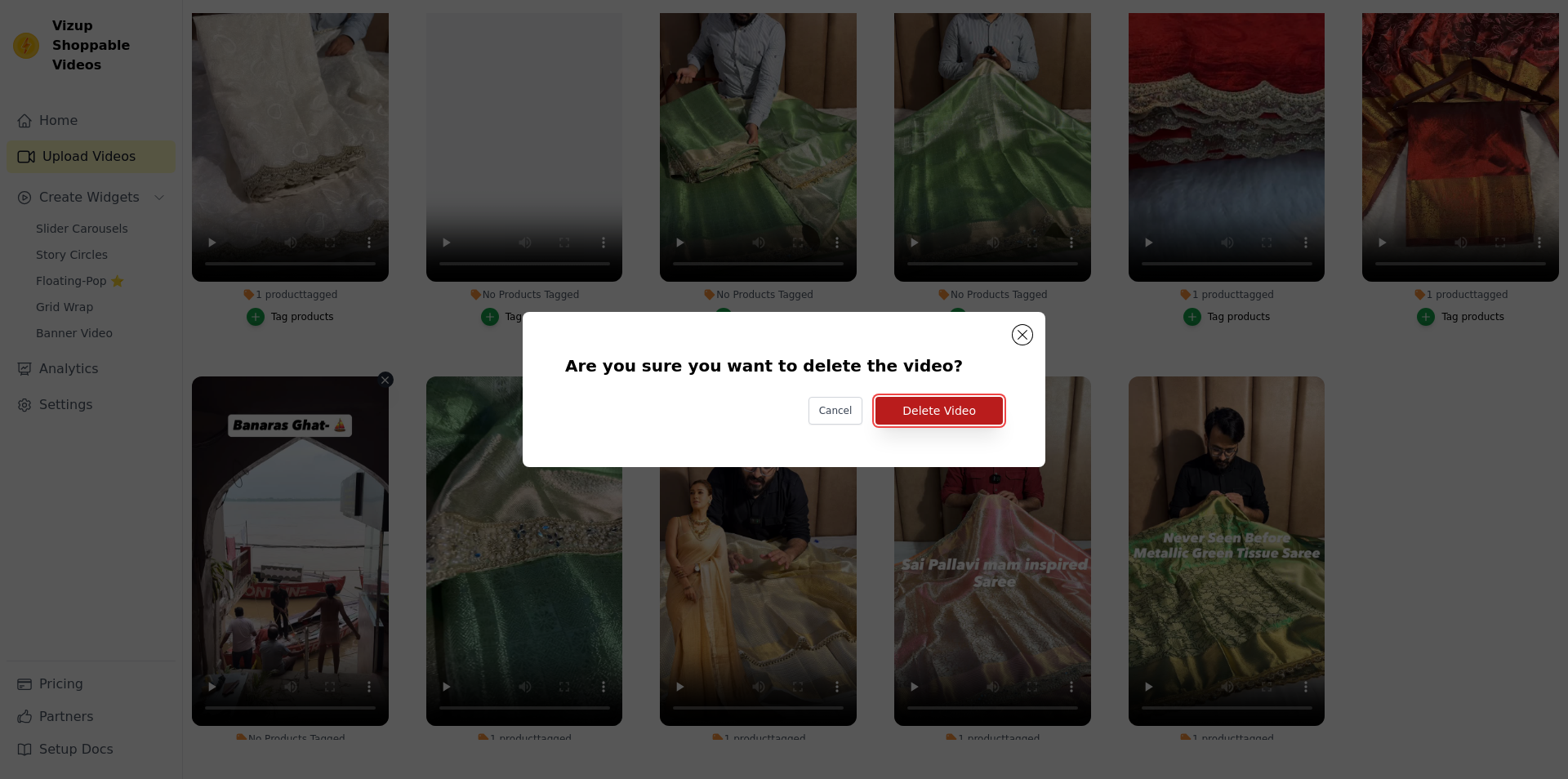
click at [956, 417] on button "Delete Video" at bounding box center [938, 411] width 127 height 28
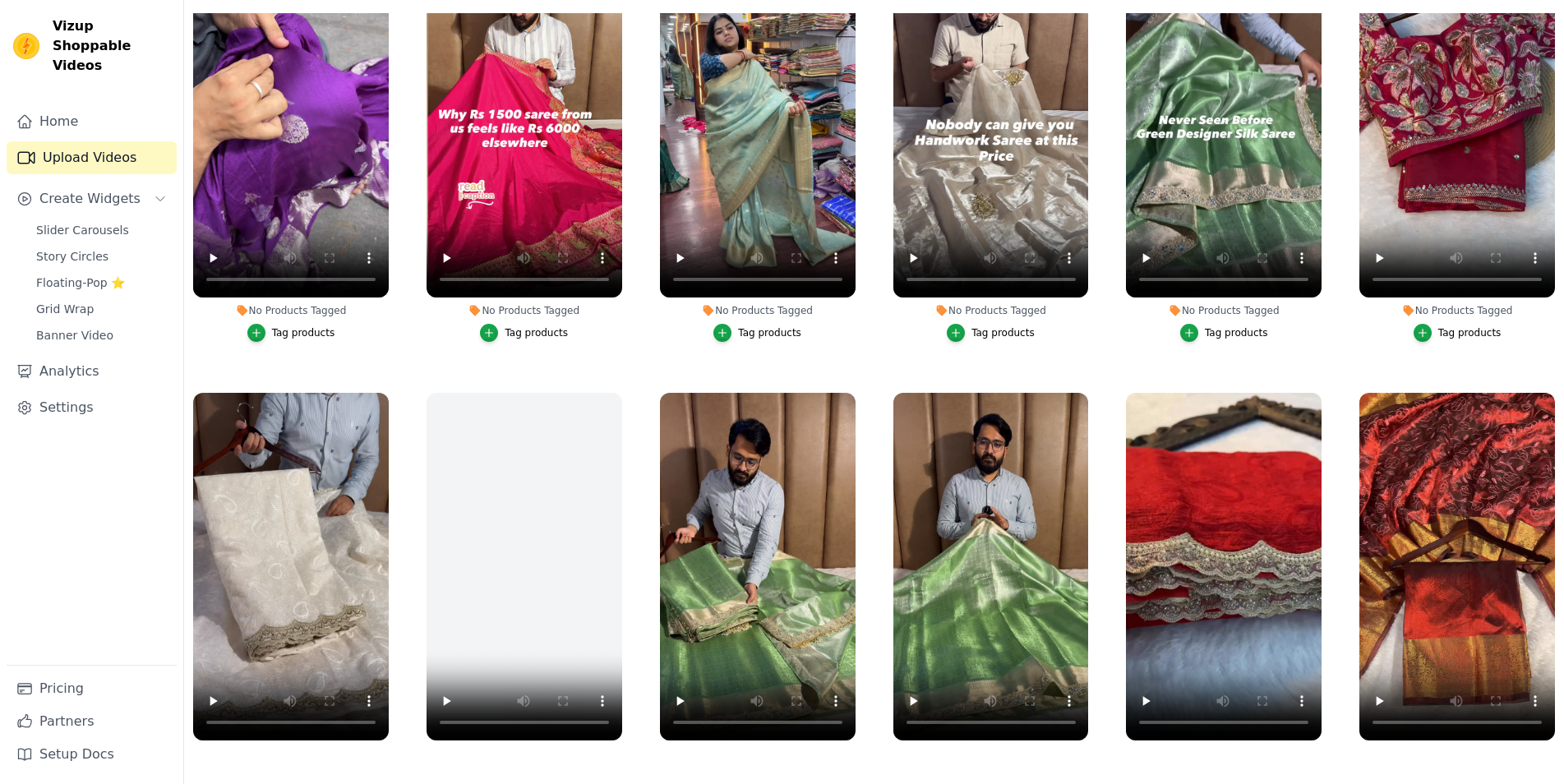
scroll to position [4487, 0]
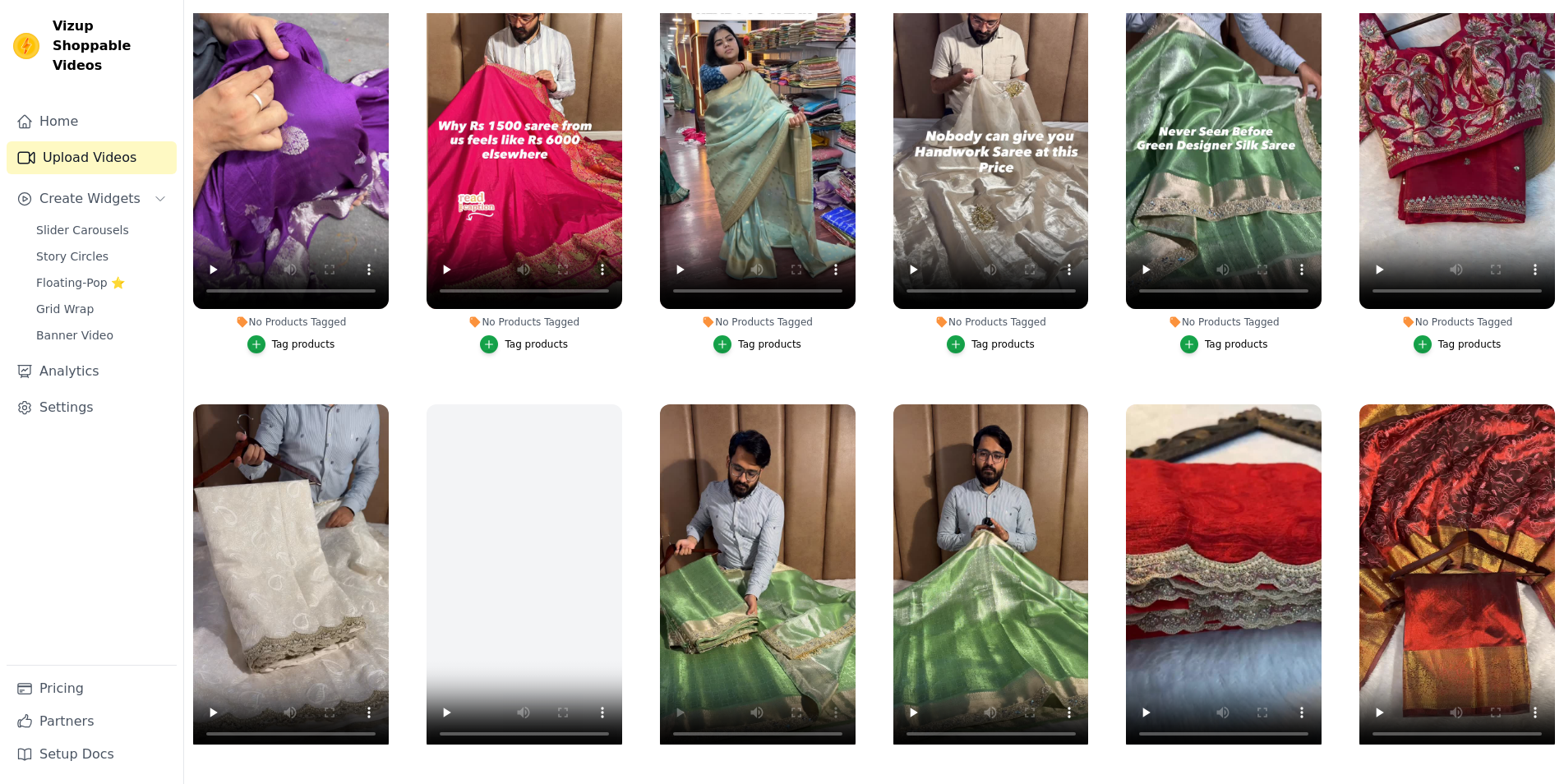
click at [853, 395] on div "No Products Tagged Tag products" at bounding box center [757, 603] width 213 height 416
click at [848, 401] on icon "button" at bounding box center [852, 407] width 12 height 12
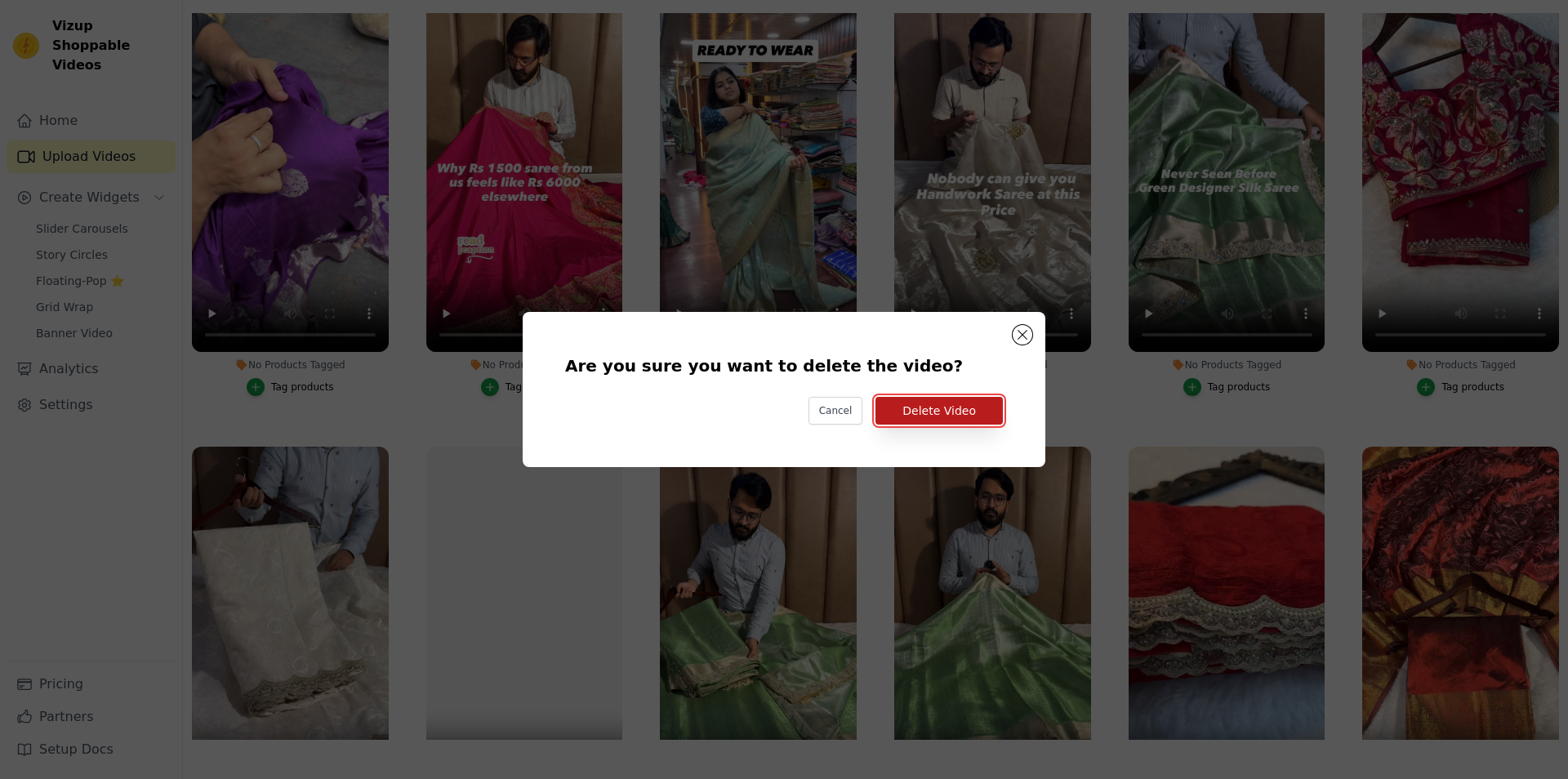
click at [953, 403] on button "Delete Video" at bounding box center [938, 411] width 127 height 28
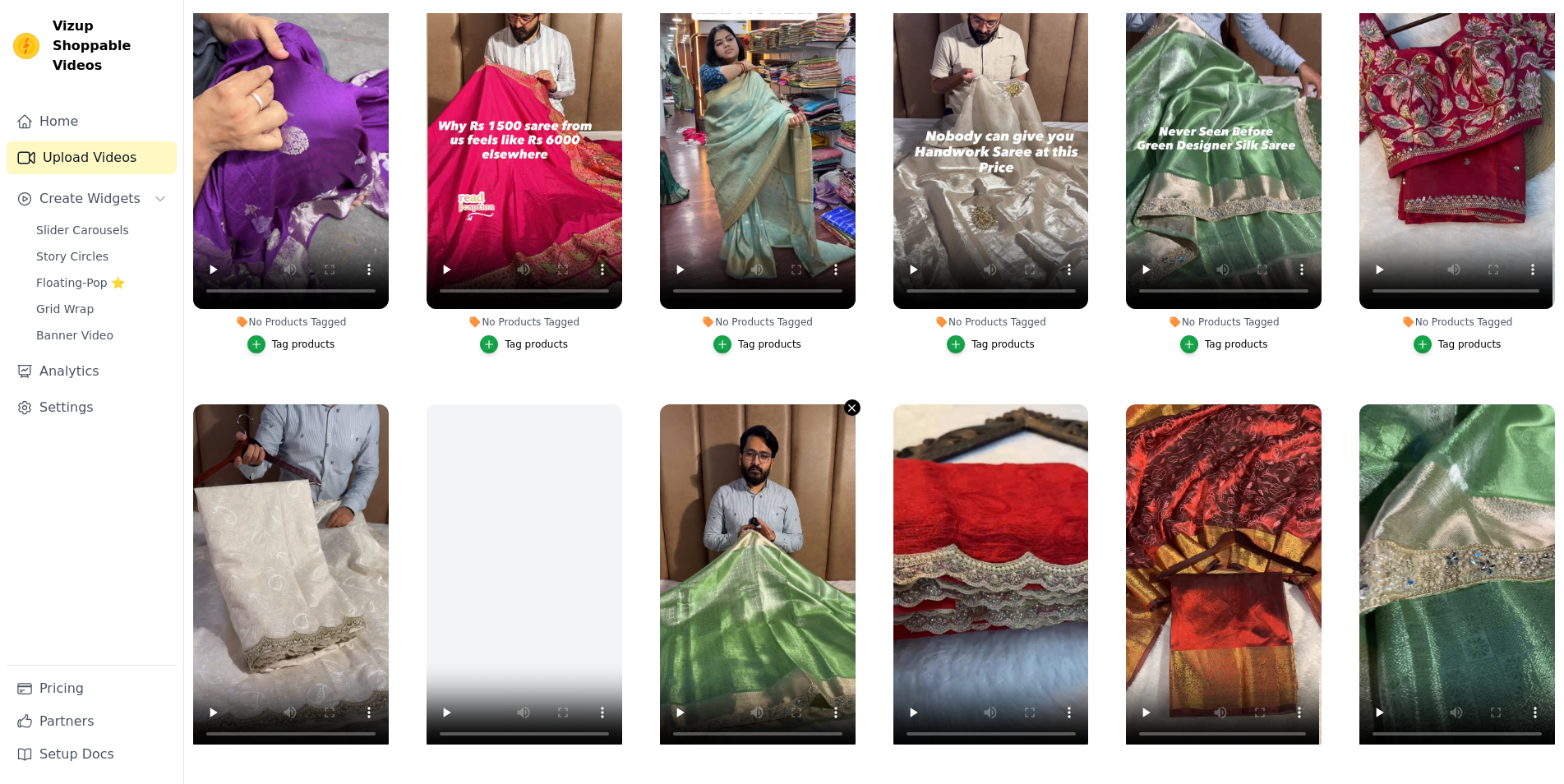
click at [846, 401] on icon "button" at bounding box center [852, 407] width 12 height 12
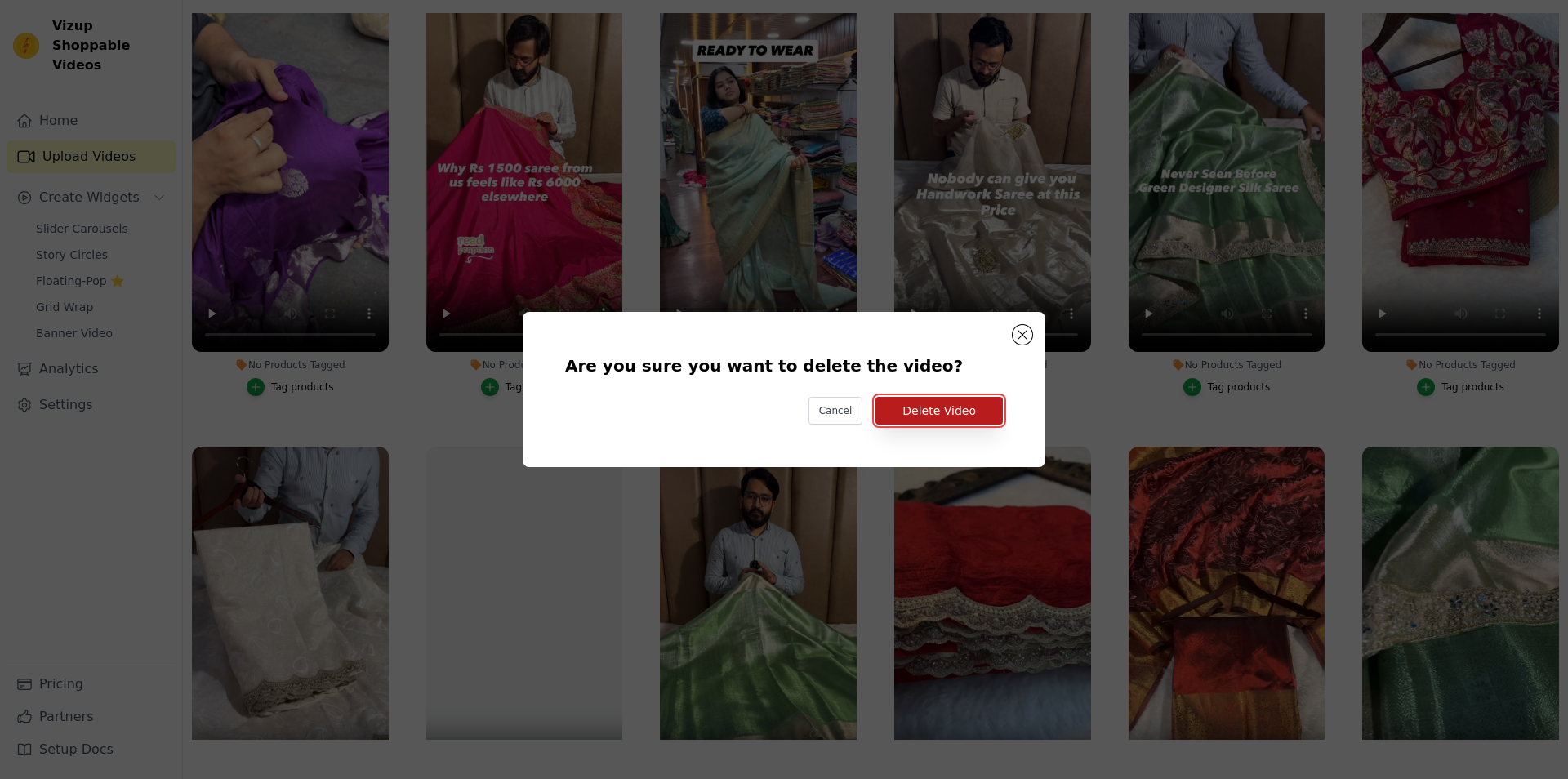
click at [928, 419] on button "Delete Video" at bounding box center [938, 411] width 127 height 28
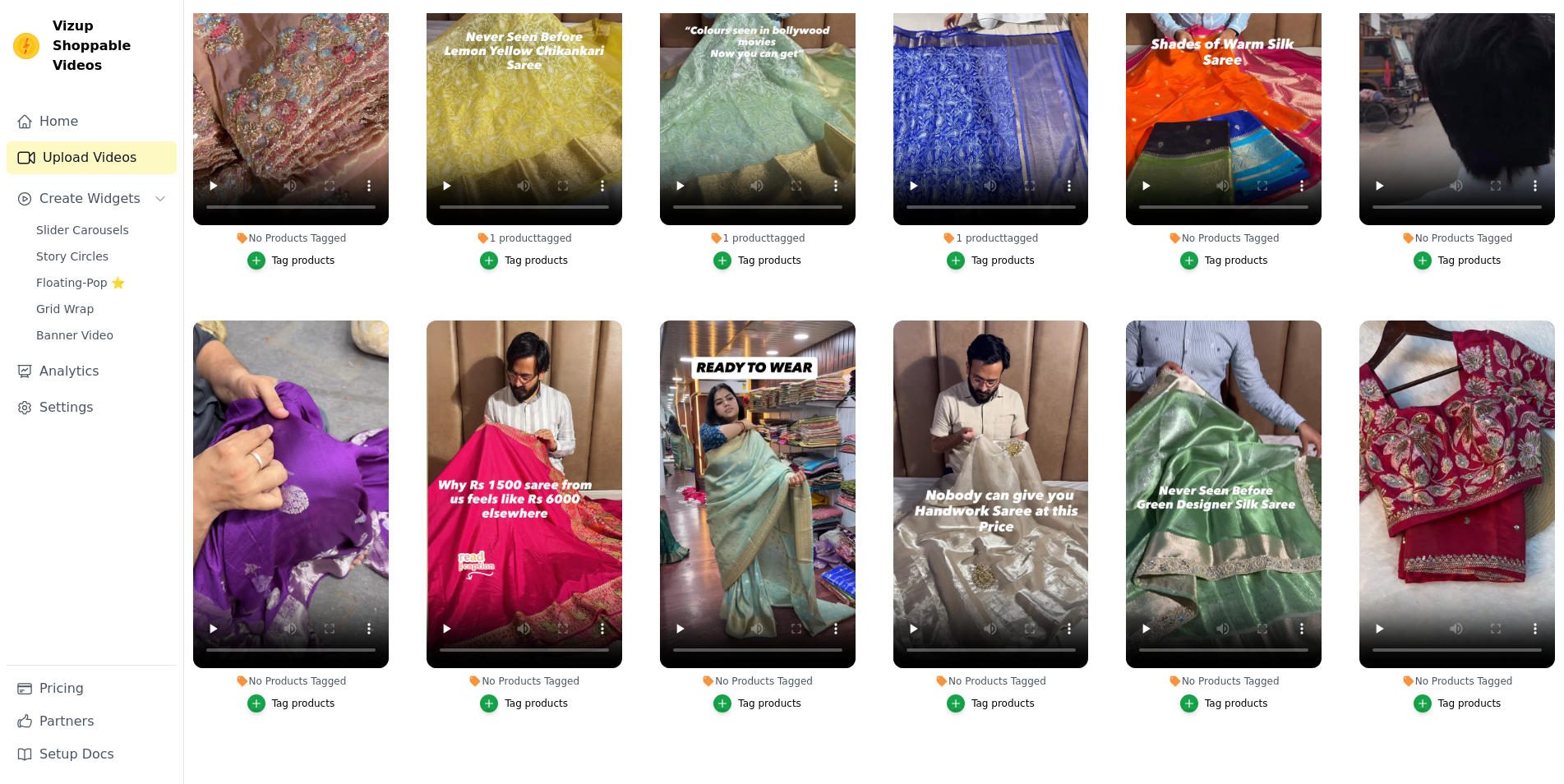
scroll to position [3970, 0]
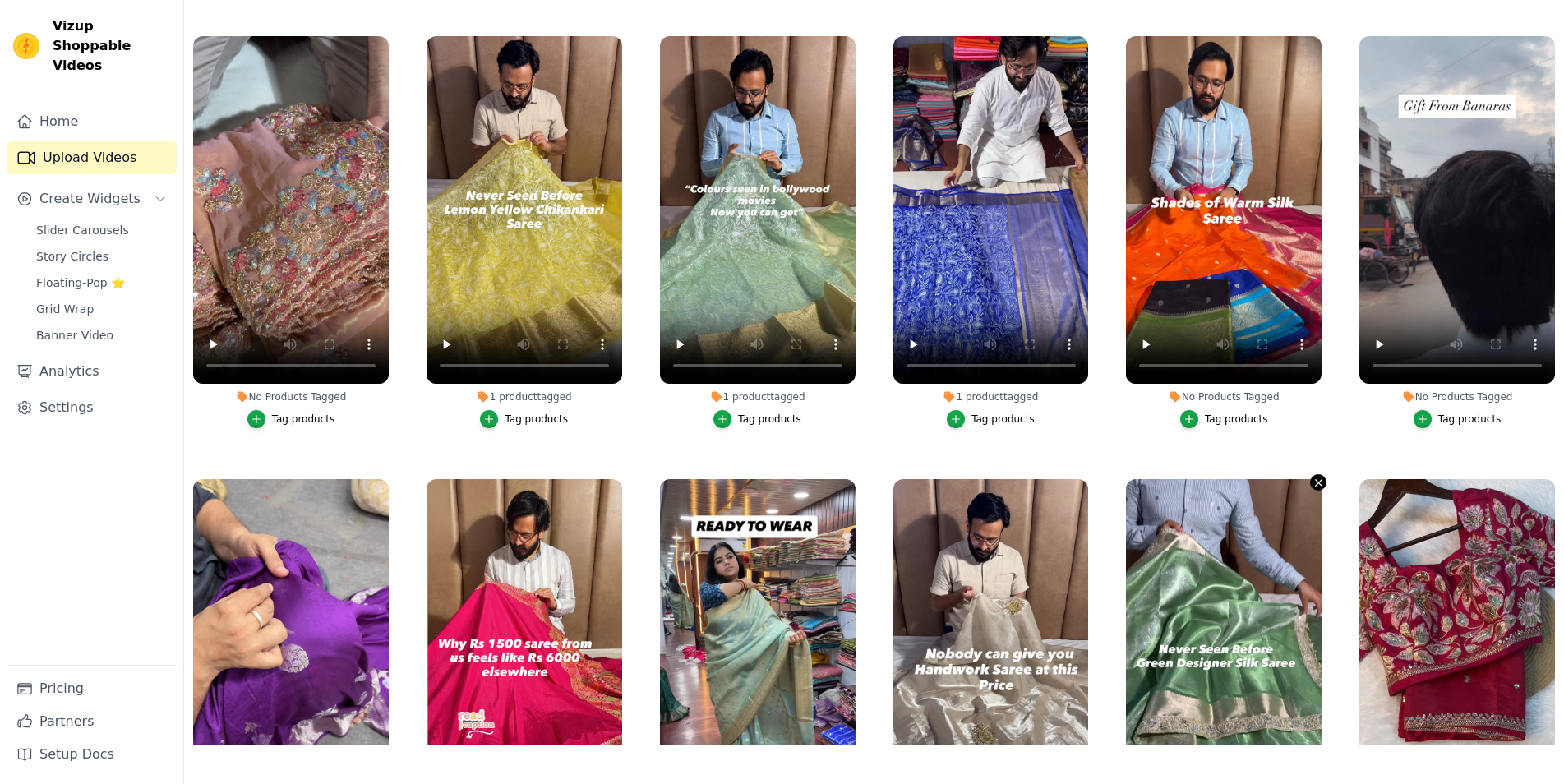
click at [1312, 476] on icon "button" at bounding box center [1318, 482] width 12 height 12
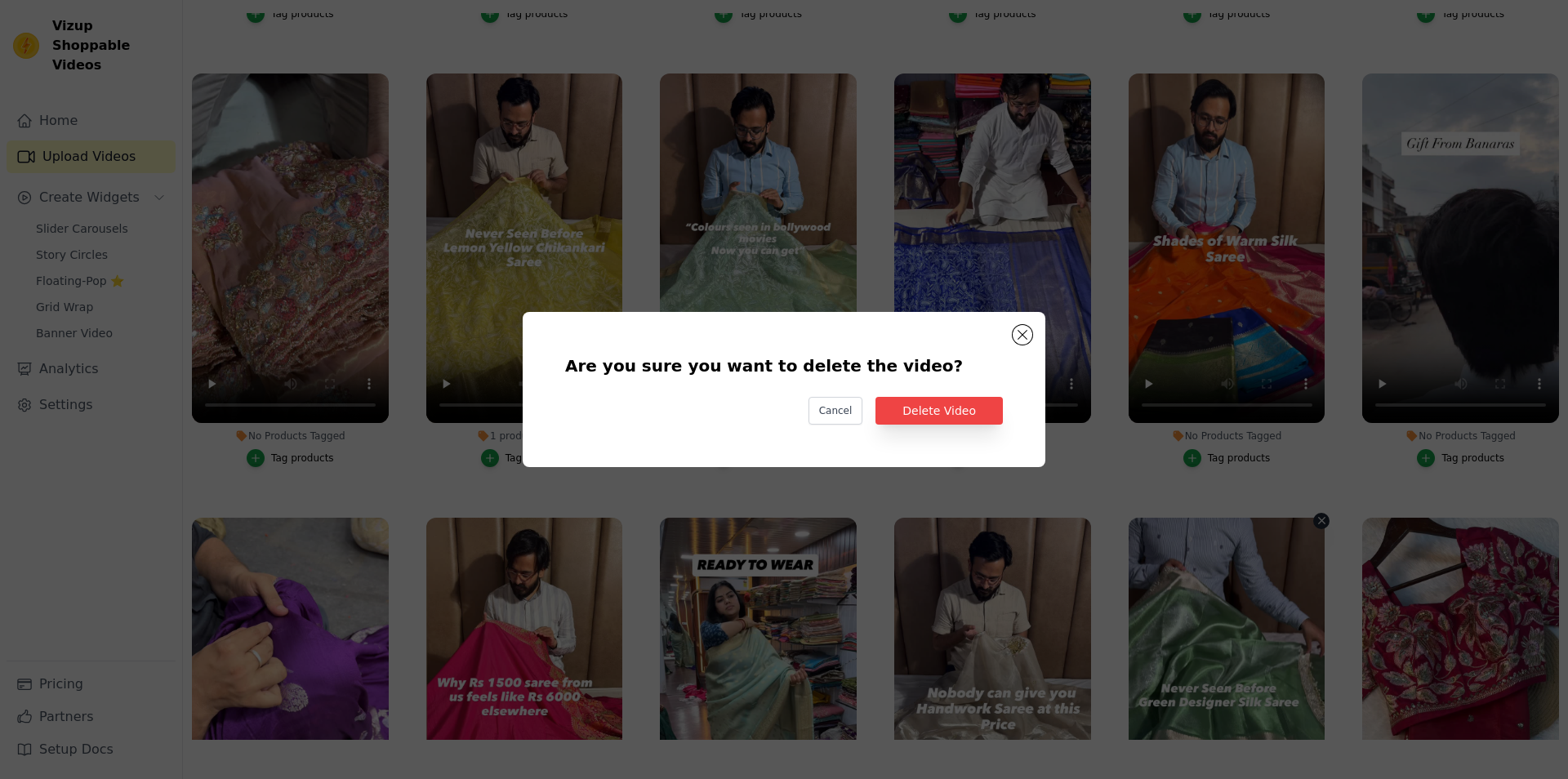
click at [980, 431] on div "Are you sure you want to delete the video? Cancel Delete Video" at bounding box center [784, 390] width 471 height 103
click at [933, 418] on button "Delete Video" at bounding box center [938, 411] width 127 height 28
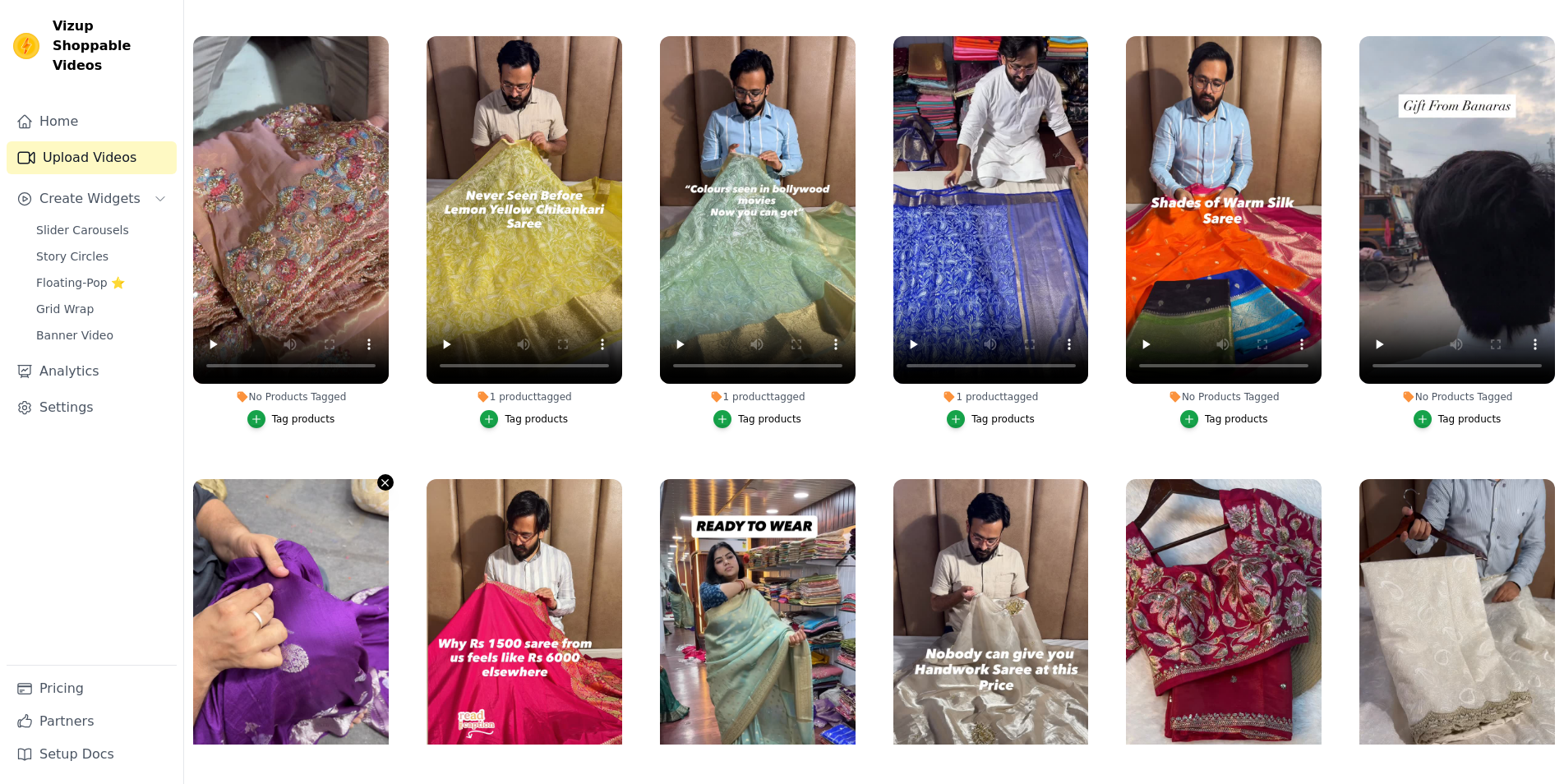
click at [384, 476] on icon "button" at bounding box center [385, 482] width 12 height 12
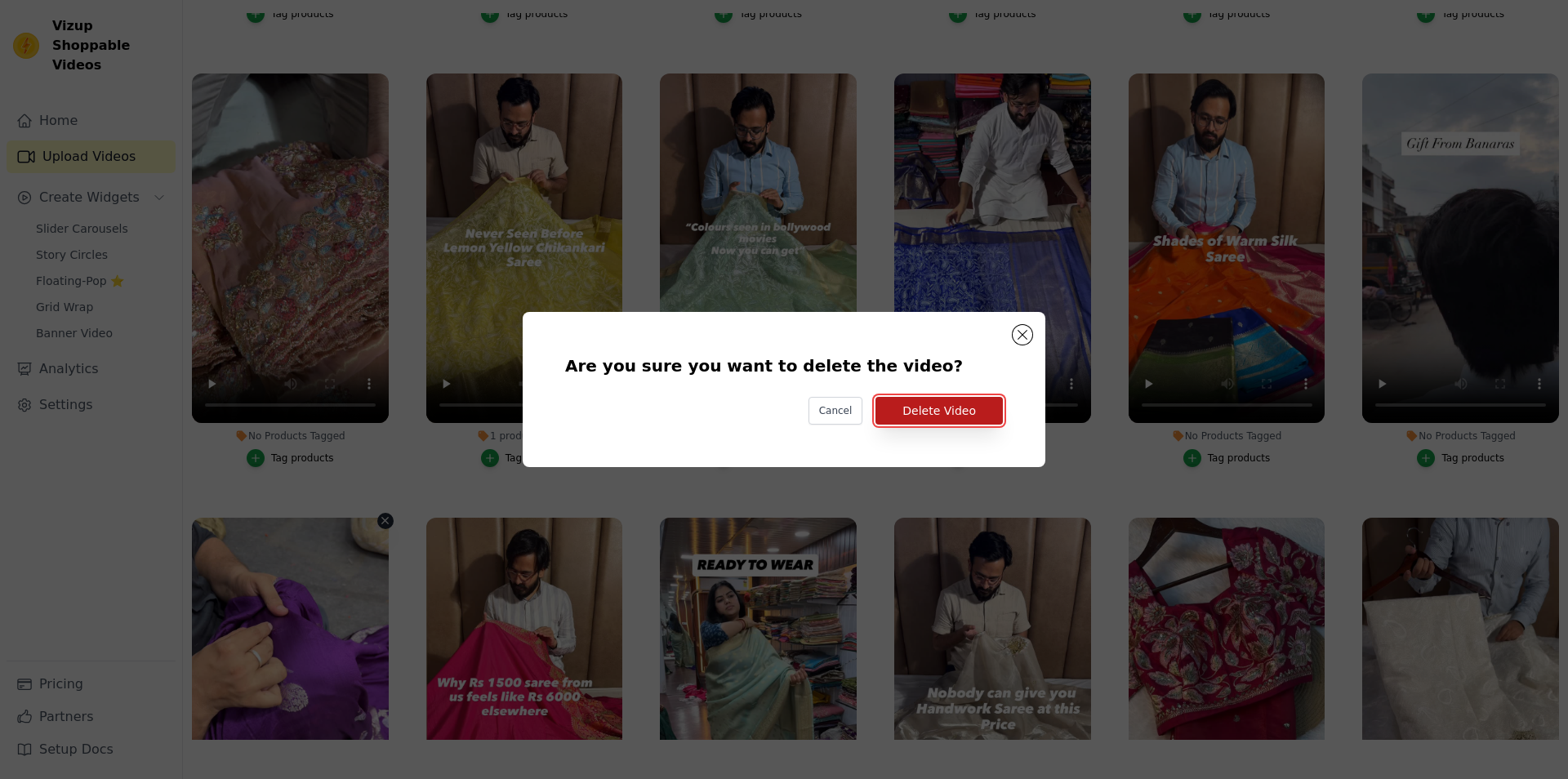
click at [961, 418] on button "Delete Video" at bounding box center [938, 411] width 127 height 28
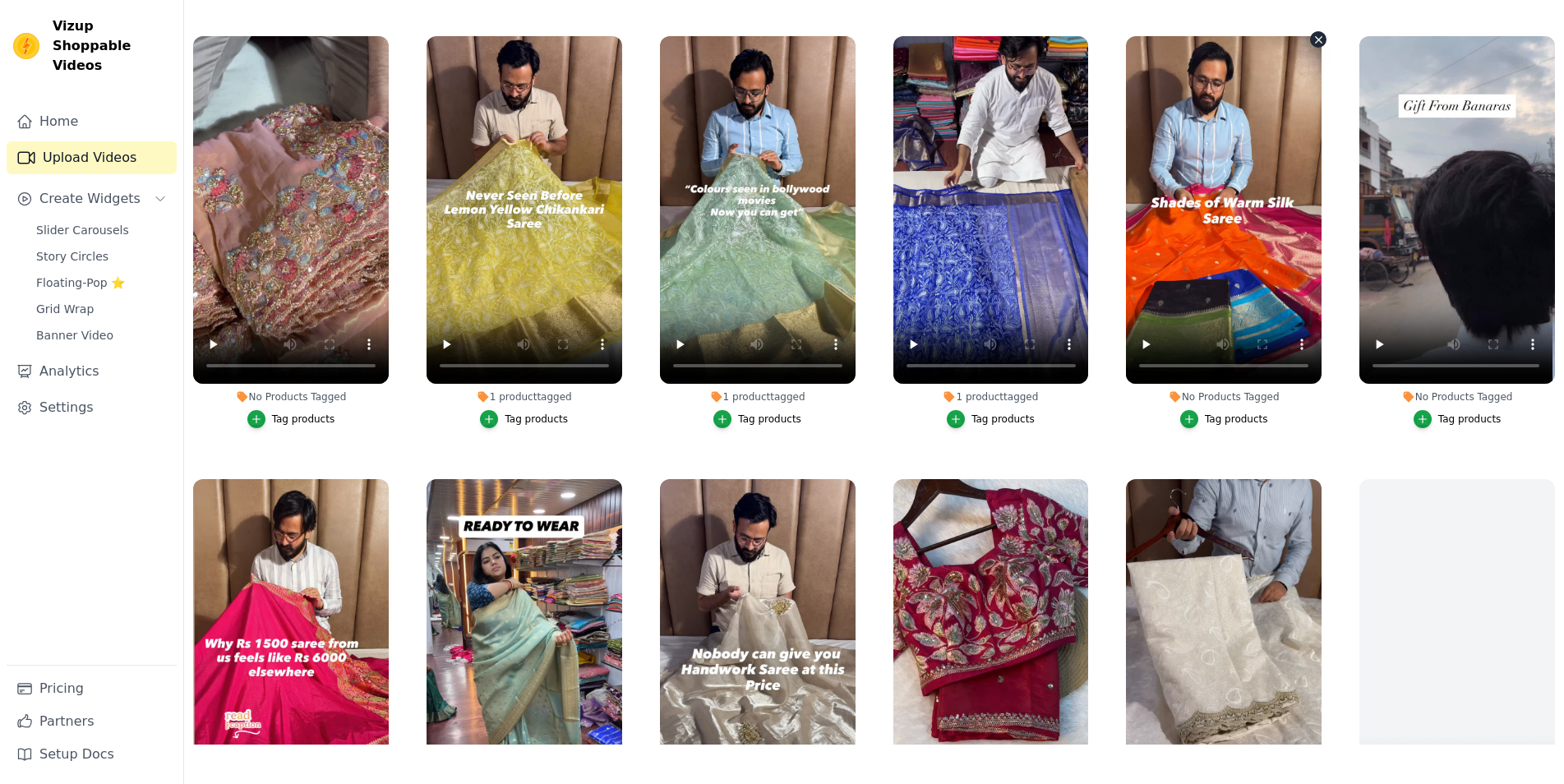
scroll to position [0, 0]
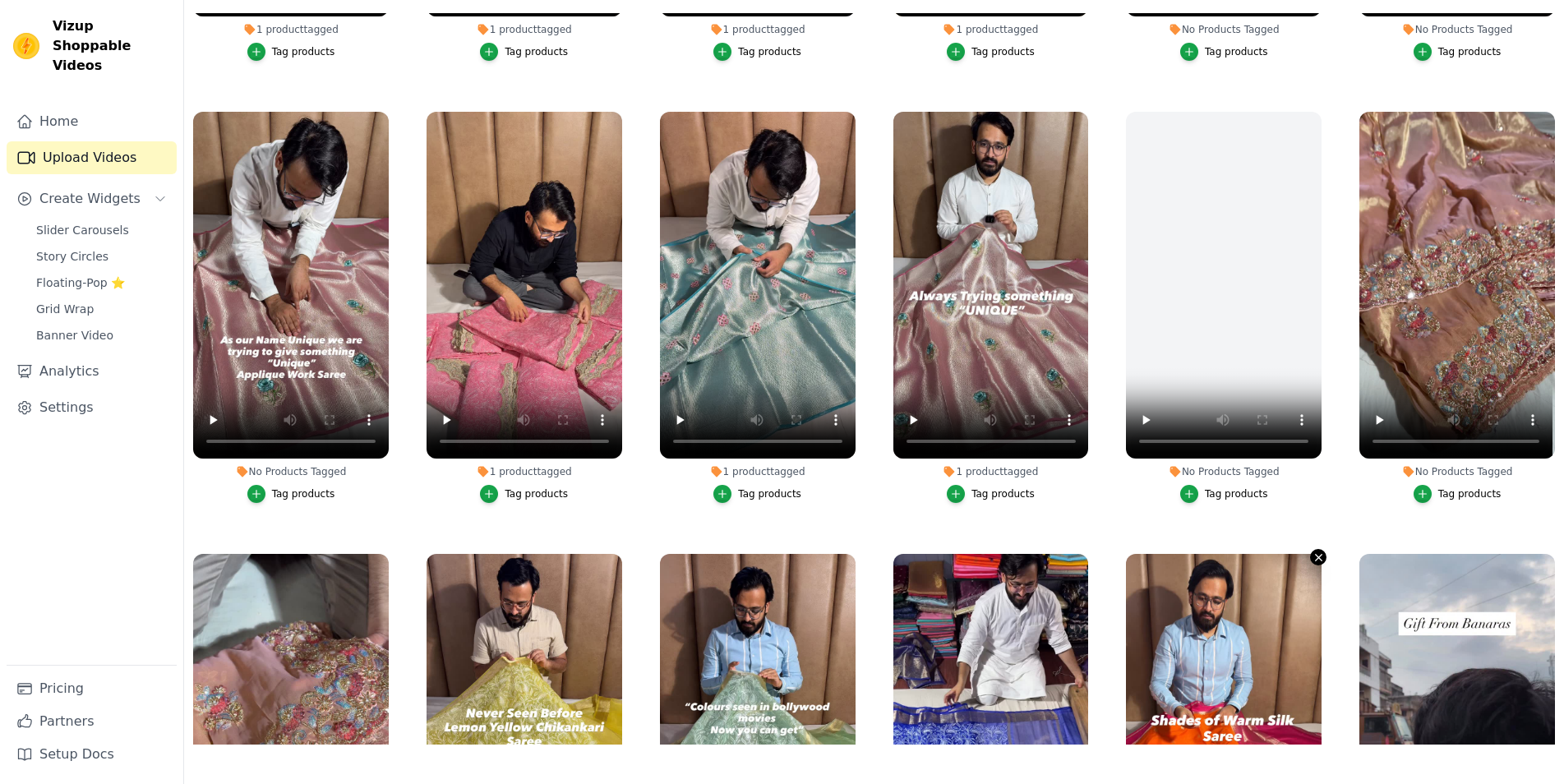
click at [1312, 551] on icon "button" at bounding box center [1318, 557] width 12 height 12
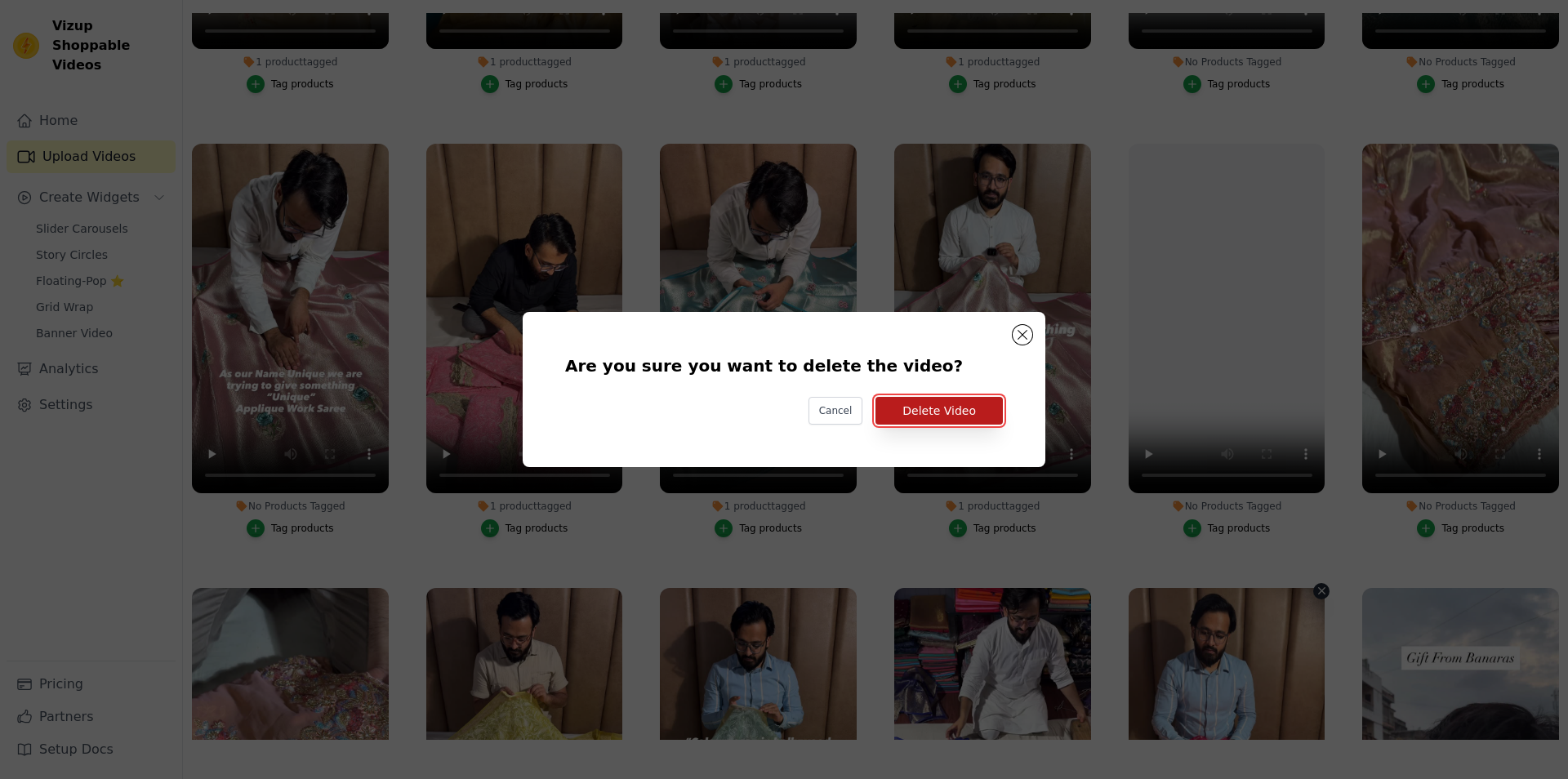
click at [937, 418] on button "Delete Video" at bounding box center [938, 411] width 127 height 28
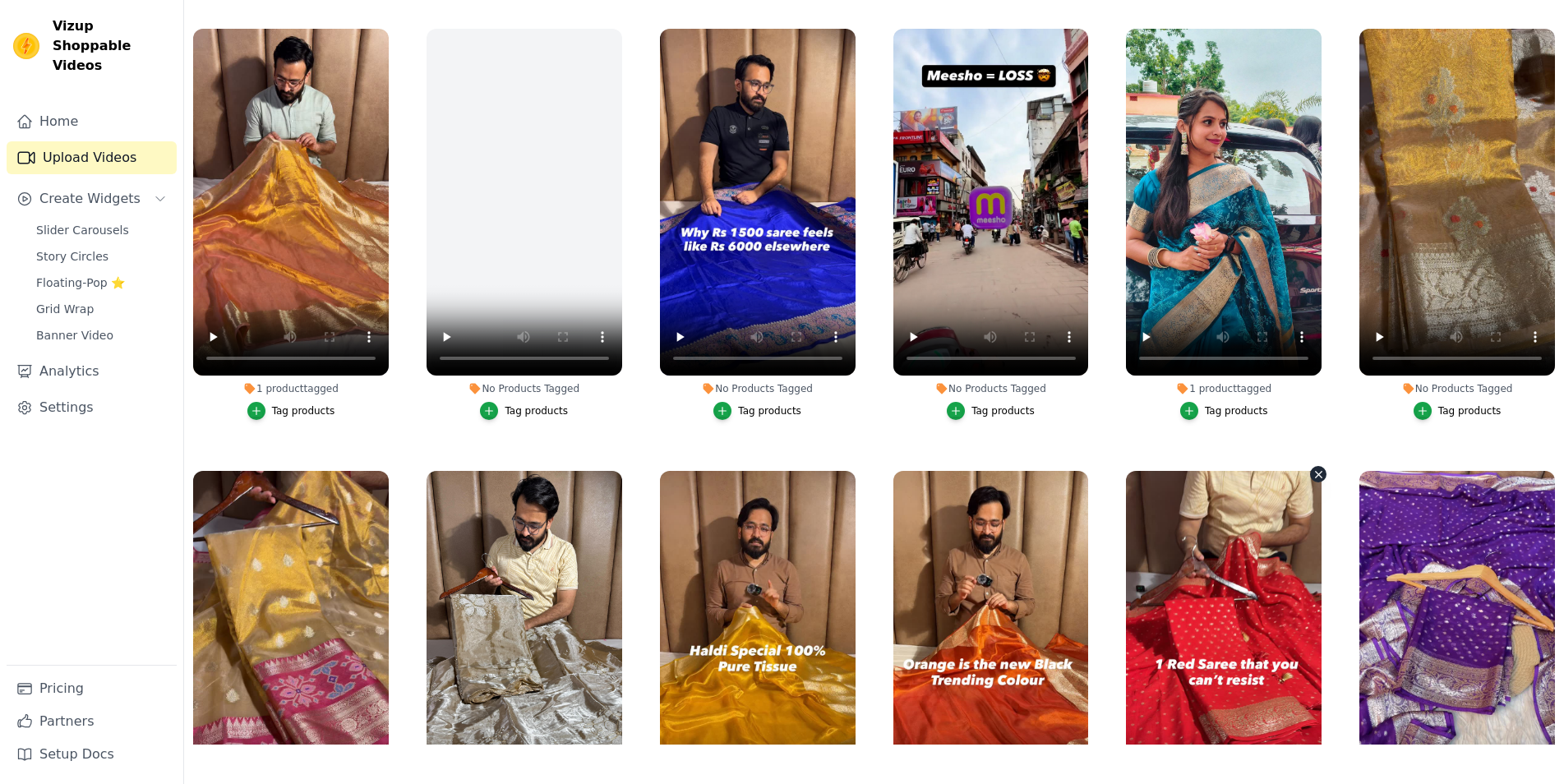
scroll to position [864, 0]
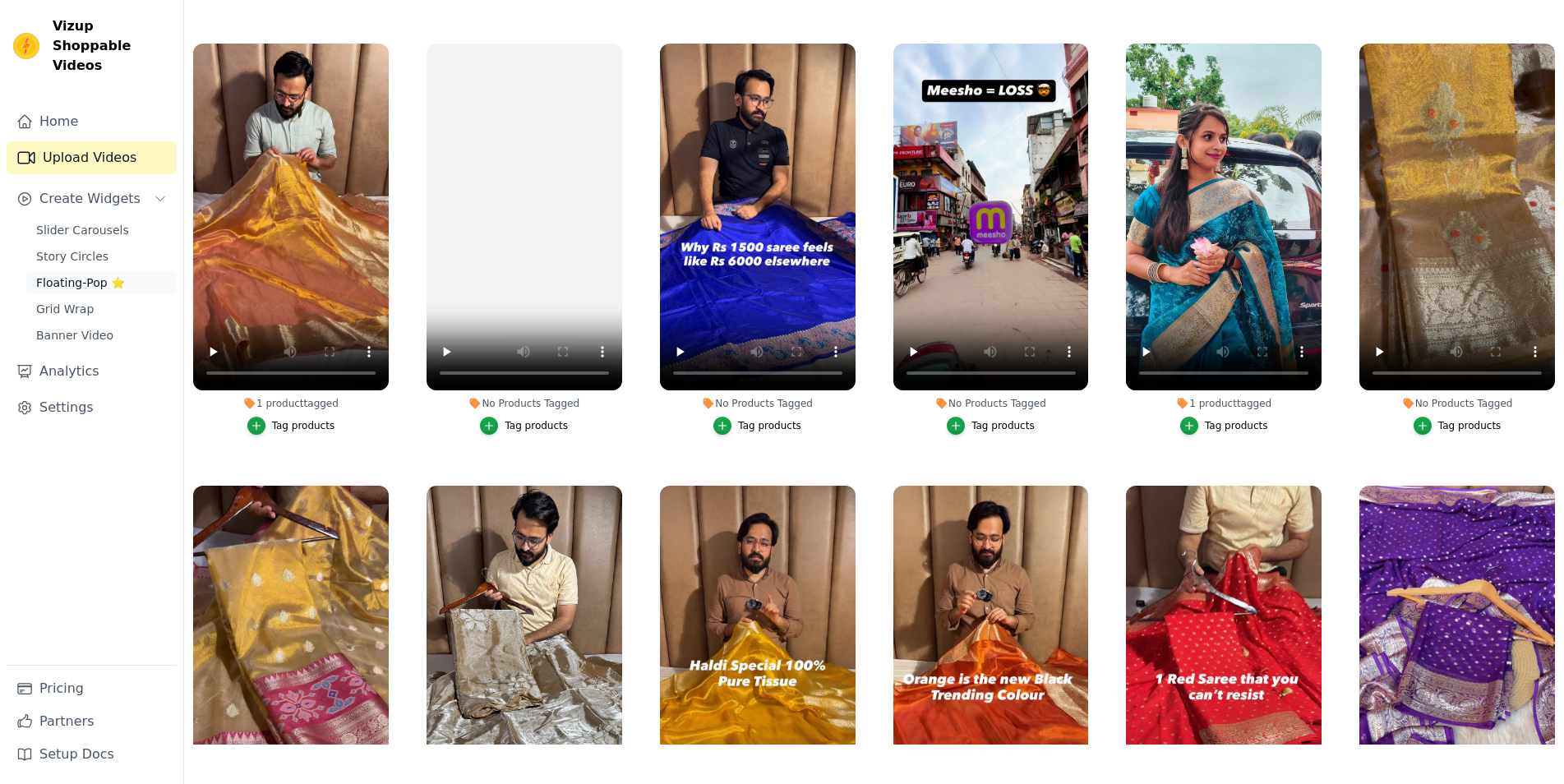
click at [117, 271] on link "Floating-Pop ⭐" at bounding box center [101, 283] width 151 height 23
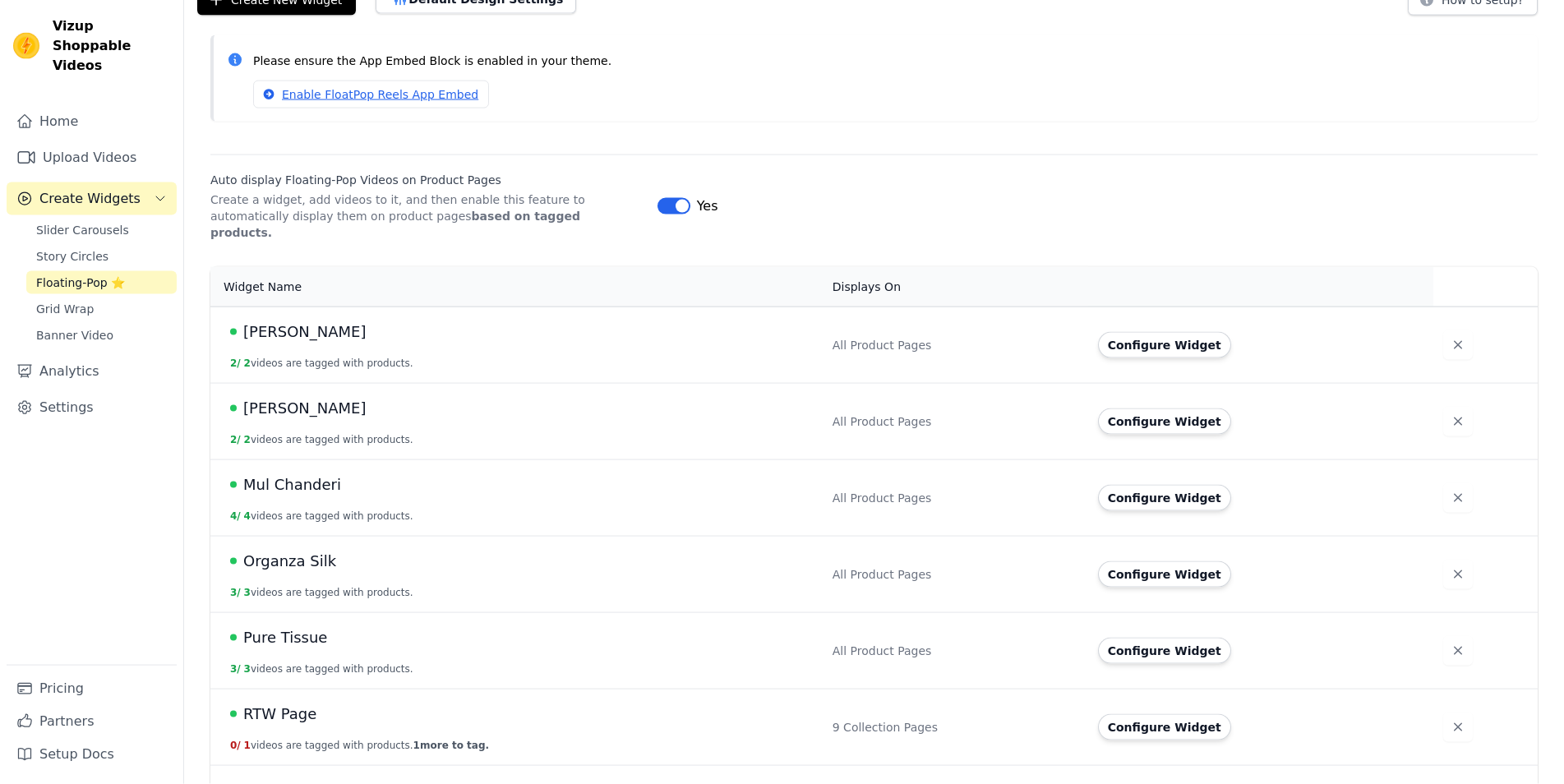
scroll to position [168, 0]
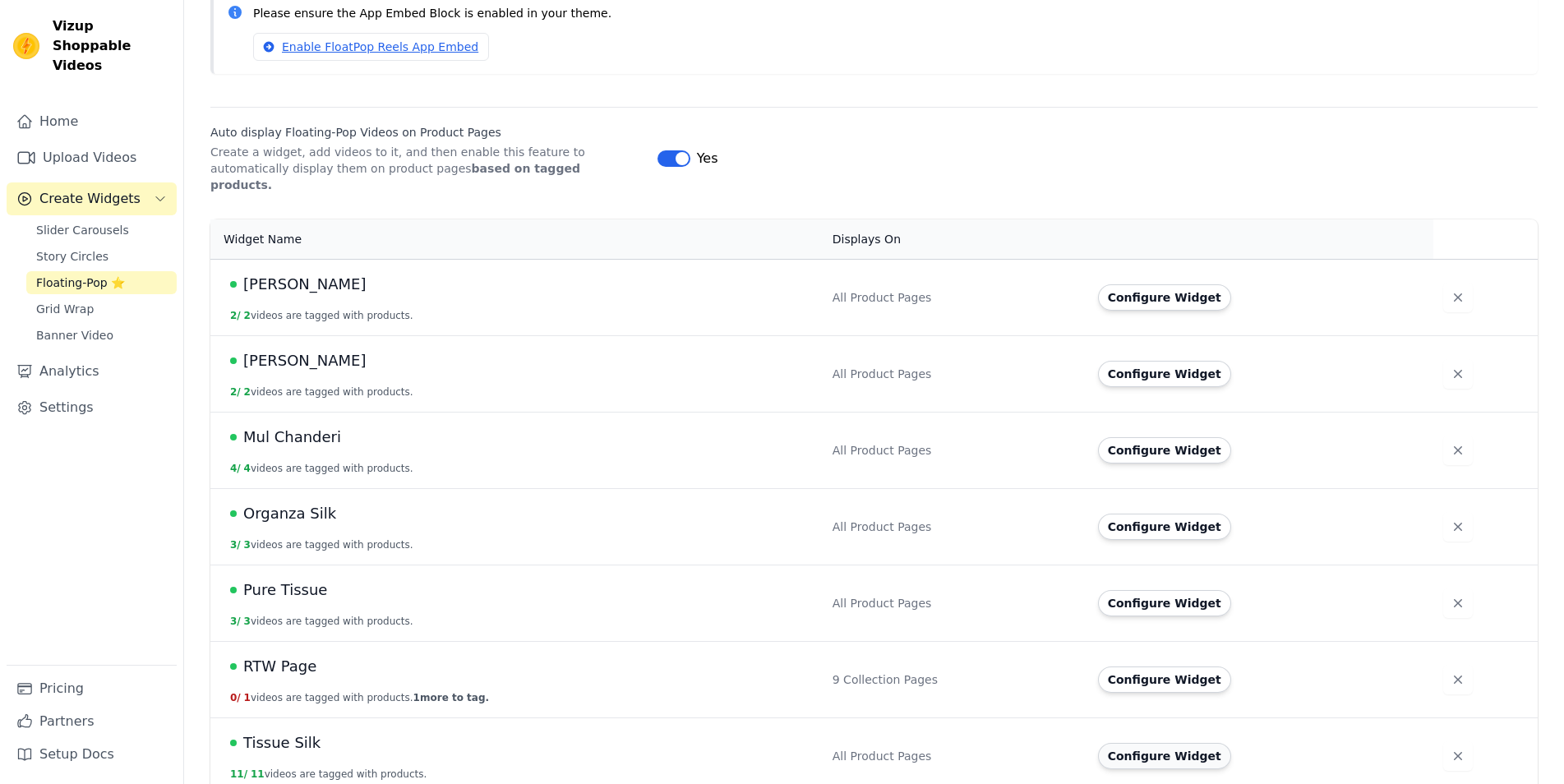
click at [1170, 743] on button "Configure Widget" at bounding box center [1164, 756] width 133 height 26
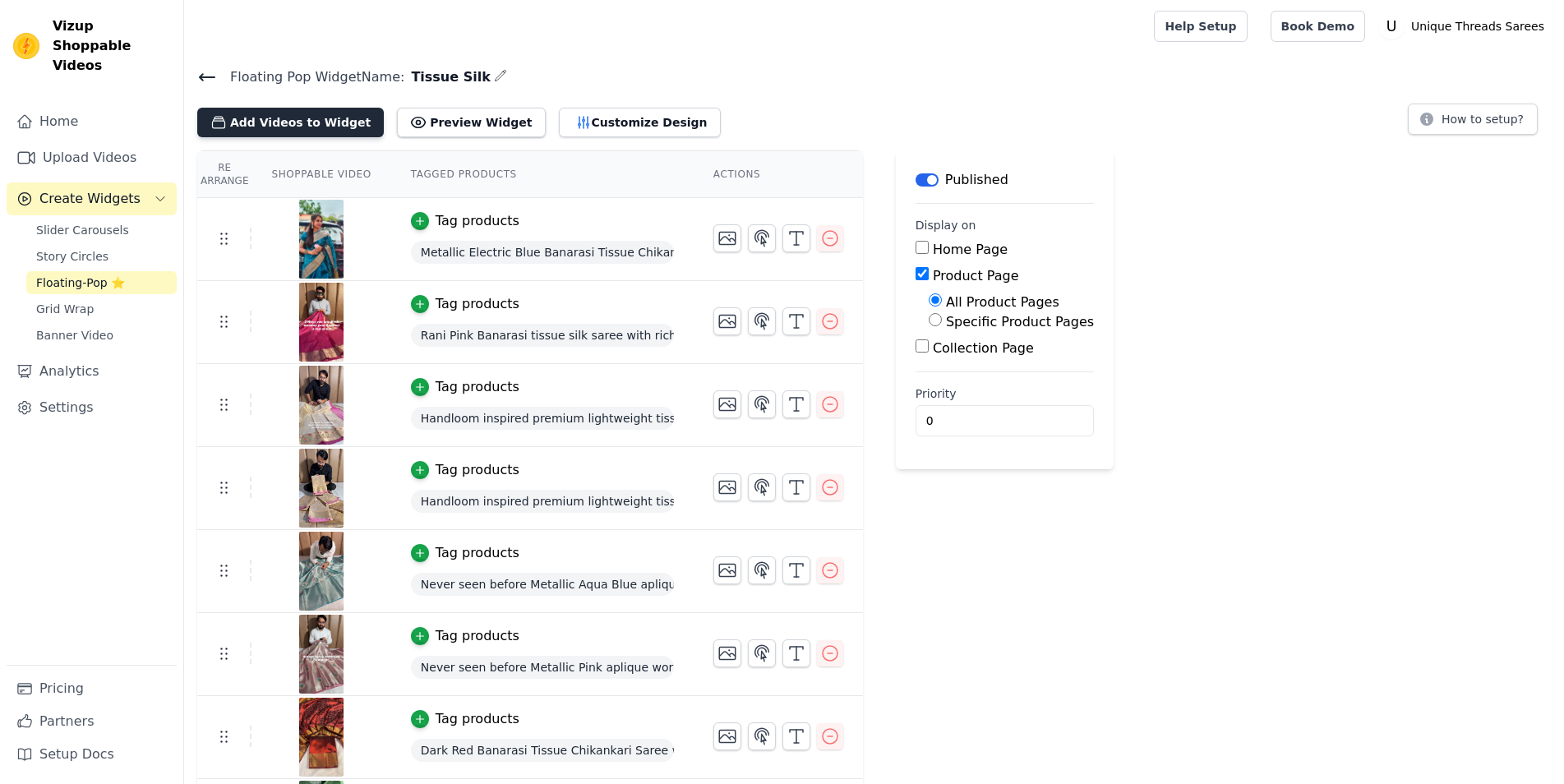
click at [306, 109] on button "Add Videos to Widget" at bounding box center [290, 123] width 186 height 30
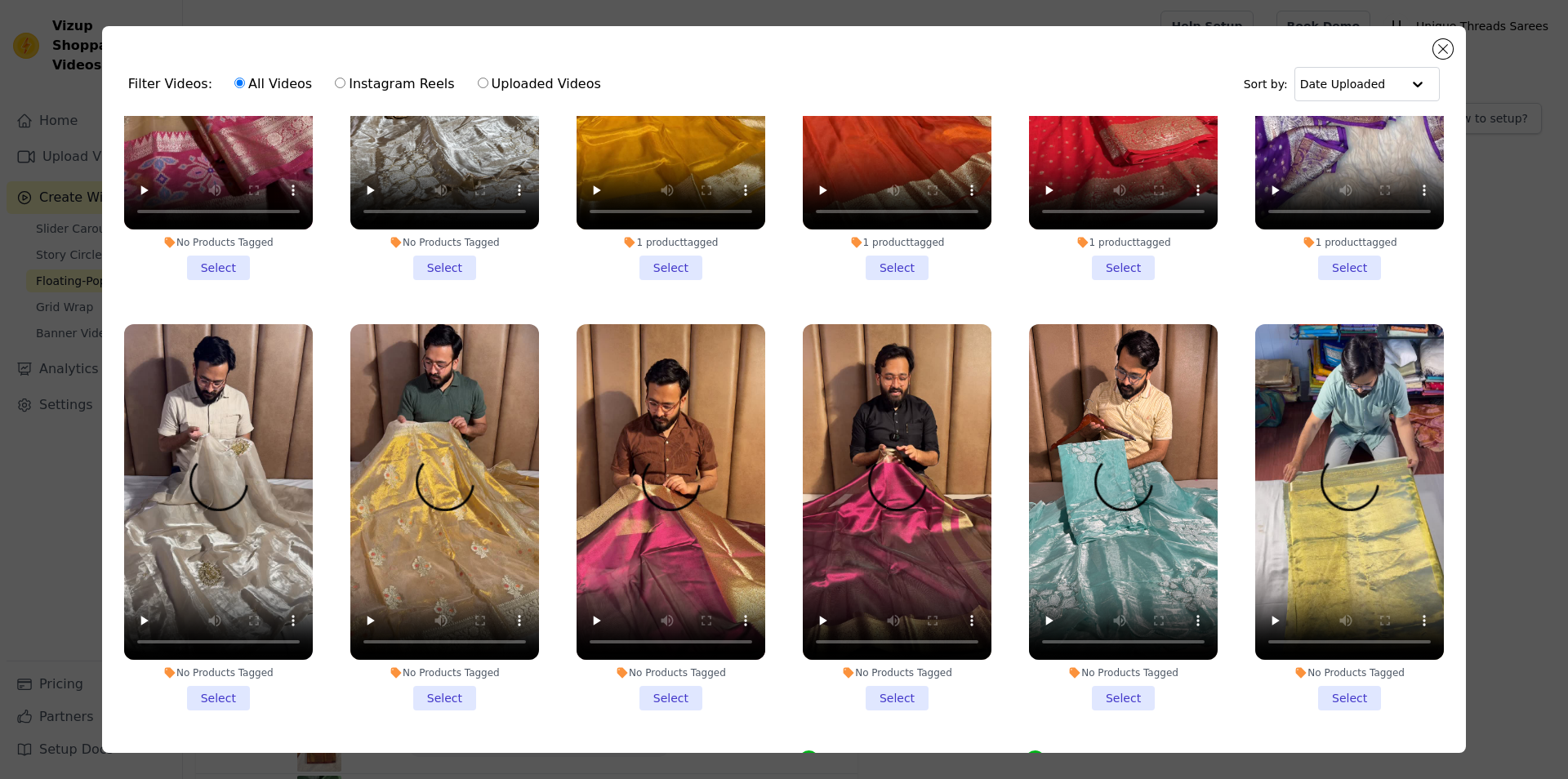
scroll to position [1543, 0]
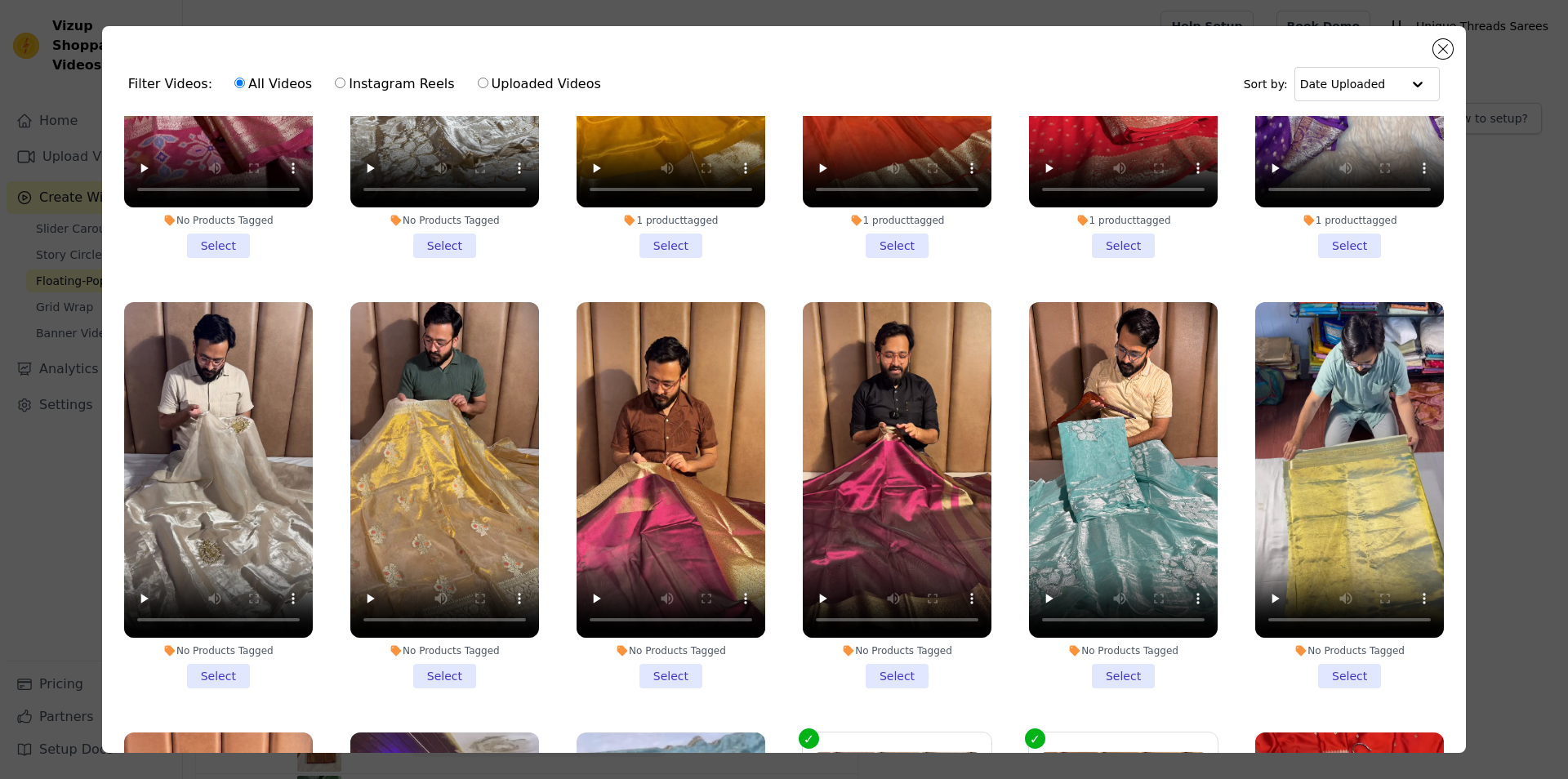
click at [896, 639] on li "No Products Tagged Select" at bounding box center [897, 495] width 189 height 386
click at [0, 0] on input "No Products Tagged Select" at bounding box center [0, 0] width 0 height 0
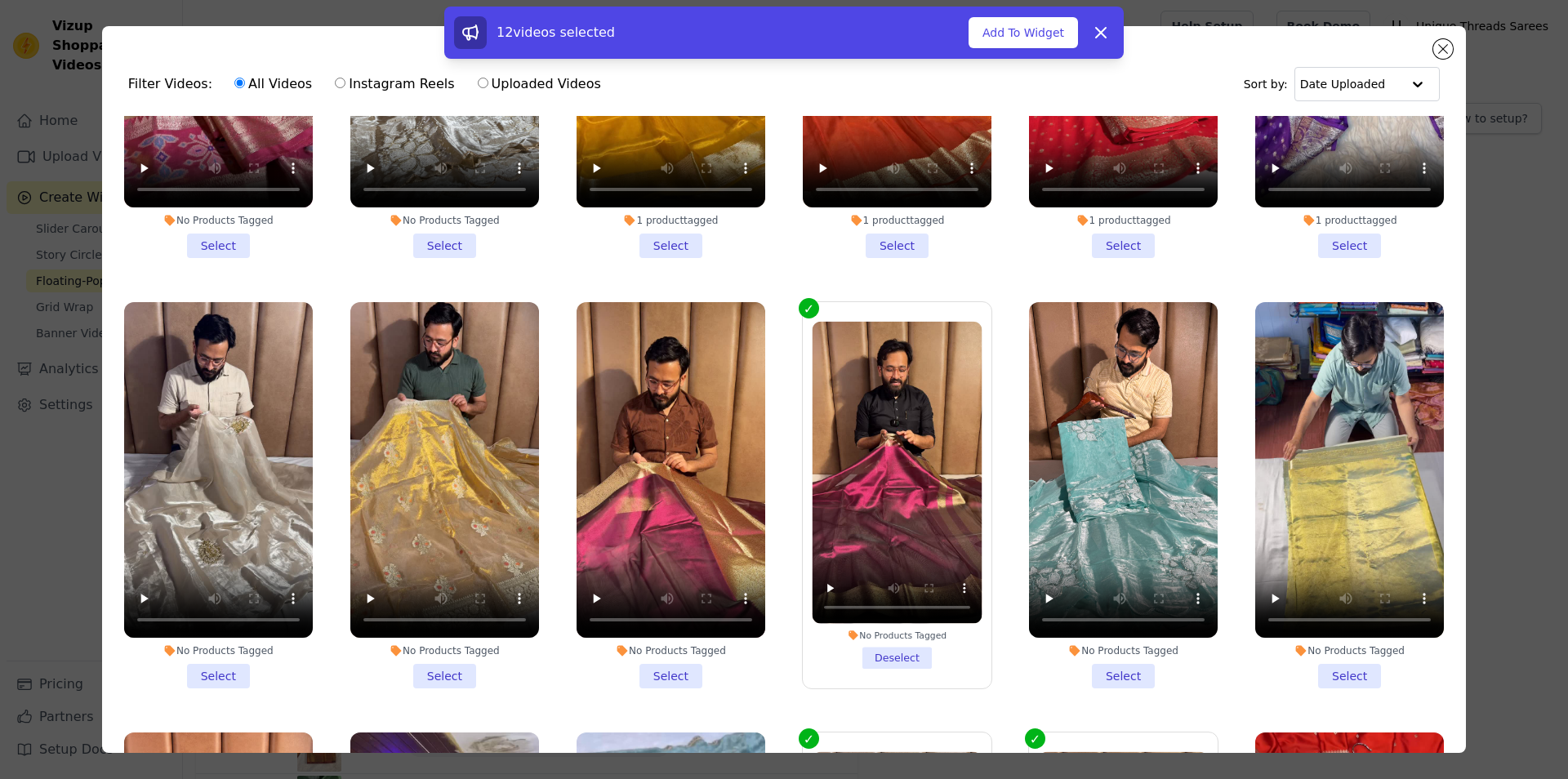
click at [915, 640] on label "No Products Tagged Deselect" at bounding box center [897, 495] width 191 height 388
click at [0, 0] on input "No Products Tagged Deselect" at bounding box center [0, 0] width 0 height 0
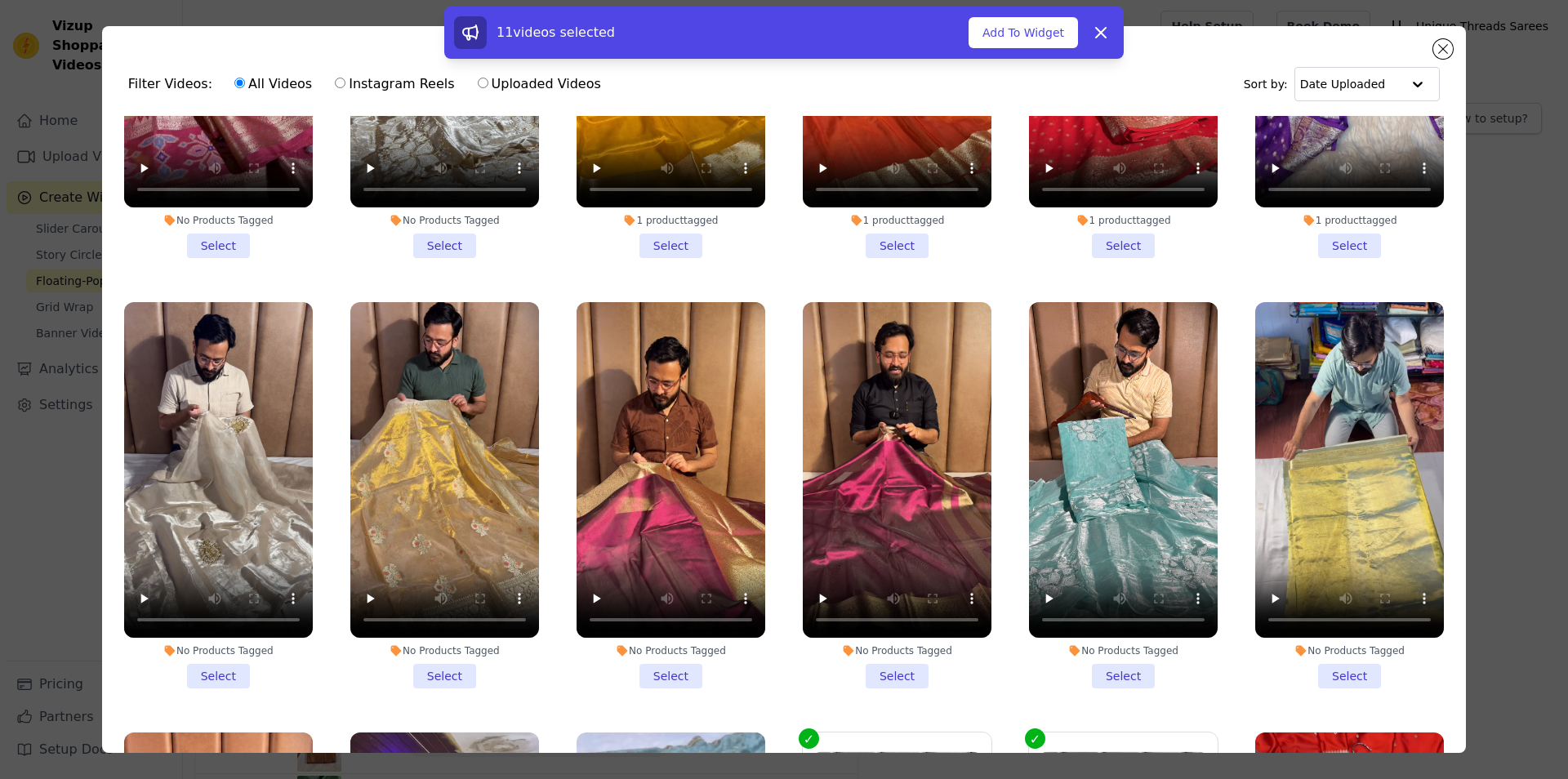
click at [738, 639] on li "No Products Tagged Select" at bounding box center [671, 495] width 189 height 386
click at [0, 0] on input "No Products Tagged Select" at bounding box center [0, 0] width 0 height 0
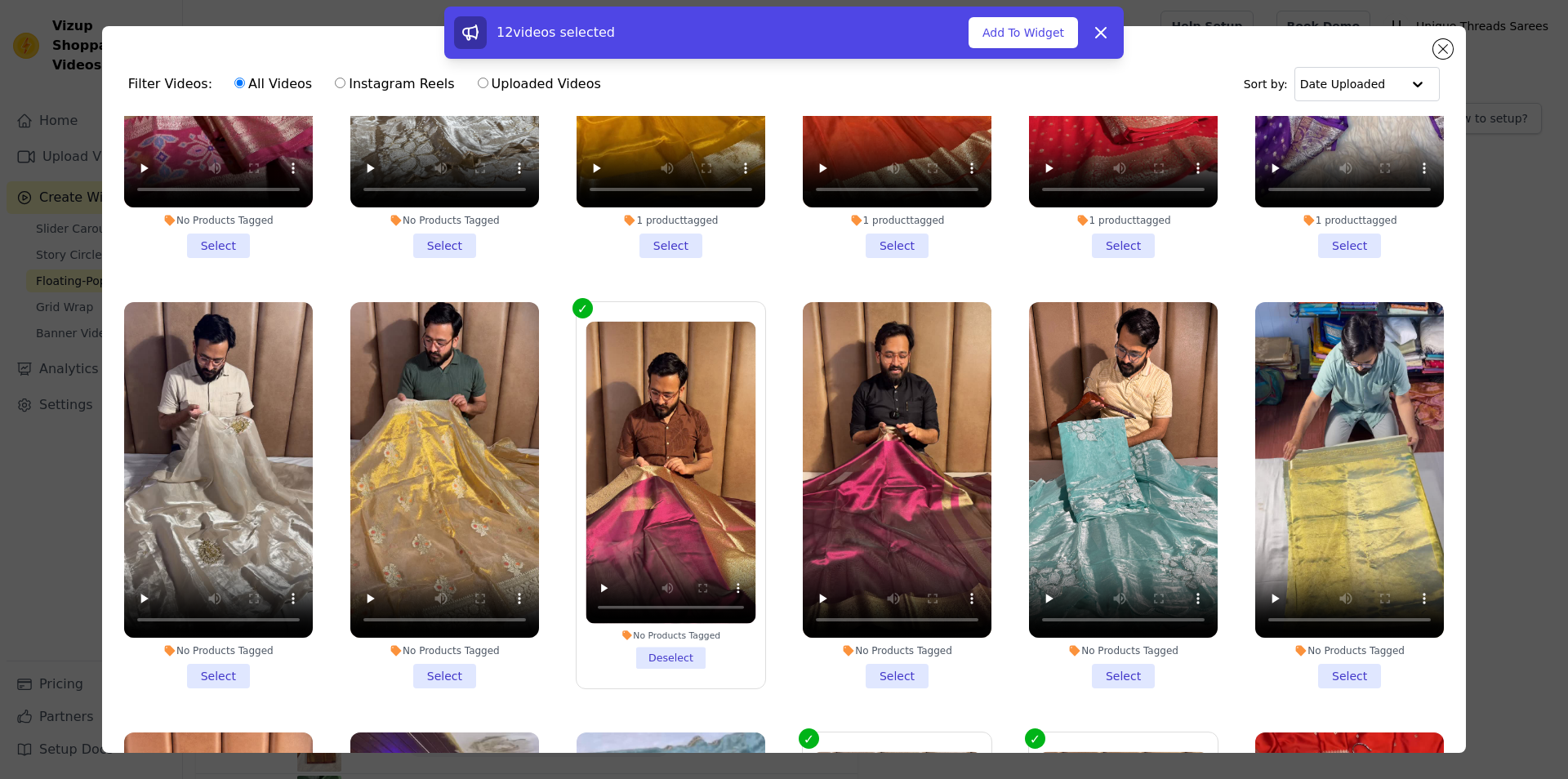
click at [868, 653] on li "No Products Tagged Select" at bounding box center [897, 495] width 189 height 386
click at [0, 0] on input "No Products Tagged Select" at bounding box center [0, 0] width 0 height 0
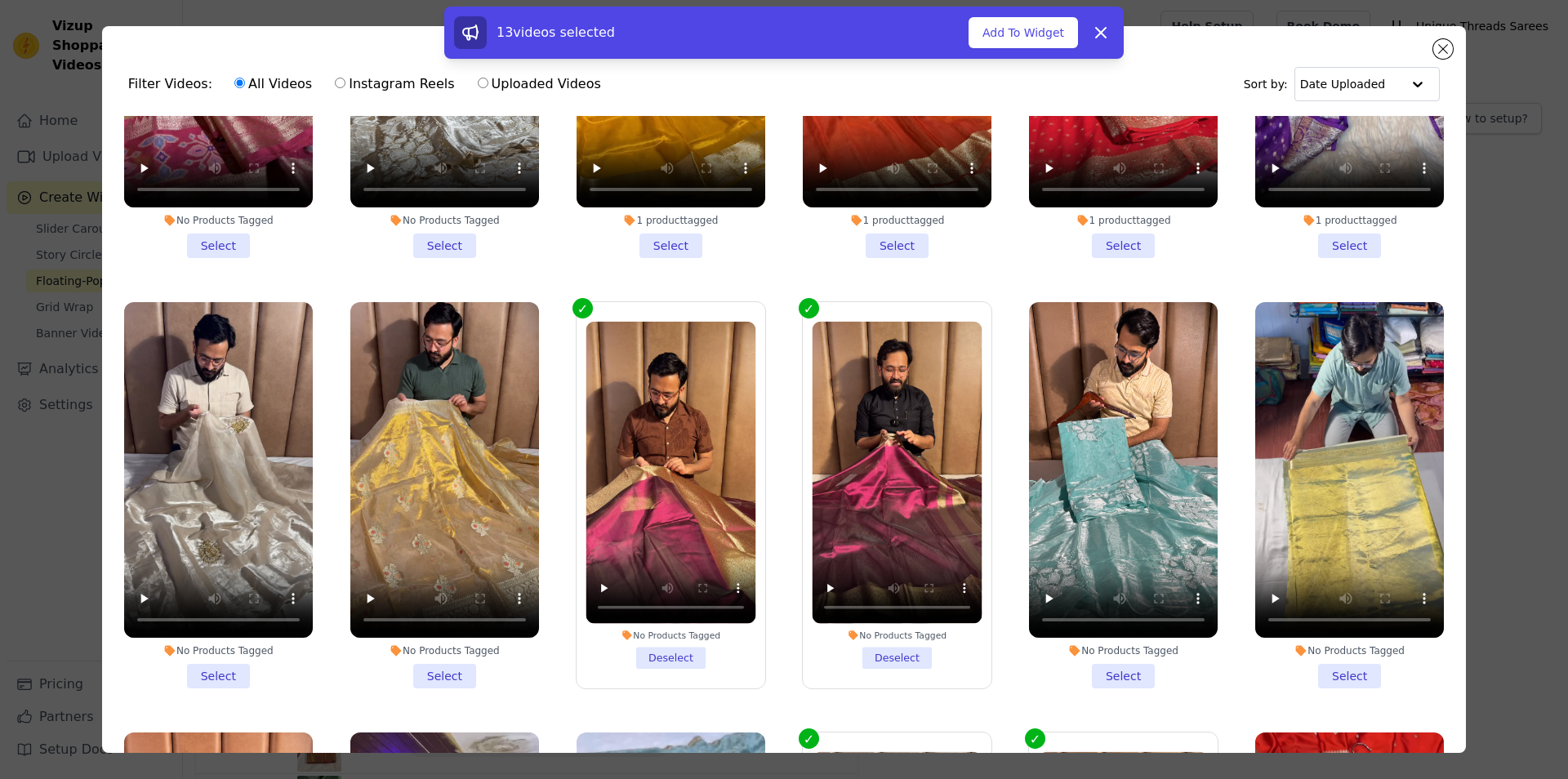
click at [598, 301] on label "No Products Tagged Deselect" at bounding box center [671, 495] width 191 height 388
click at [0, 0] on input "No Products Tagged Deselect" at bounding box center [0, 0] width 0 height 0
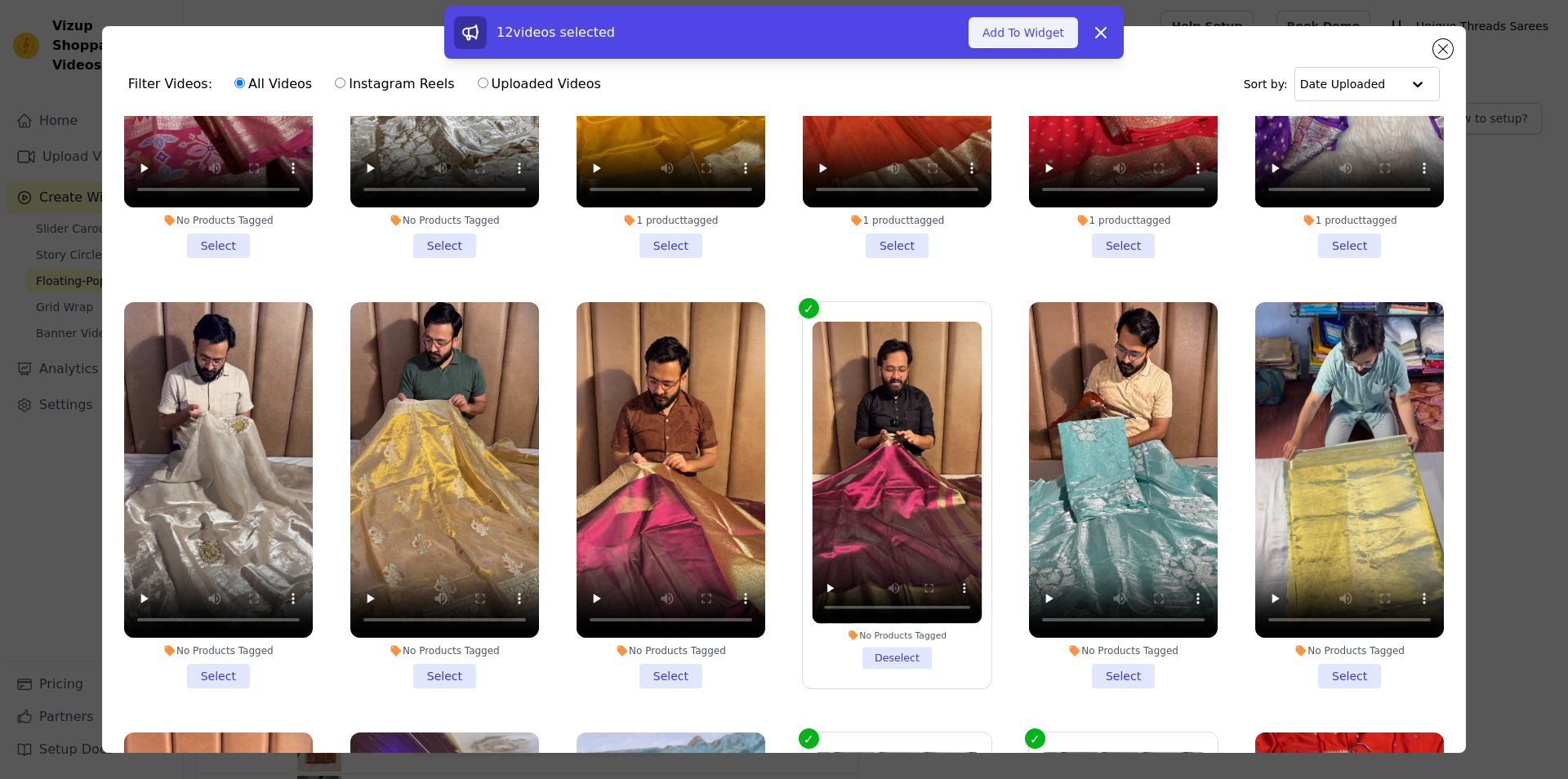
click at [1029, 43] on button "Add To Widget" at bounding box center [1023, 32] width 110 height 31
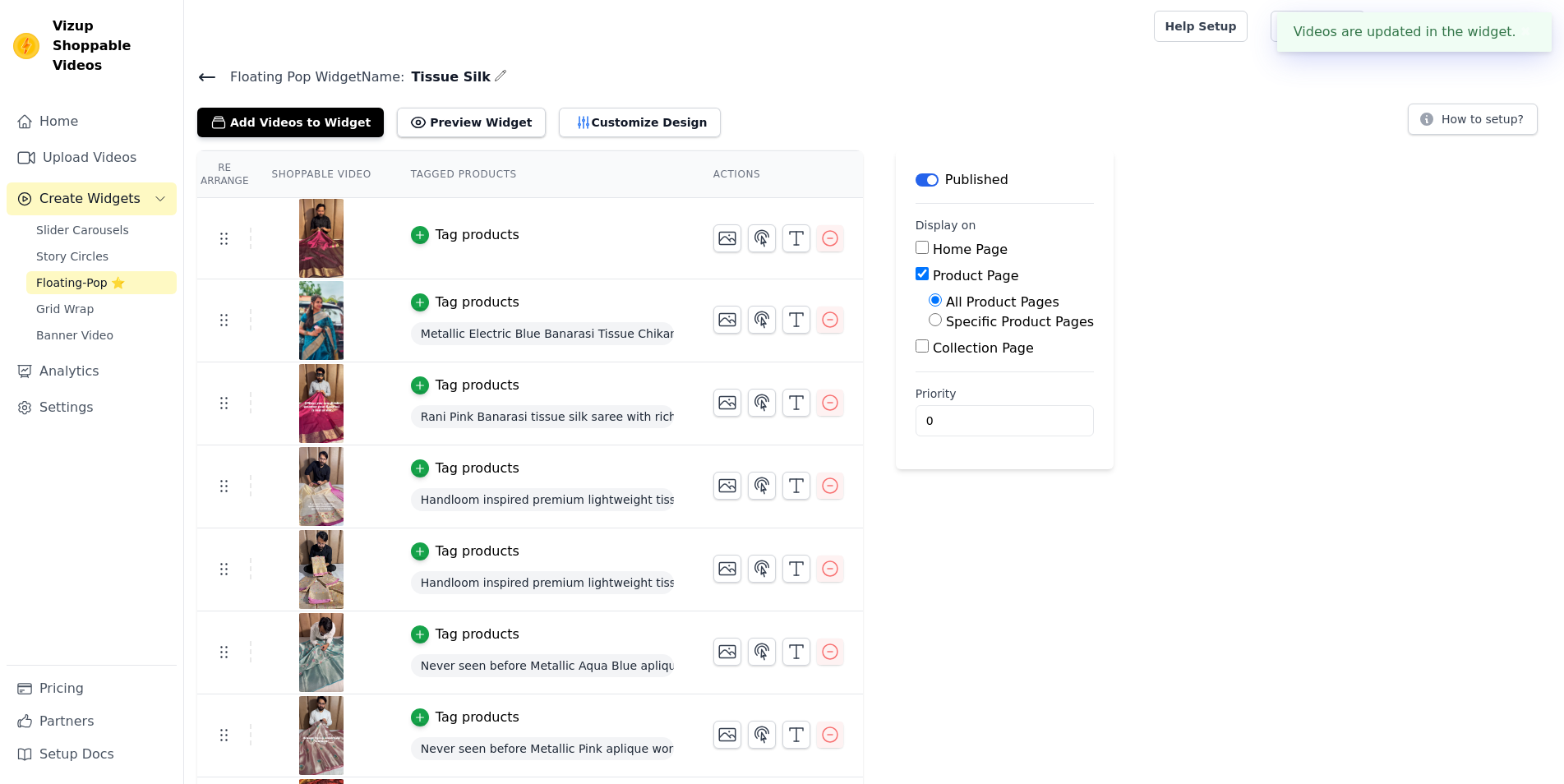
click at [435, 240] on div "Tag products" at bounding box center [477, 235] width 84 height 20
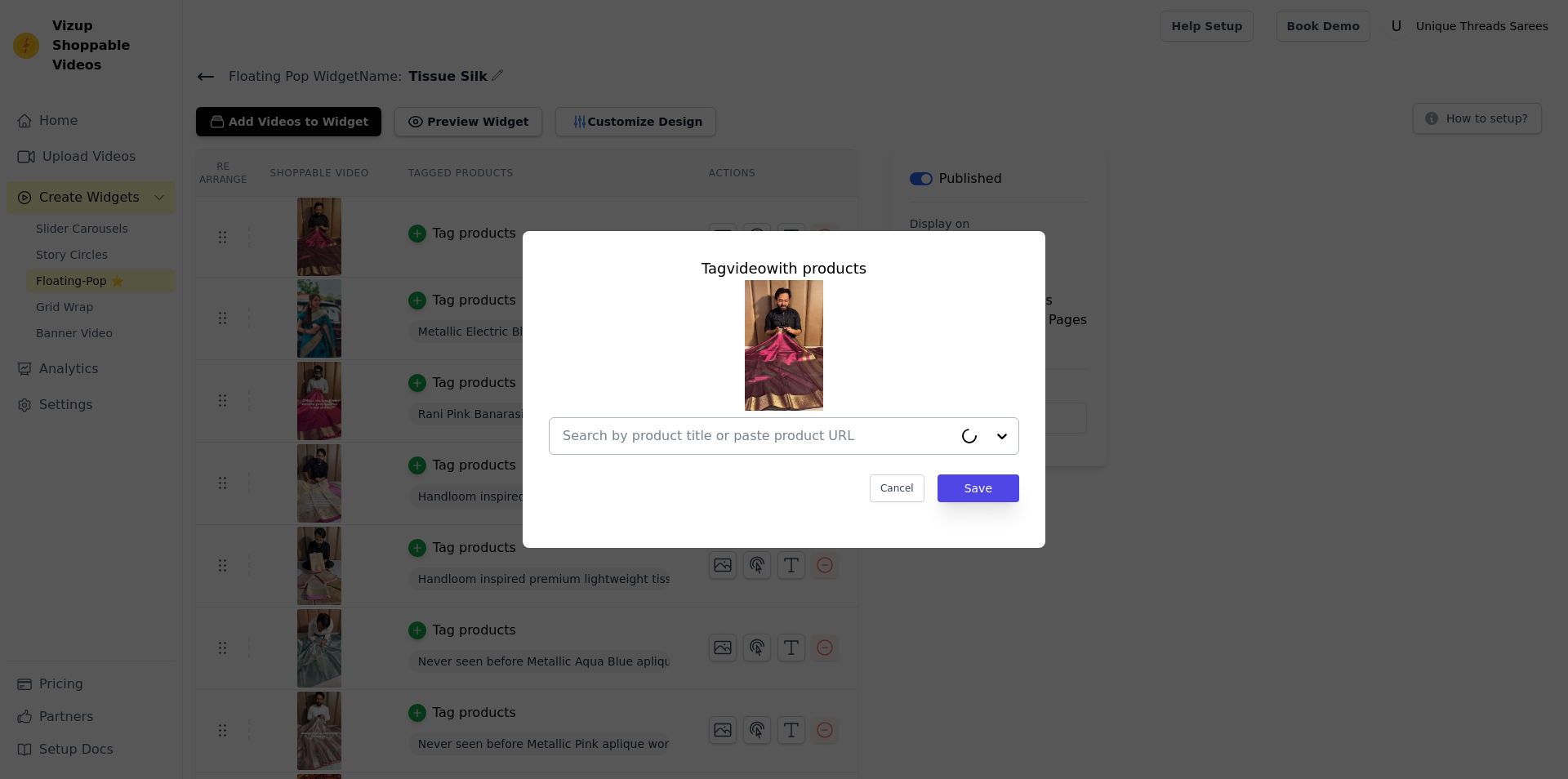
click at [719, 452] on div at bounding box center [758, 436] width 391 height 36
paste input "[URL][DOMAIN_NAME]"
type input "[URL][DOMAIN_NAME]"
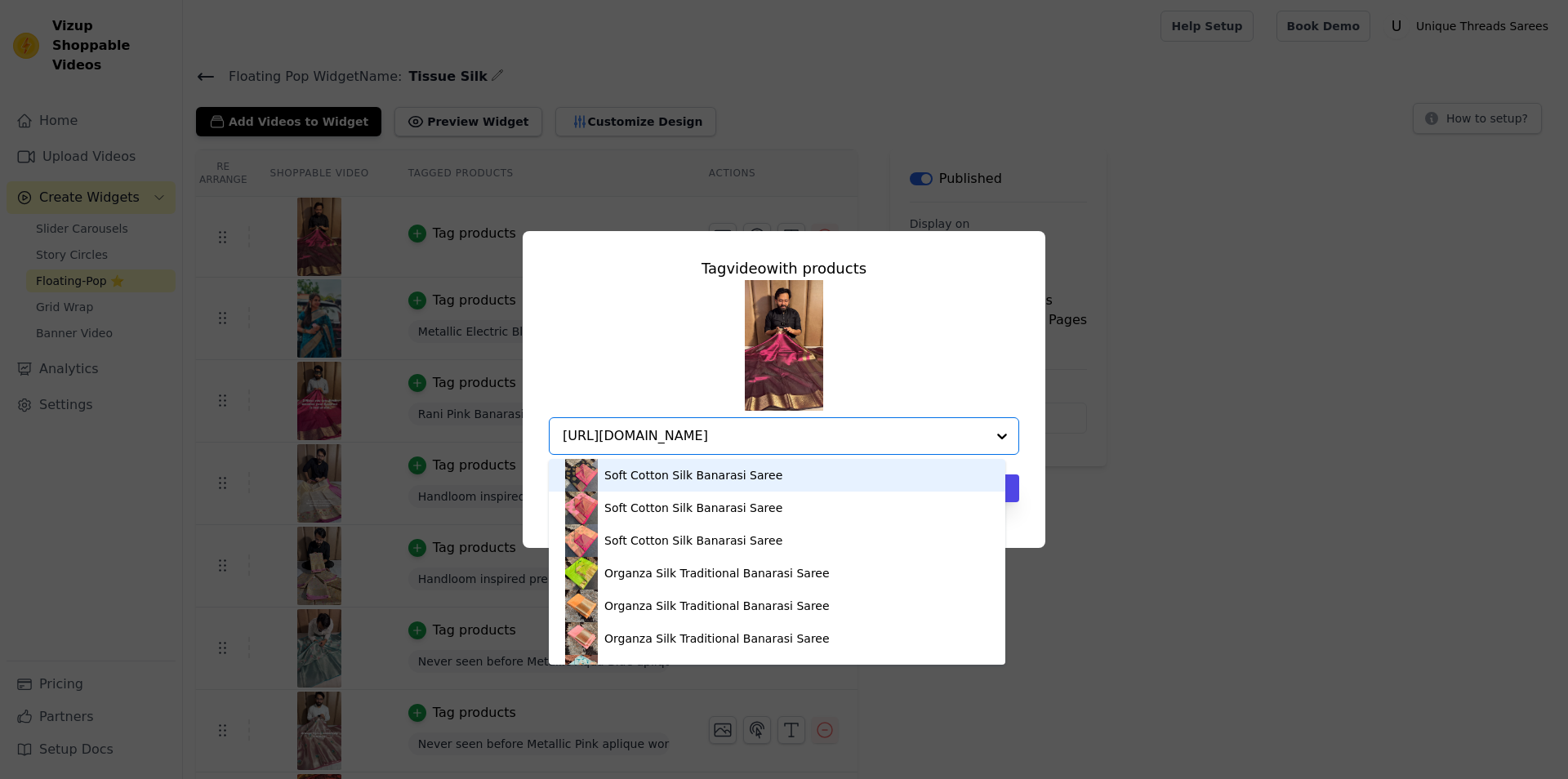
scroll to position [0, 241]
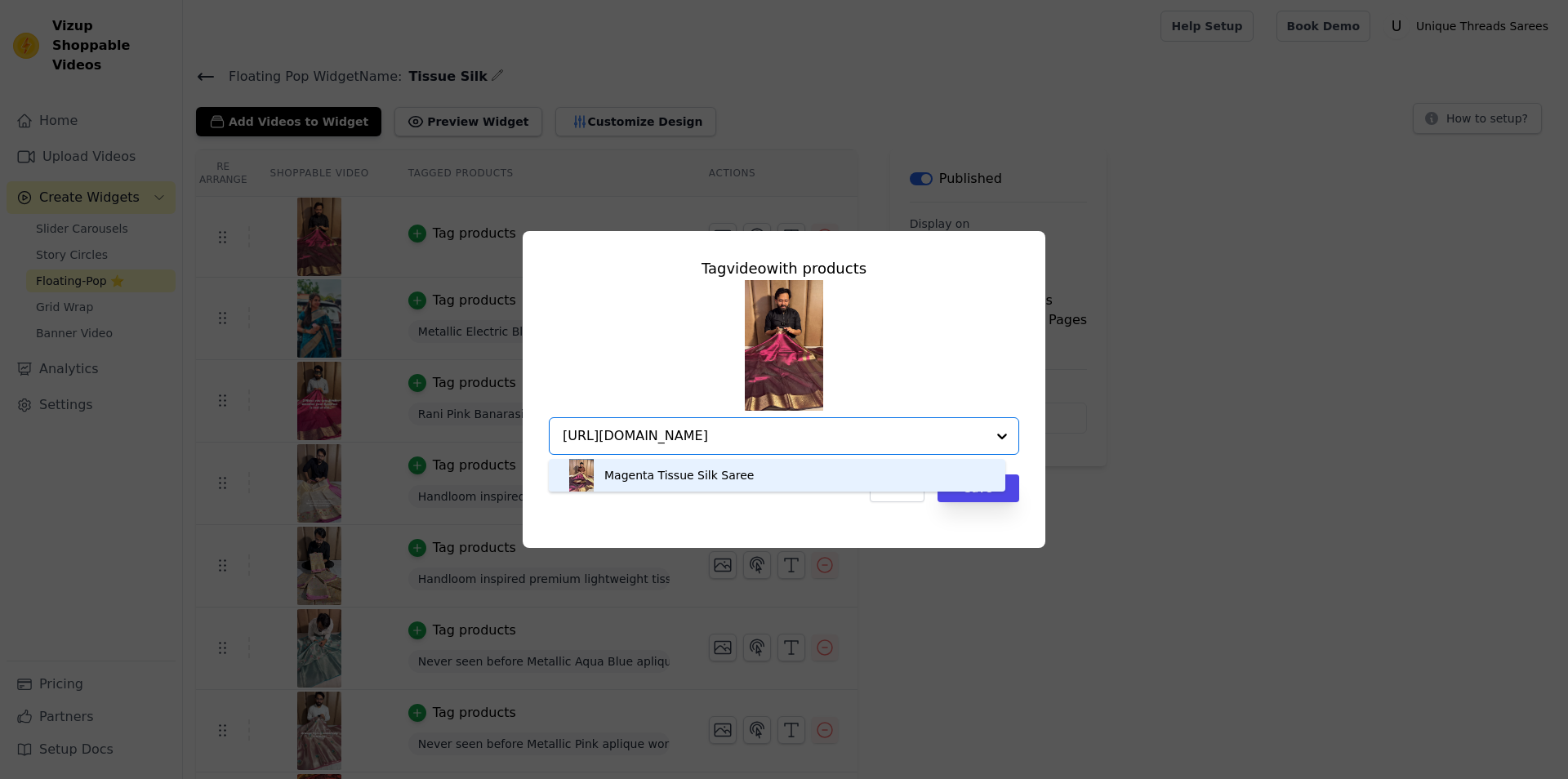
click at [698, 473] on div "Magenta Tissue Silk Saree" at bounding box center [679, 475] width 150 height 17
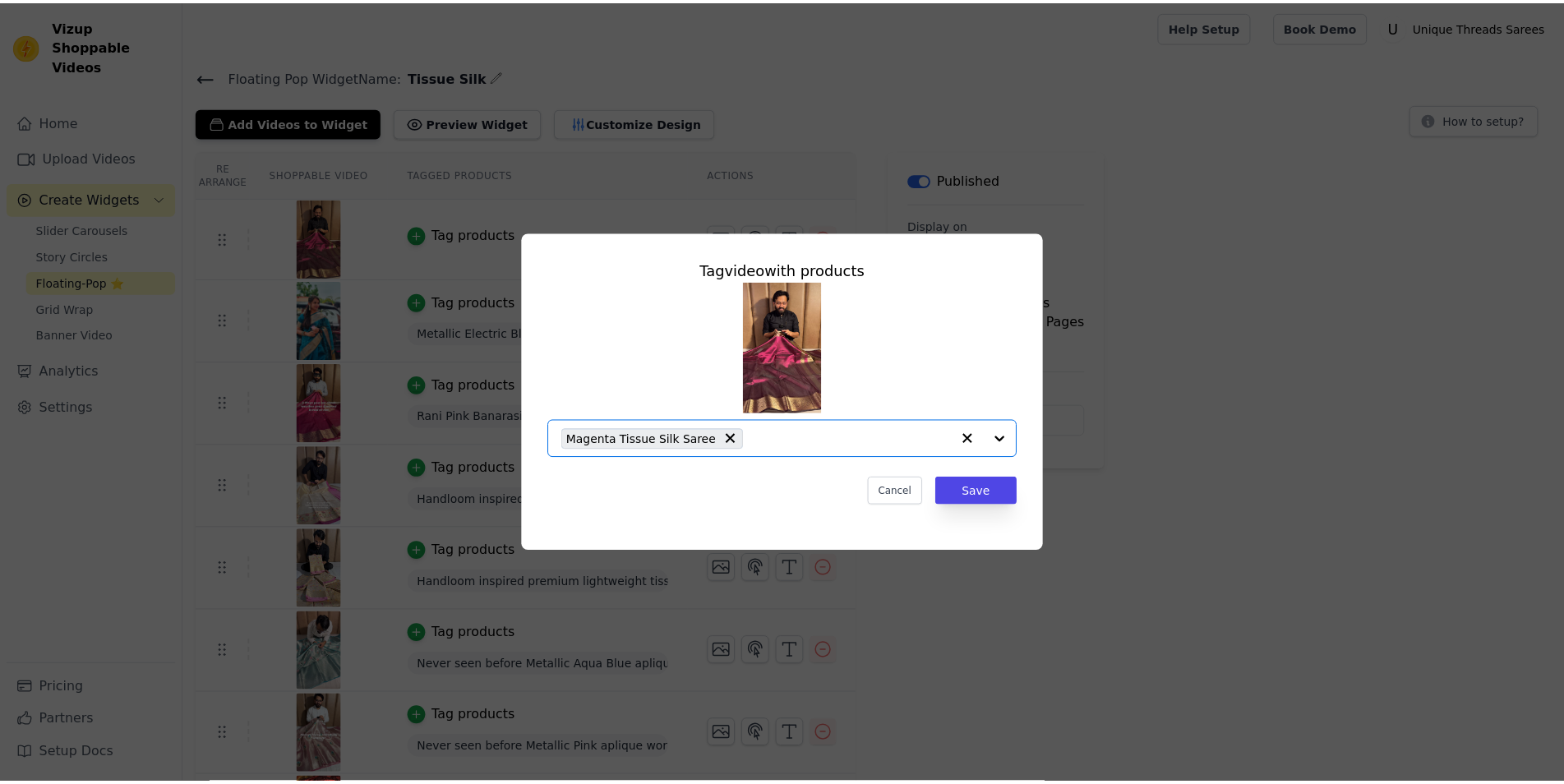
scroll to position [0, 0]
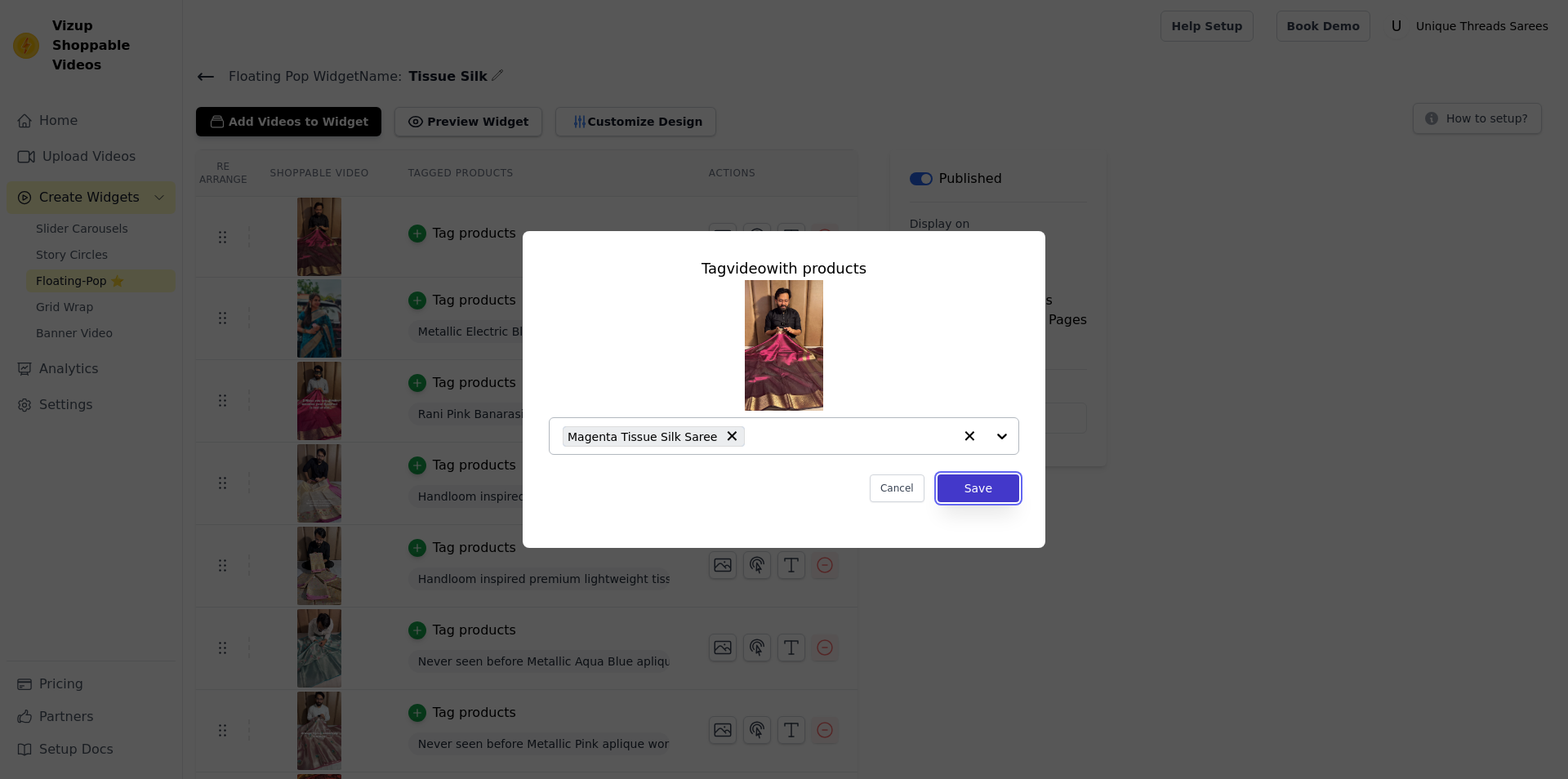
click at [992, 496] on button "Save" at bounding box center [978, 488] width 82 height 28
